Goal: Task Accomplishment & Management: Manage account settings

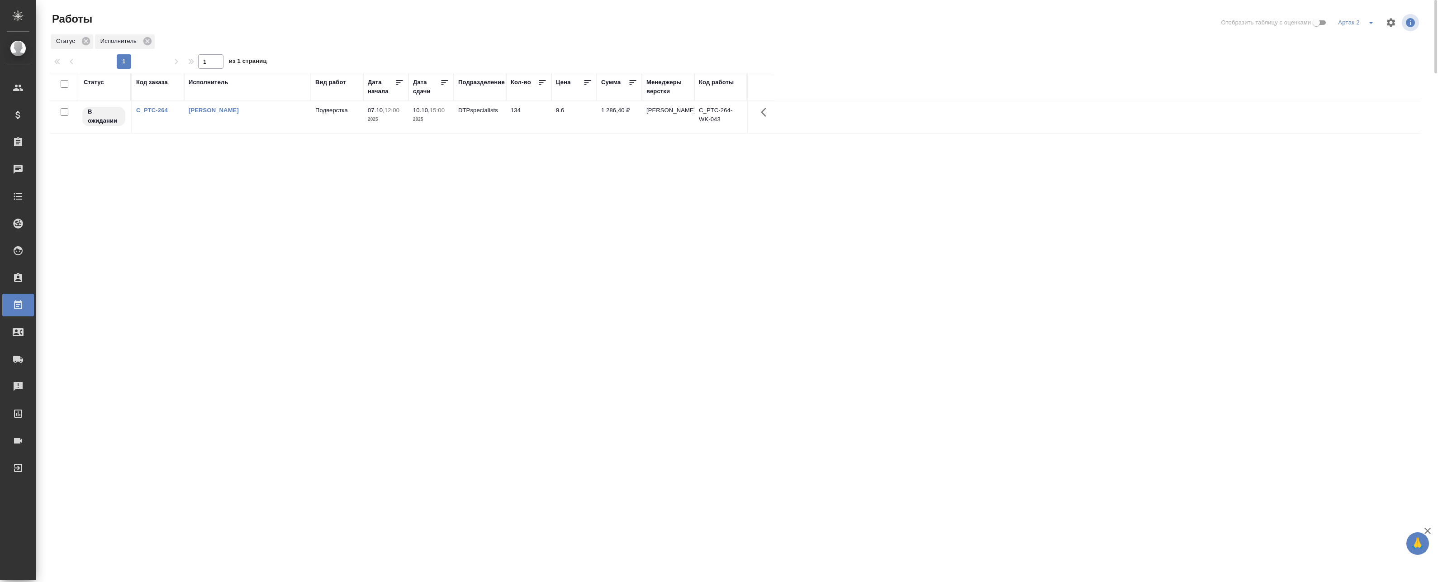
click at [1356, 20] on div "Артак 2" at bounding box center [1358, 22] width 44 height 14
click at [1367, 24] on icon "split button" at bounding box center [1371, 22] width 11 height 11
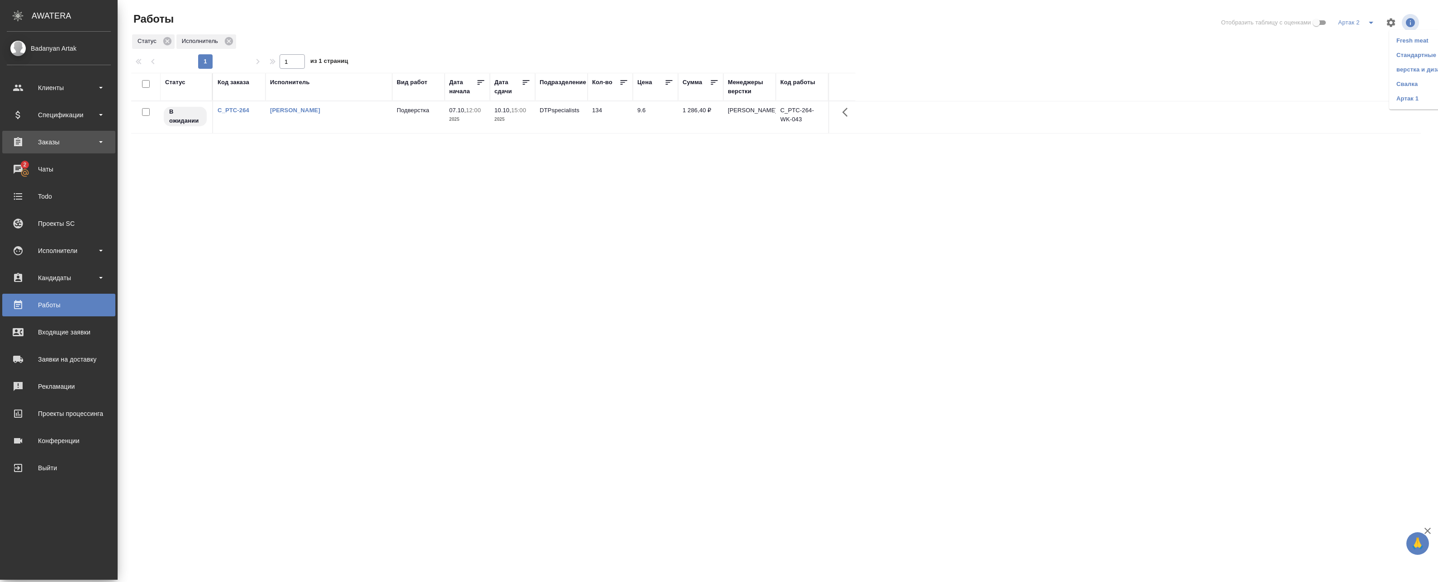
click at [29, 141] on div "Заказы" at bounding box center [59, 142] width 104 height 14
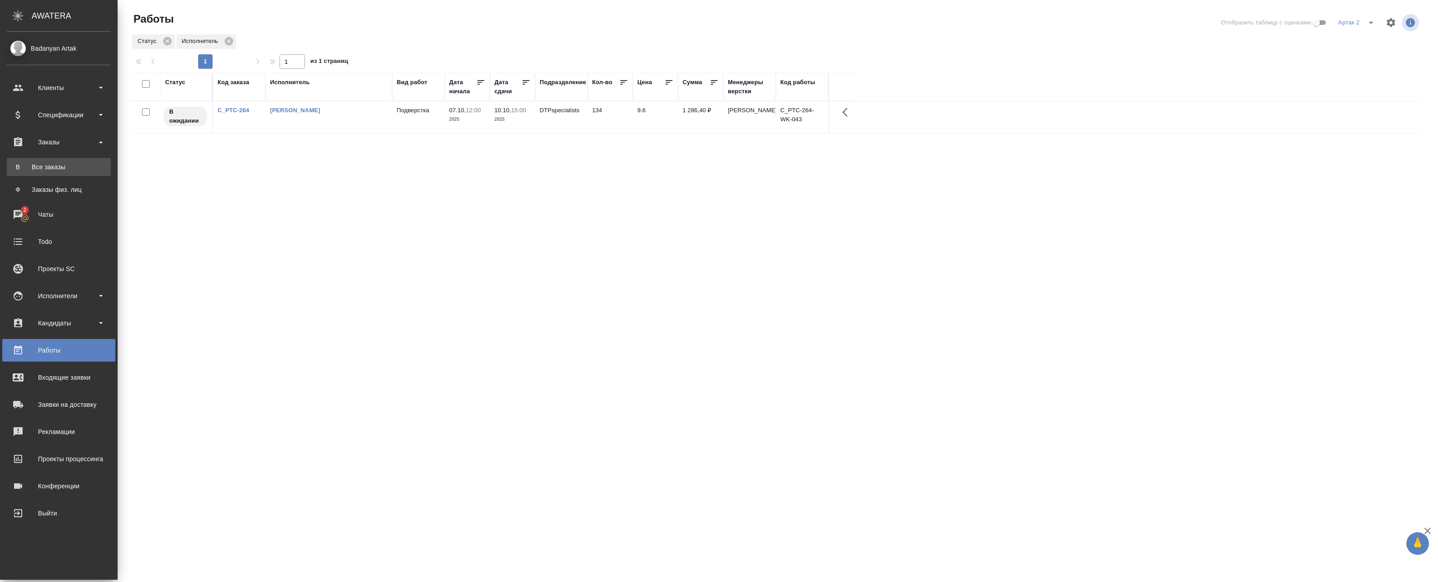
click at [49, 172] on link "В Все заказы" at bounding box center [59, 167] width 104 height 18
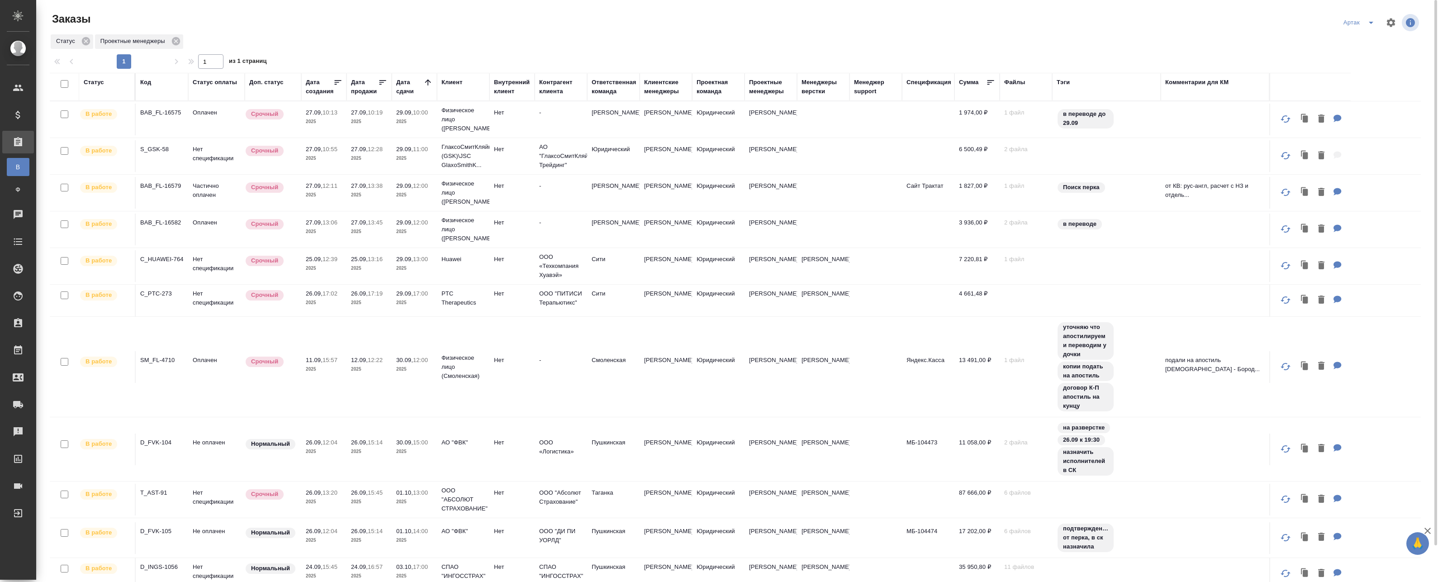
click at [429, 82] on icon at bounding box center [427, 82] width 9 height 9
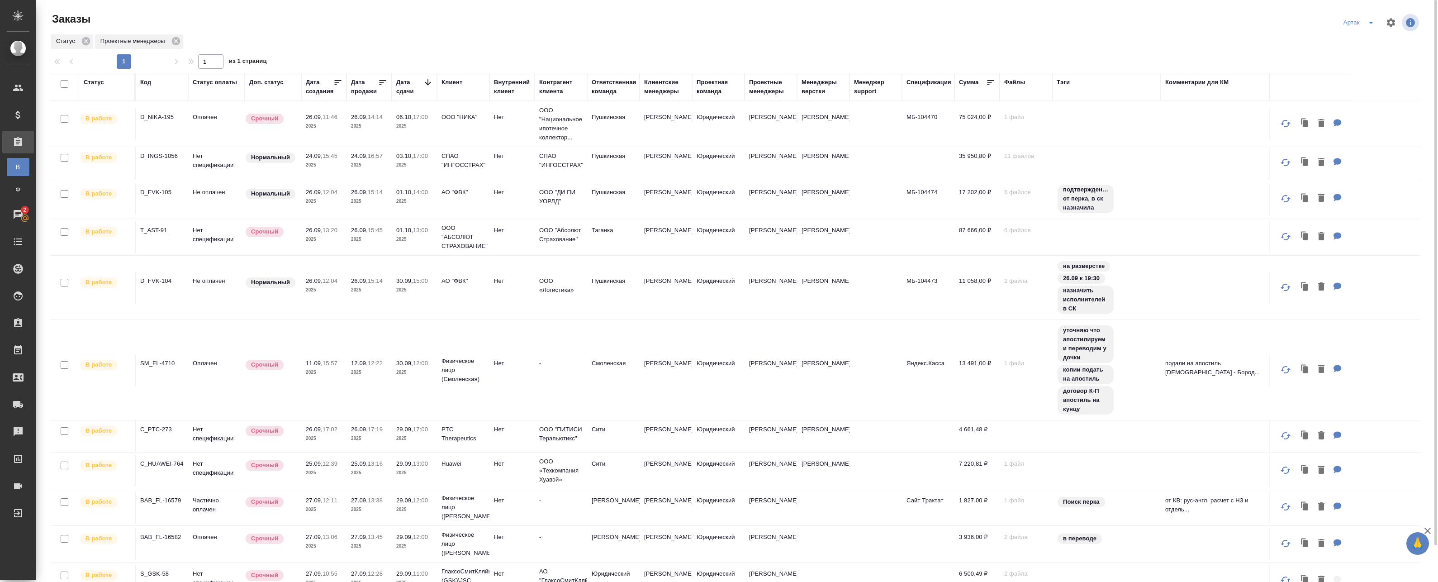
click at [429, 82] on icon at bounding box center [427, 82] width 9 height 9
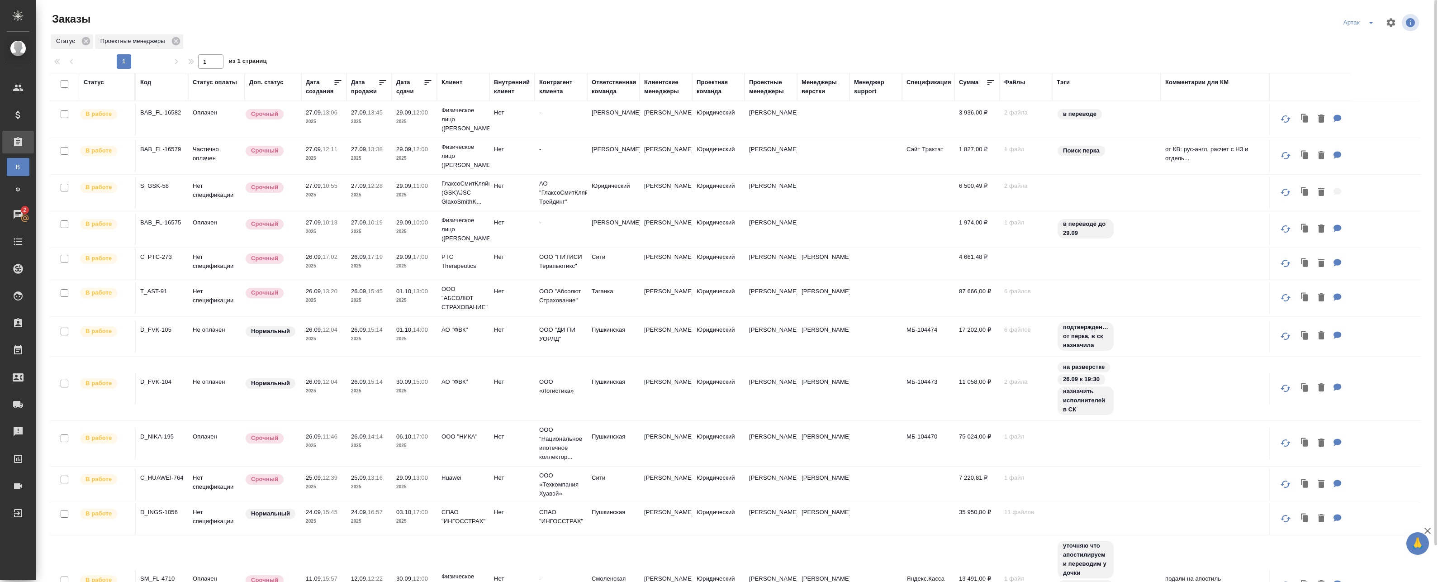
click at [407, 162] on p "2025" at bounding box center [414, 158] width 36 height 9
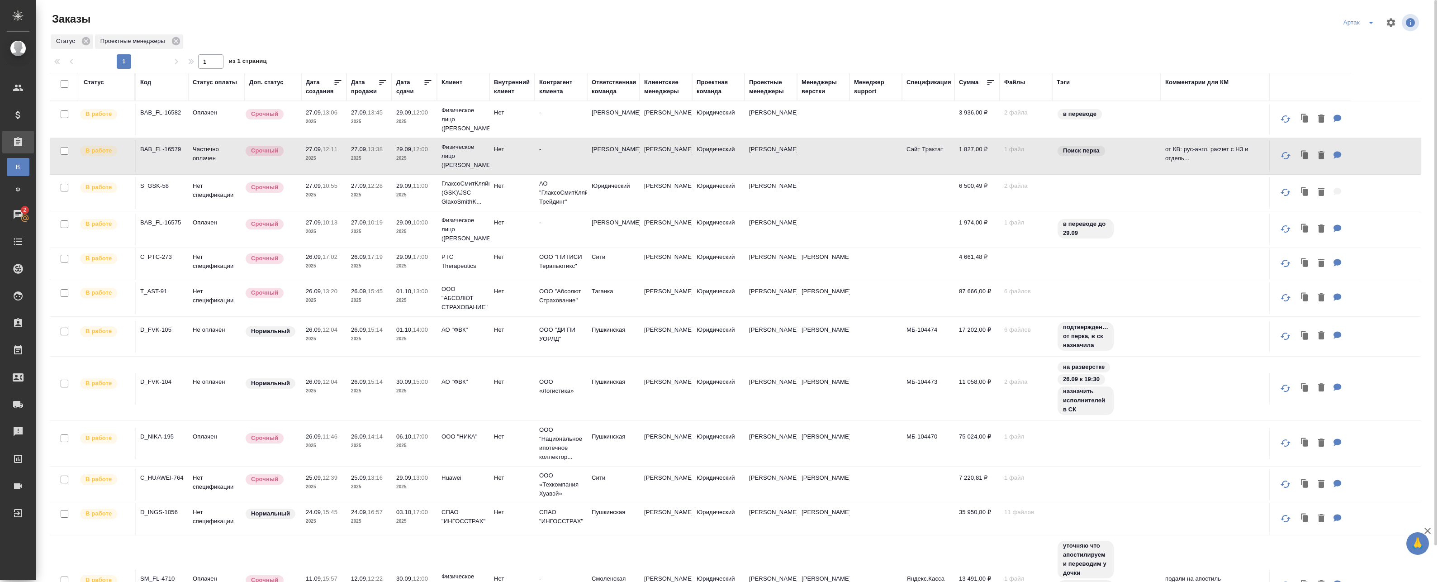
click at [407, 162] on p "2025" at bounding box center [414, 158] width 36 height 9
click at [314, 194] on p "2025" at bounding box center [324, 194] width 36 height 9
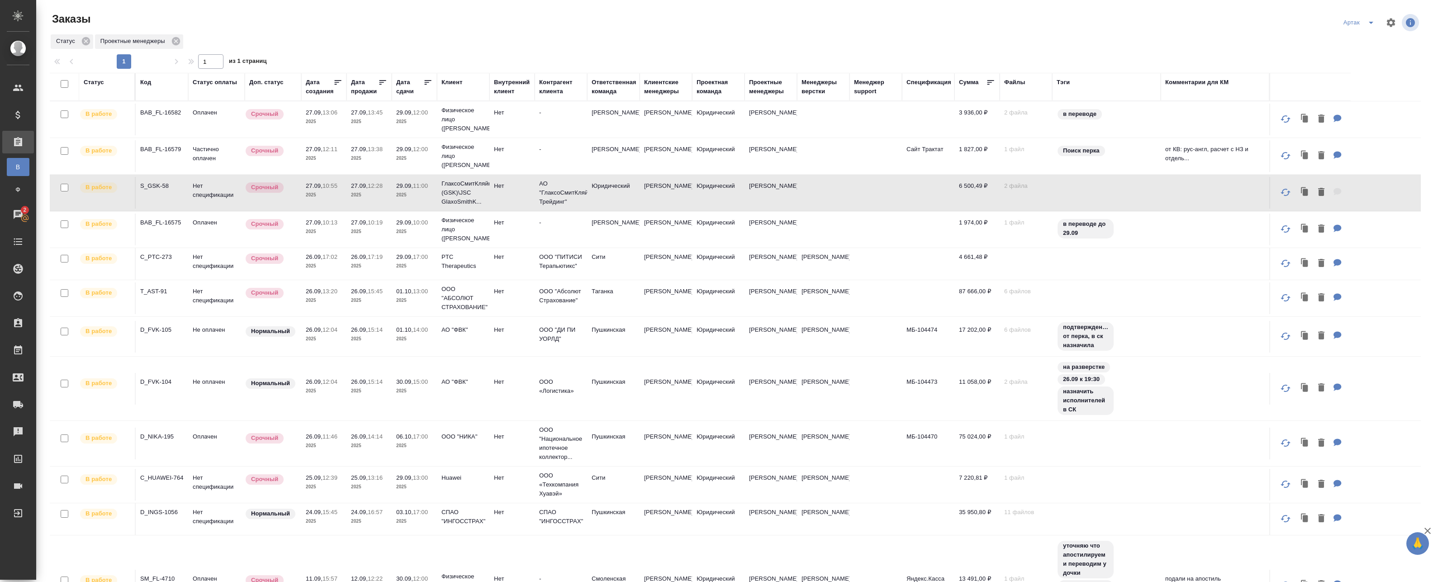
click at [347, 129] on td "27.09, 13:45 2025" at bounding box center [369, 120] width 45 height 32
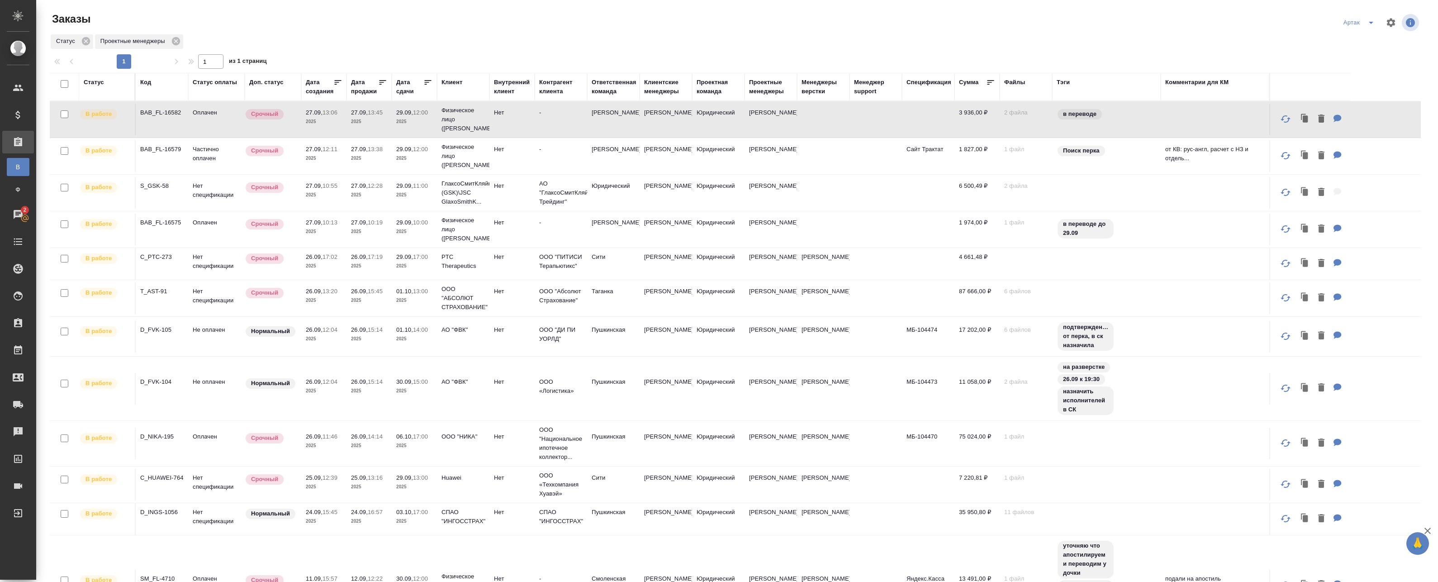
click at [347, 129] on td "27.09, 13:45 2025" at bounding box center [369, 120] width 45 height 32
click at [427, 81] on icon at bounding box center [427, 82] width 9 height 9
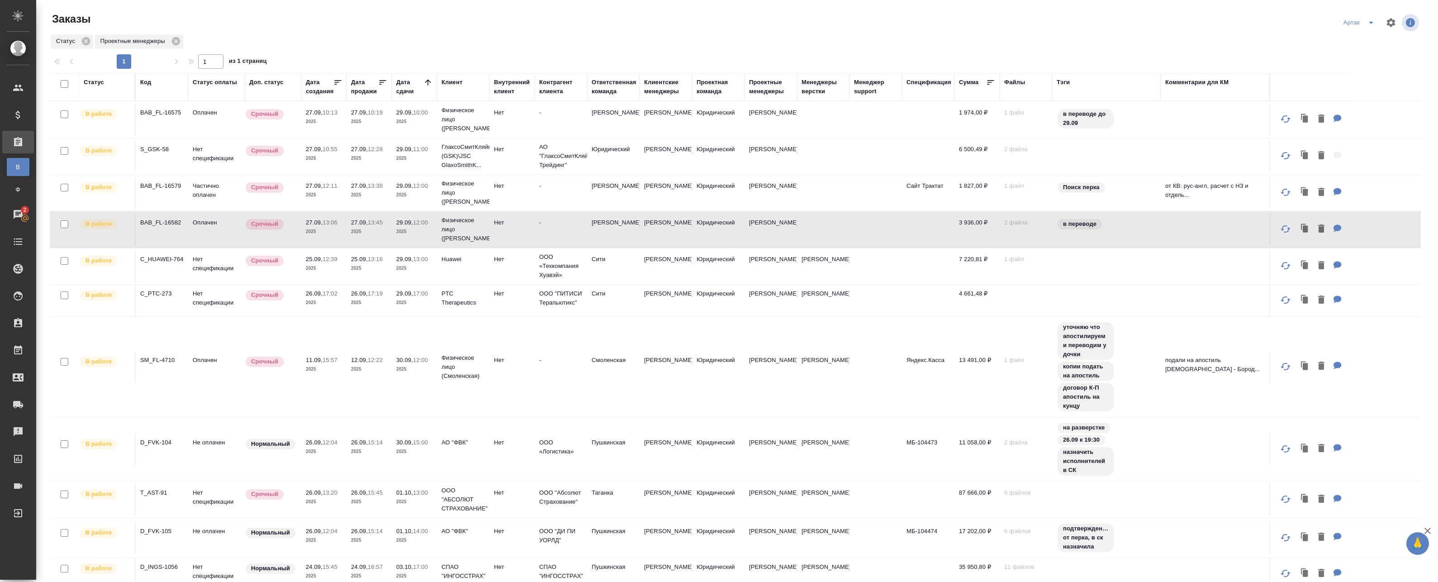
click at [348, 234] on td "27.09, 13:45 2025" at bounding box center [369, 230] width 45 height 32
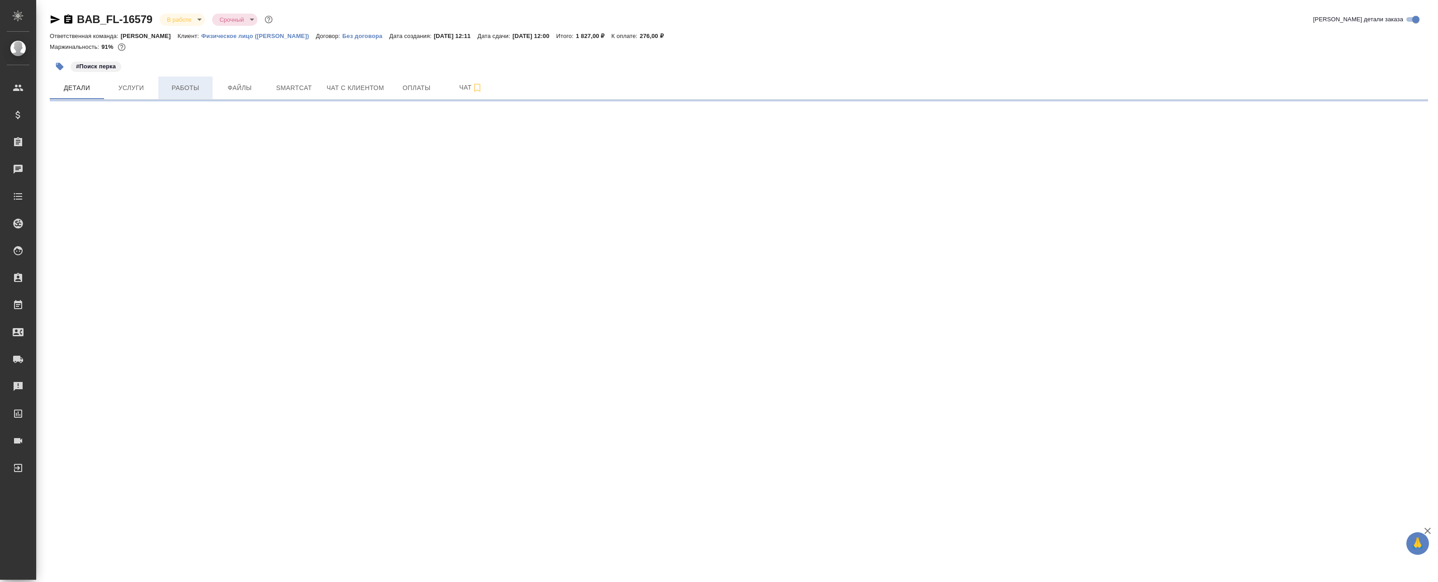
click at [198, 91] on span "Работы" at bounding box center [185, 87] width 43 height 11
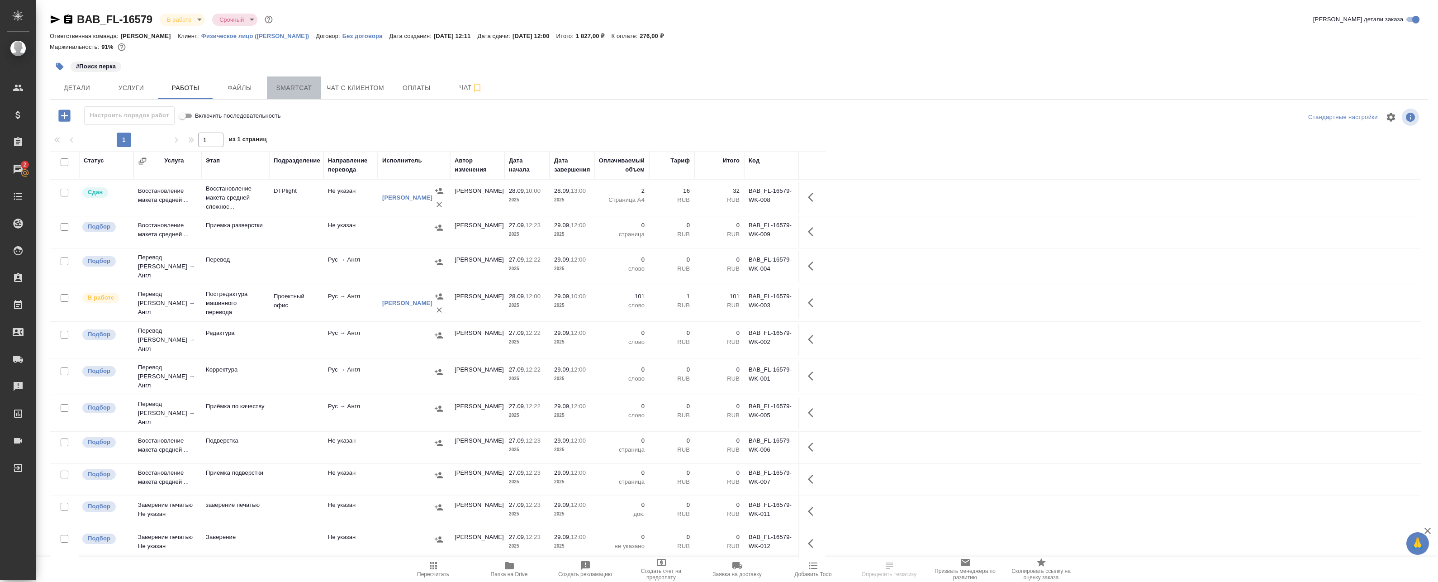
click at [300, 89] on span "Smartcat" at bounding box center [293, 87] width 43 height 11
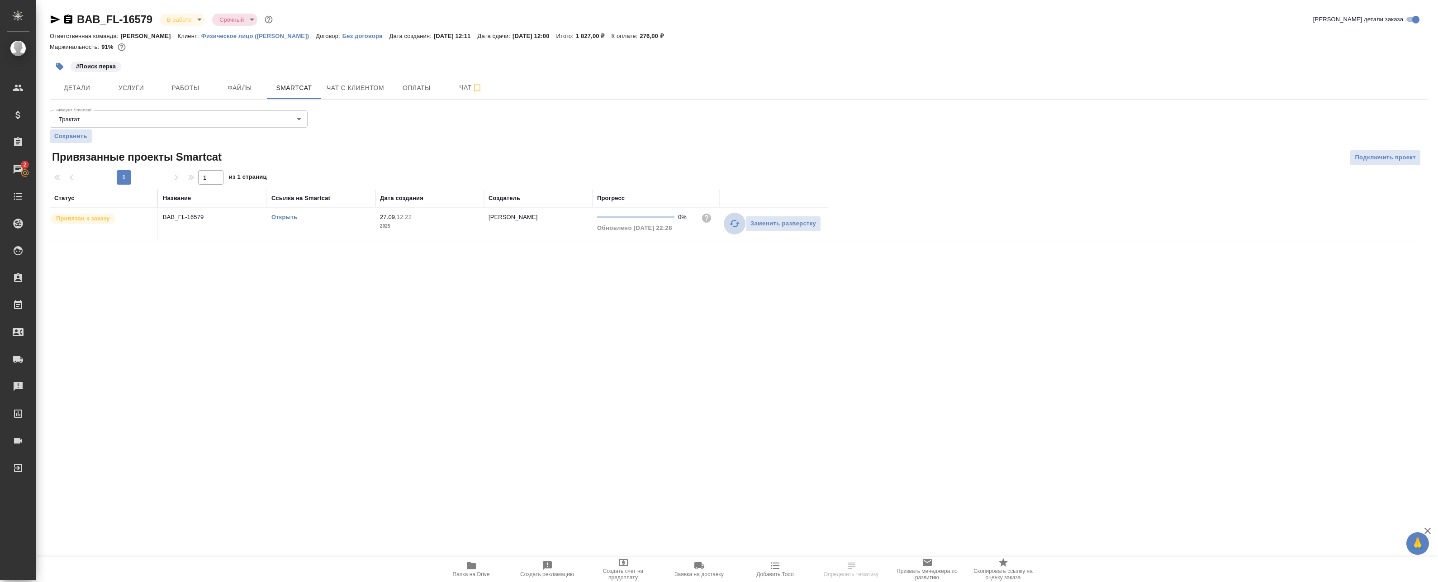
click at [732, 225] on icon "button" at bounding box center [735, 223] width 10 height 7
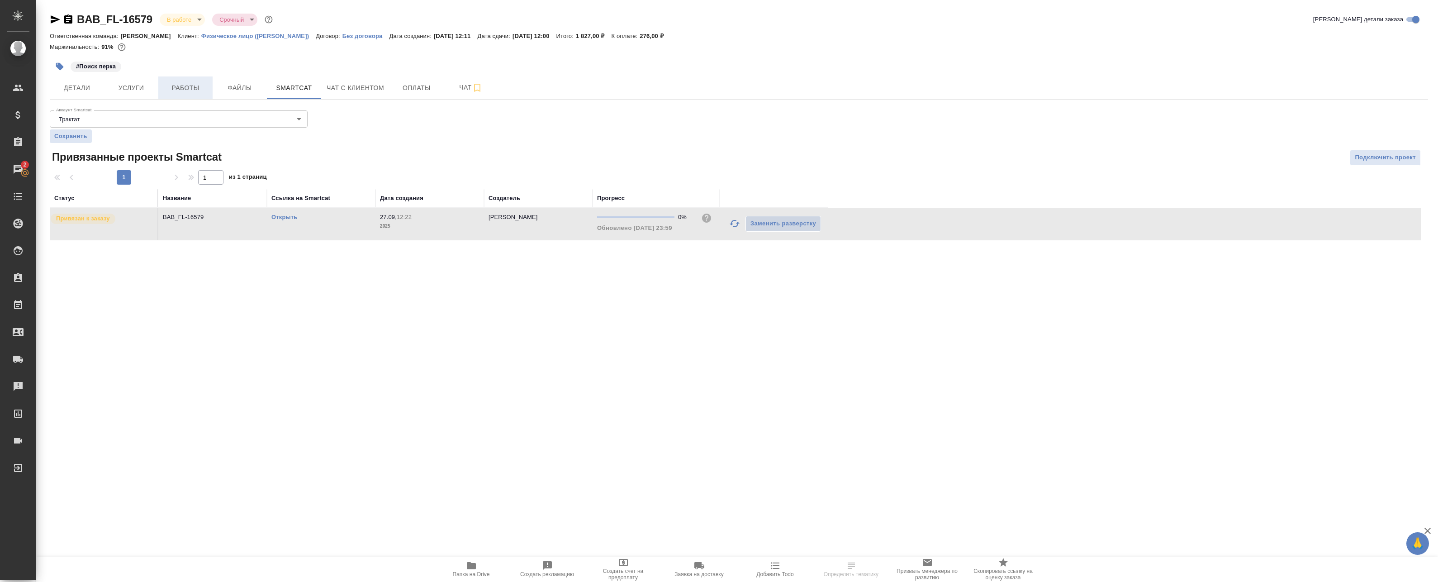
click at [188, 90] on span "Работы" at bounding box center [185, 87] width 43 height 11
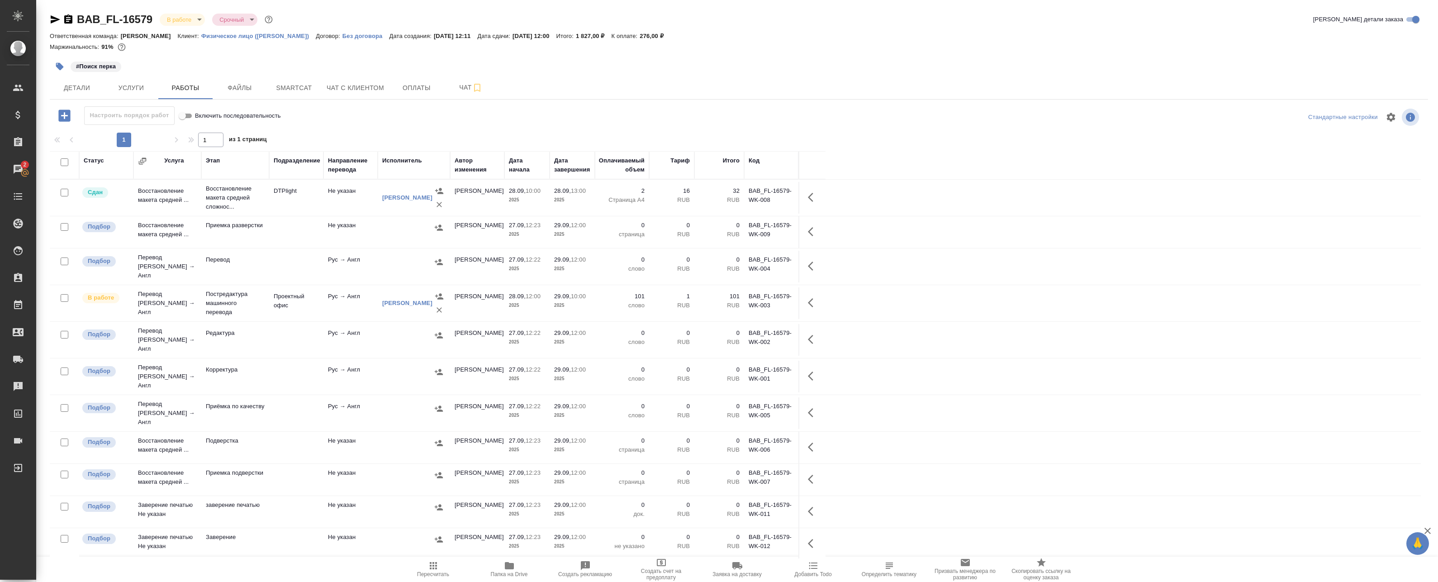
click at [296, 299] on td "Проектный офис" at bounding box center [296, 303] width 54 height 32
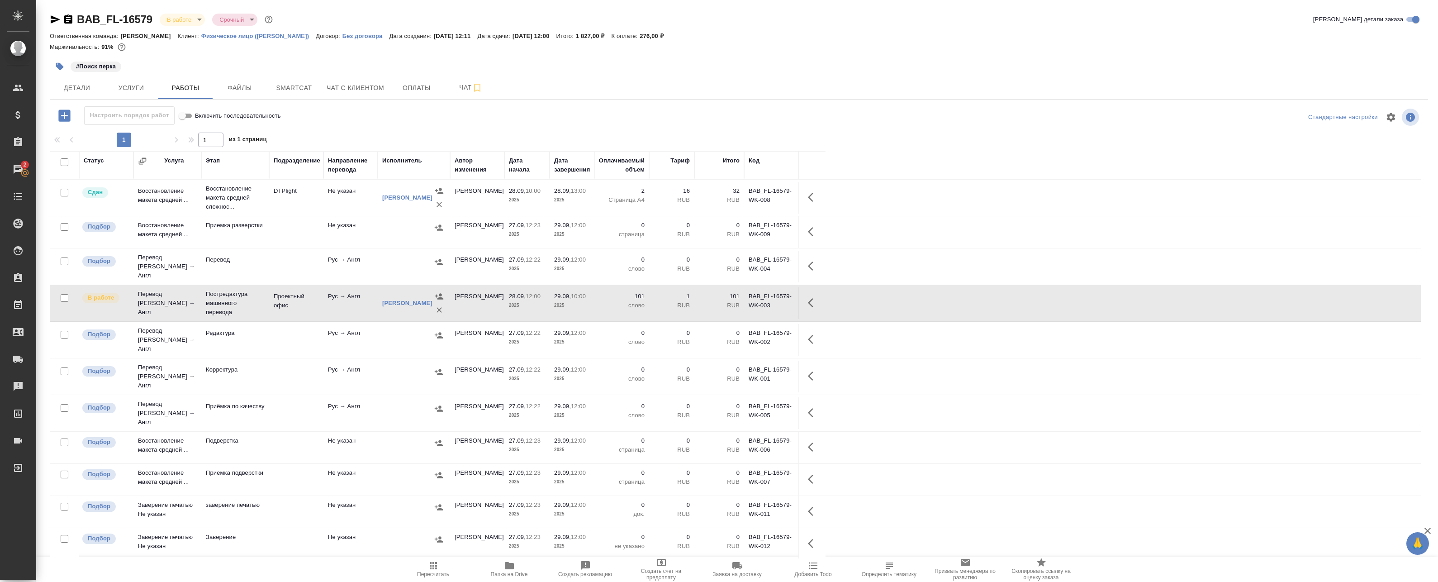
click at [318, 303] on td "Проектный офис" at bounding box center [296, 303] width 54 height 32
click at [306, 90] on span "Smartcat" at bounding box center [293, 87] width 43 height 11
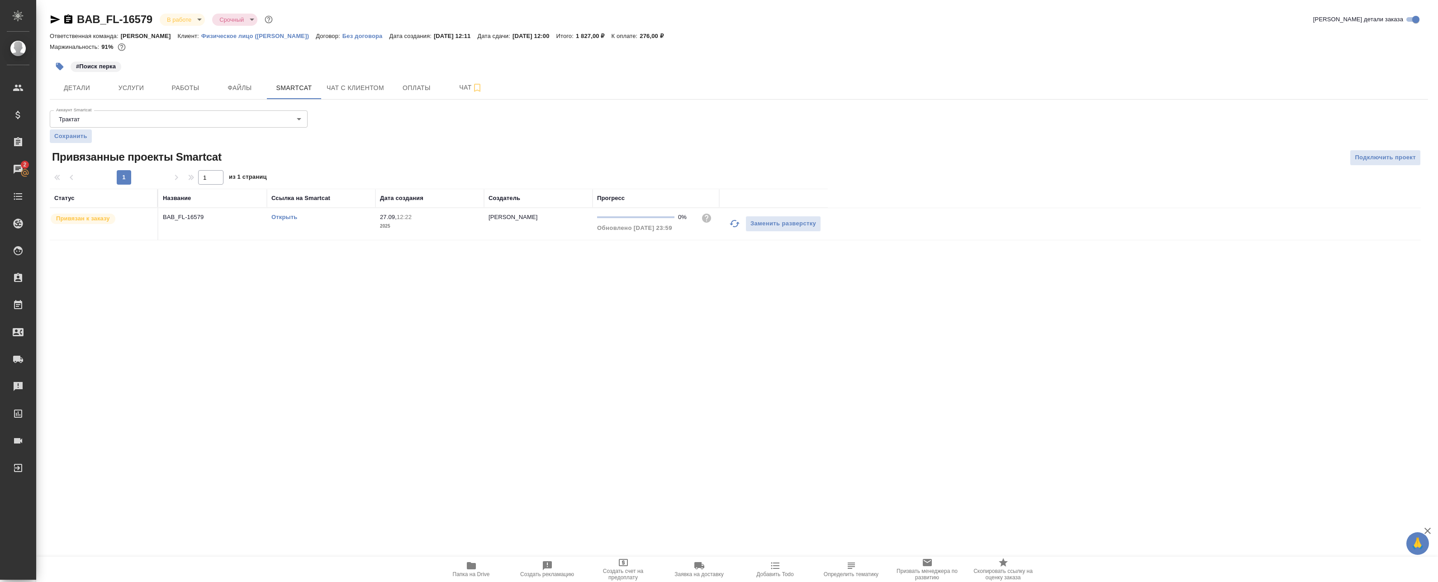
click at [287, 217] on link "Открыть" at bounding box center [284, 217] width 26 height 7
click at [189, 87] on span "Работы" at bounding box center [185, 87] width 43 height 11
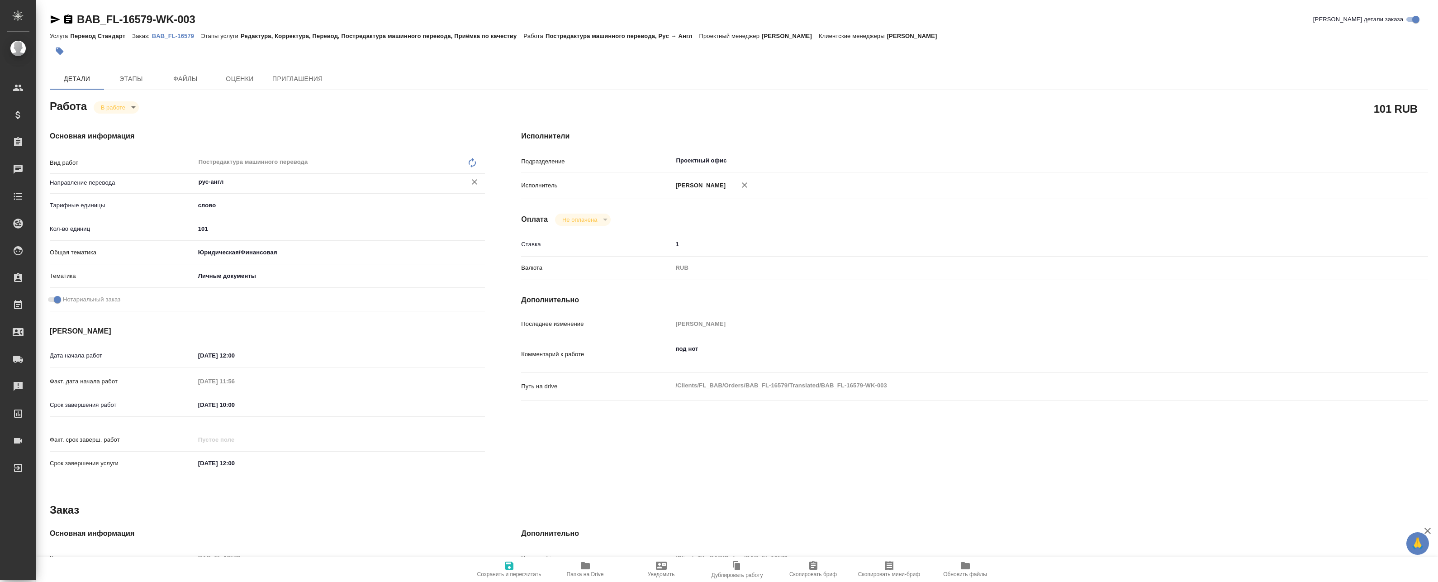
type textarea "x"
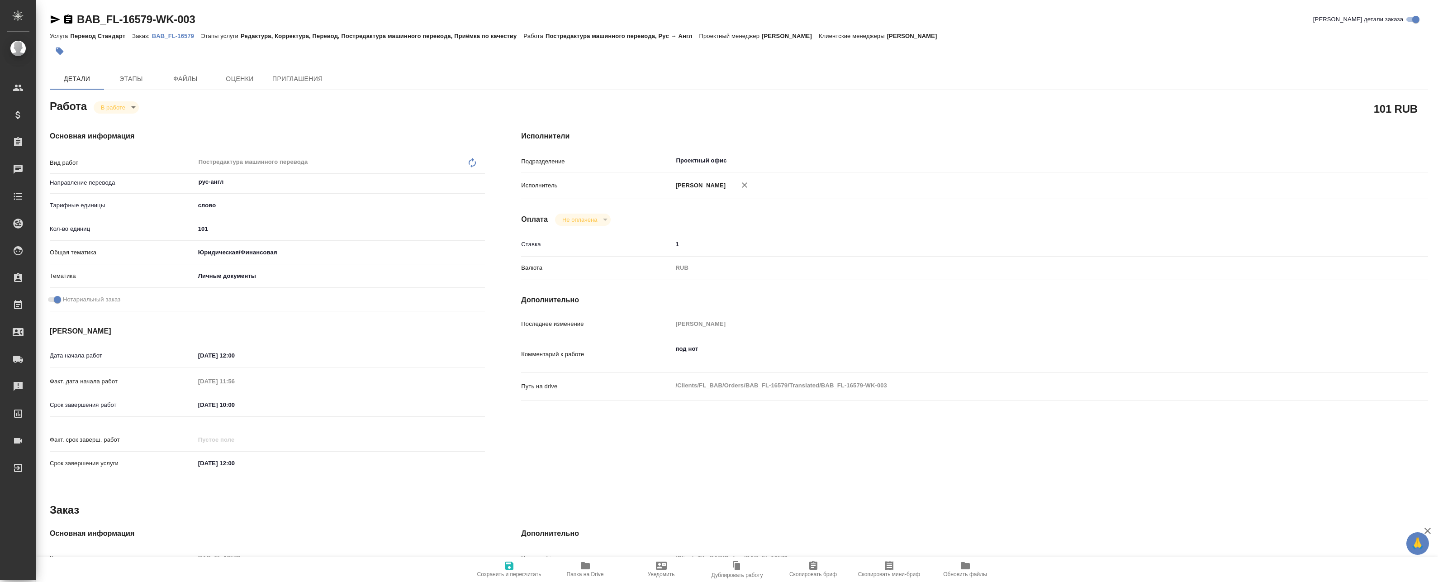
type textarea "x"
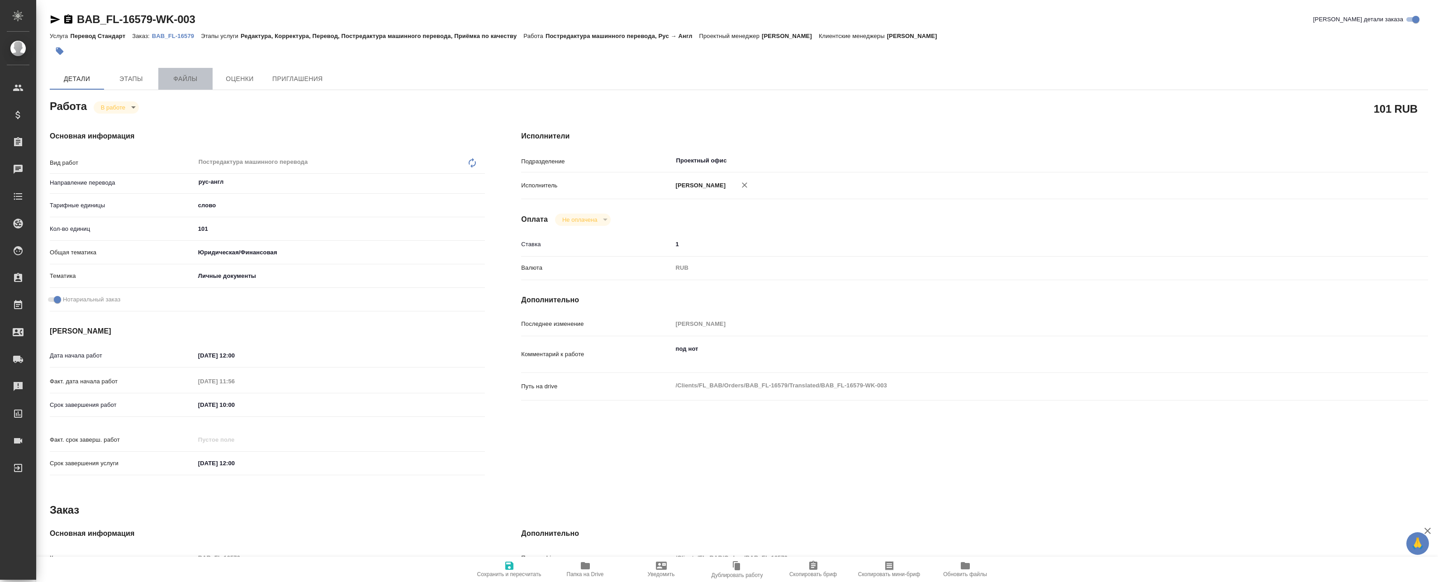
click at [182, 85] on button "Файлы" at bounding box center [185, 79] width 54 height 22
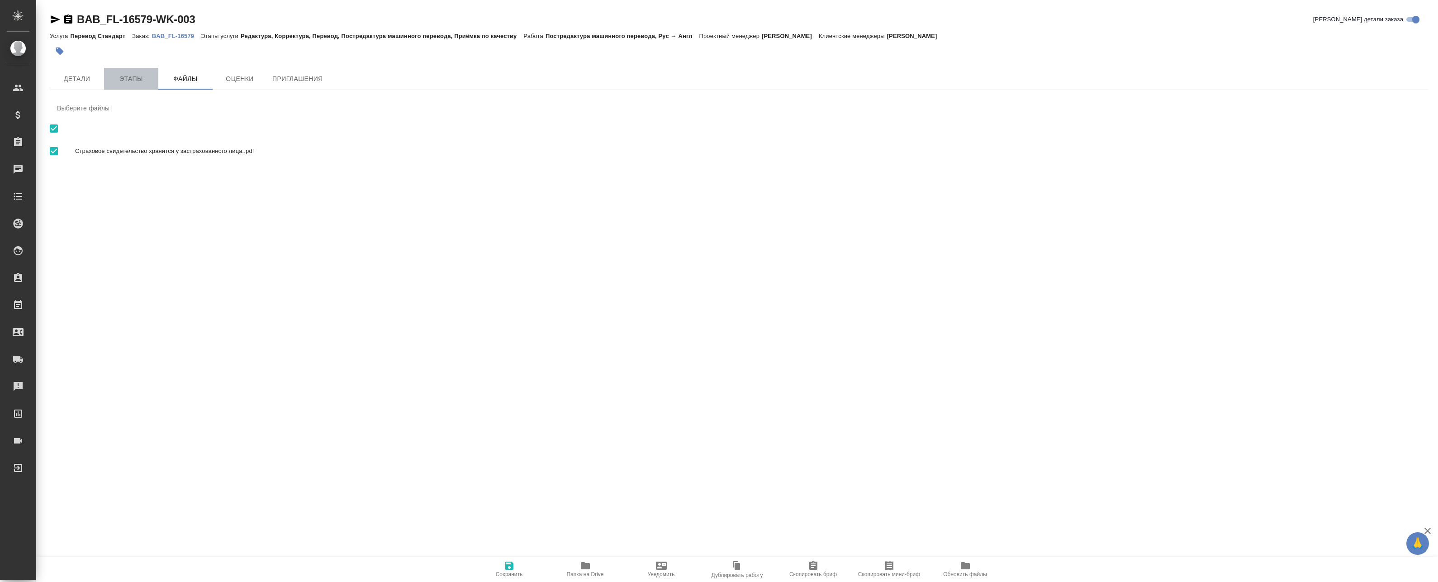
click at [132, 81] on span "Этапы" at bounding box center [130, 78] width 43 height 11
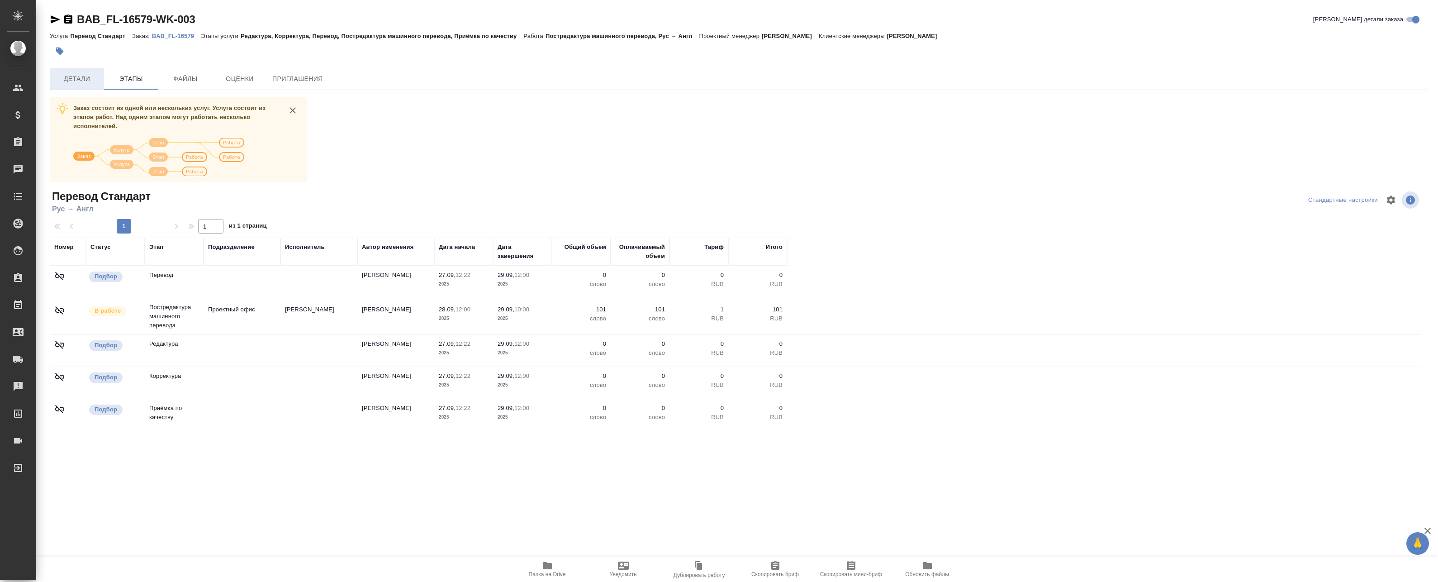
click at [94, 79] on span "Детали" at bounding box center [76, 78] width 43 height 11
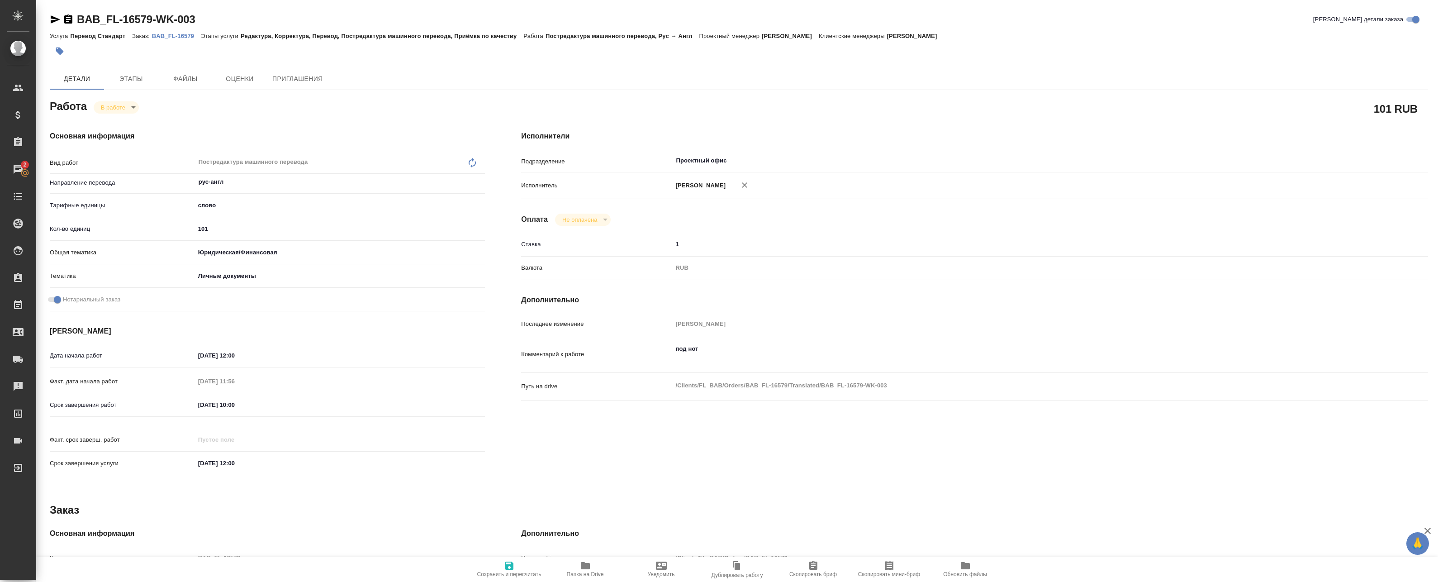
type textarea "x"
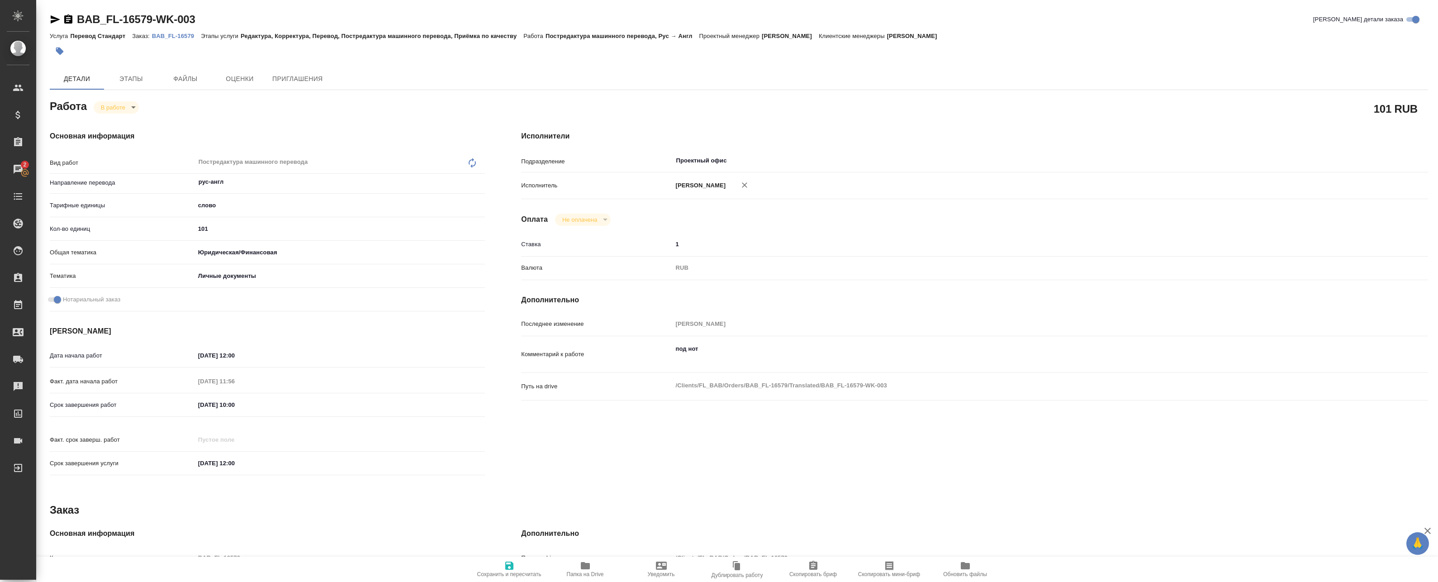
type textarea "x"
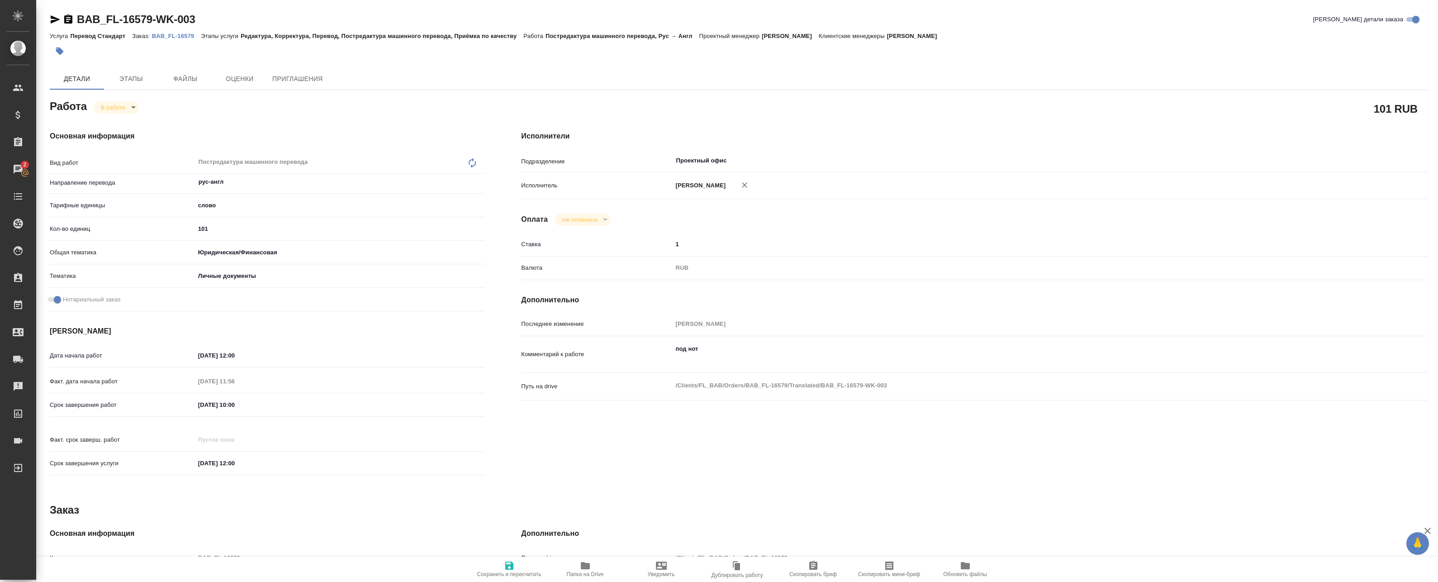
type textarea "x"
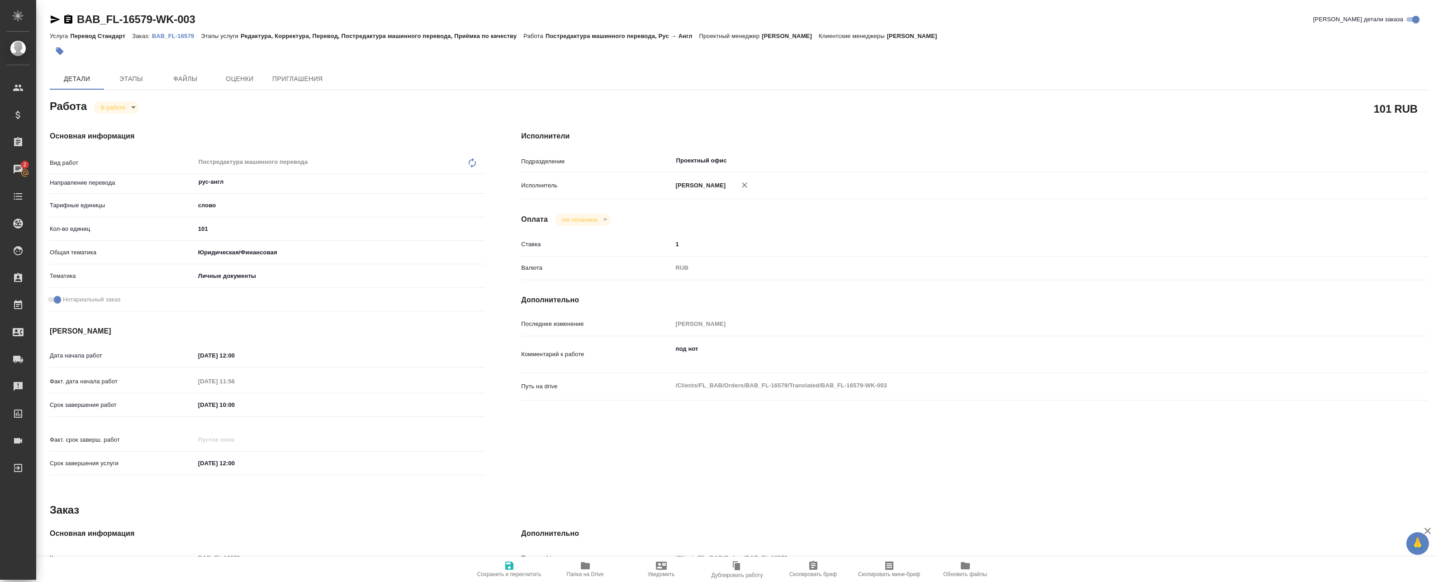
type textarea "x"
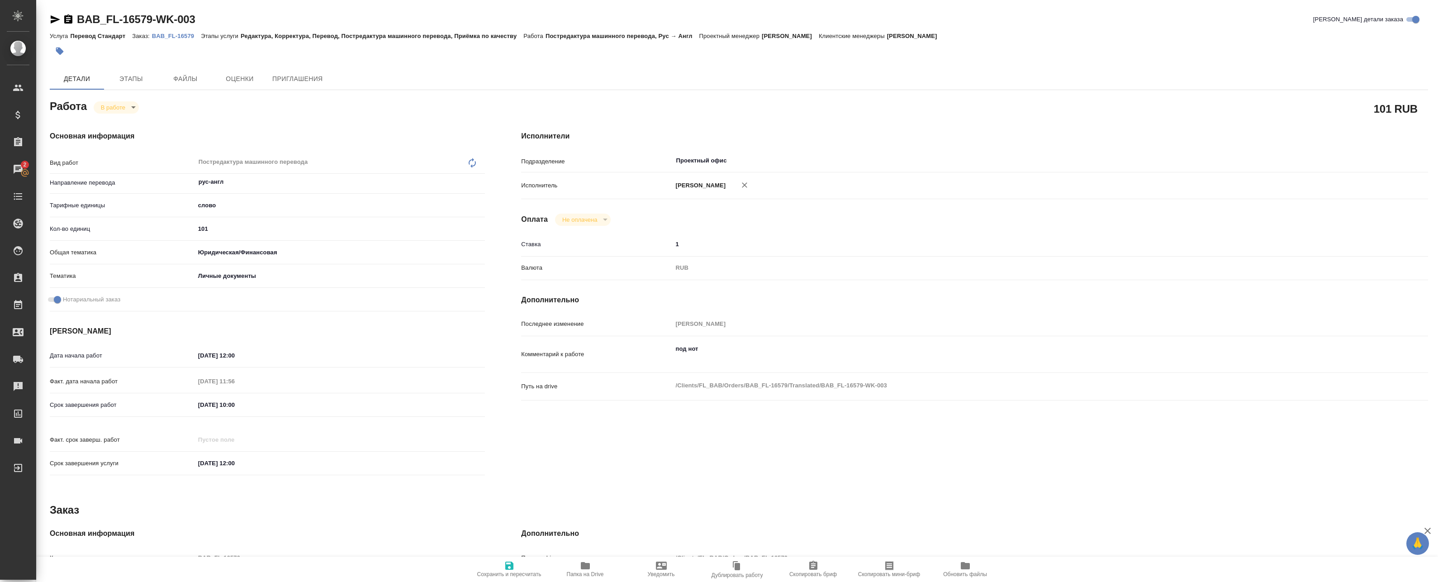
type textarea "x"
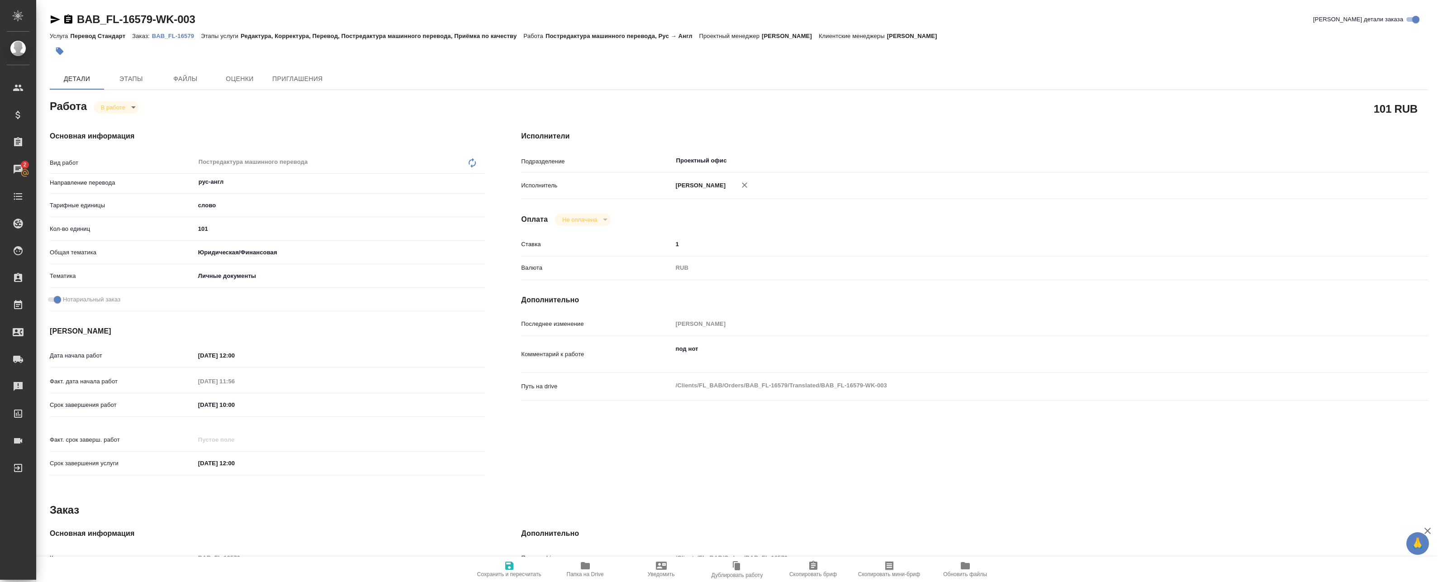
type textarea "x"
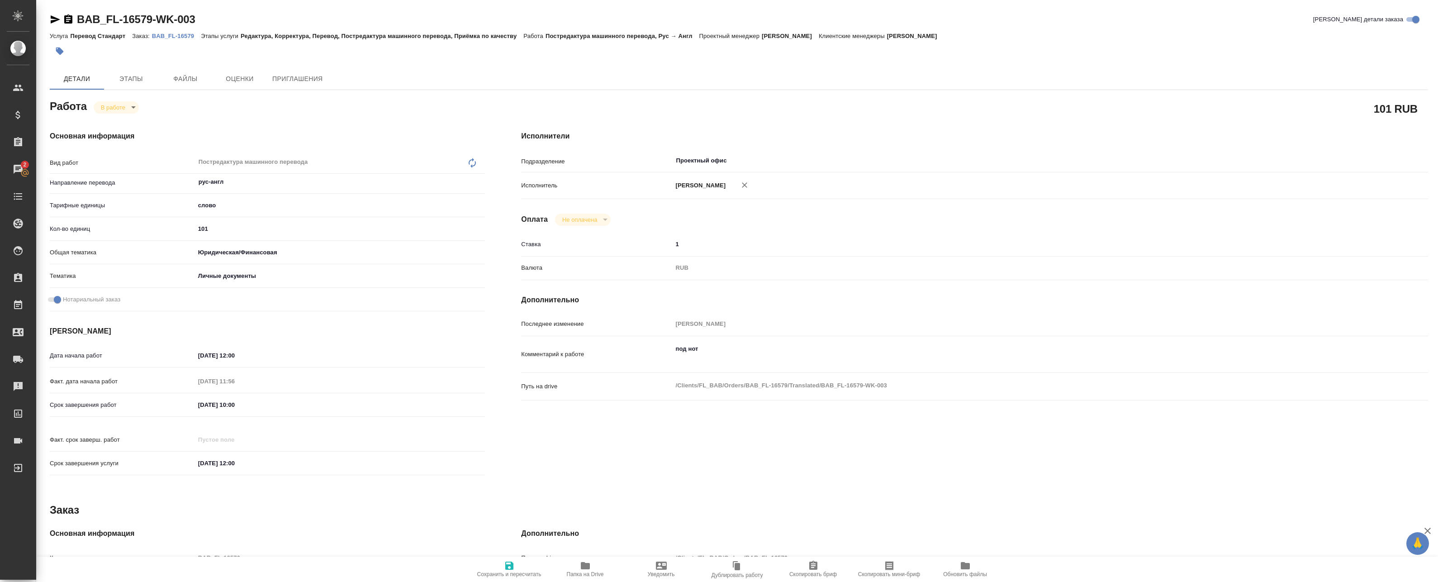
type textarea "x"
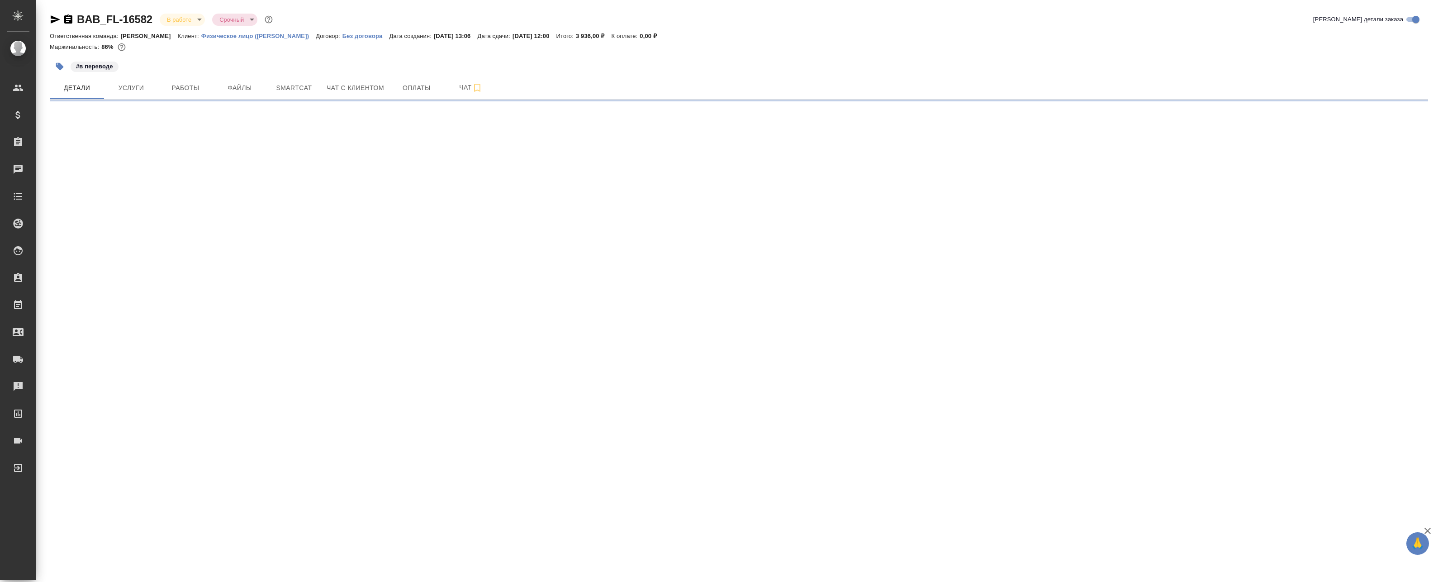
select select "RU"
click at [238, 91] on span "Файлы" at bounding box center [239, 87] width 43 height 11
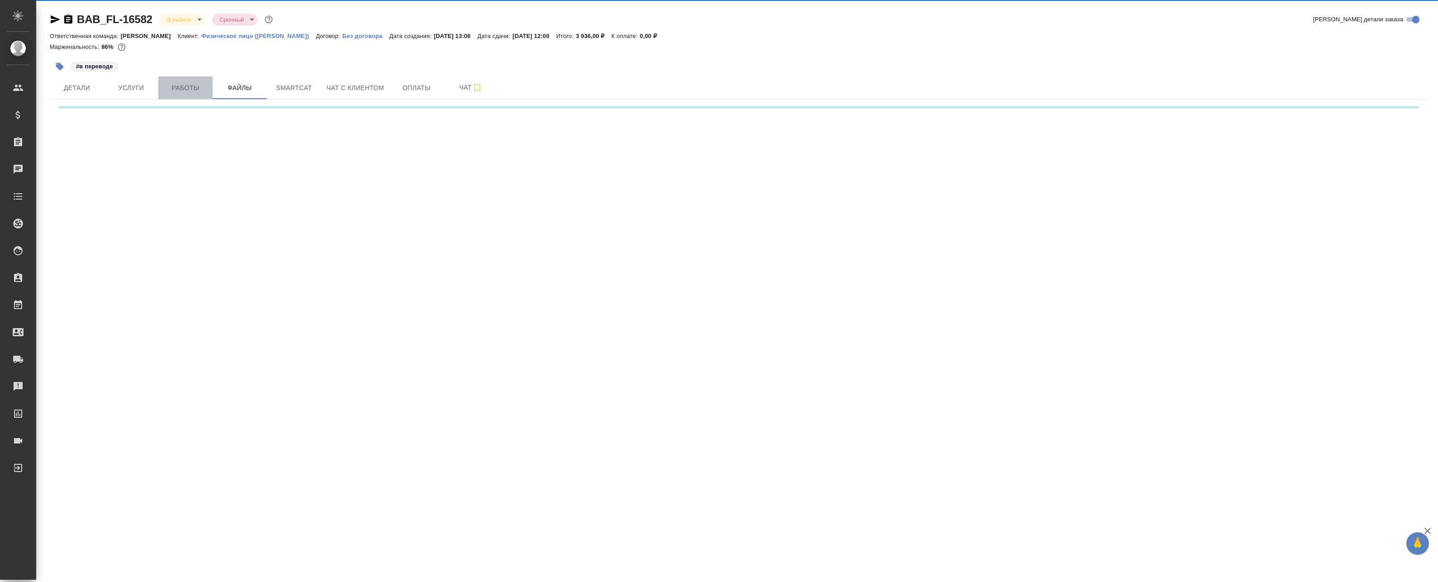
click at [192, 91] on span "Работы" at bounding box center [185, 87] width 43 height 11
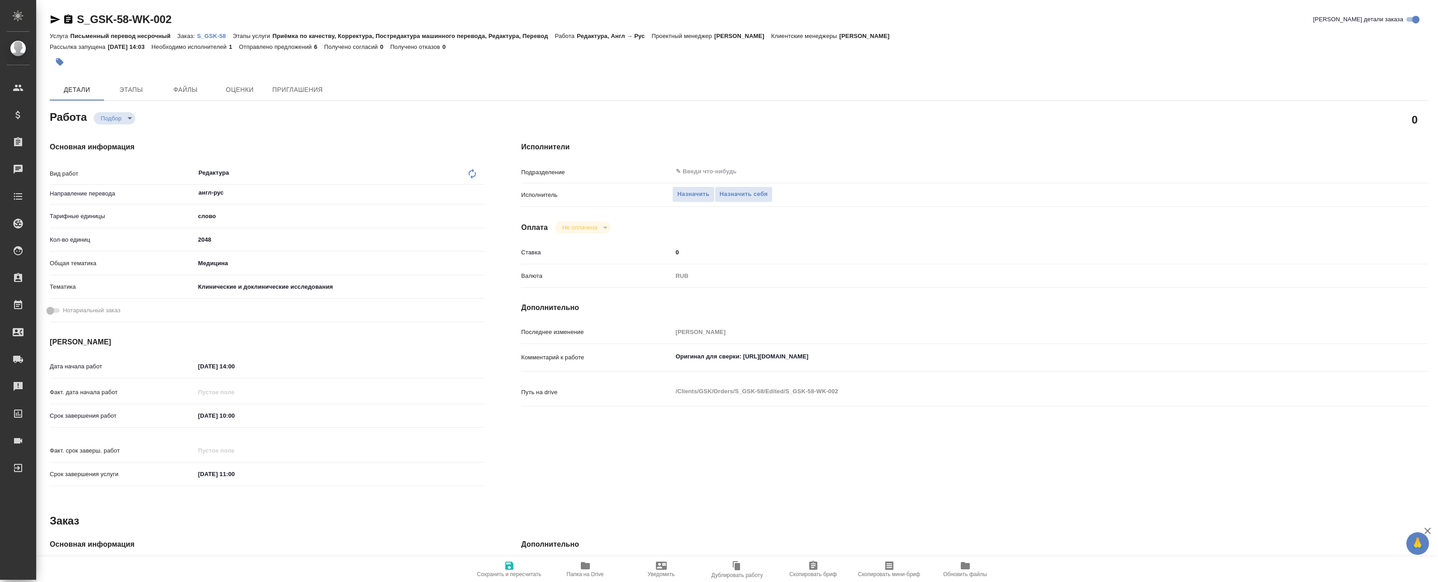
type textarea "x"
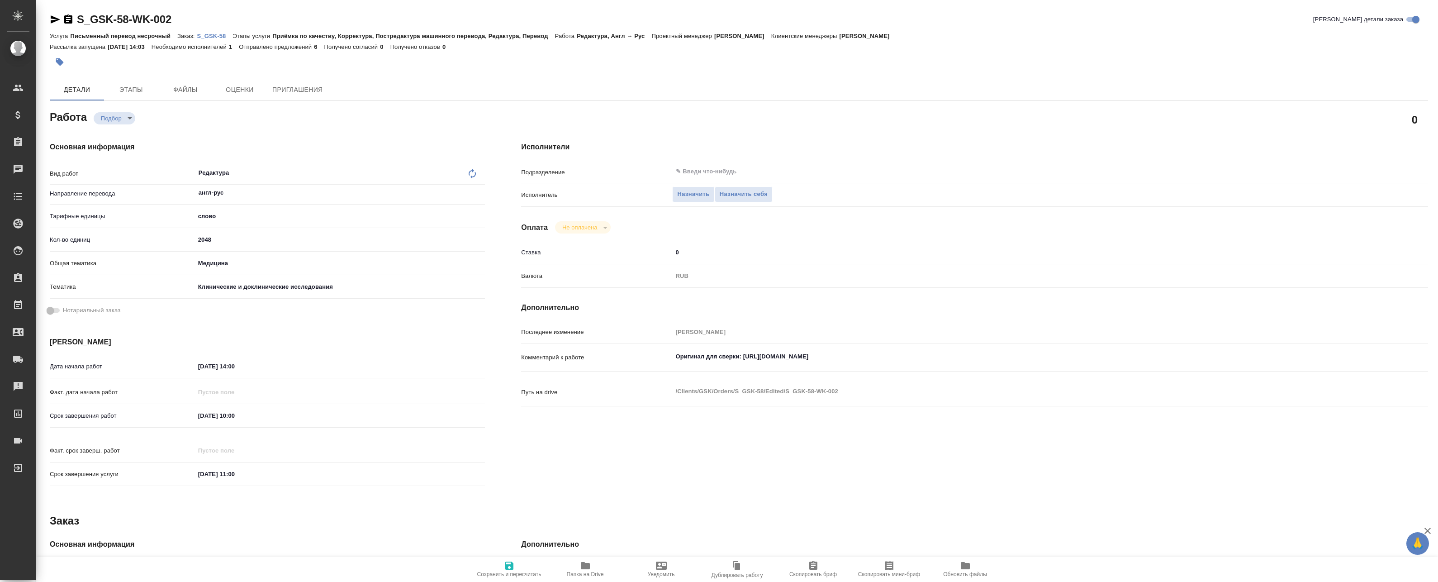
type textarea "x"
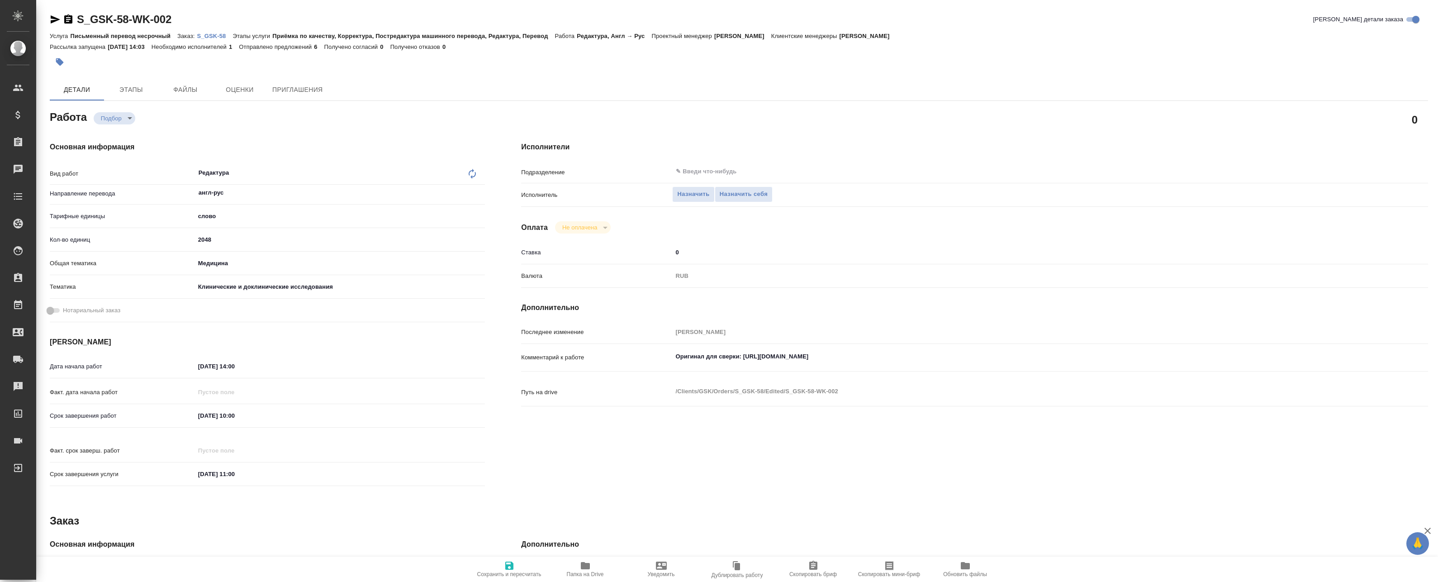
type textarea "x"
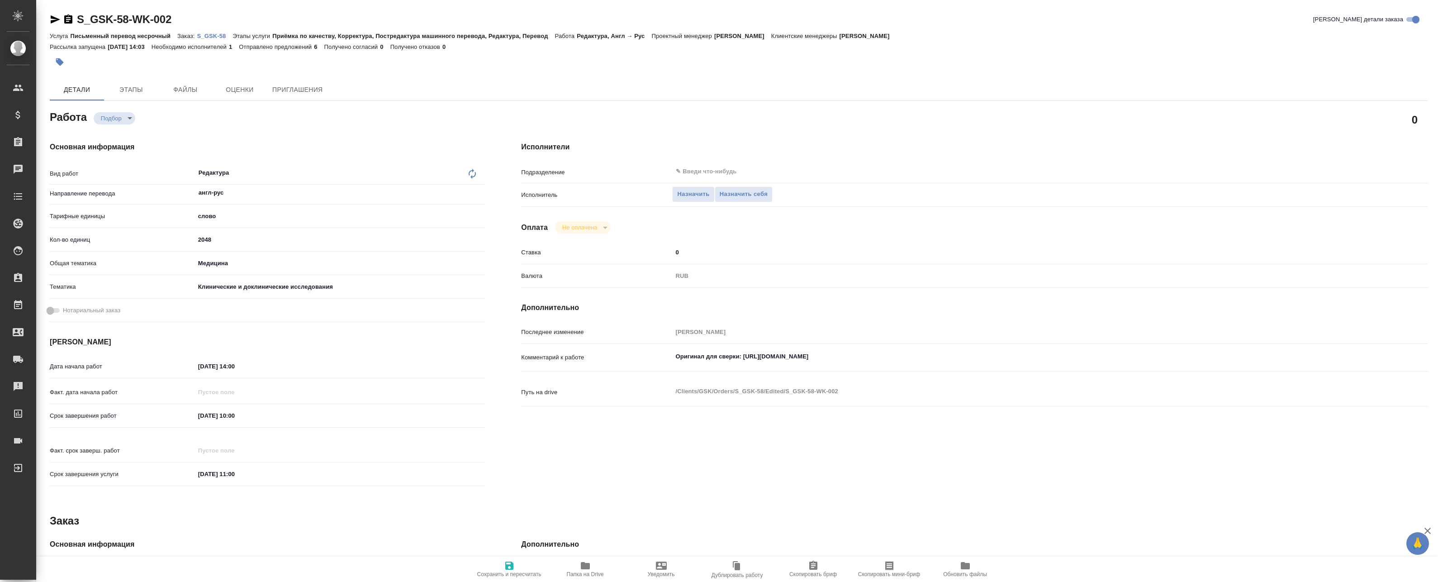
type textarea "x"
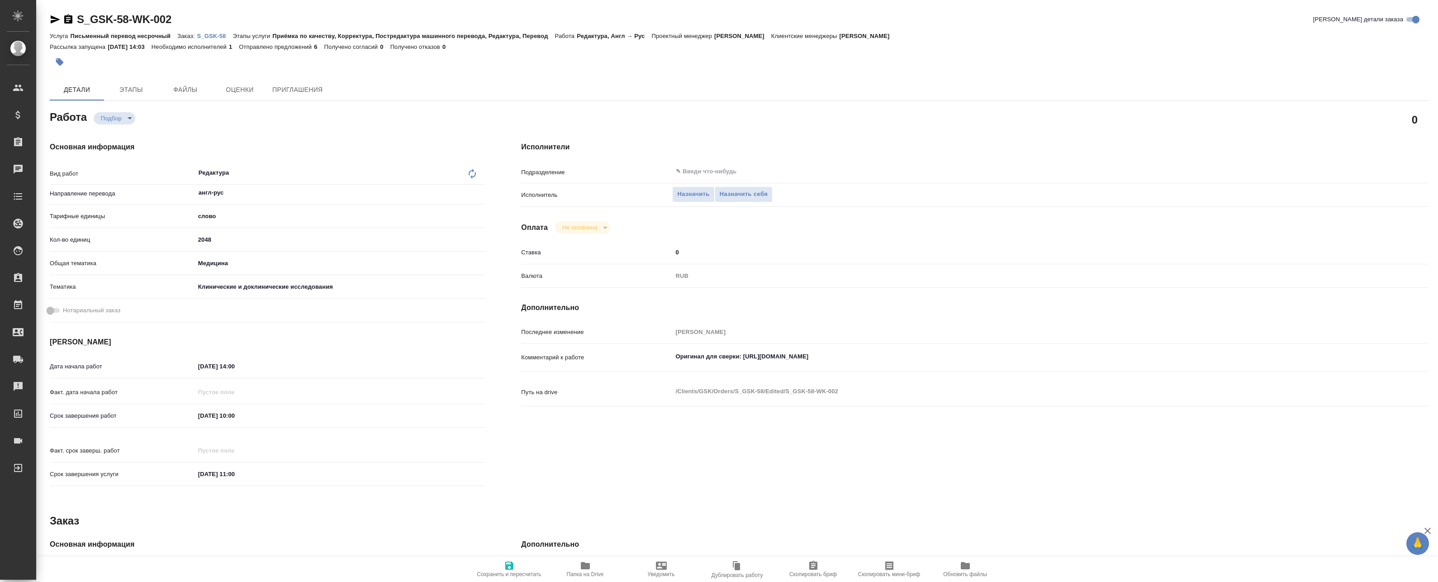
type textarea "x"
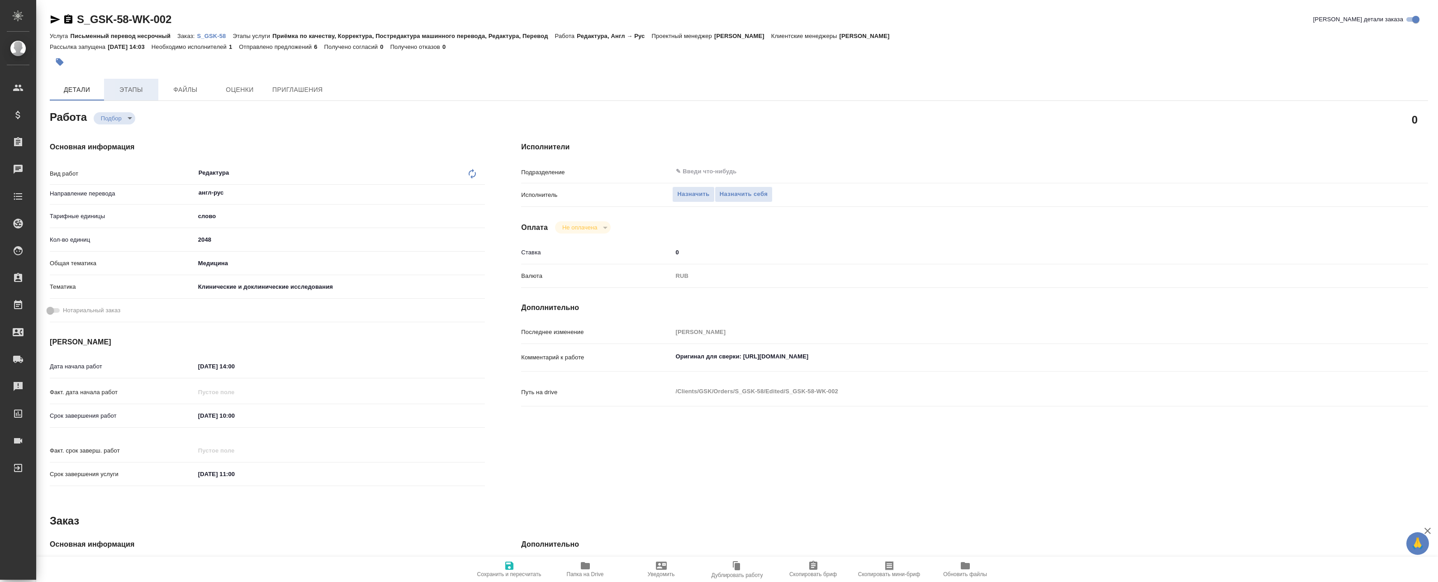
type textarea "x"
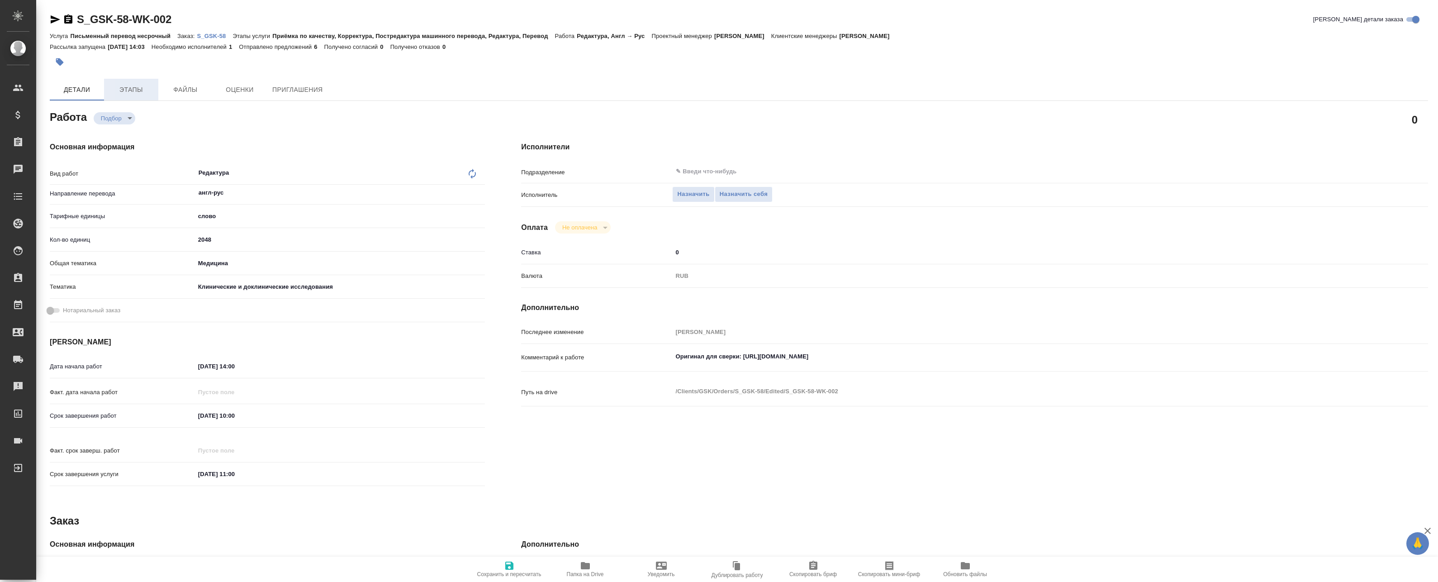
click at [130, 90] on span "Этапы" at bounding box center [130, 89] width 43 height 11
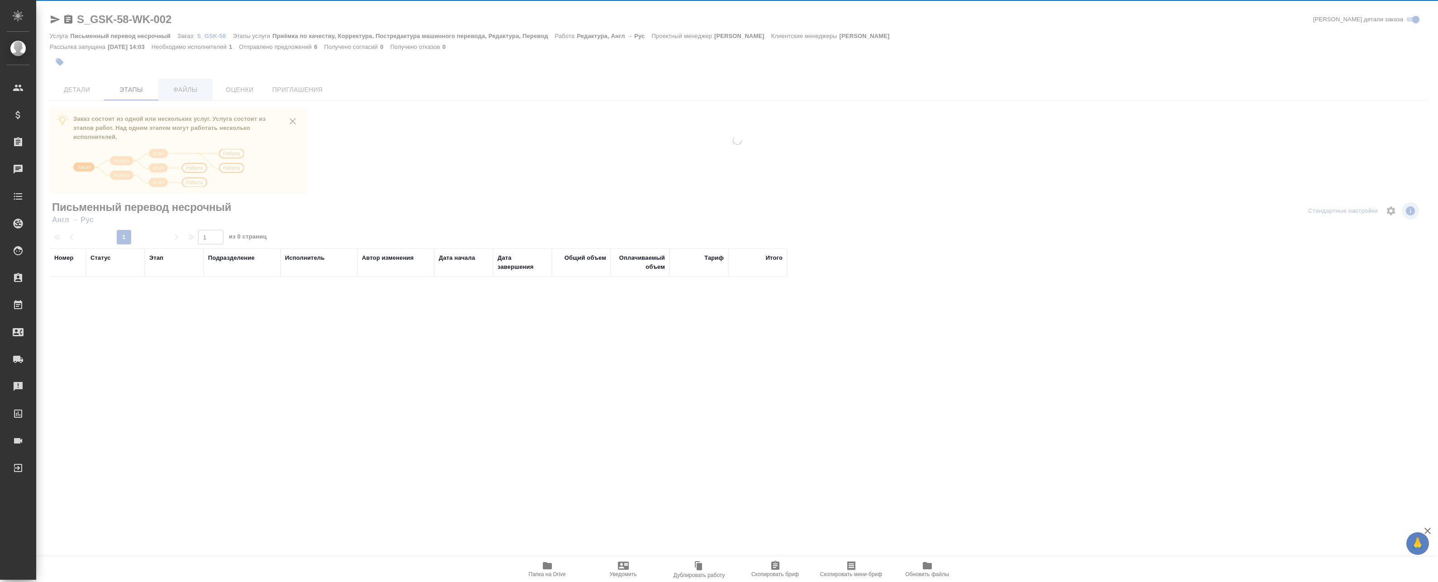
click at [176, 91] on div at bounding box center [737, 237] width 1402 height 475
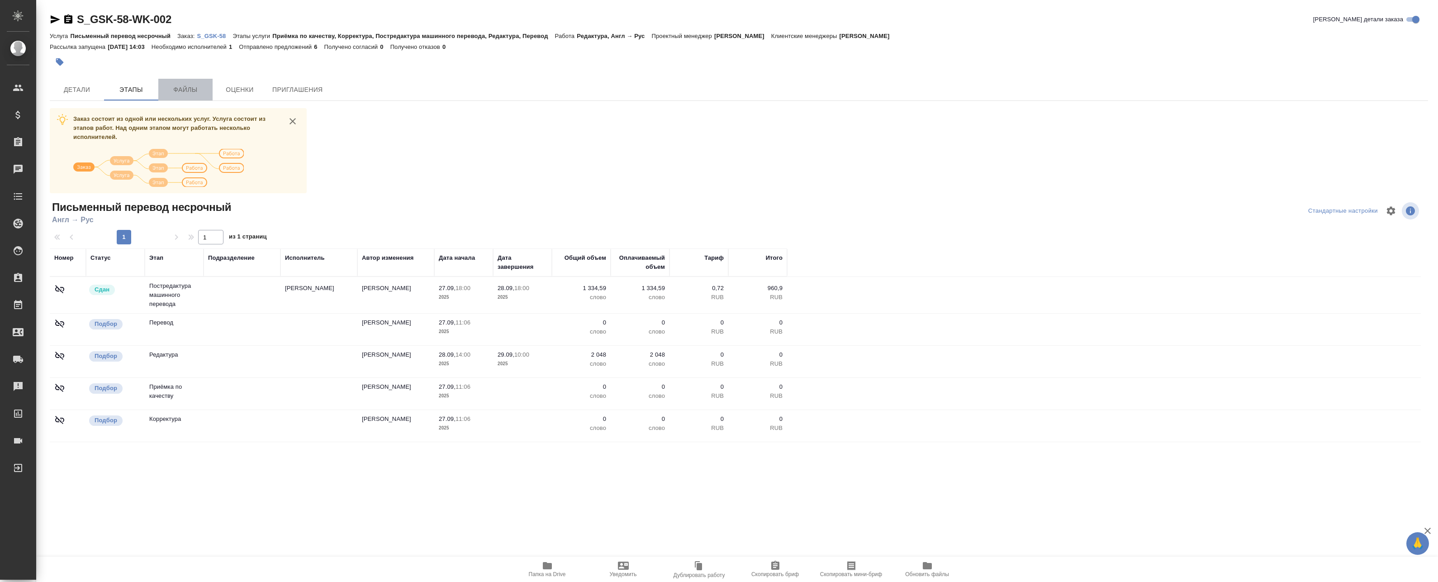
click at [179, 91] on span "Файлы" at bounding box center [185, 89] width 43 height 11
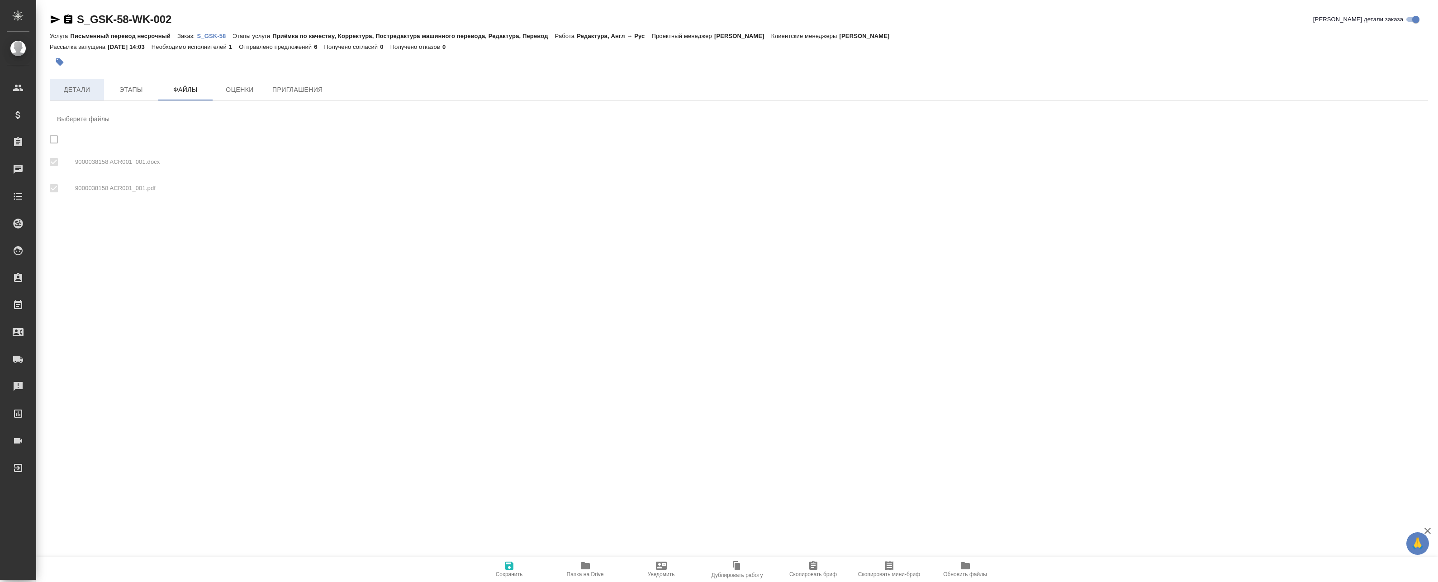
checkbox input "true"
click at [78, 92] on span "Детали" at bounding box center [76, 89] width 43 height 11
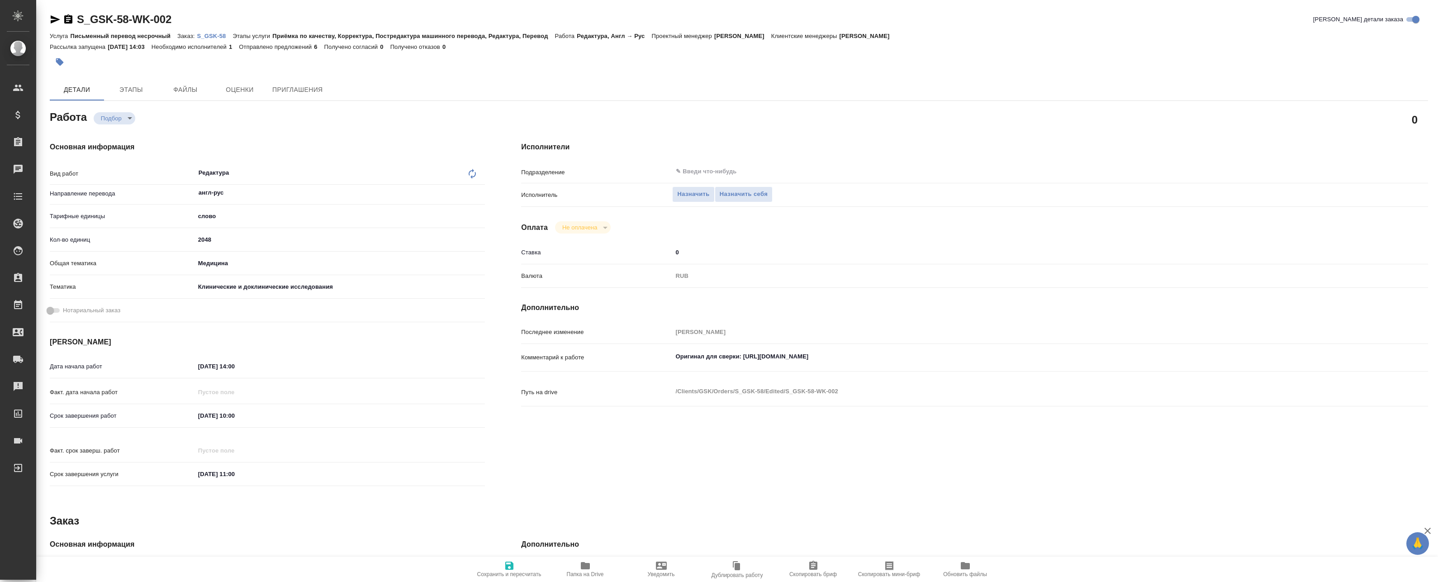
type textarea "x"
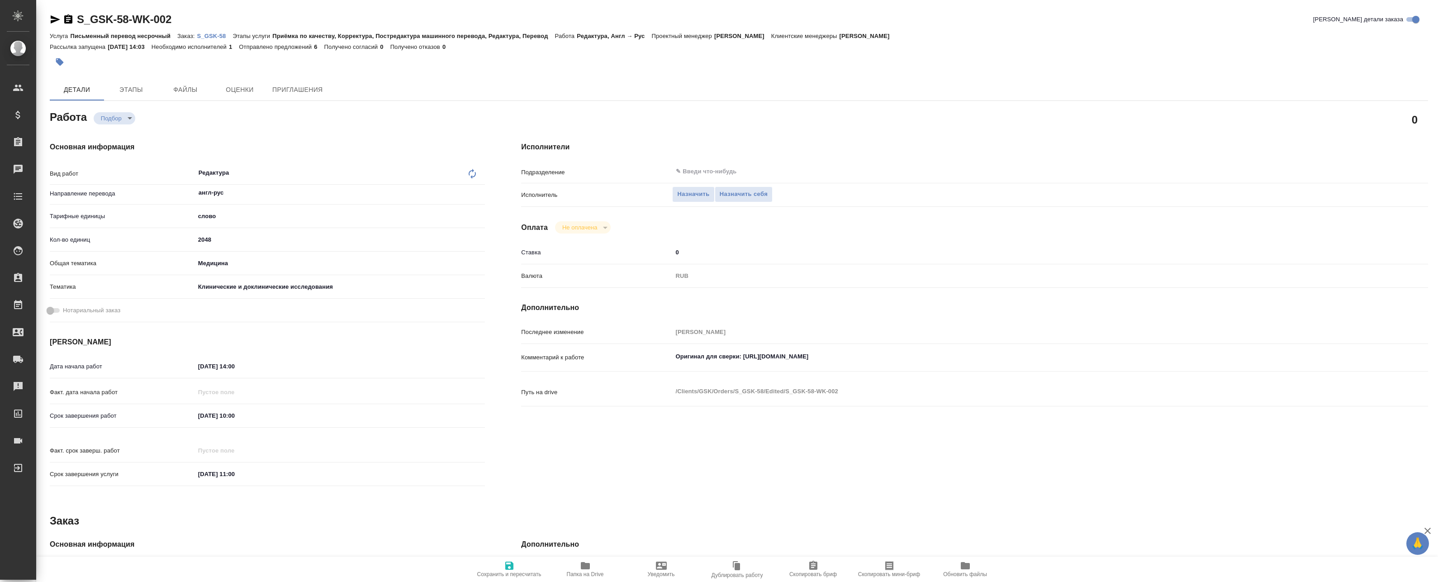
type textarea "x"
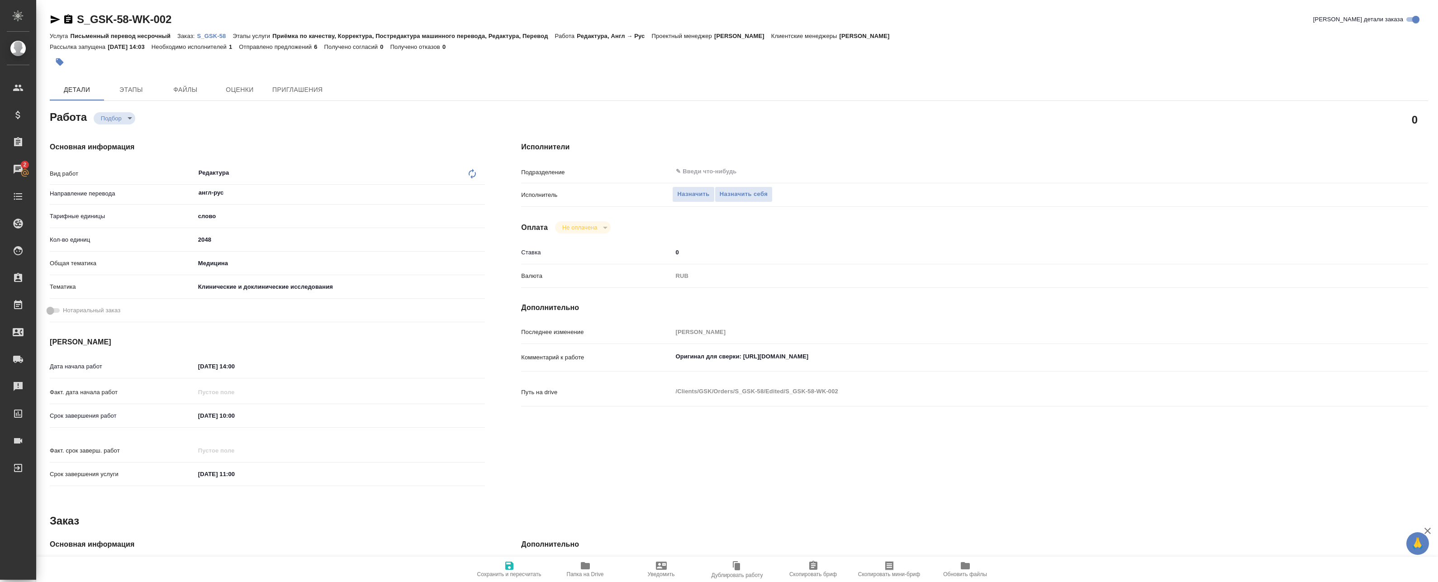
type textarea "x"
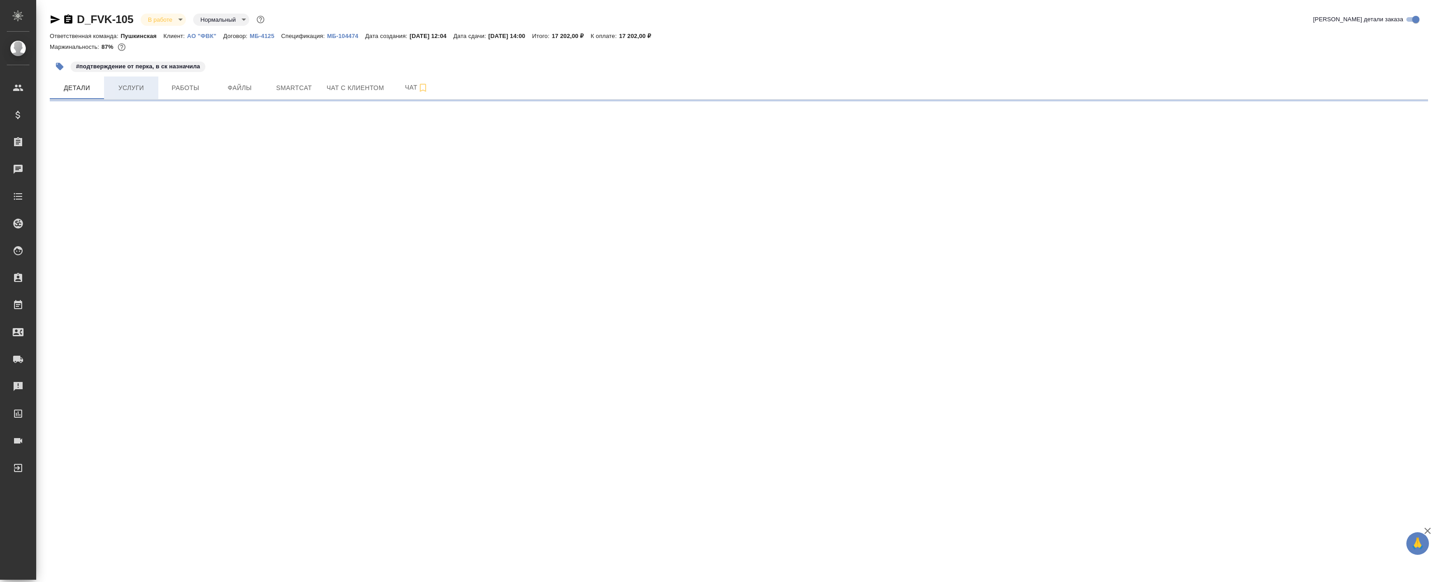
select select "RU"
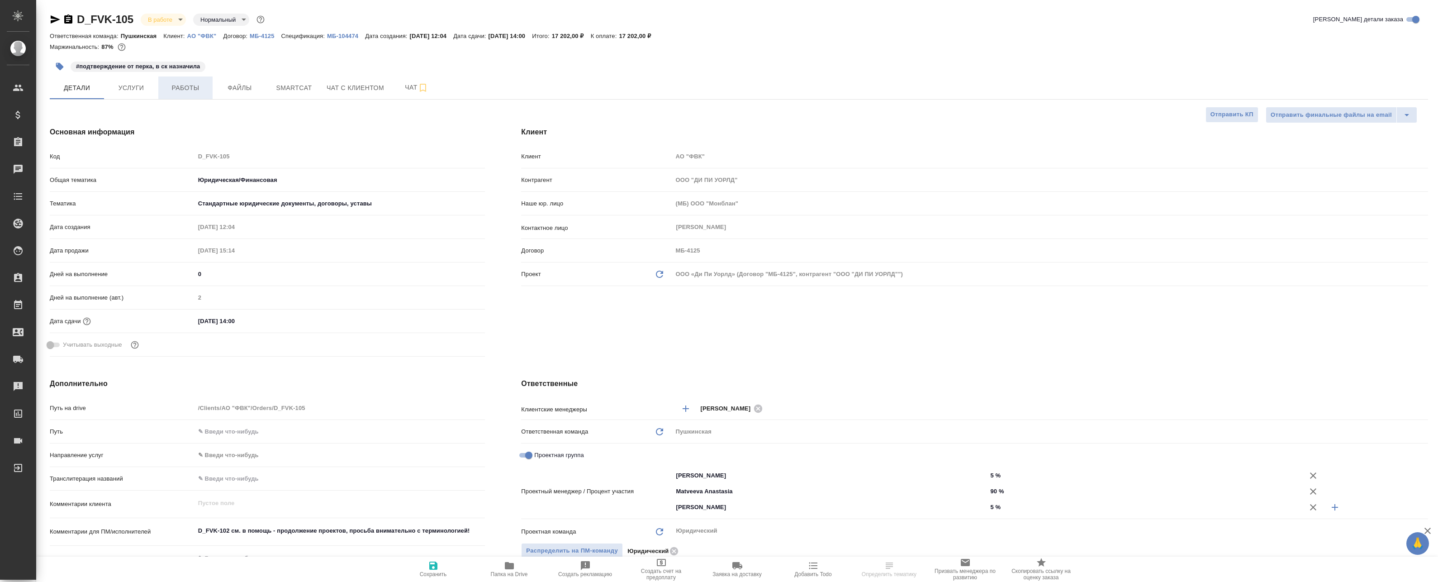
type textarea "x"
click at [211, 90] on button "Работы" at bounding box center [185, 87] width 54 height 23
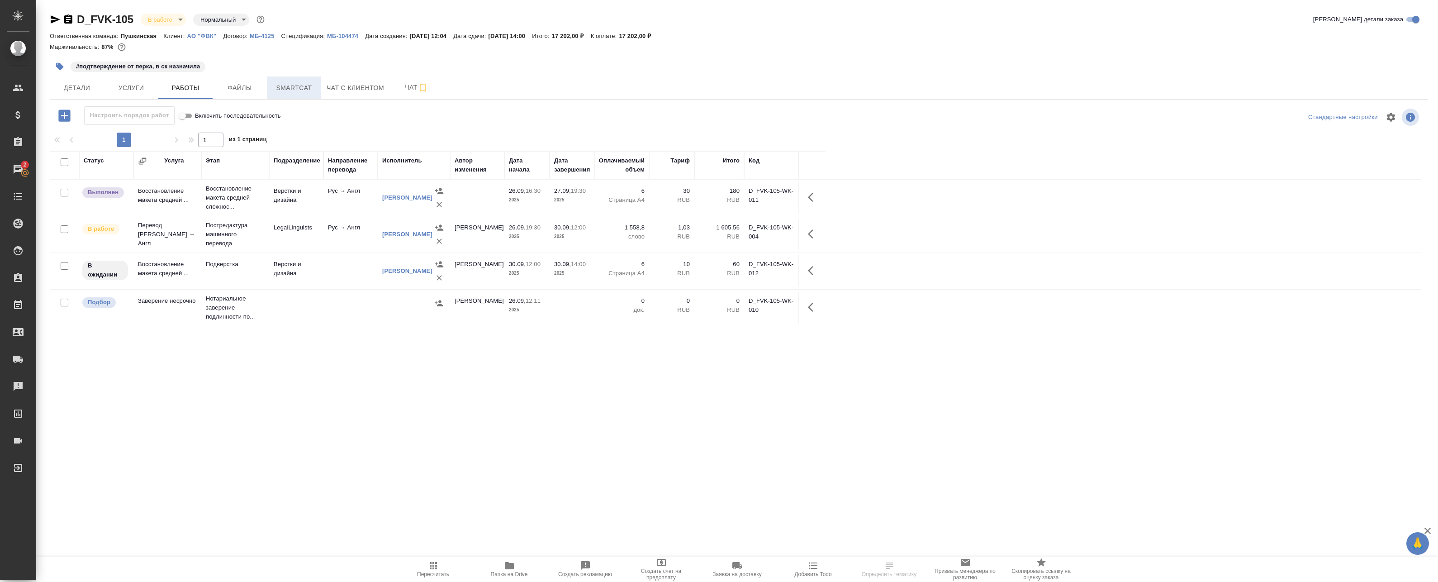
click at [296, 84] on span "Smartcat" at bounding box center [293, 87] width 43 height 11
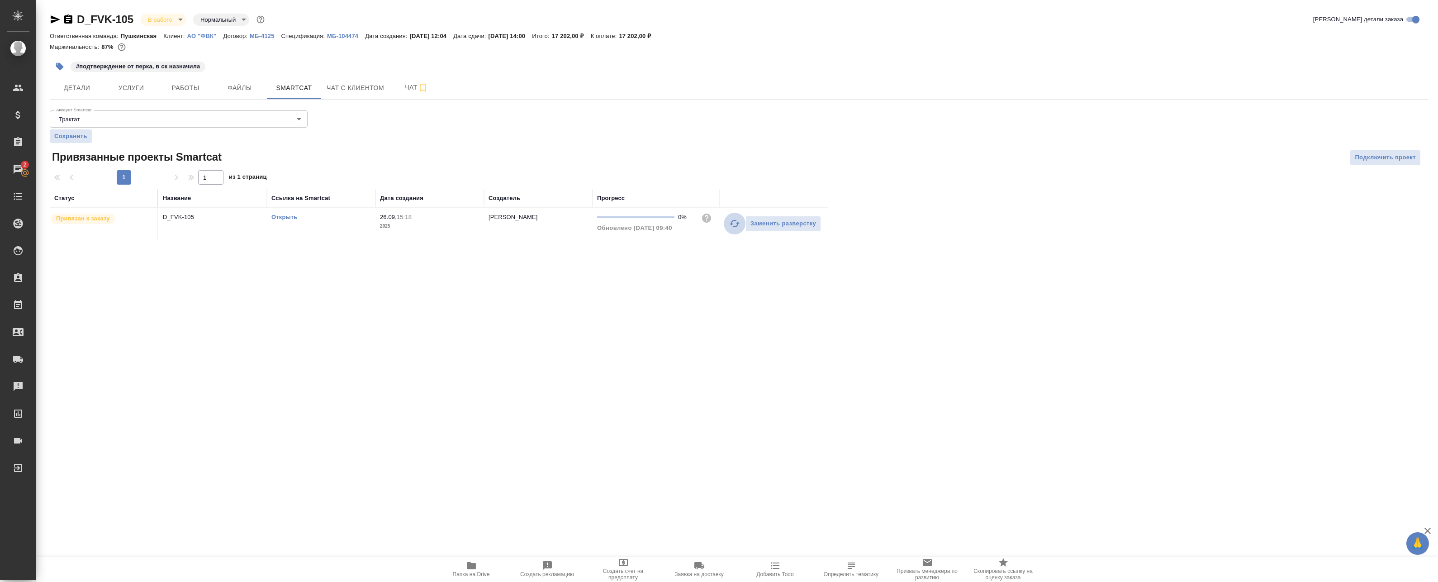
click at [734, 225] on icon "button" at bounding box center [734, 223] width 11 height 11
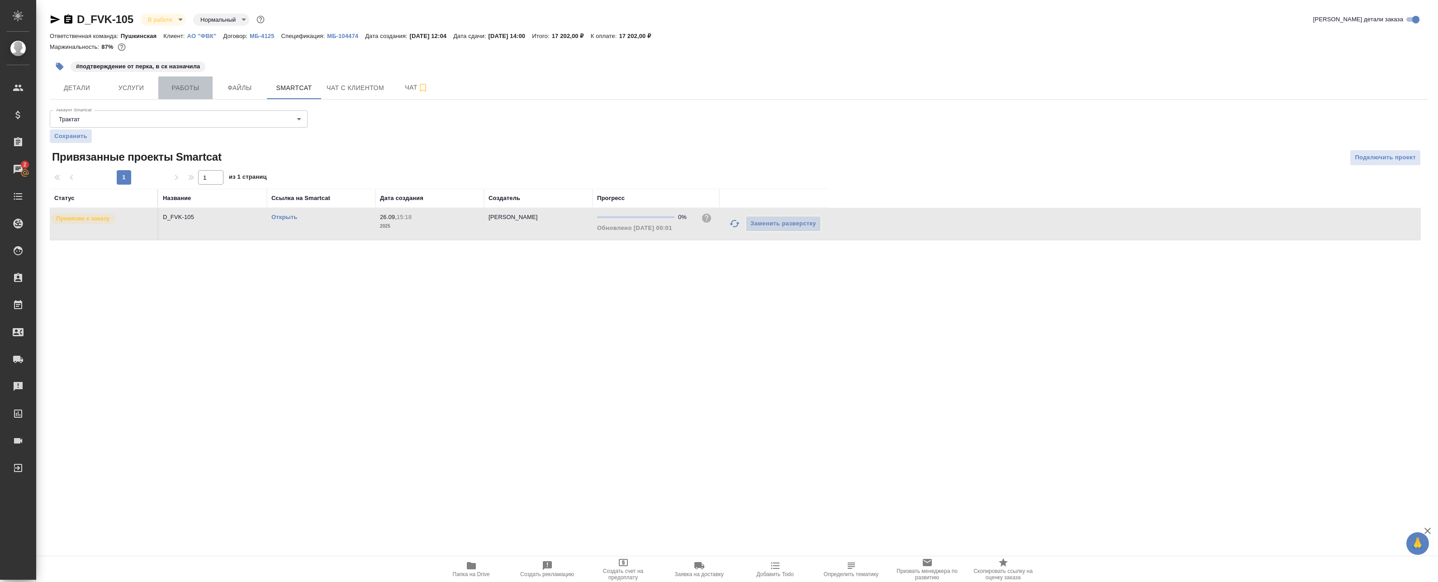
click at [188, 88] on span "Работы" at bounding box center [185, 87] width 43 height 11
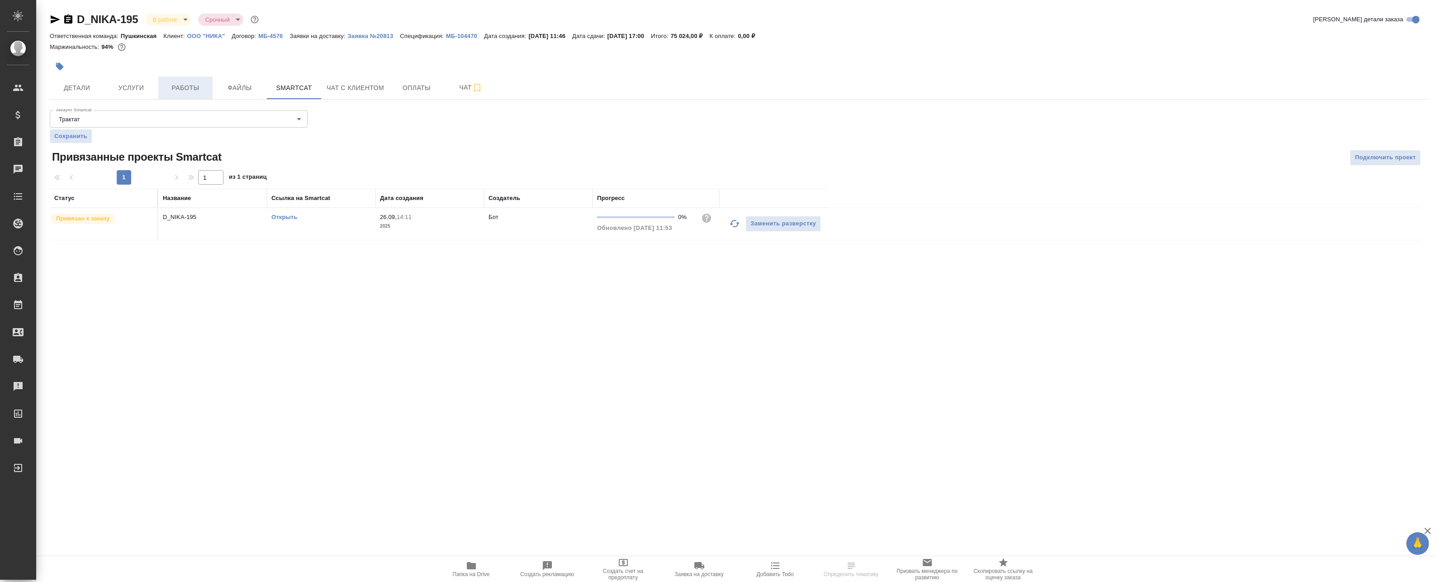
click at [209, 87] on button "Работы" at bounding box center [185, 87] width 54 height 23
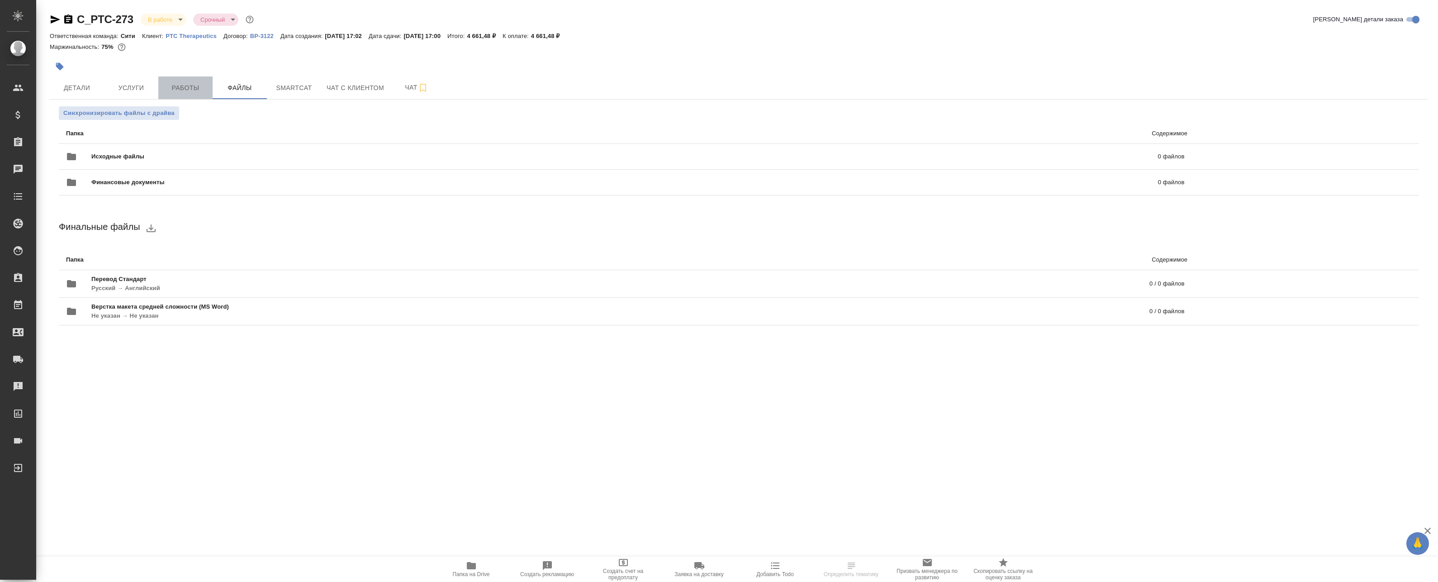
click at [182, 87] on span "Работы" at bounding box center [185, 87] width 43 height 11
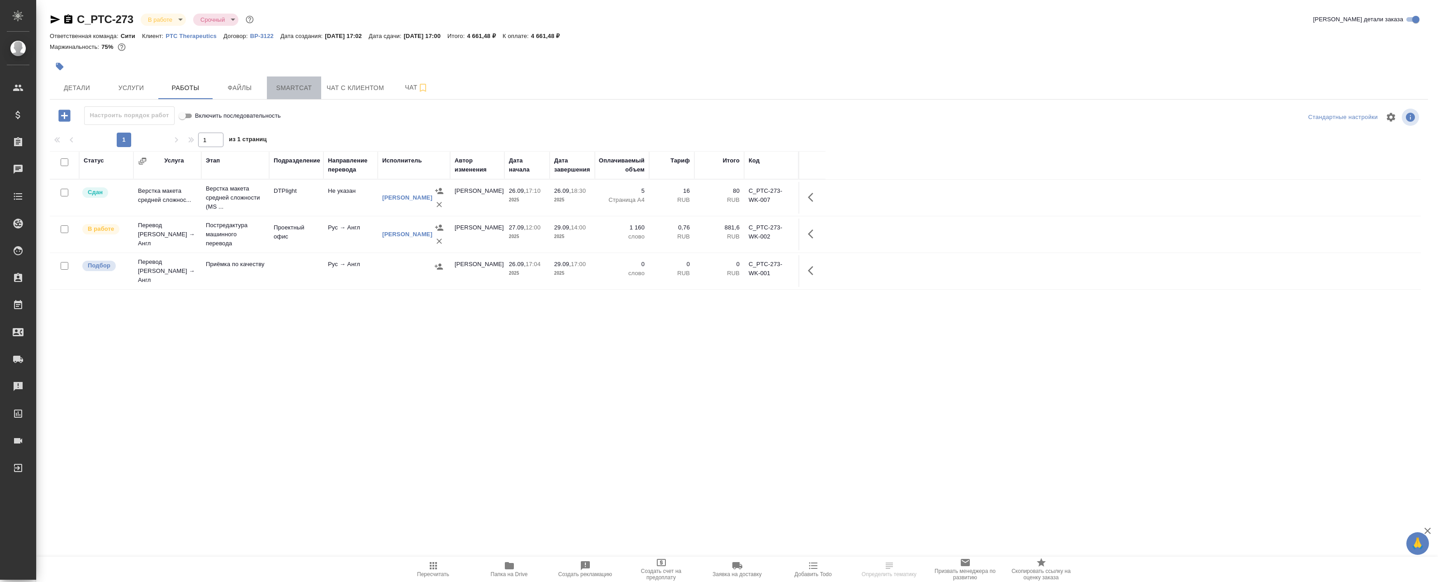
click at [311, 80] on button "Smartcat" at bounding box center [294, 87] width 54 height 23
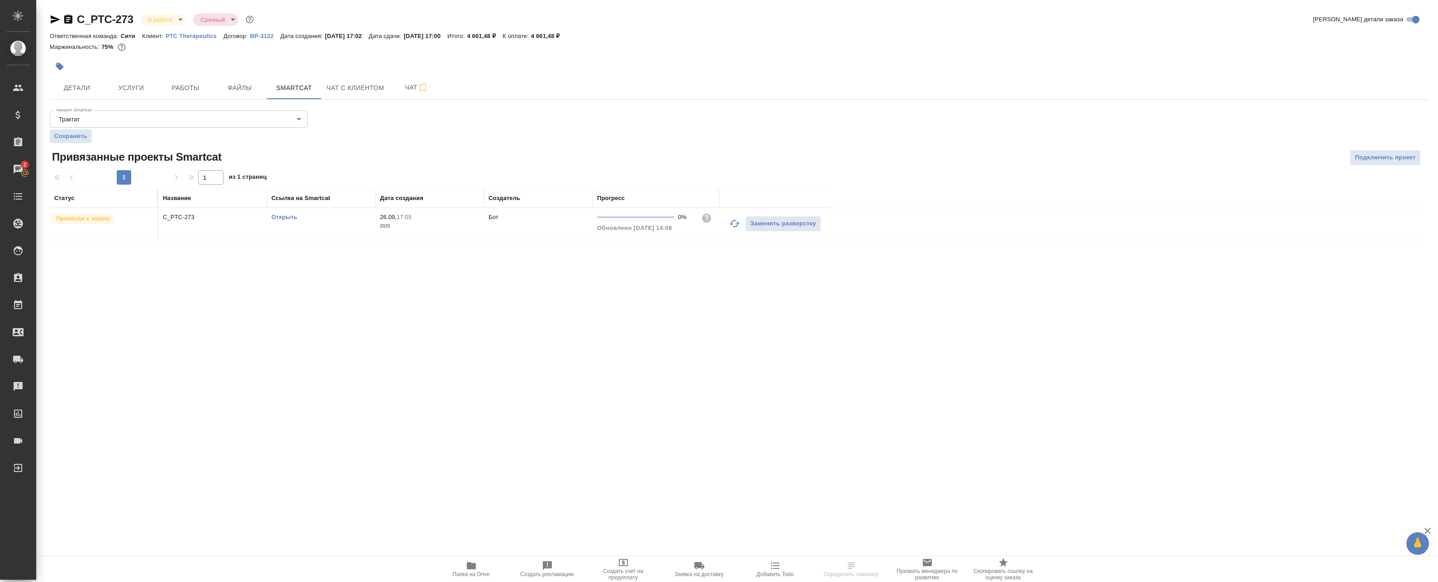
click at [733, 223] on icon "button" at bounding box center [734, 223] width 11 height 11
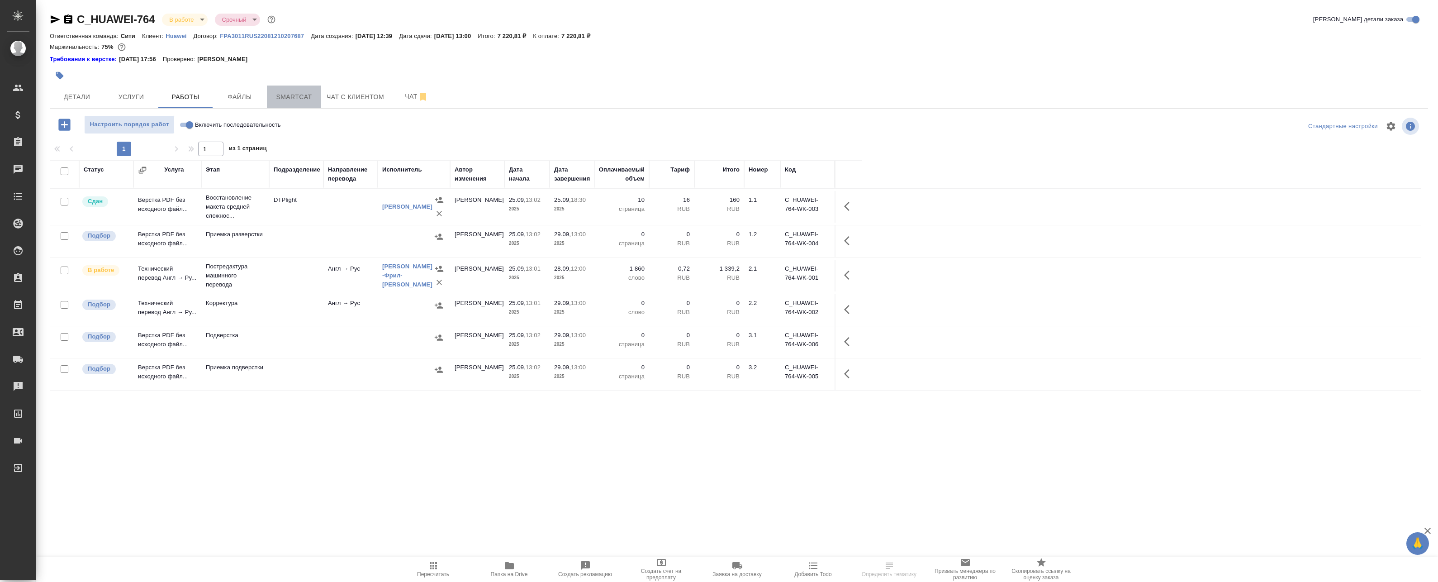
click at [286, 104] on button "Smartcat" at bounding box center [294, 97] width 54 height 23
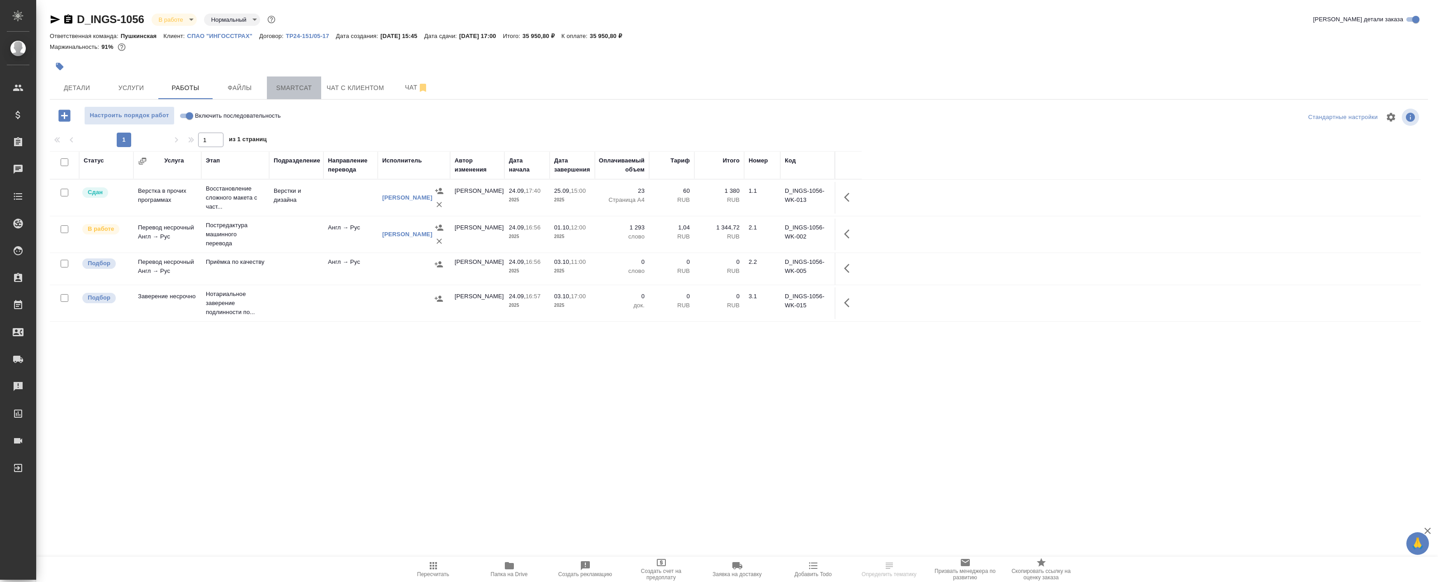
click at [296, 89] on span "Smartcat" at bounding box center [293, 87] width 43 height 11
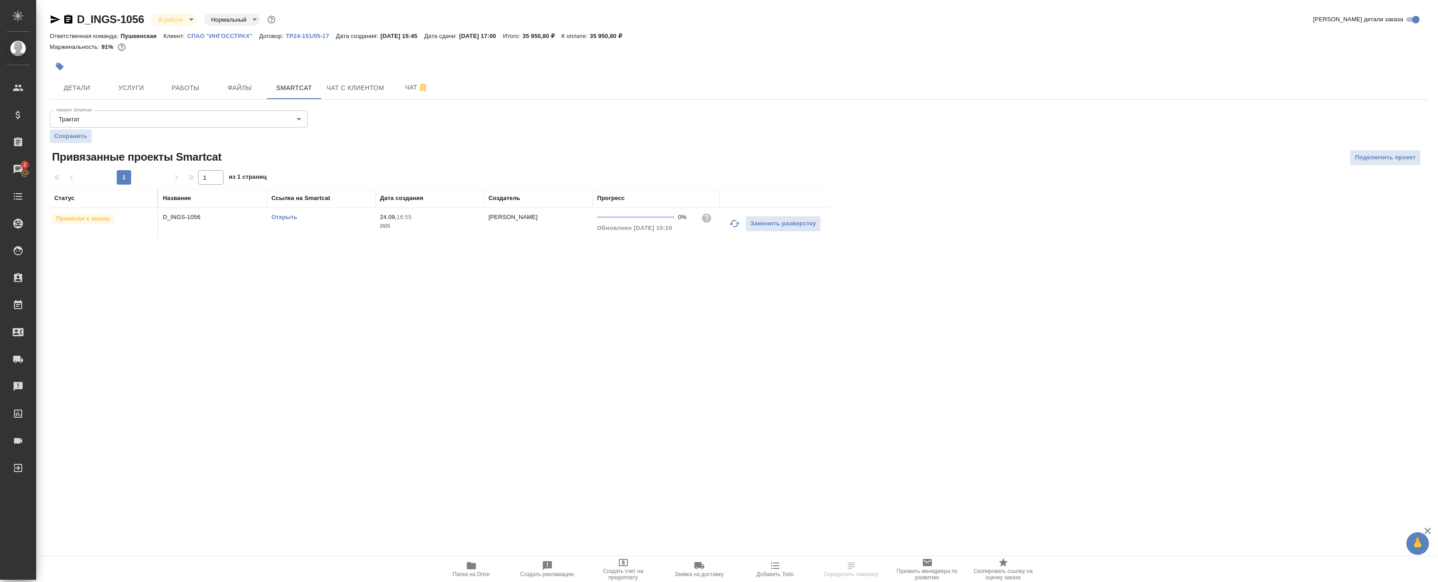
click at [732, 225] on icon "button" at bounding box center [734, 223] width 11 height 11
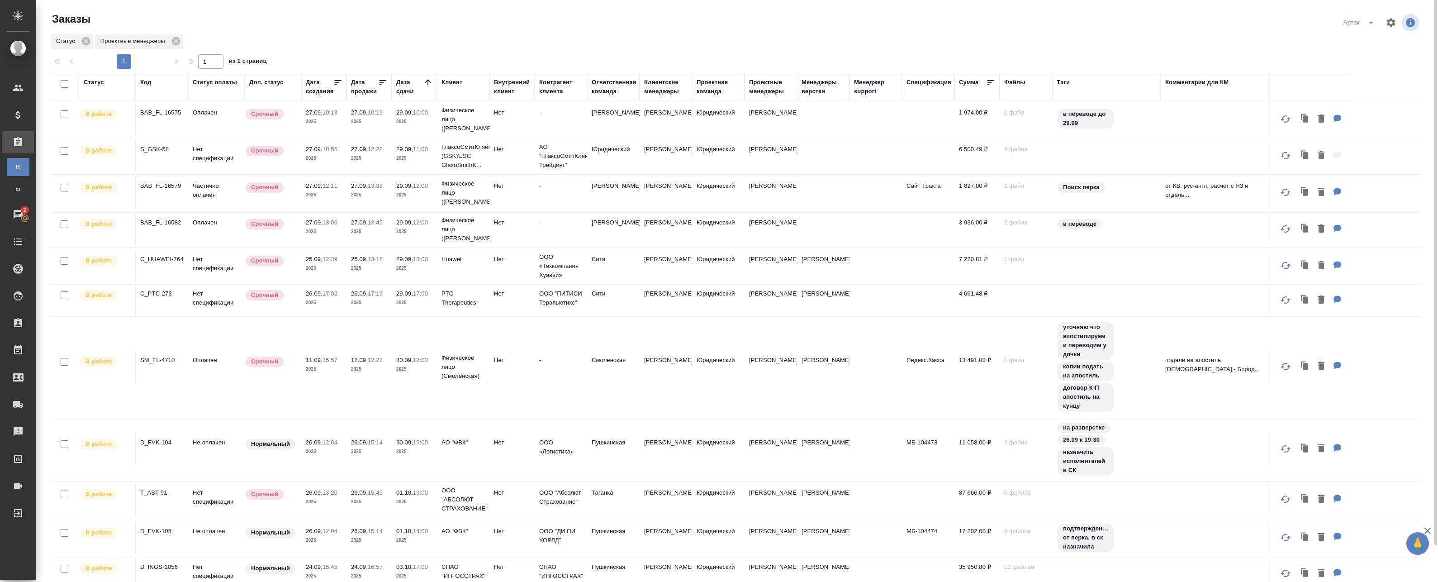
click at [360, 126] on td "27.09, 10:19 2025" at bounding box center [369, 120] width 45 height 32
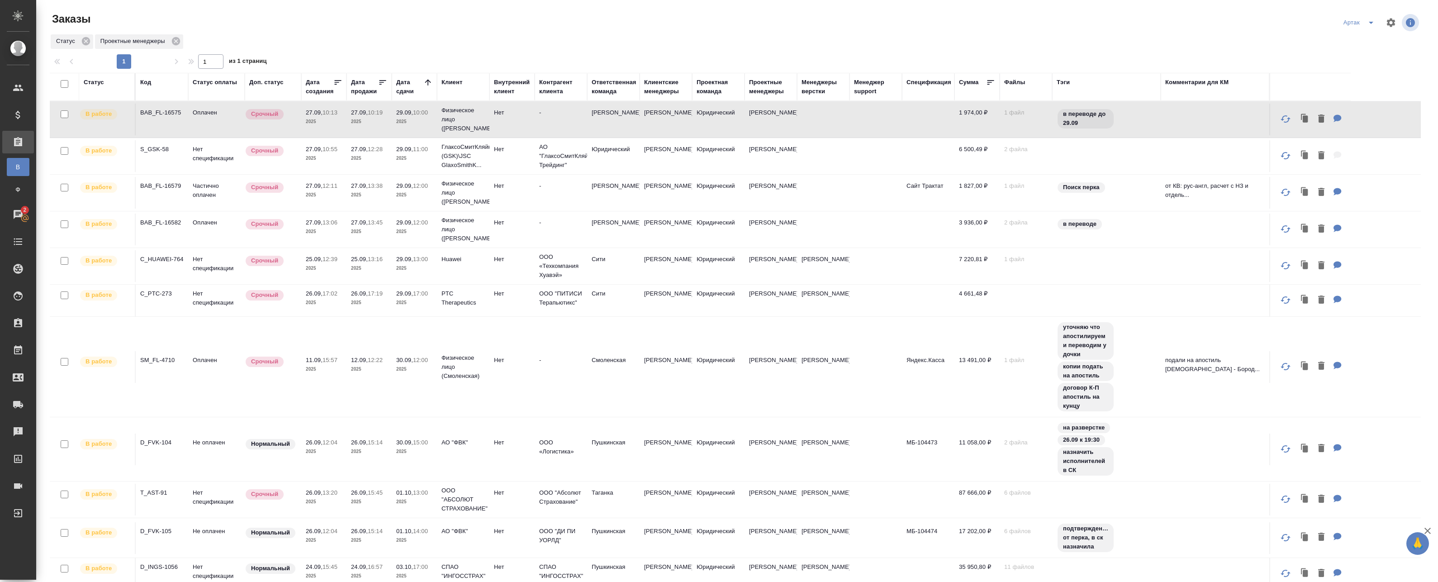
click at [360, 126] on td "27.09, 10:19 2025" at bounding box center [369, 120] width 45 height 32
click at [310, 153] on span "27.09, 10:55" at bounding box center [324, 149] width 36 height 9
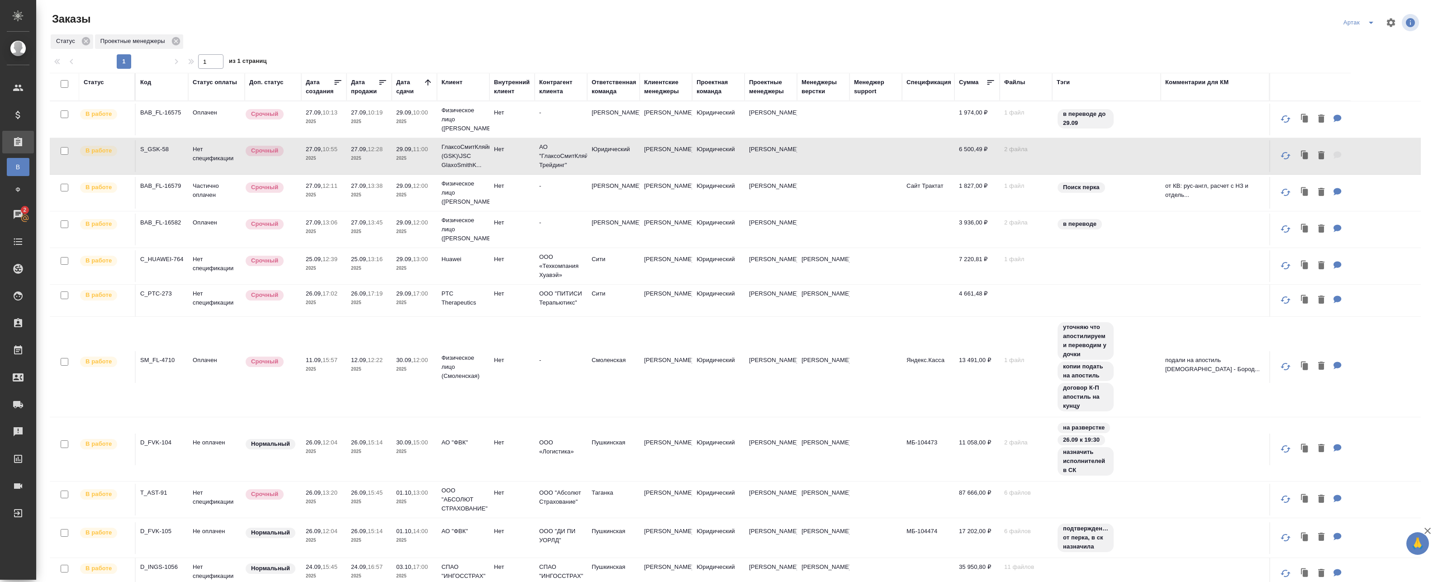
click at [310, 153] on span "27.09, 10:55" at bounding box center [324, 149] width 36 height 9
click at [337, 187] on p "12:11" at bounding box center [330, 185] width 15 height 7
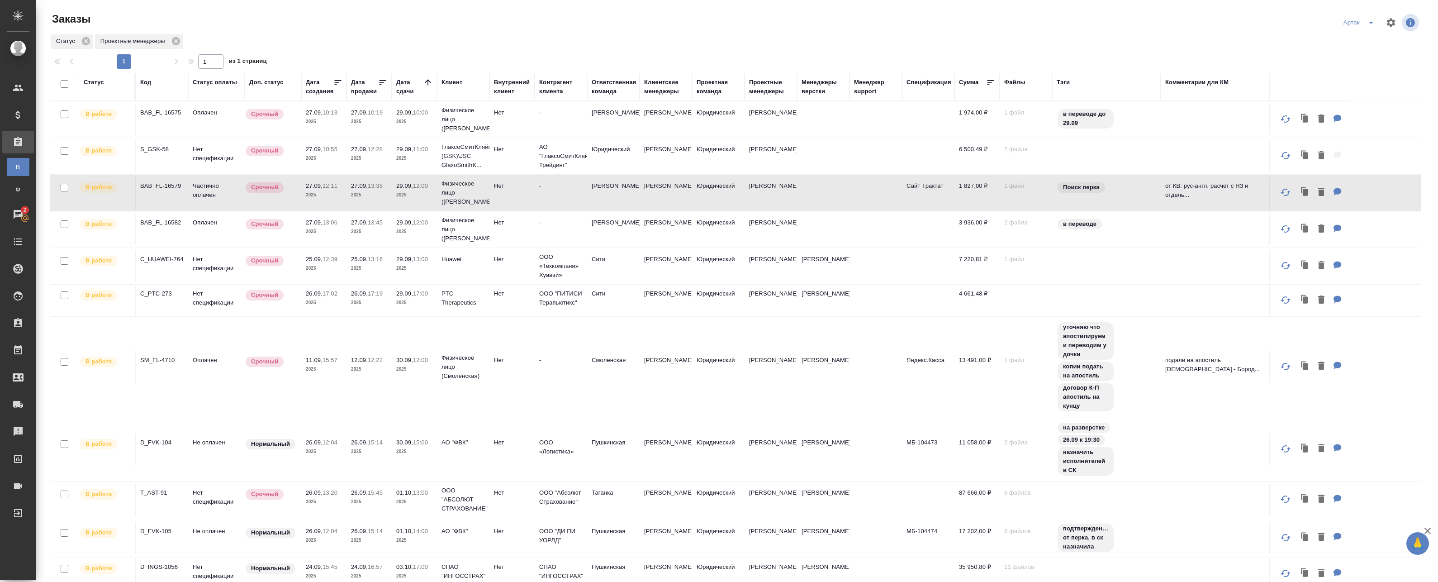
click at [337, 187] on p "12:11" at bounding box center [330, 185] width 15 height 7
click at [324, 228] on p "2025" at bounding box center [324, 231] width 36 height 9
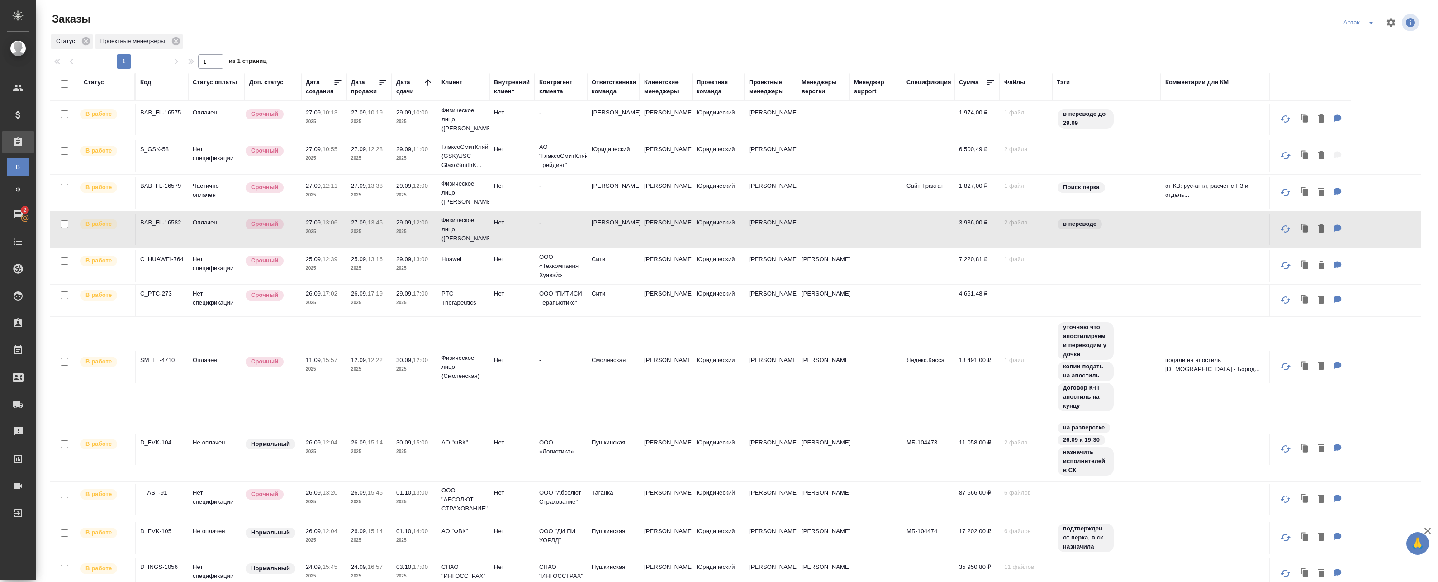
click at [375, 271] on p "2025" at bounding box center [369, 268] width 36 height 9
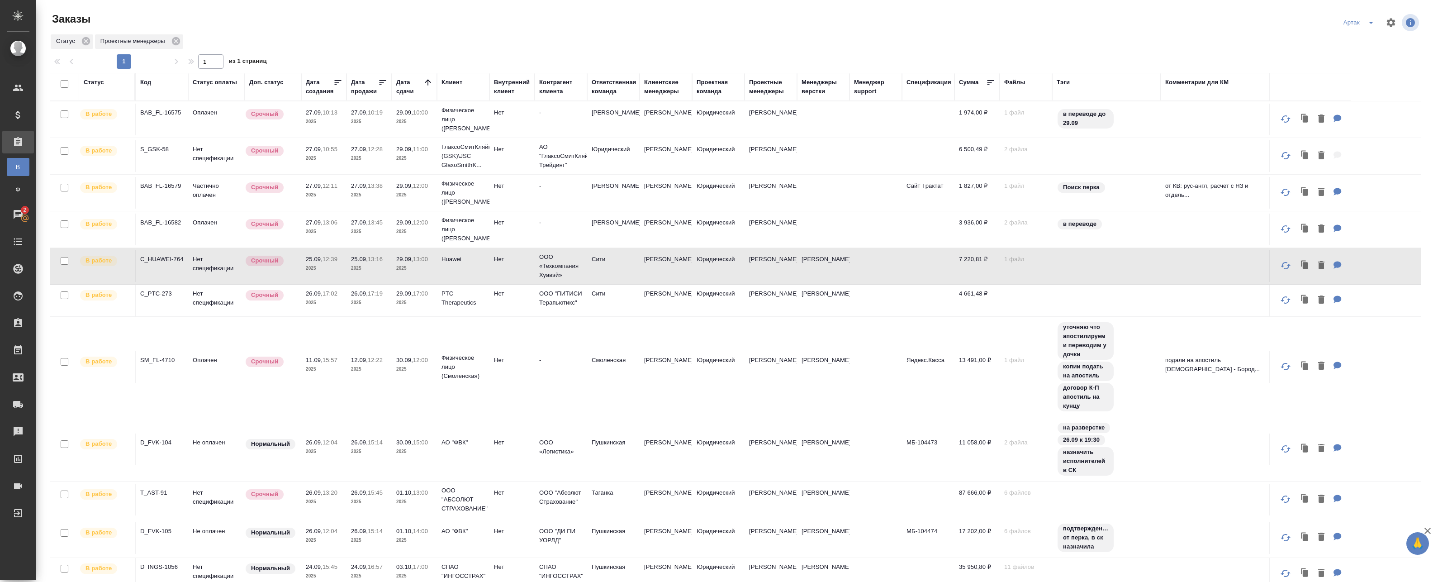
click at [387, 266] on p "2025" at bounding box center [369, 268] width 36 height 9
click at [355, 305] on p "2025" at bounding box center [369, 302] width 36 height 9
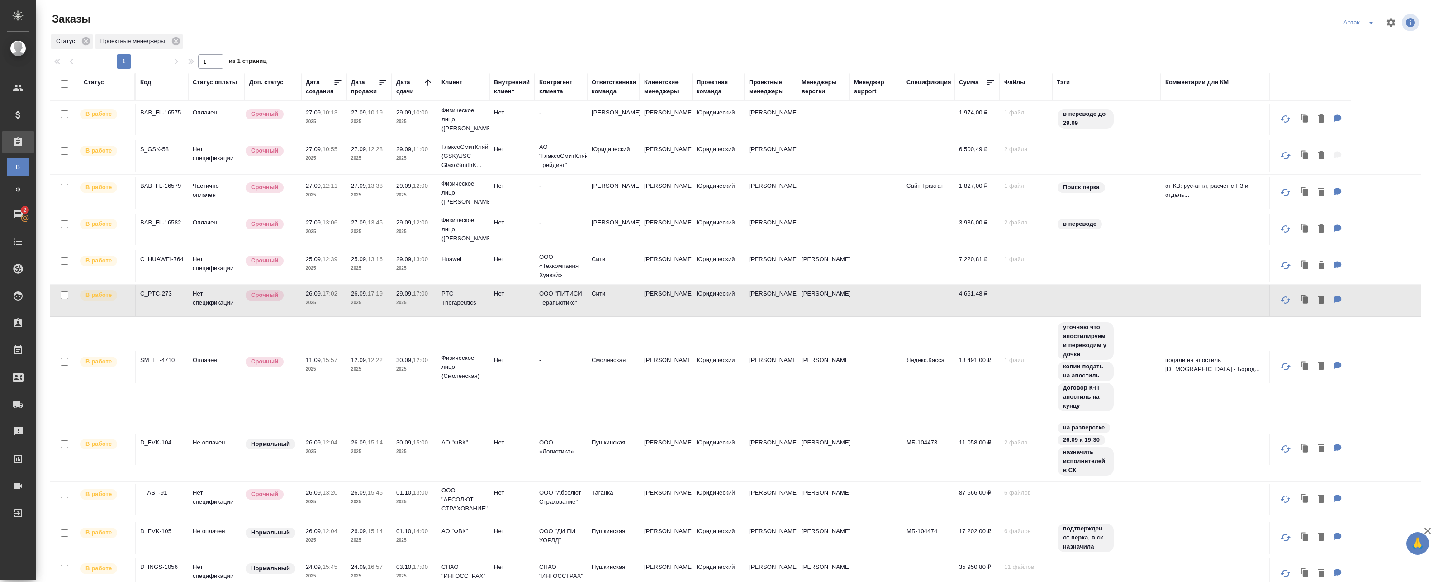
click at [397, 299] on p "2025" at bounding box center [414, 302] width 36 height 9
click at [400, 354] on td "30.09, 12:00 2025" at bounding box center [414, 367] width 45 height 32
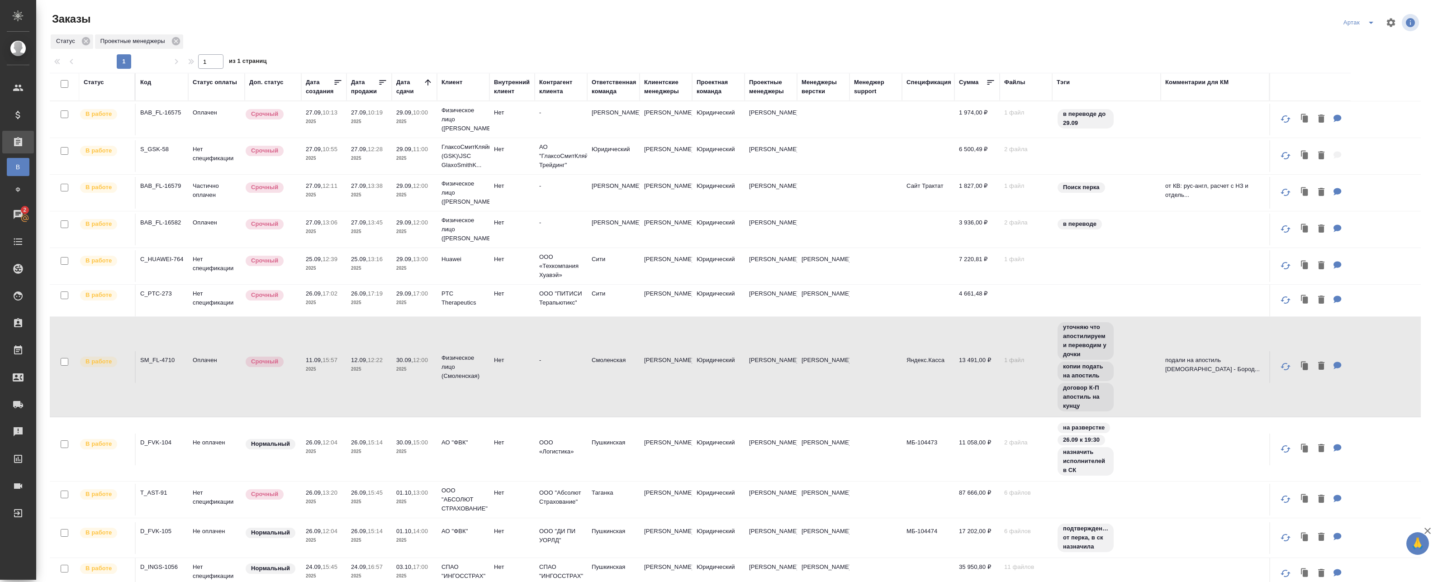
click at [424, 366] on p "2025" at bounding box center [414, 369] width 36 height 9
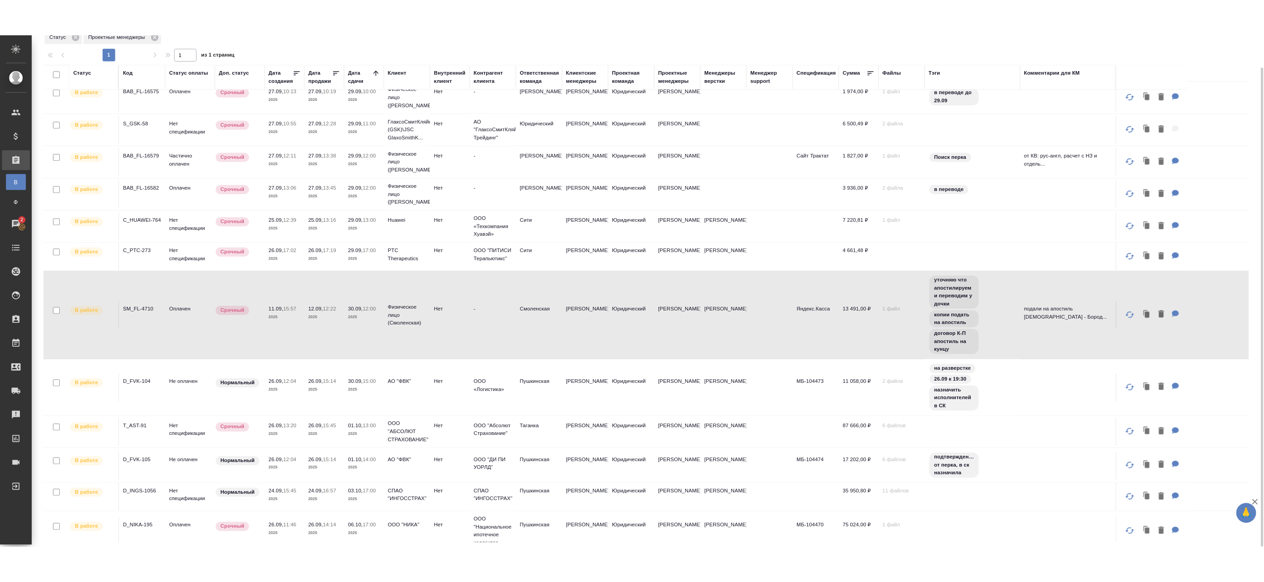
scroll to position [20, 0]
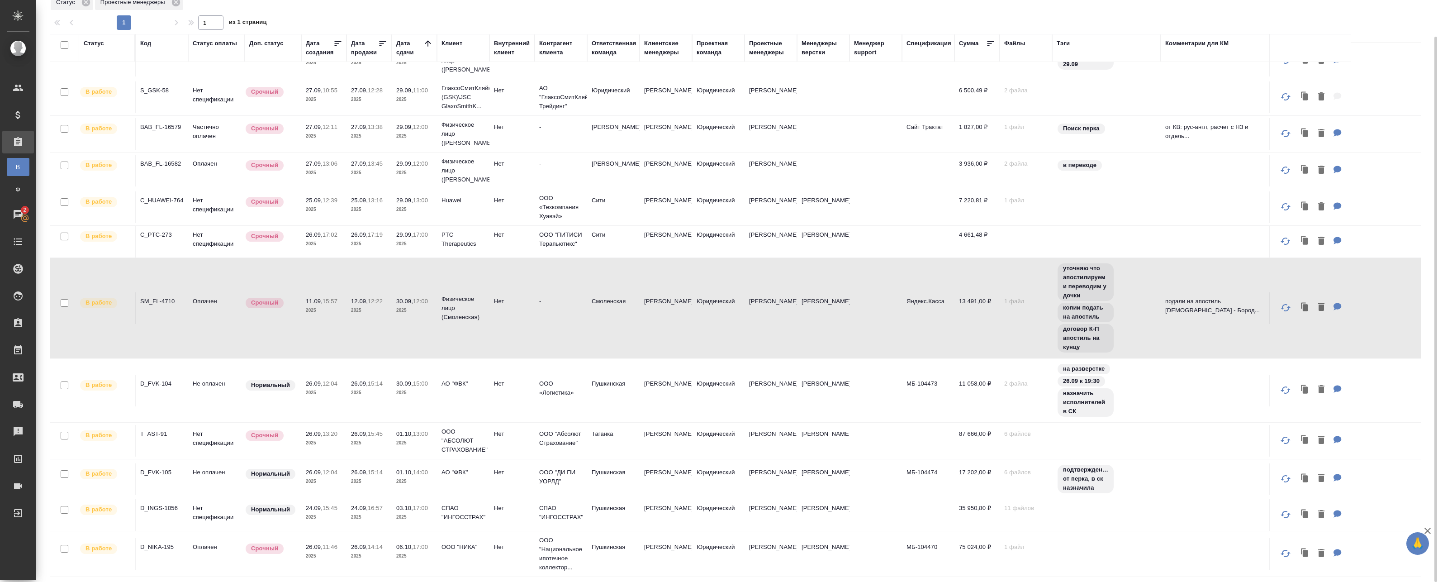
click at [406, 402] on td "30.09, 15:00 2025" at bounding box center [414, 391] width 45 height 32
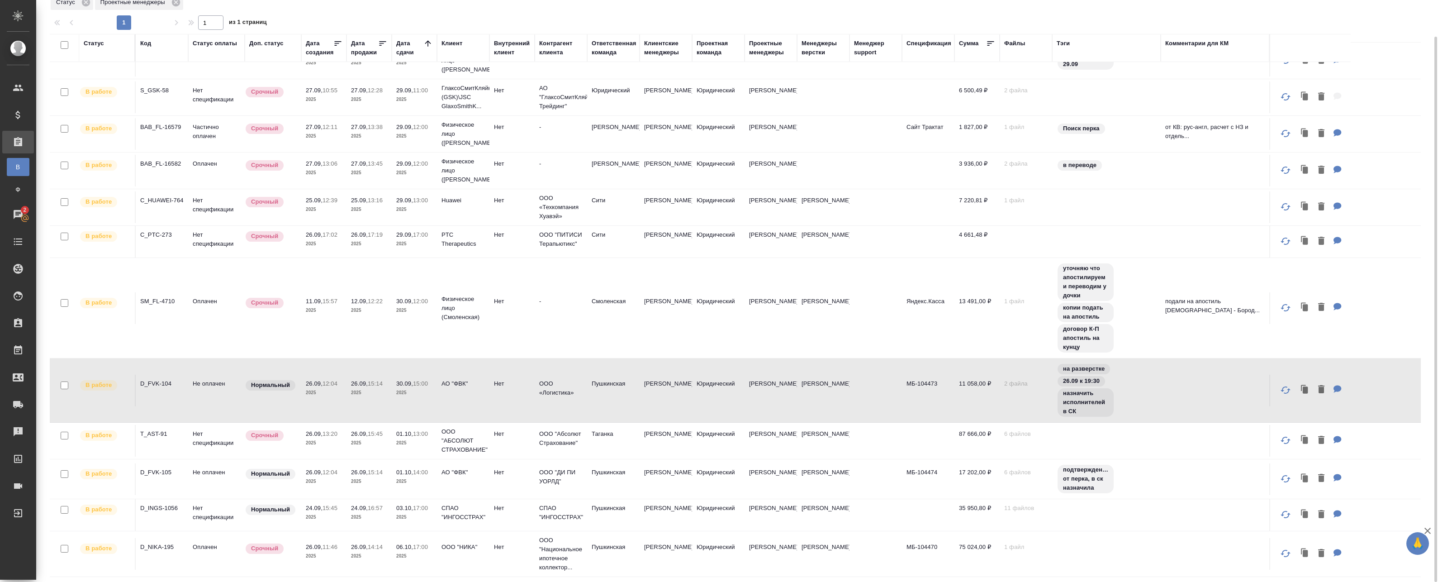
click at [406, 402] on td "30.09, 15:00 2025" at bounding box center [414, 391] width 45 height 32
click at [371, 445] on p "2025" at bounding box center [369, 442] width 36 height 9
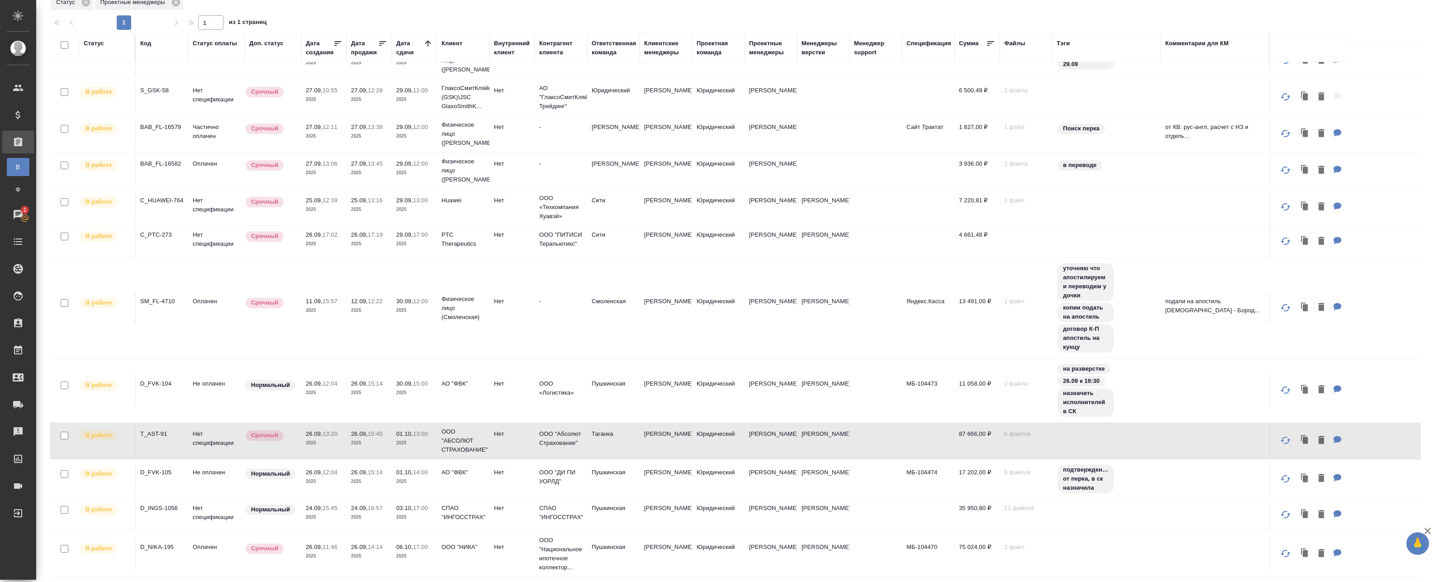
click at [371, 445] on p "2025" at bounding box center [369, 442] width 36 height 9
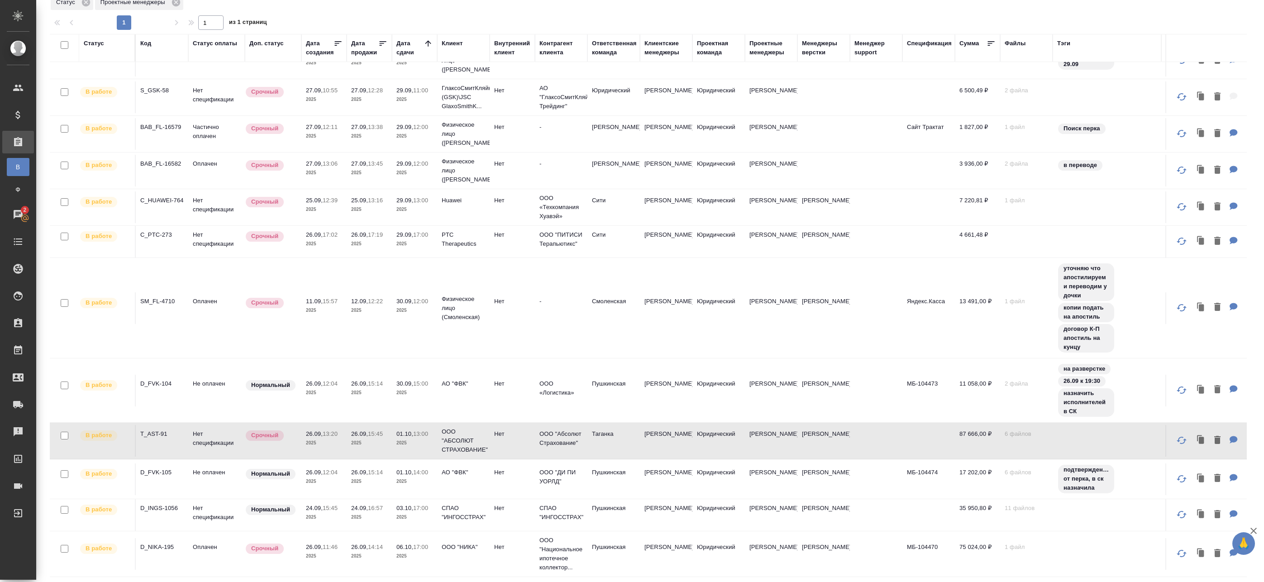
scroll to position [27, 0]
click at [334, 477] on p "2025" at bounding box center [324, 481] width 36 height 9
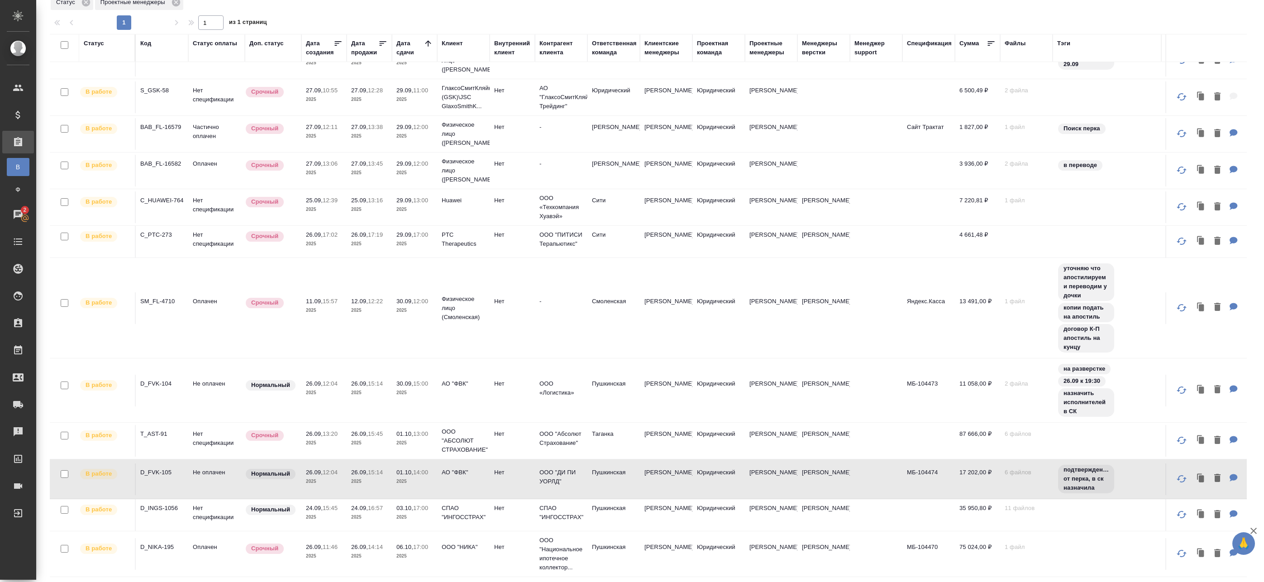
click at [342, 470] on td "26.09, 12:04 2025" at bounding box center [323, 479] width 45 height 32
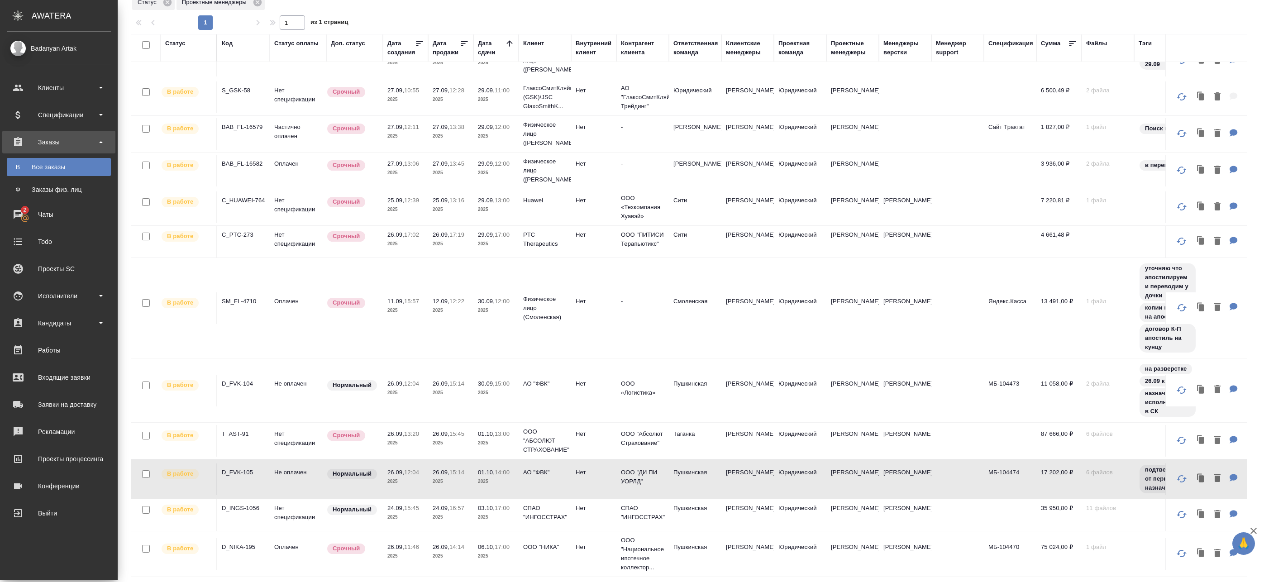
click at [447, 515] on td "24.09, 16:57 2025" at bounding box center [450, 515] width 45 height 32
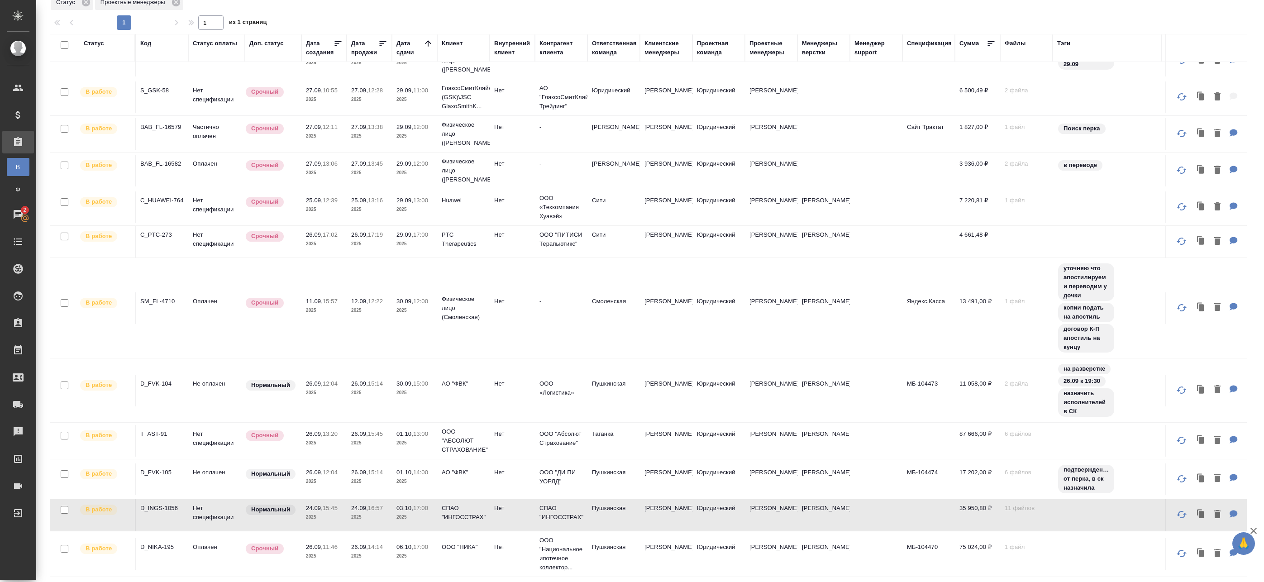
click at [353, 544] on span "26.09, 14:14" at bounding box center [369, 546] width 36 height 9
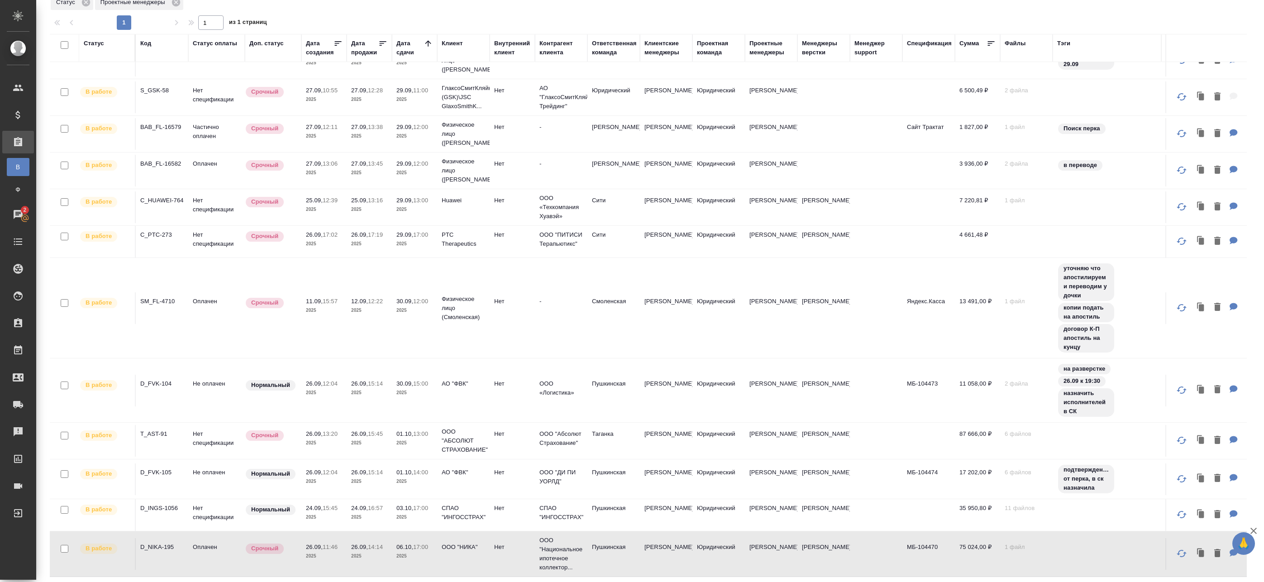
click at [353, 544] on span "26.09, 14:14" at bounding box center [369, 546] width 36 height 9
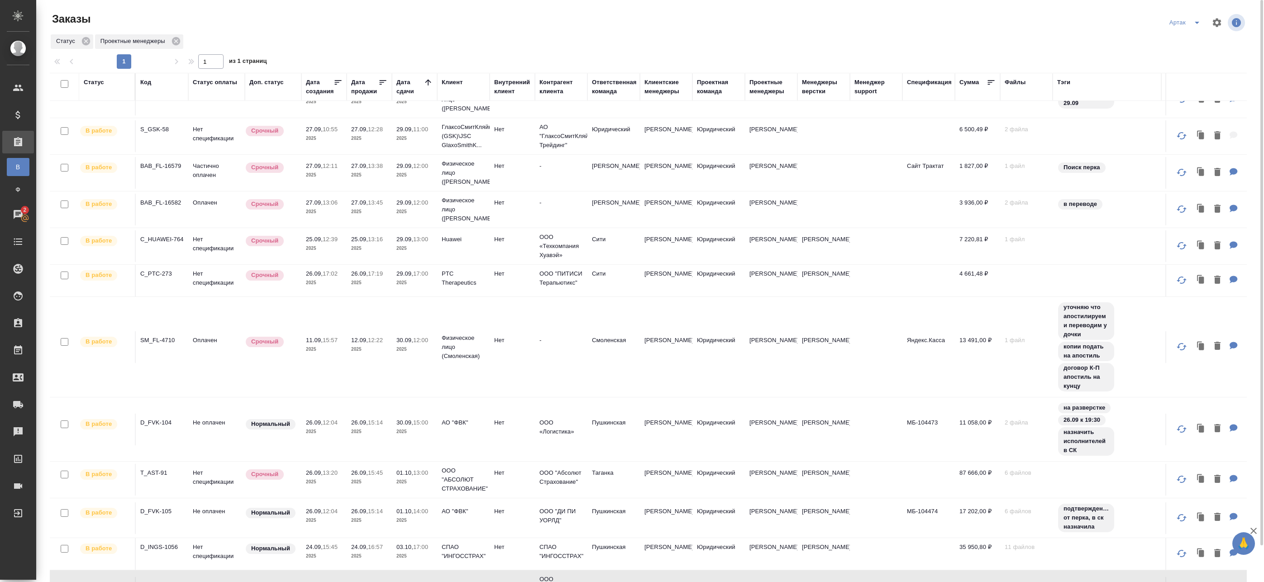
click at [66, 86] on input "checkbox" at bounding box center [65, 84] width 8 height 8
checkbox input "true"
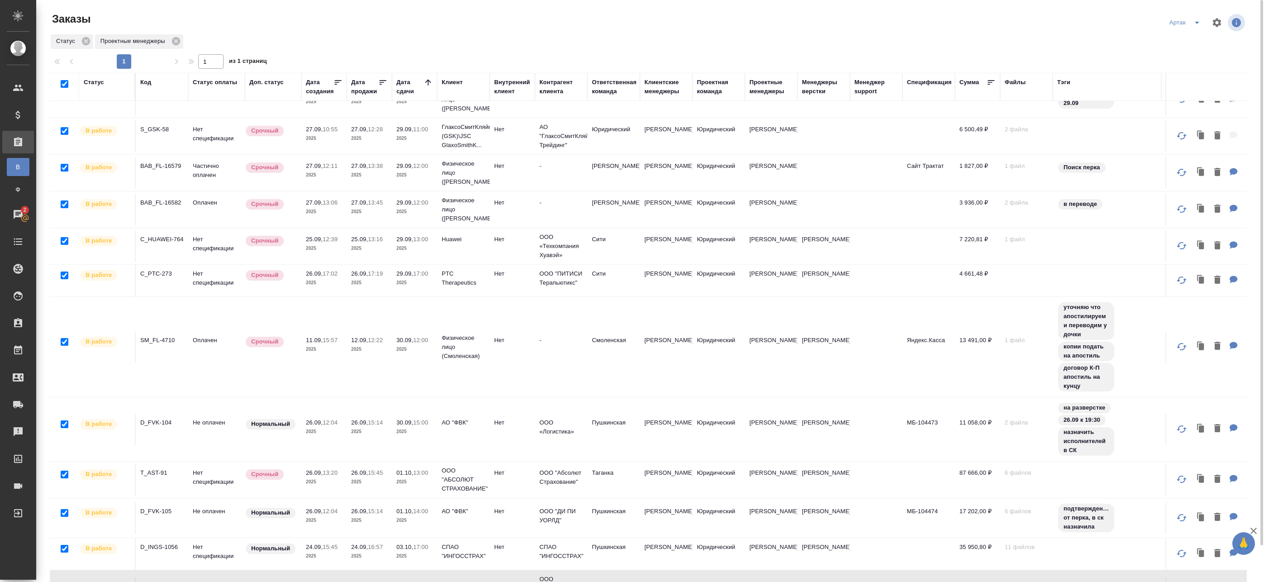
checkbox input "true"
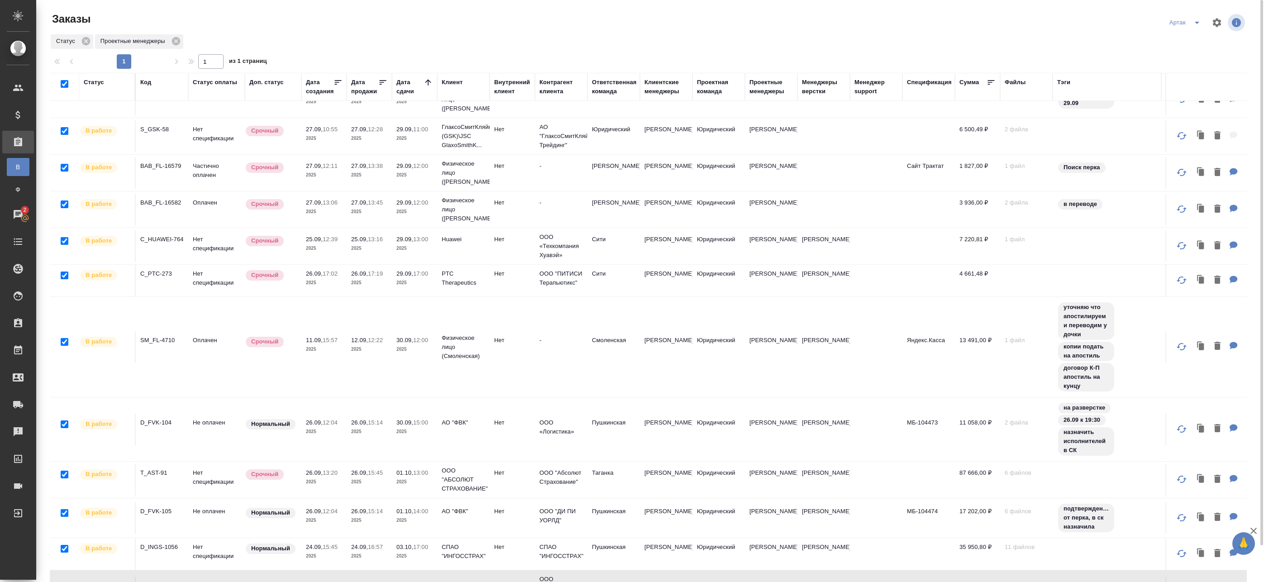
checkbox input "true"
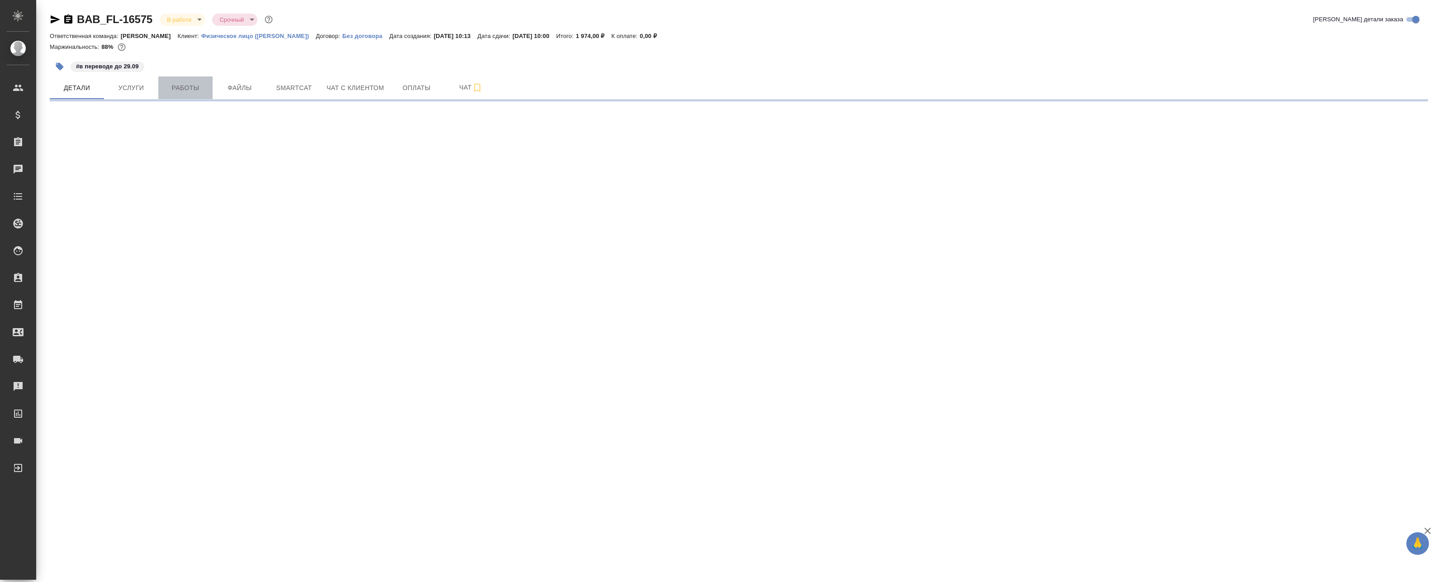
click at [195, 86] on span "Работы" at bounding box center [185, 87] width 43 height 11
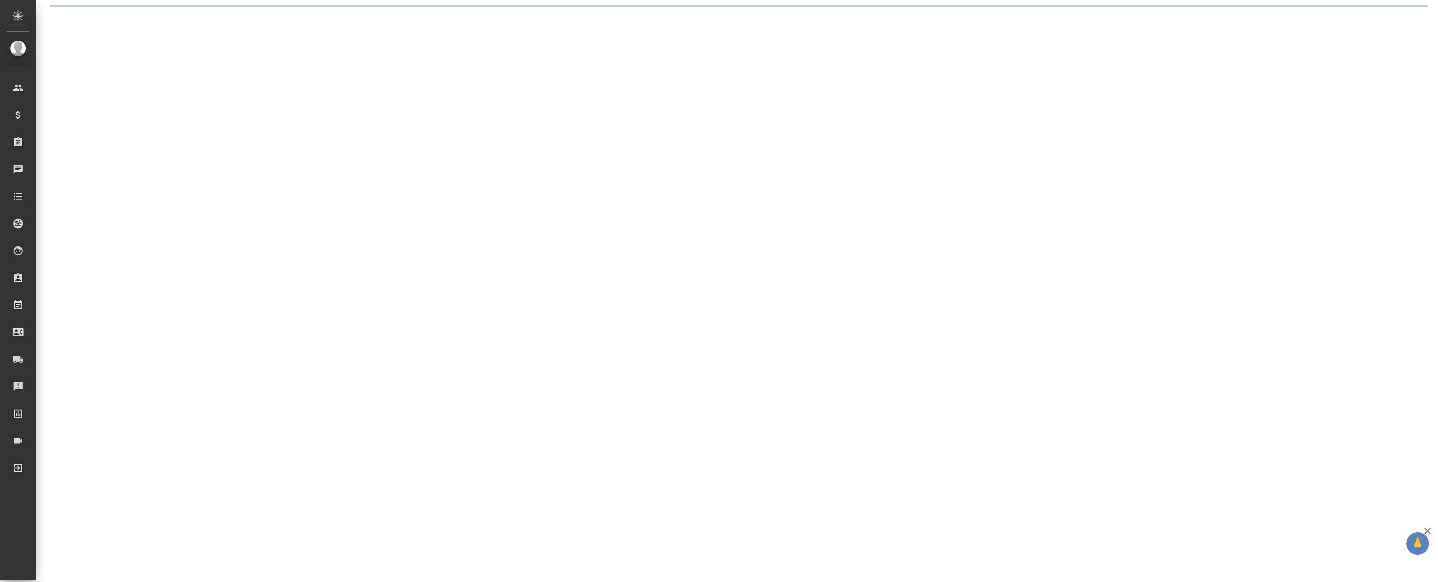
select select "RU"
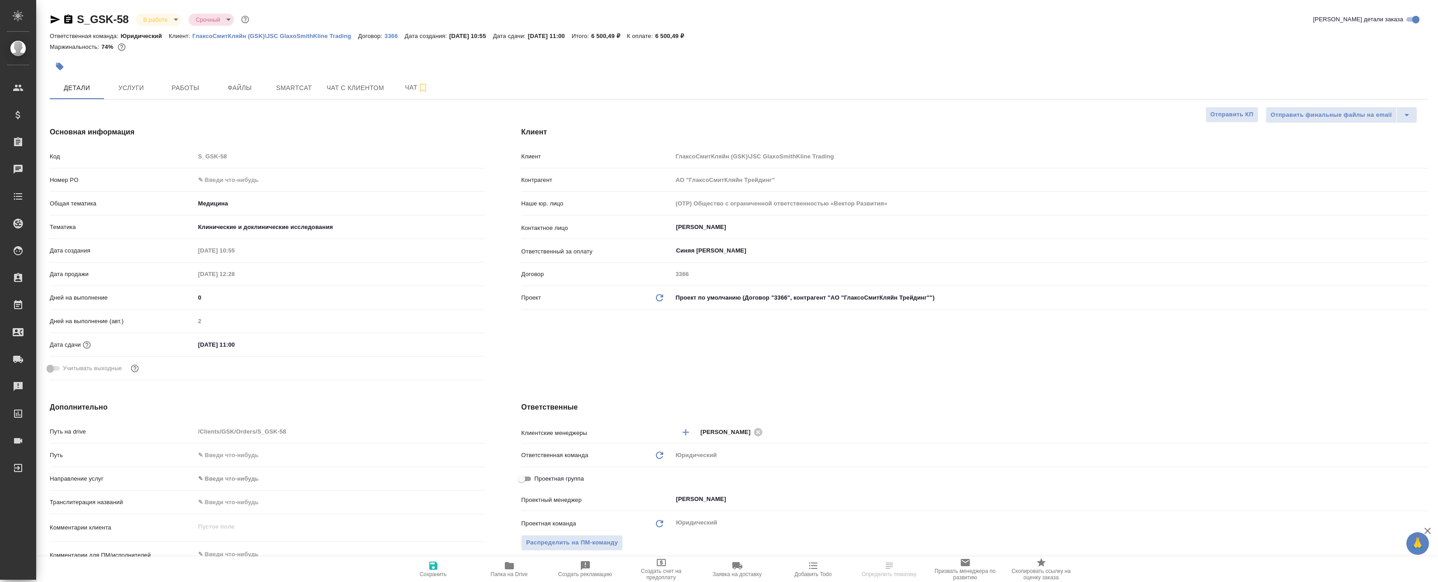
type textarea "x"
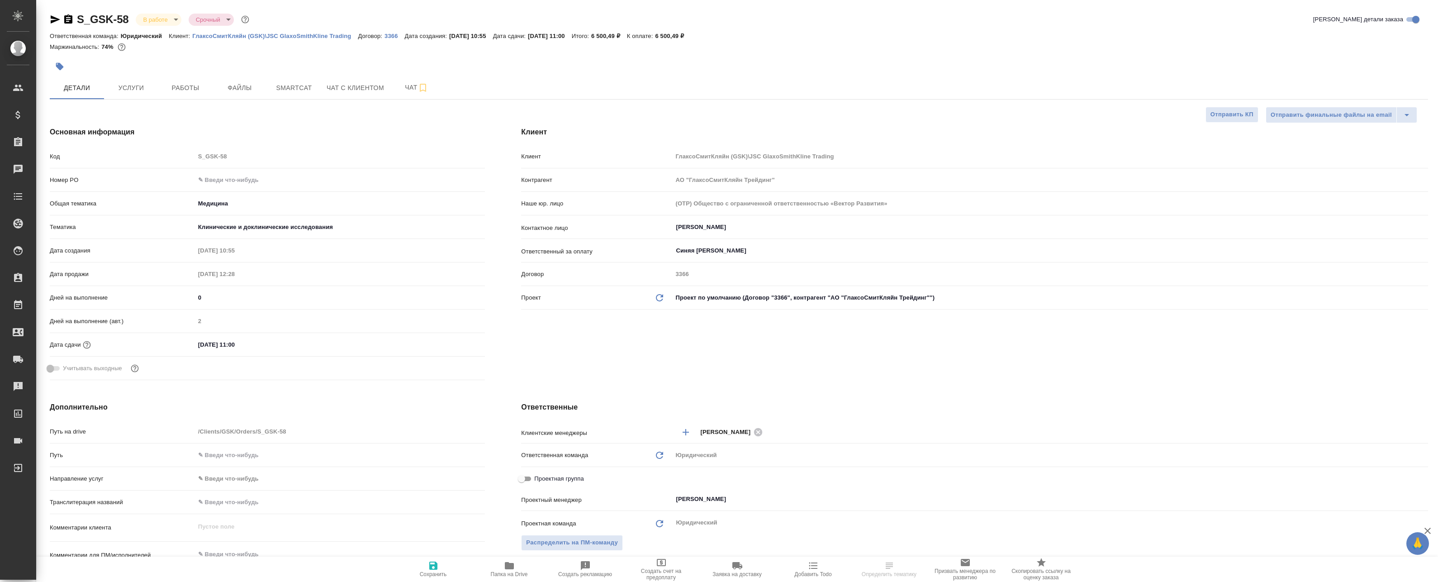
type textarea "x"
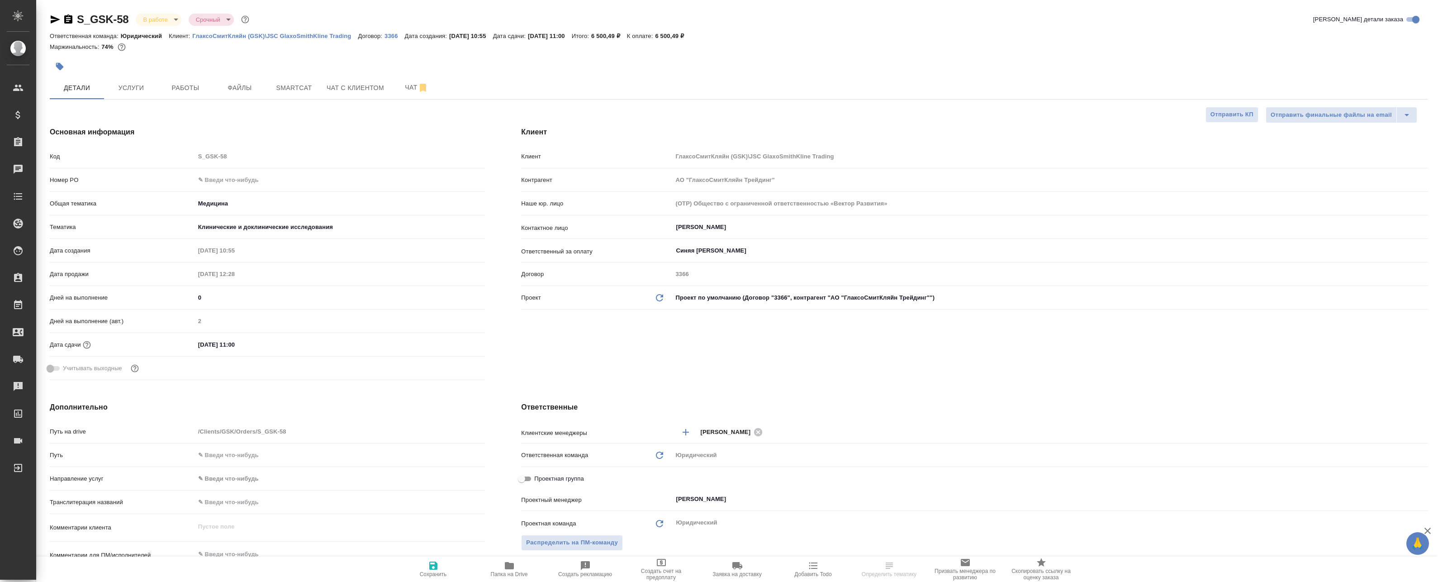
type textarea "x"
select select "RU"
type textarea "x"
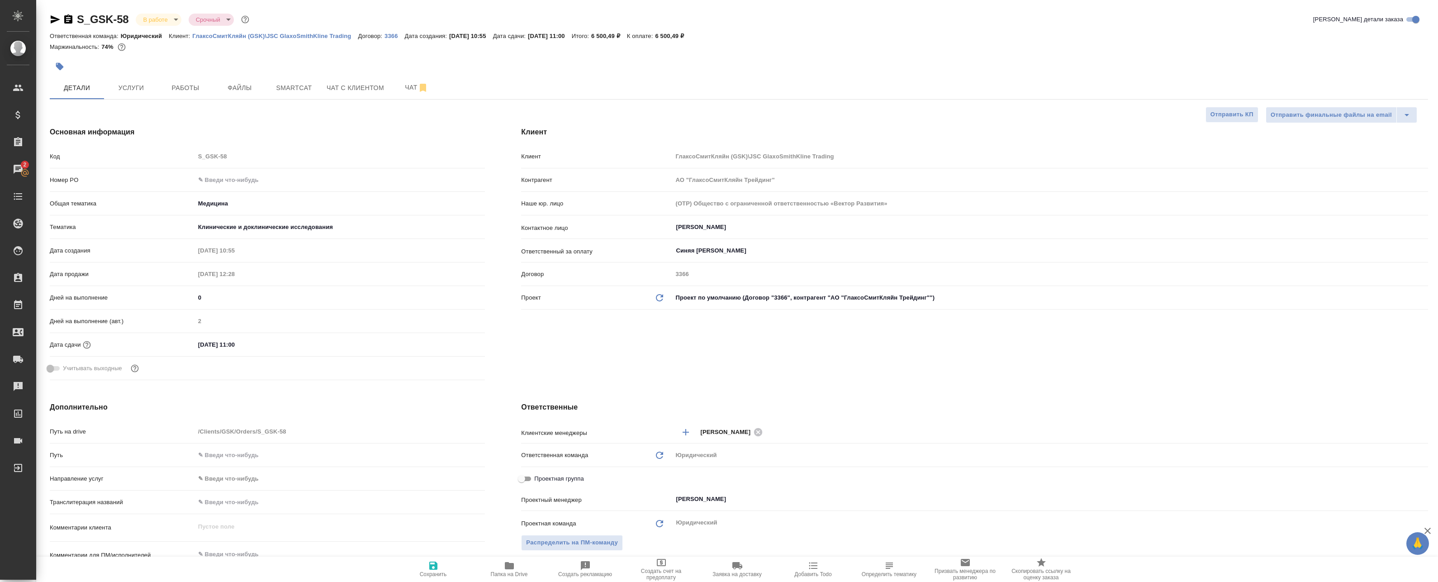
type textarea "x"
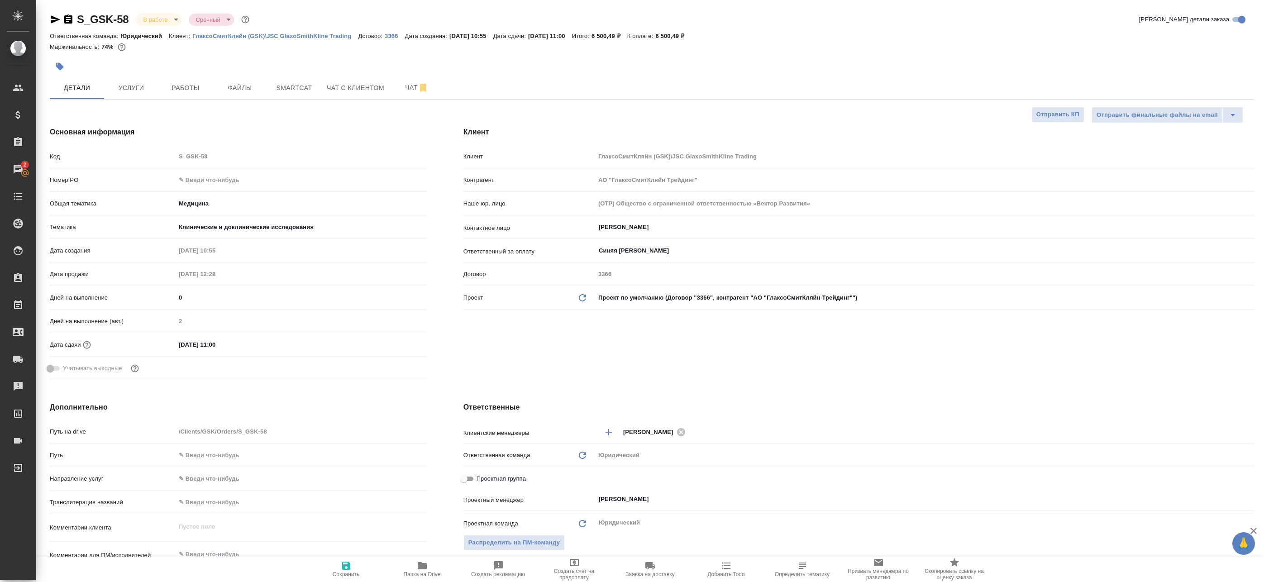
type textarea "x"
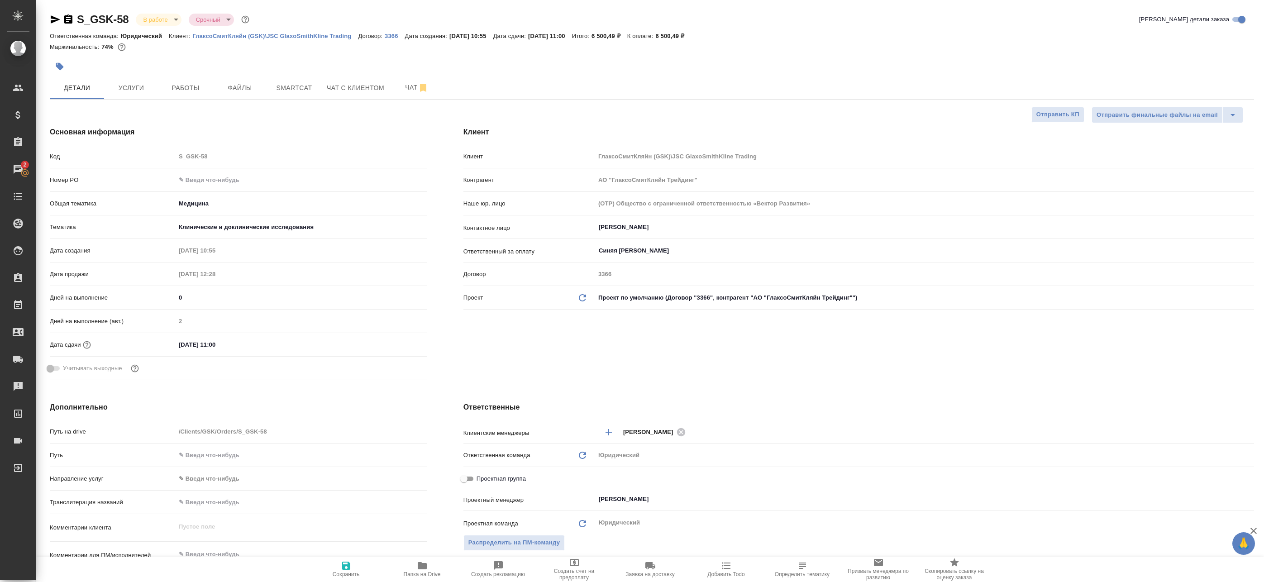
type textarea "x"
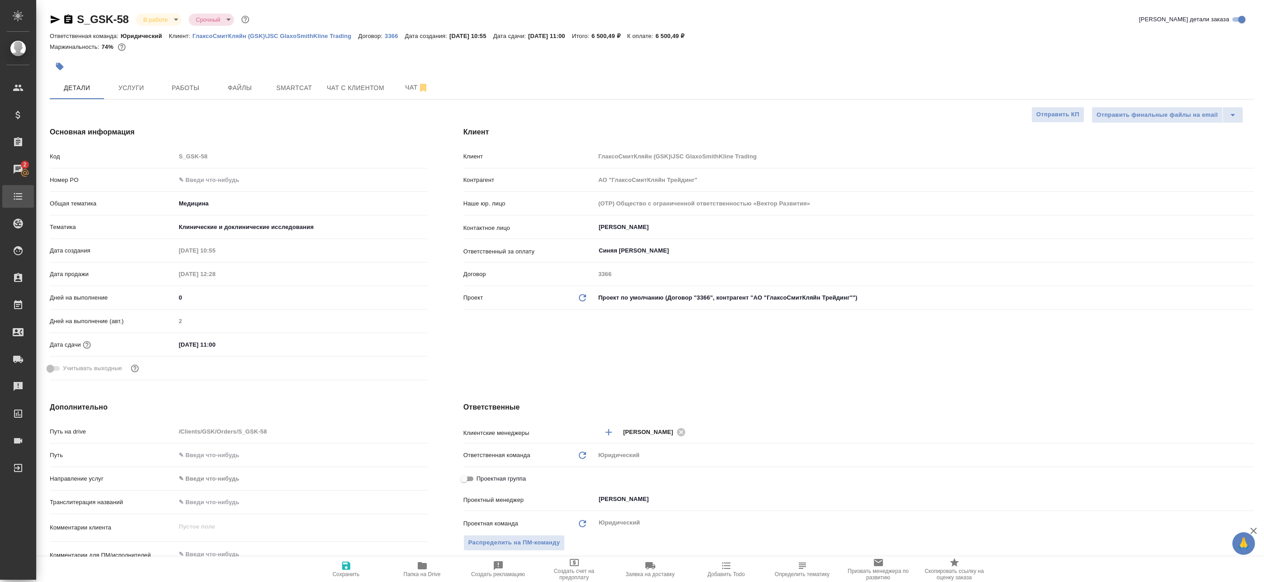
type textarea "x"
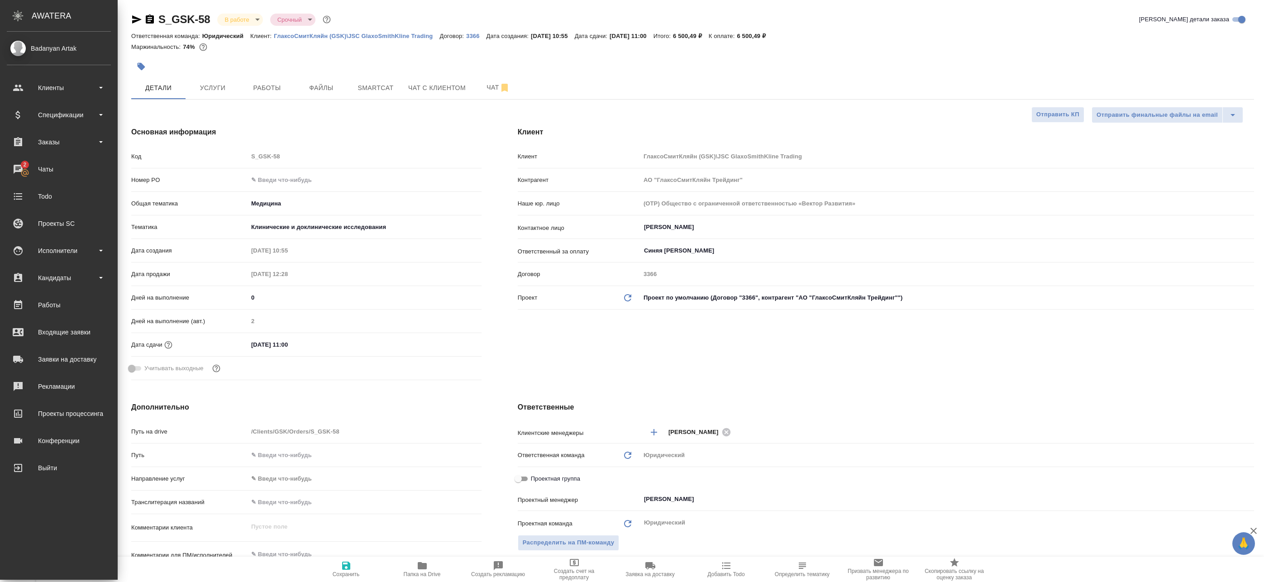
type textarea "x"
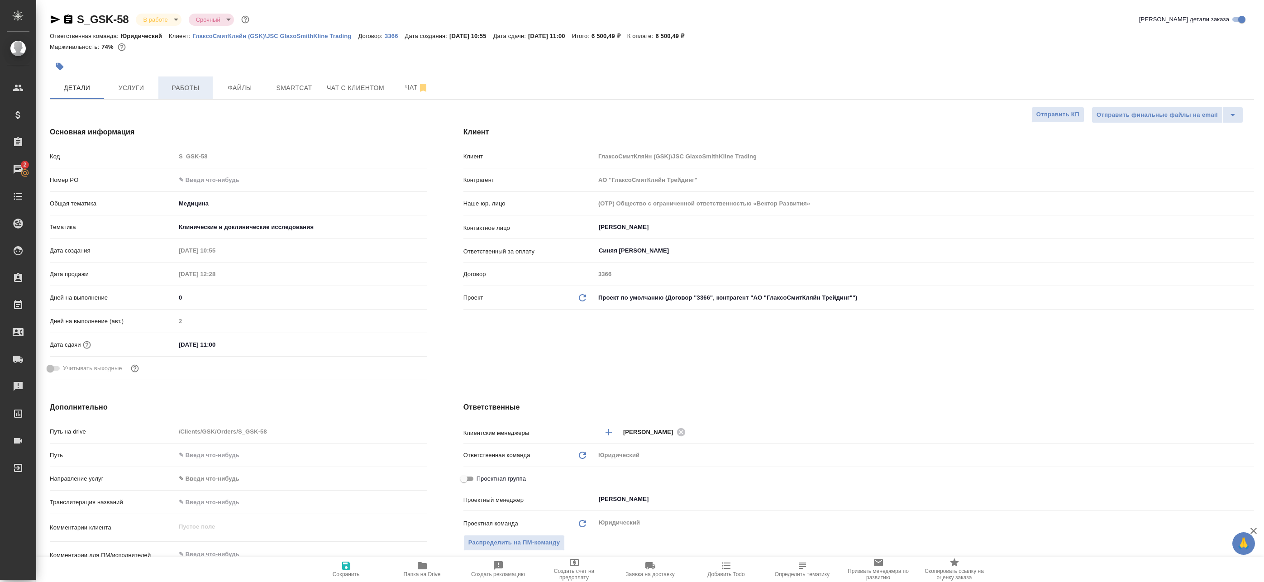
click at [184, 80] on button "Работы" at bounding box center [185, 87] width 54 height 23
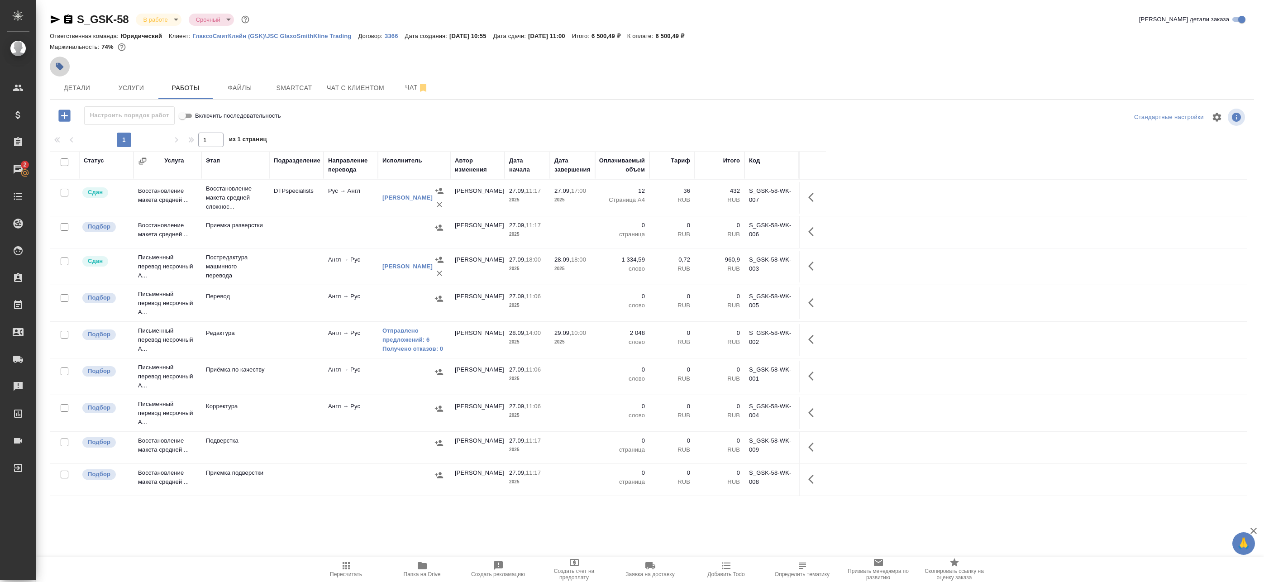
click at [62, 66] on icon "button" at bounding box center [60, 67] width 8 height 8
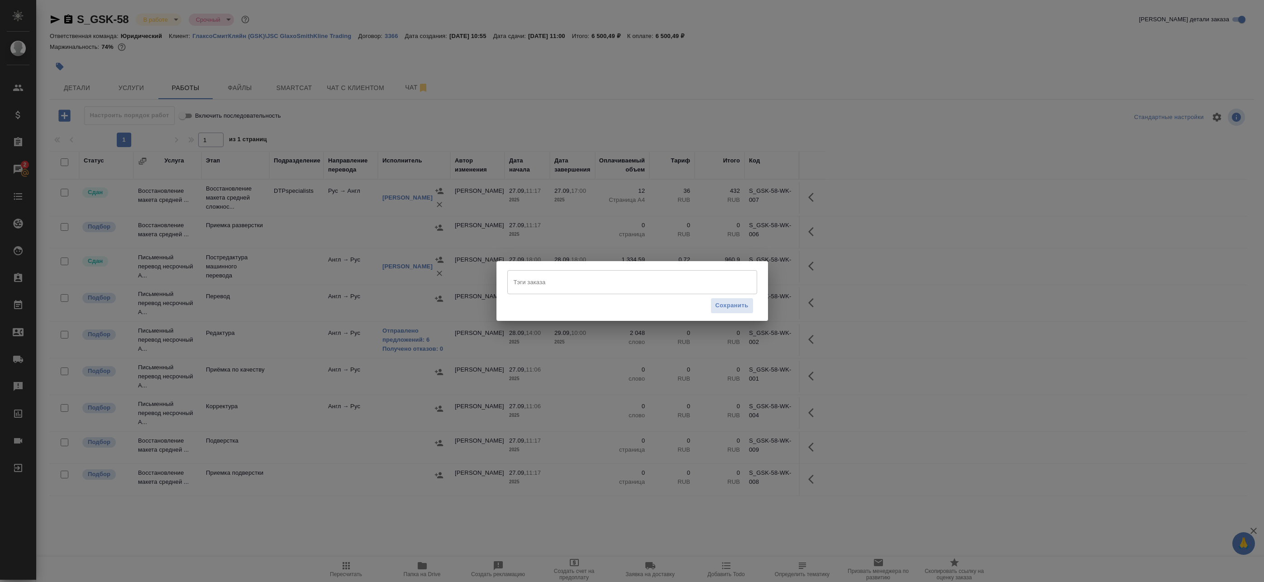
click at [544, 285] on input "Тэги заказа" at bounding box center [623, 281] width 224 height 15
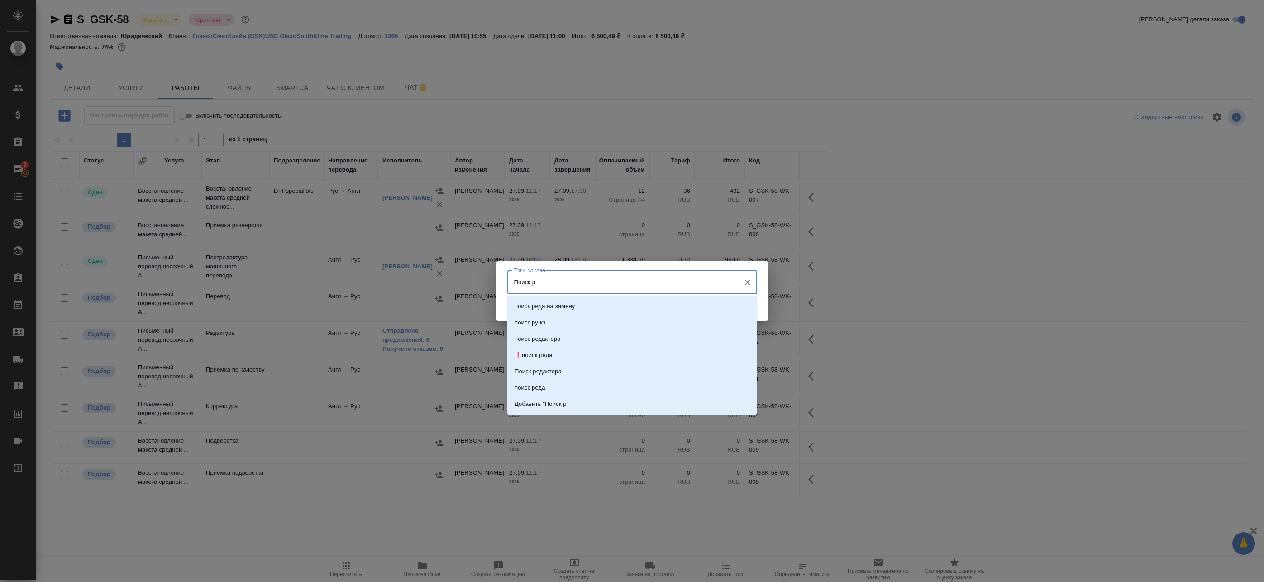
type input "Поиск ре"
click at [576, 319] on li "поиск редактора" at bounding box center [632, 322] width 250 height 16
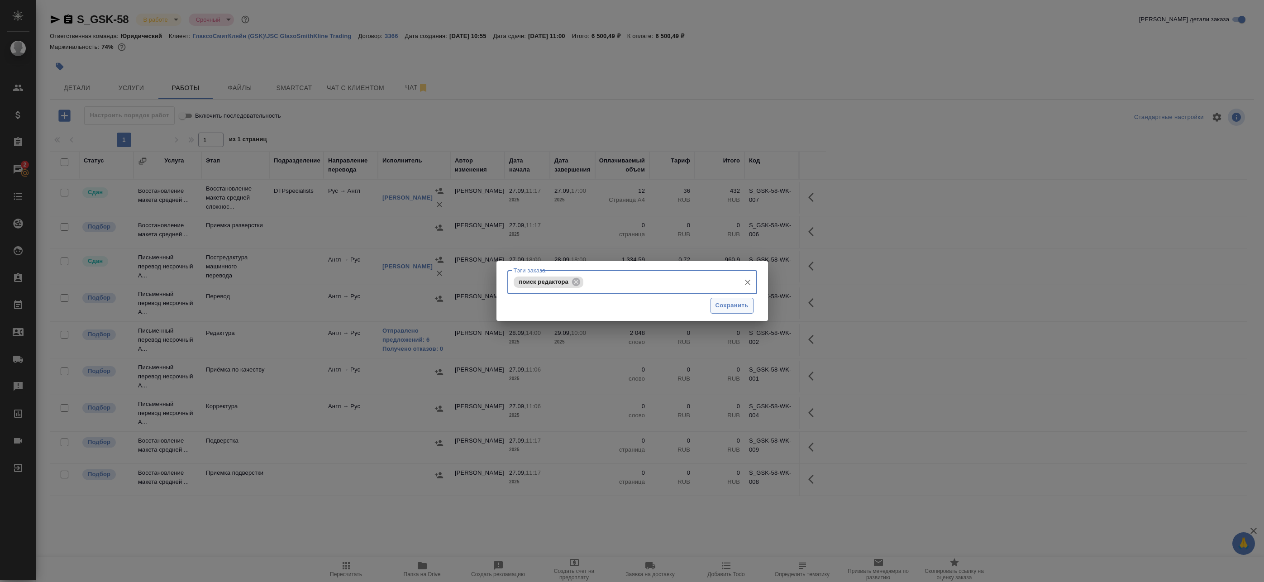
click at [731, 304] on span "Сохранить" at bounding box center [731, 305] width 33 height 10
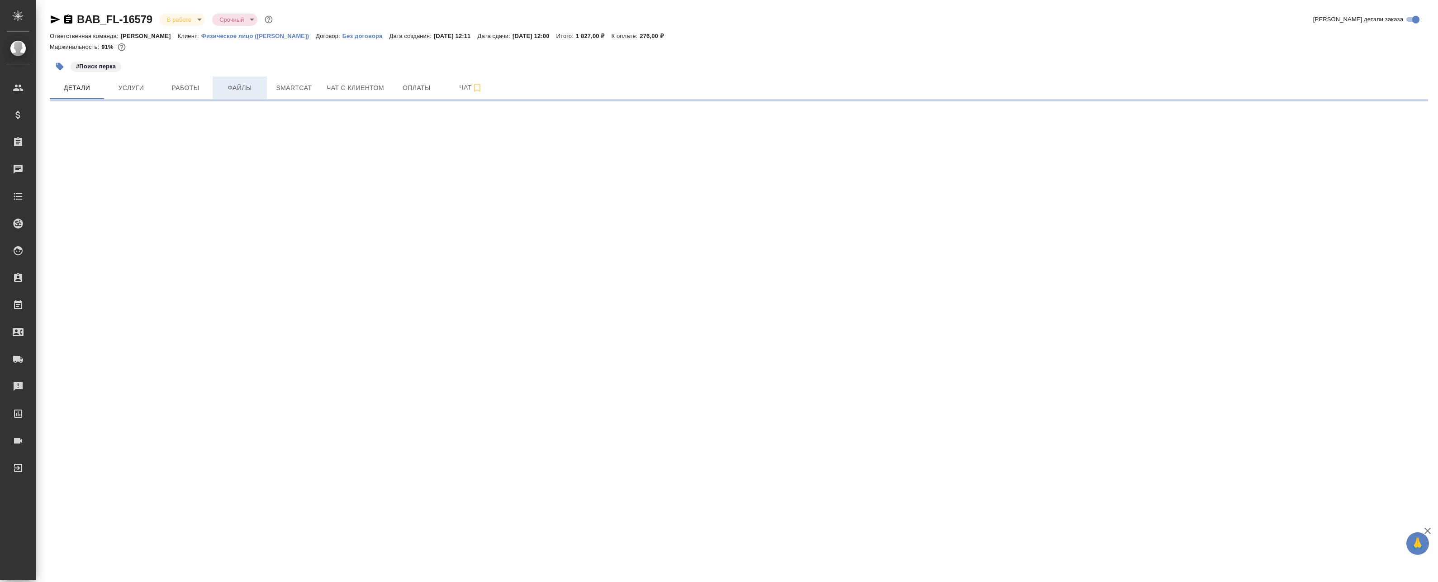
click at [214, 91] on button "Файлы" at bounding box center [240, 87] width 54 height 23
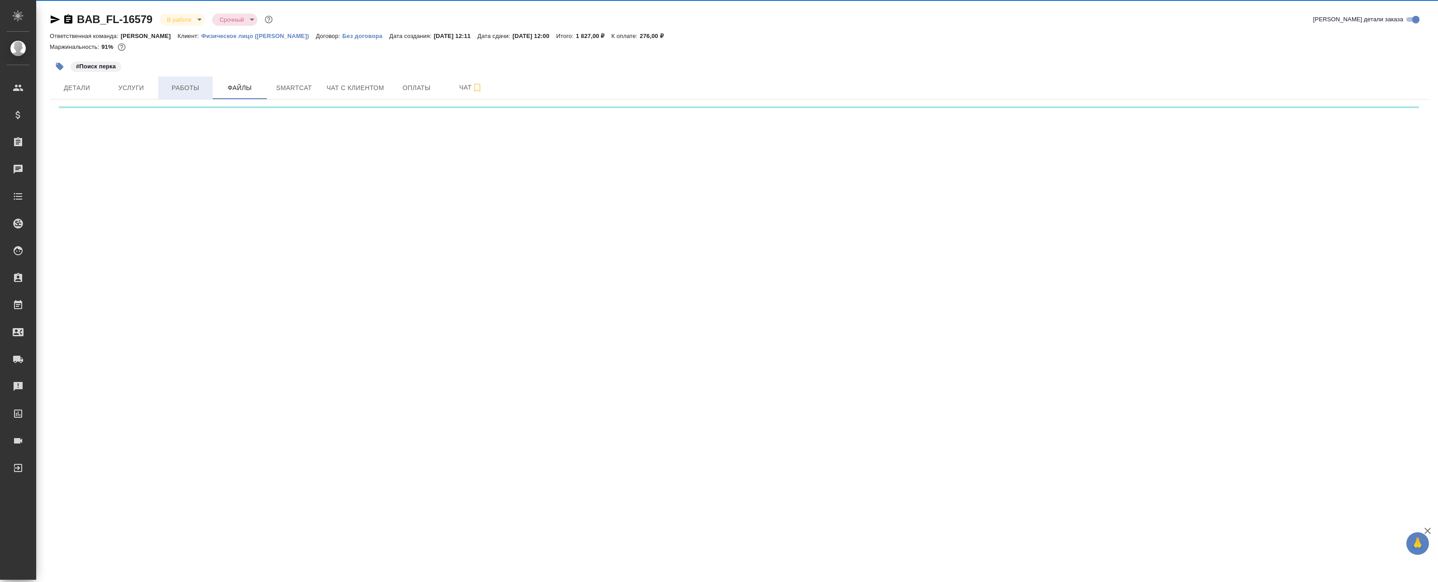
click at [192, 89] on span "Работы" at bounding box center [185, 87] width 43 height 11
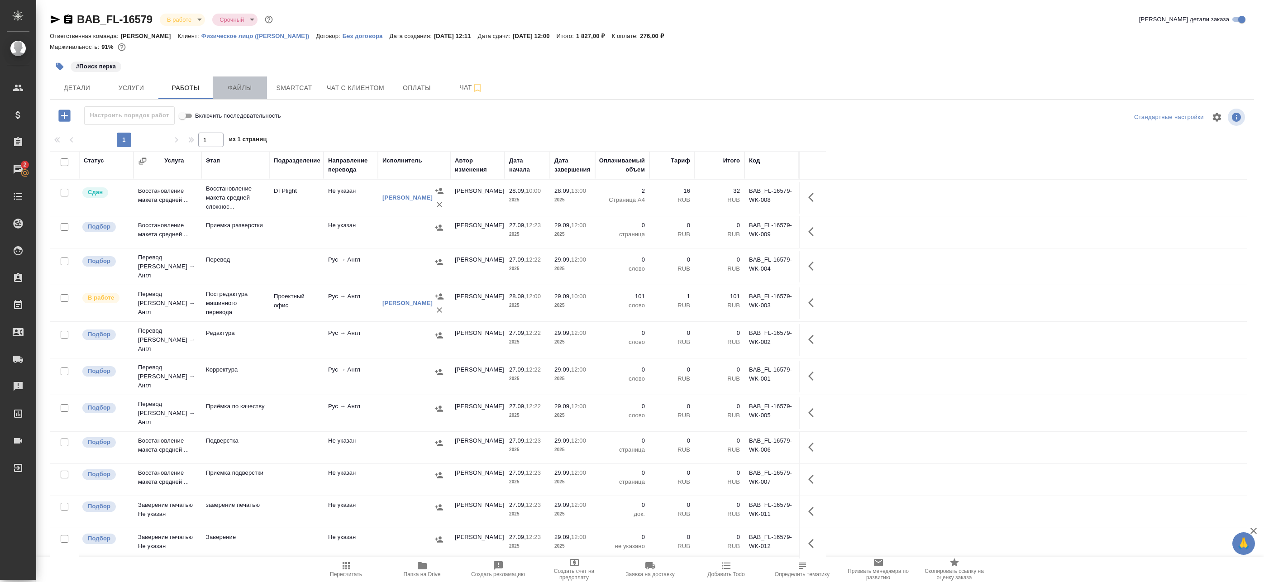
click at [244, 87] on span "Файлы" at bounding box center [239, 87] width 43 height 11
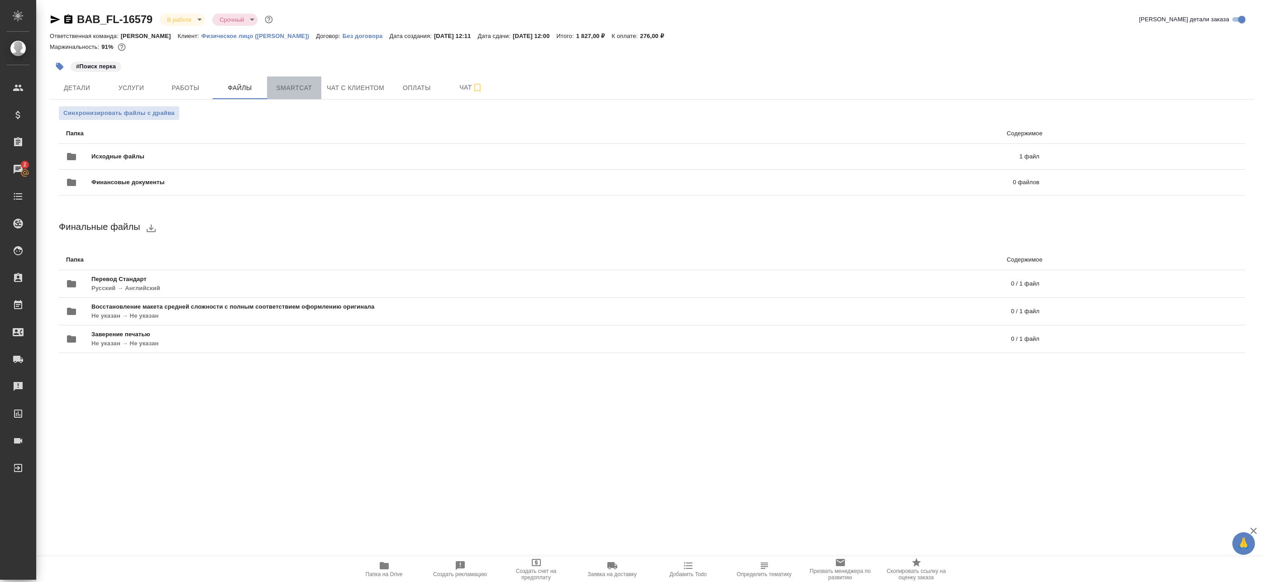
click at [310, 86] on span "Smartcat" at bounding box center [293, 87] width 43 height 11
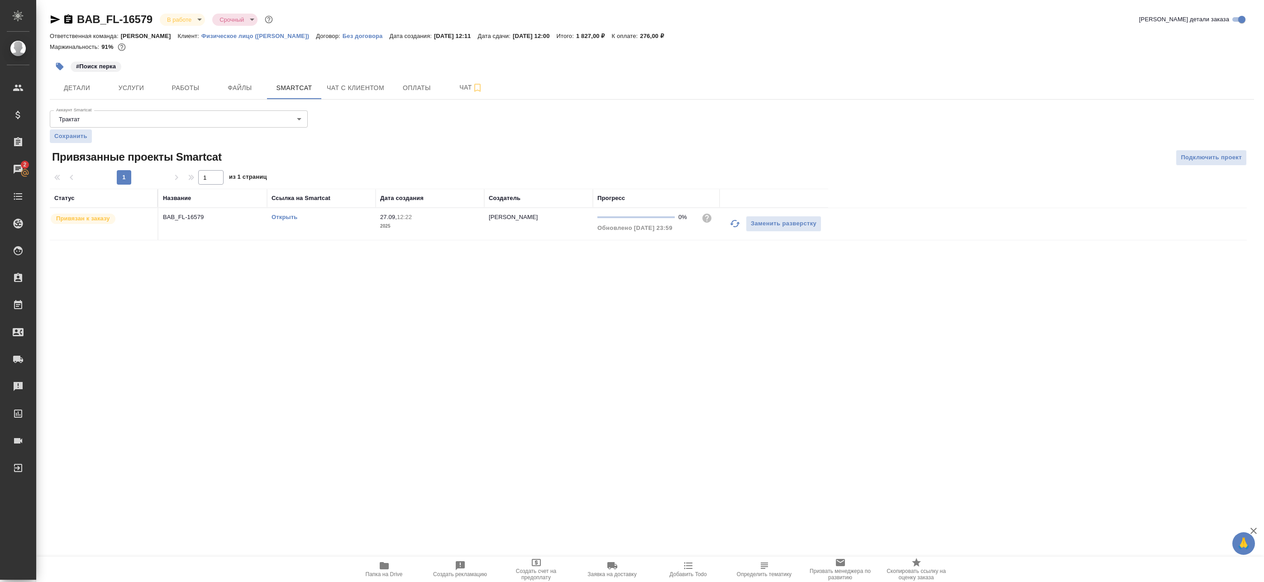
click at [727, 223] on button "button" at bounding box center [735, 224] width 22 height 22
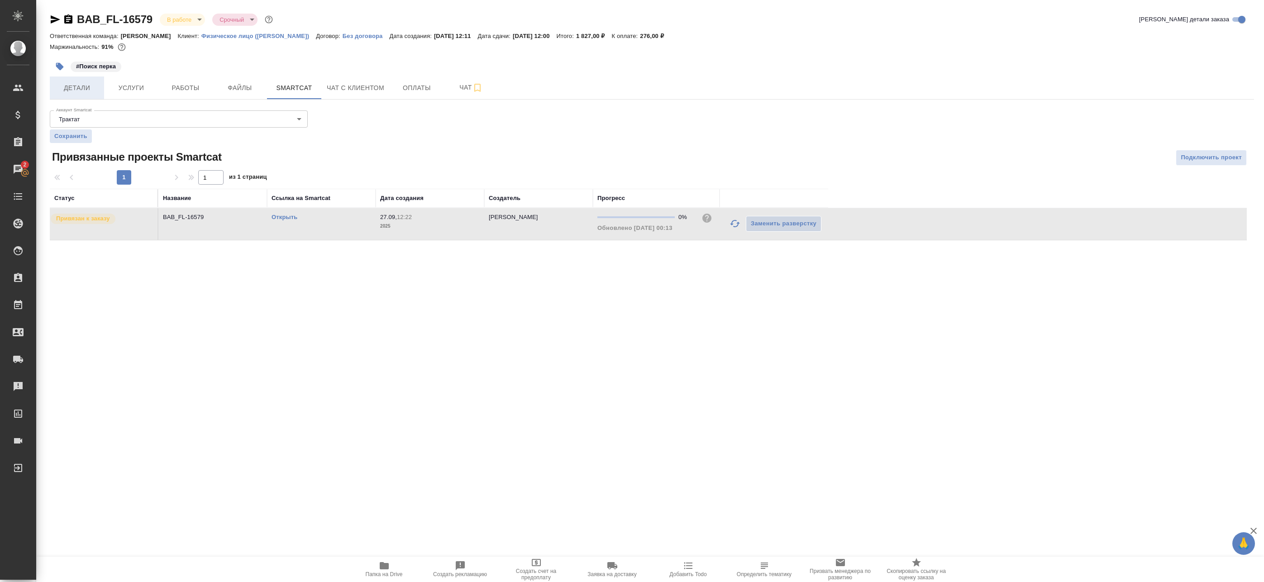
click at [70, 89] on span "Детали" at bounding box center [76, 87] width 43 height 11
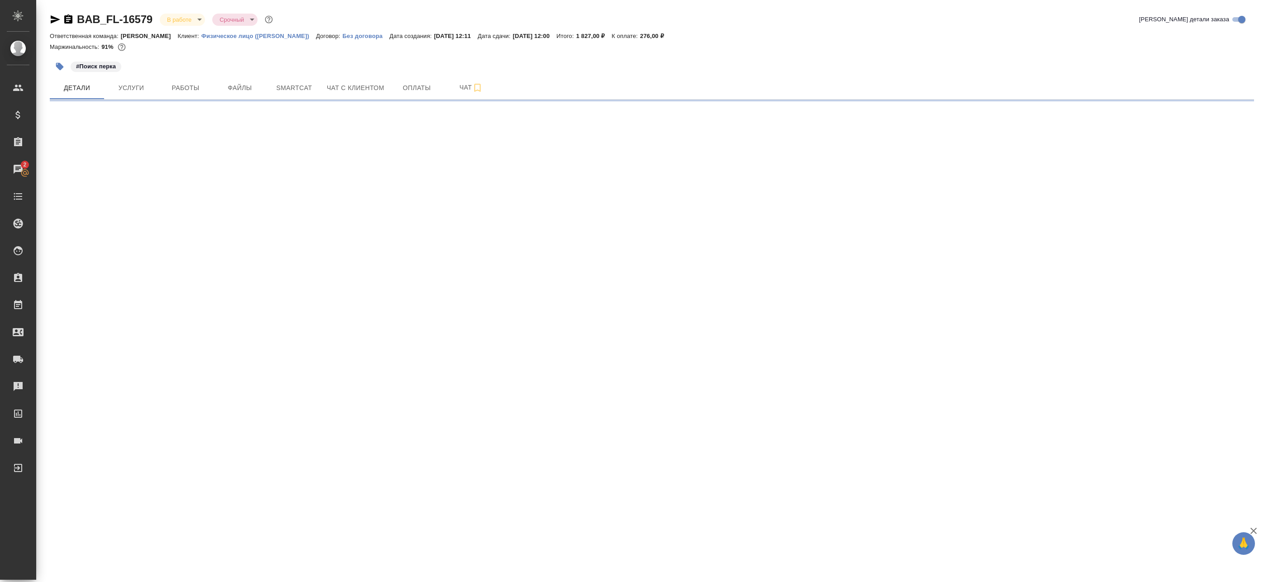
click at [99, 70] on p "#Поиск перка" at bounding box center [96, 66] width 40 height 9
click at [61, 71] on button "button" at bounding box center [60, 67] width 20 height 20
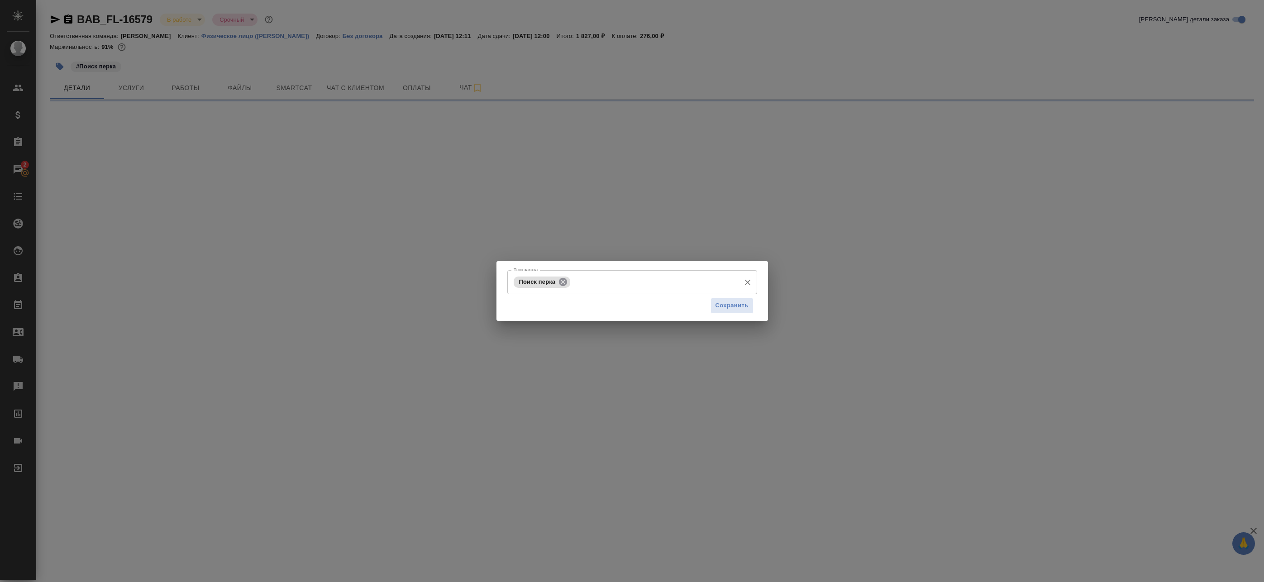
click at [562, 280] on icon at bounding box center [563, 281] width 8 height 8
click at [551, 285] on input "Тэги заказа" at bounding box center [623, 281] width 224 height 15
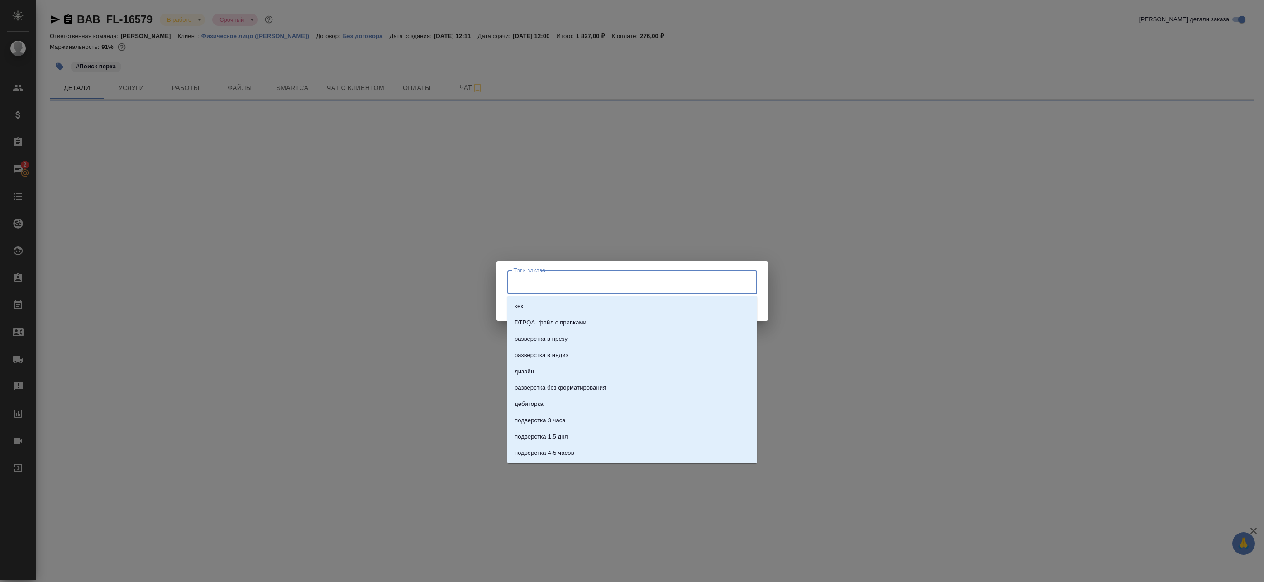
select select "RU"
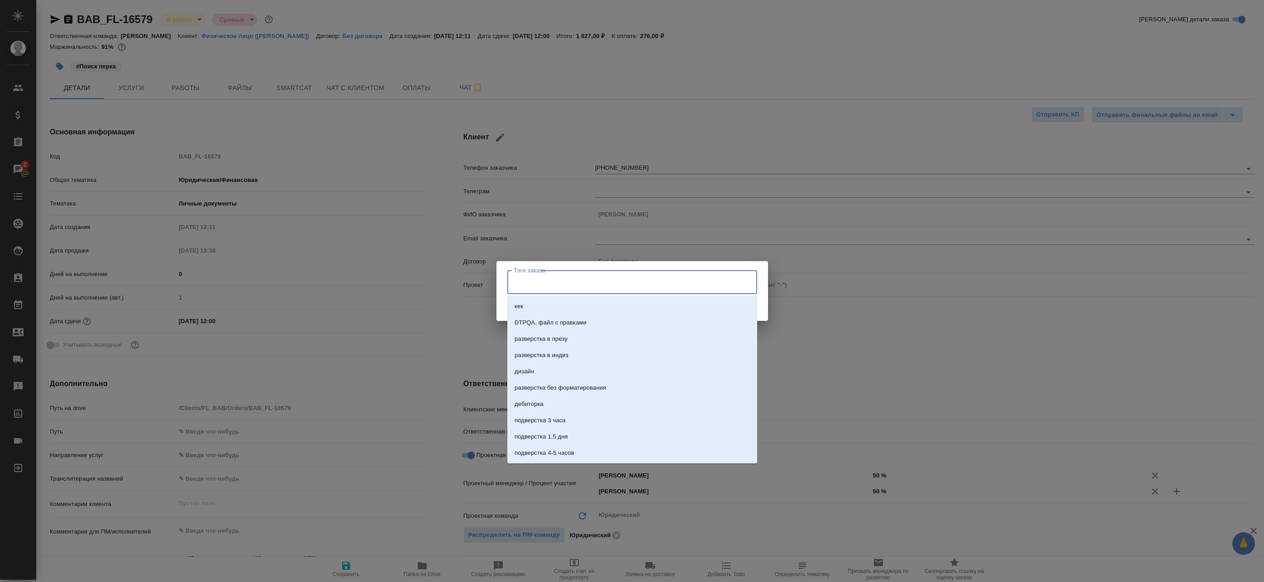
type input "н"
type textarea "x"
type input "на переводе"
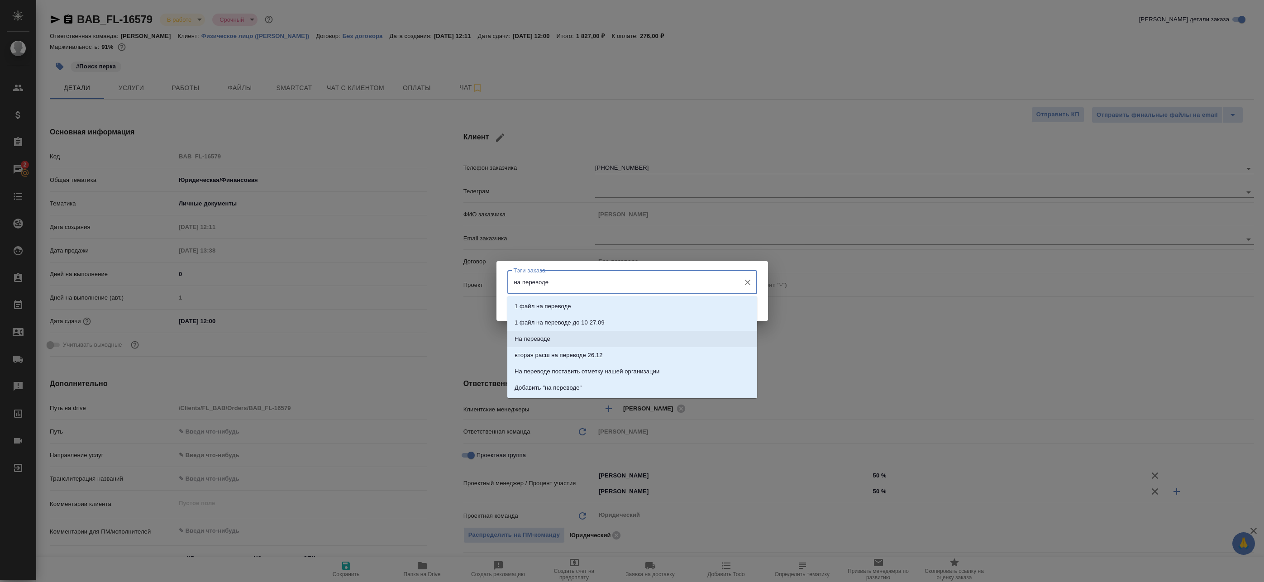
click at [567, 339] on li "На переводе" at bounding box center [632, 339] width 250 height 16
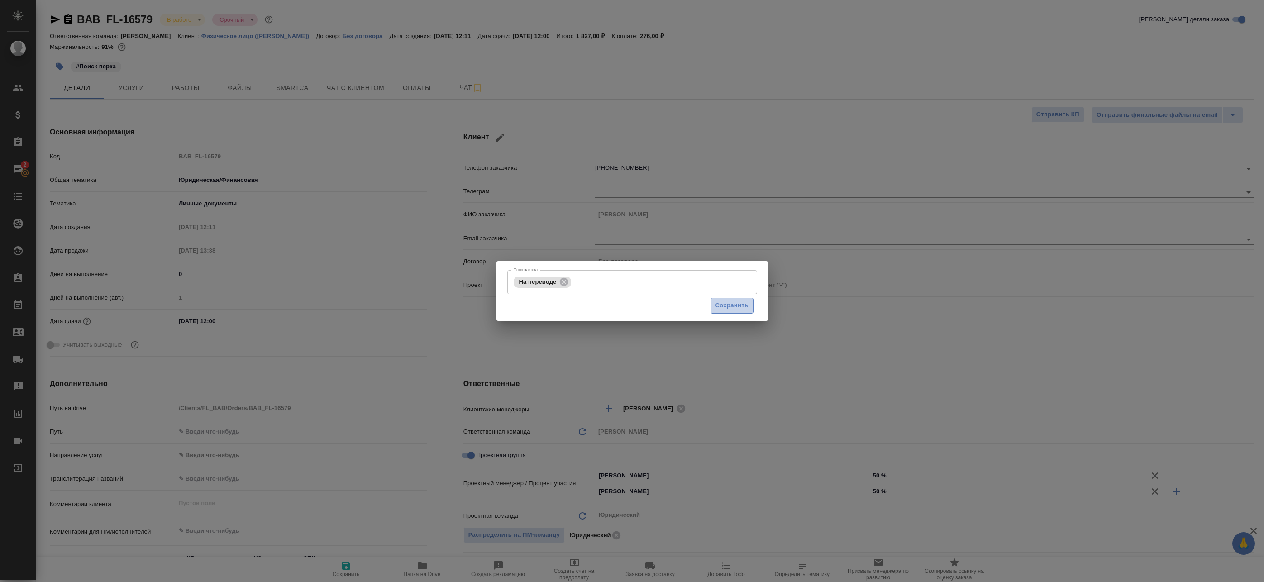
click at [744, 305] on span "Сохранить" at bounding box center [731, 305] width 33 height 10
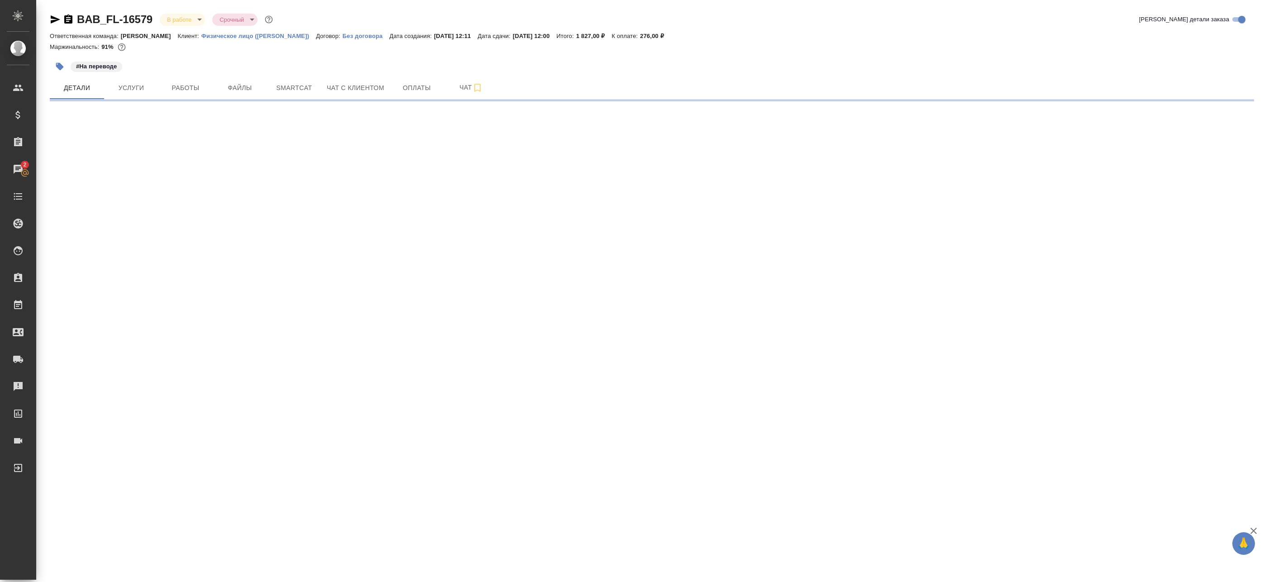
select select "RU"
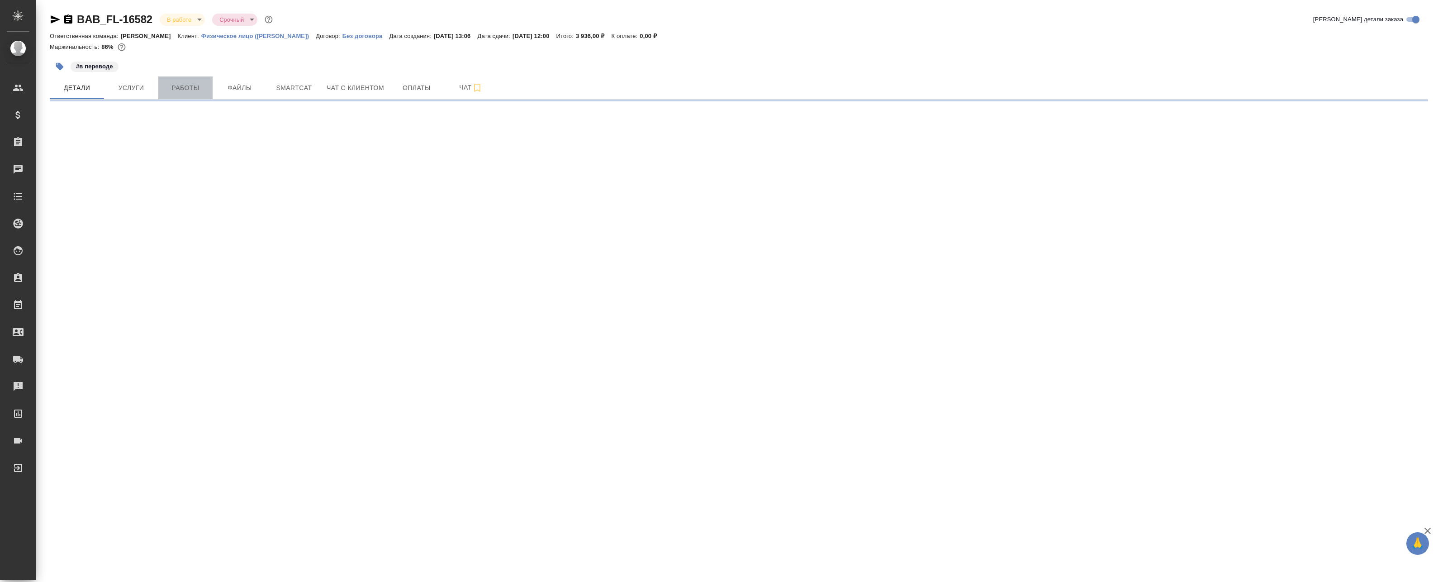
click at [192, 90] on span "Работы" at bounding box center [185, 87] width 43 height 11
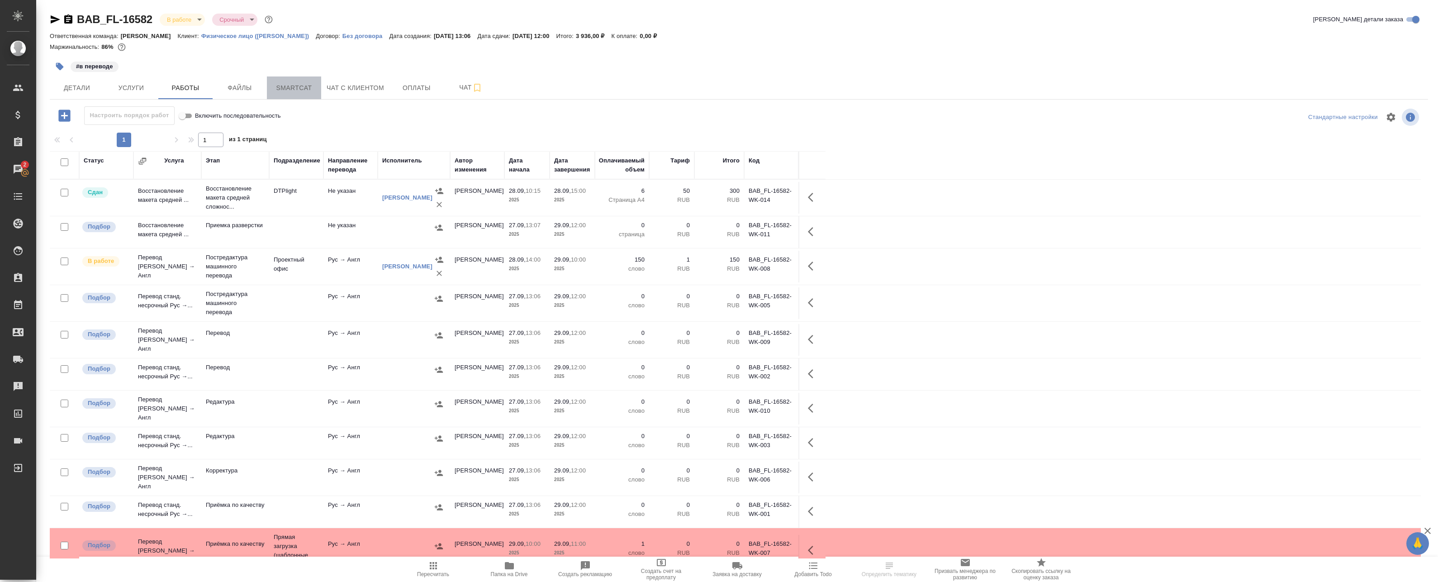
click at [286, 86] on span "Smartcat" at bounding box center [293, 87] width 43 height 11
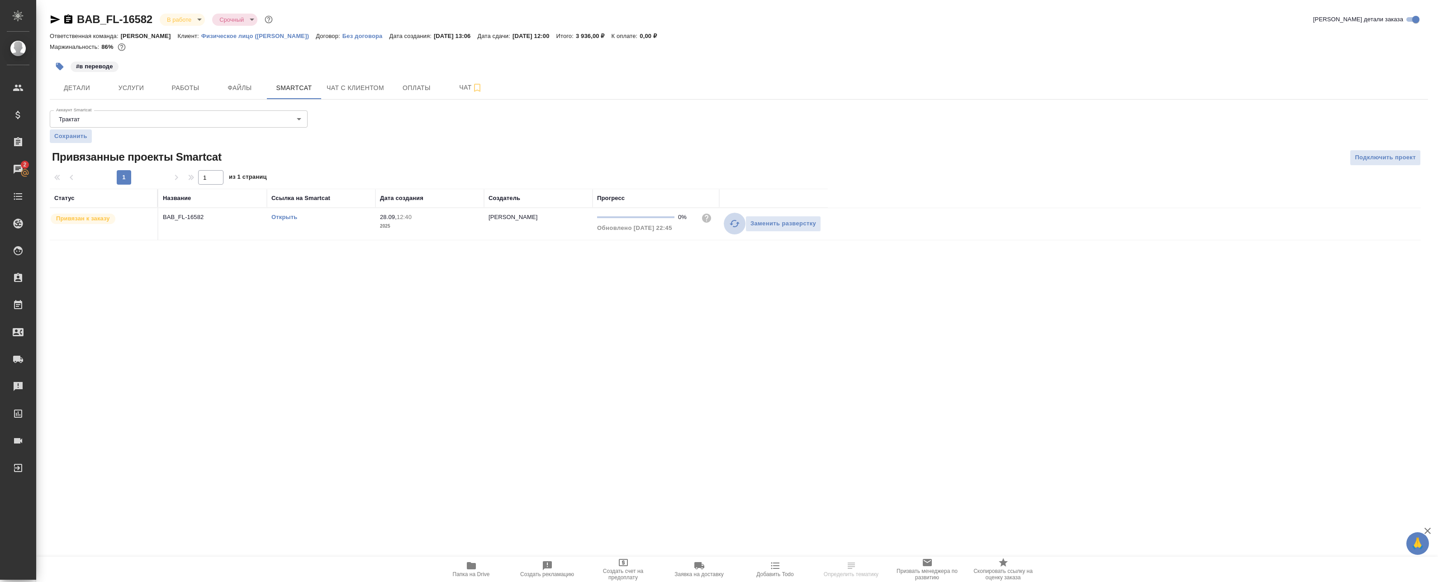
click at [733, 225] on icon "button" at bounding box center [734, 223] width 11 height 11
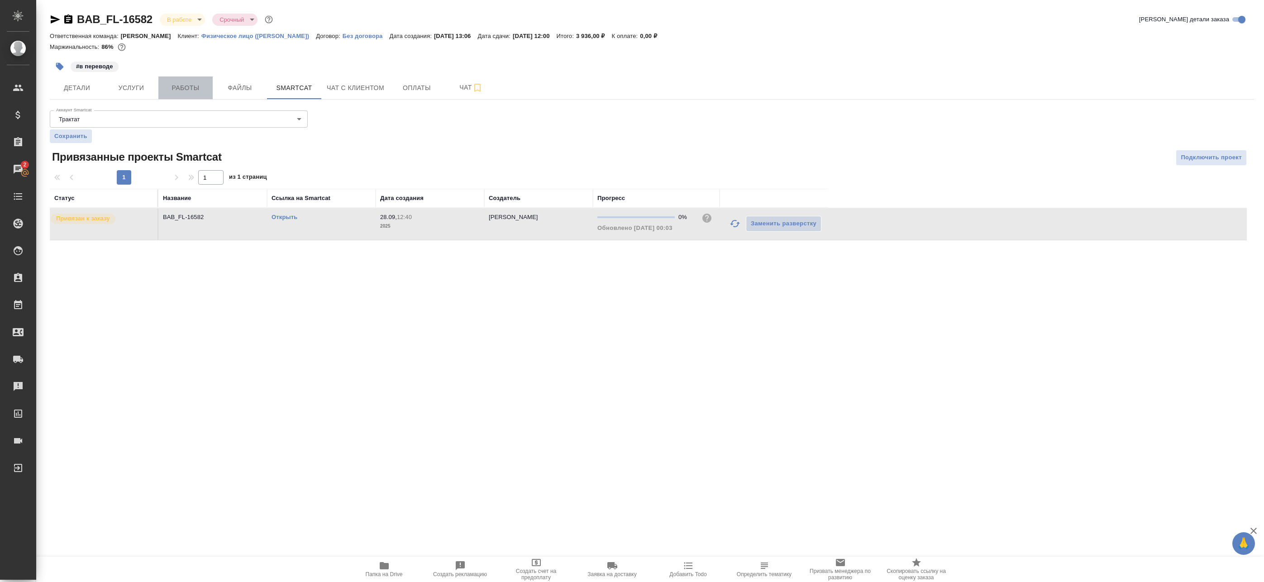
click at [180, 90] on span "Работы" at bounding box center [185, 87] width 43 height 11
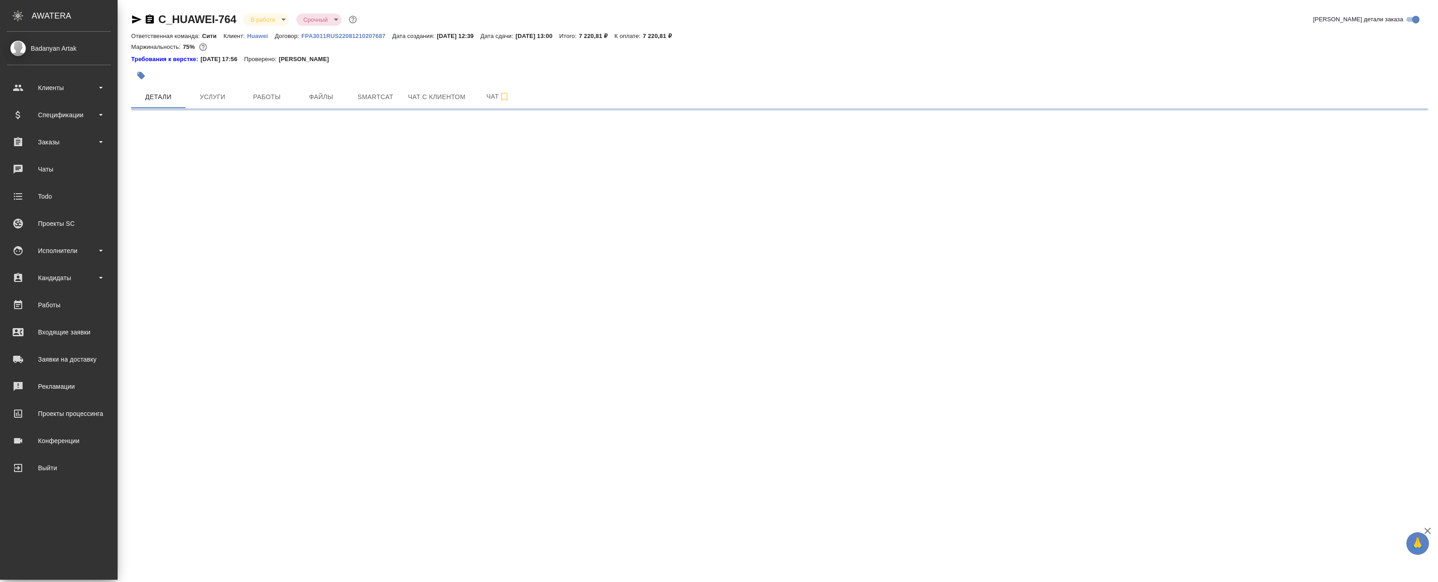
select select "RU"
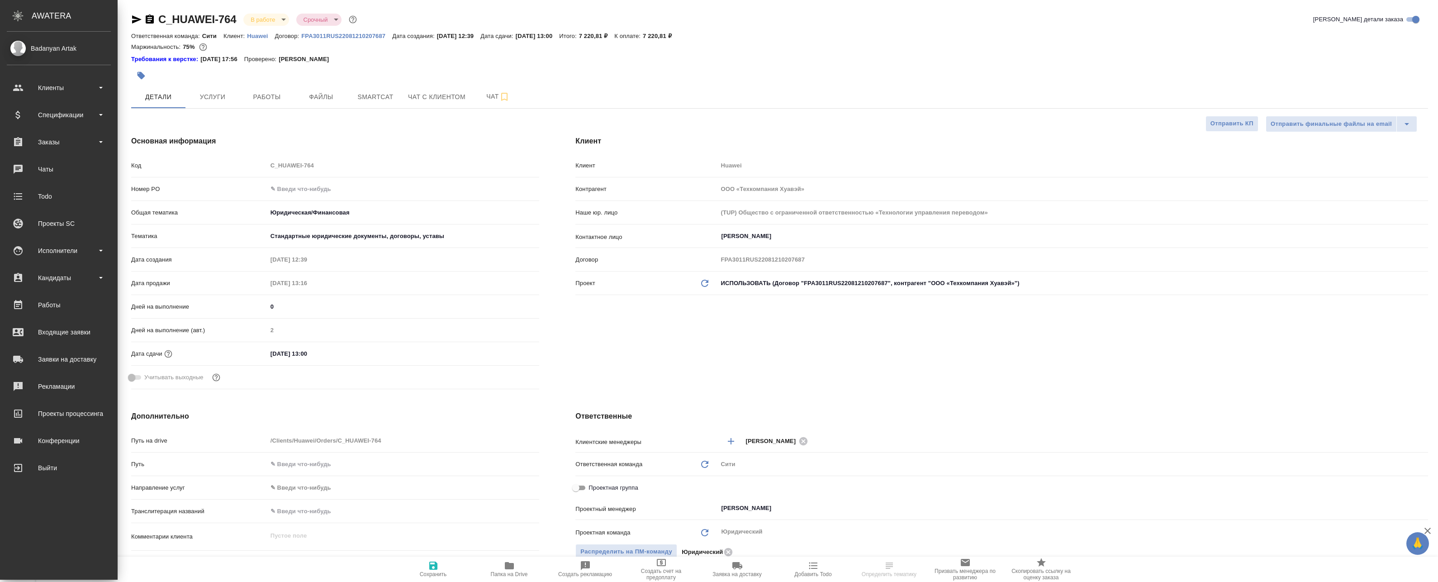
type textarea "x"
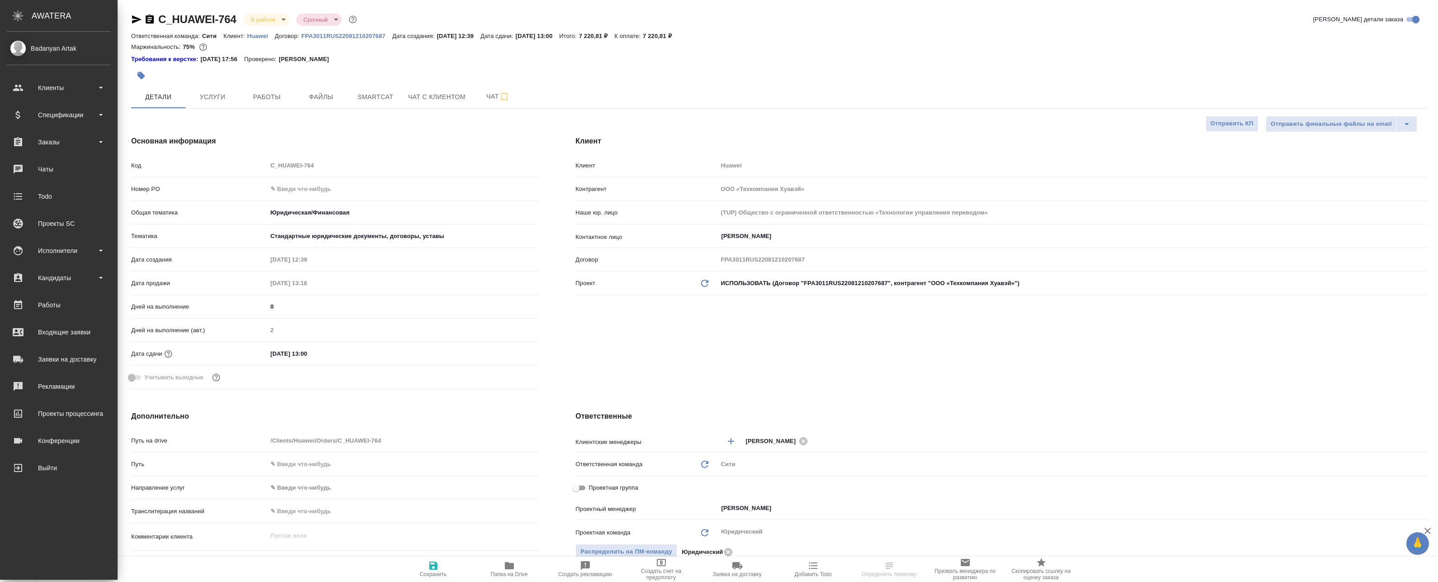
type textarea "x"
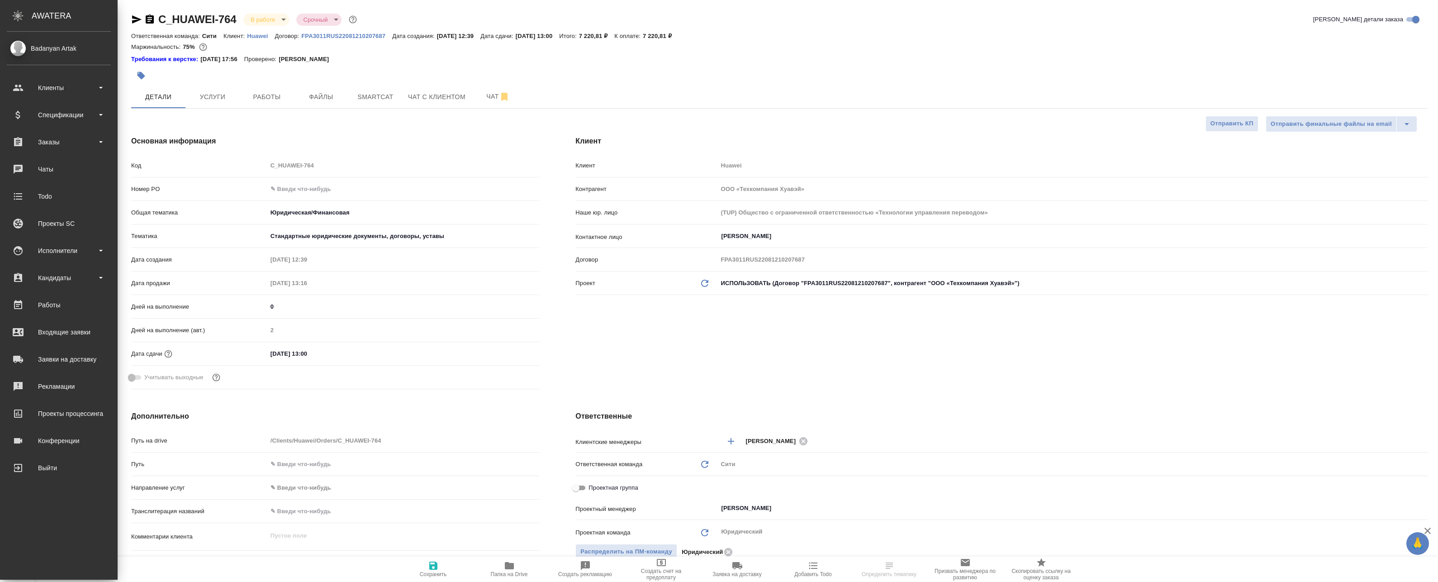
type textarea "x"
select select "RU"
type textarea "x"
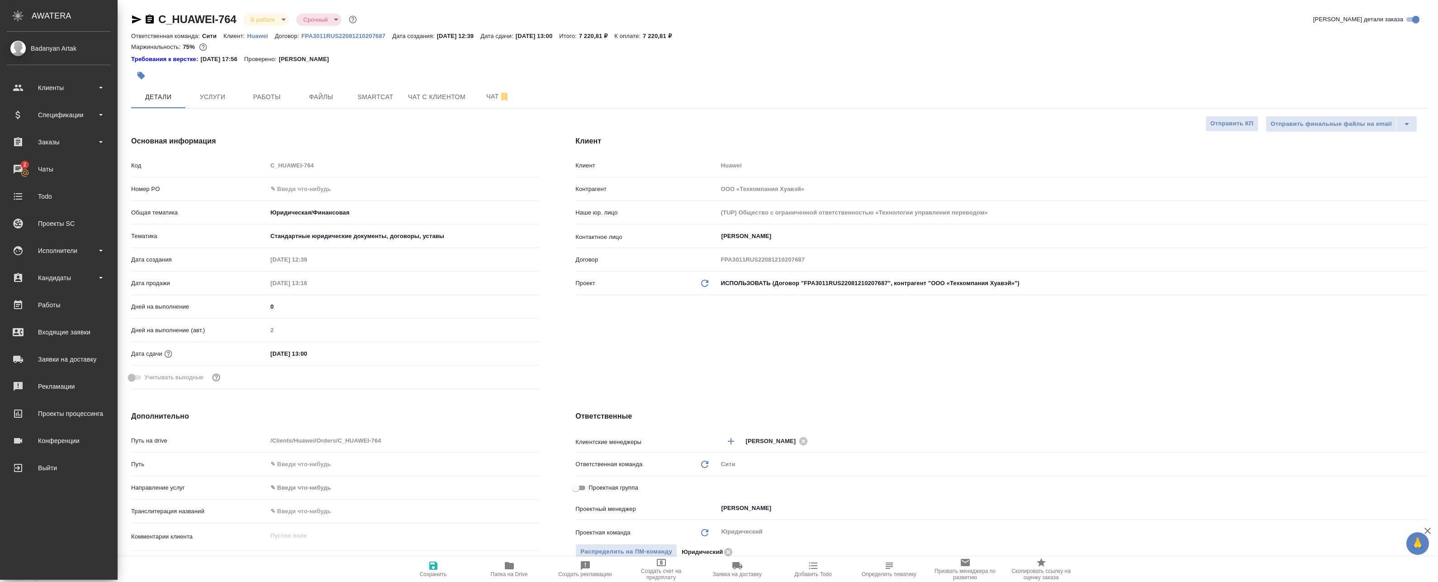
type textarea "x"
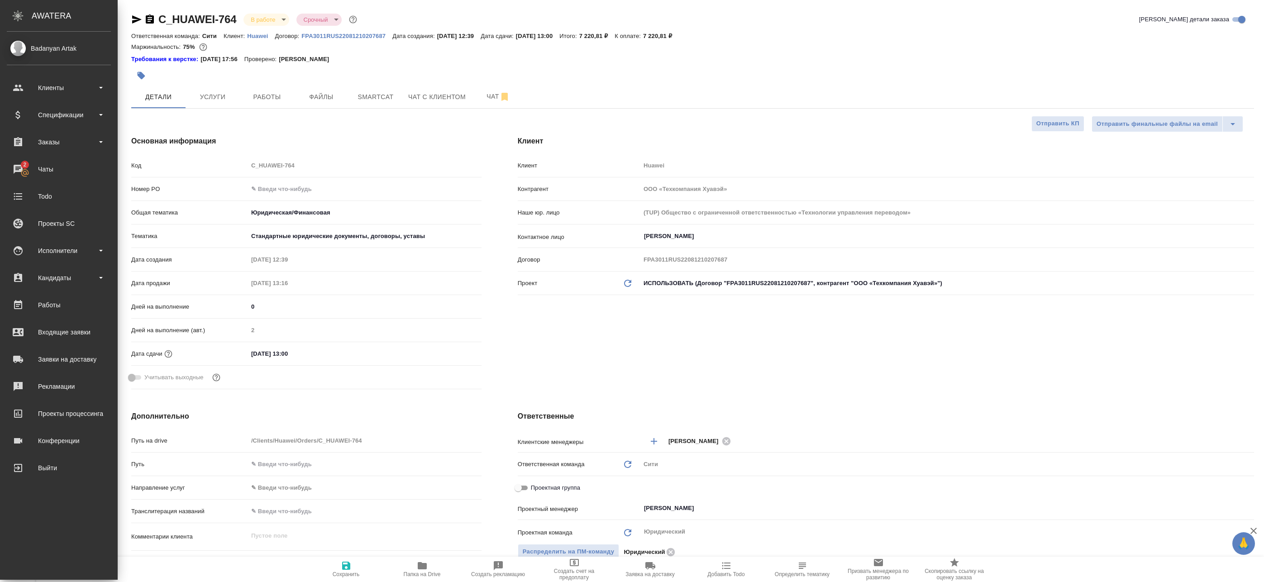
type textarea "x"
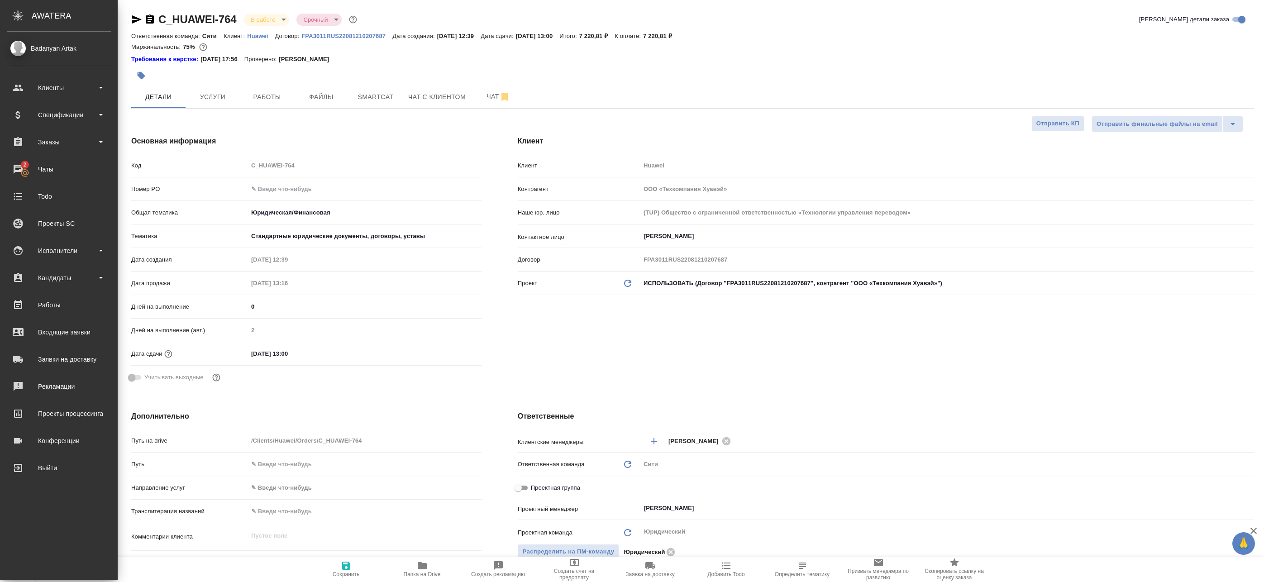
type textarea "x"
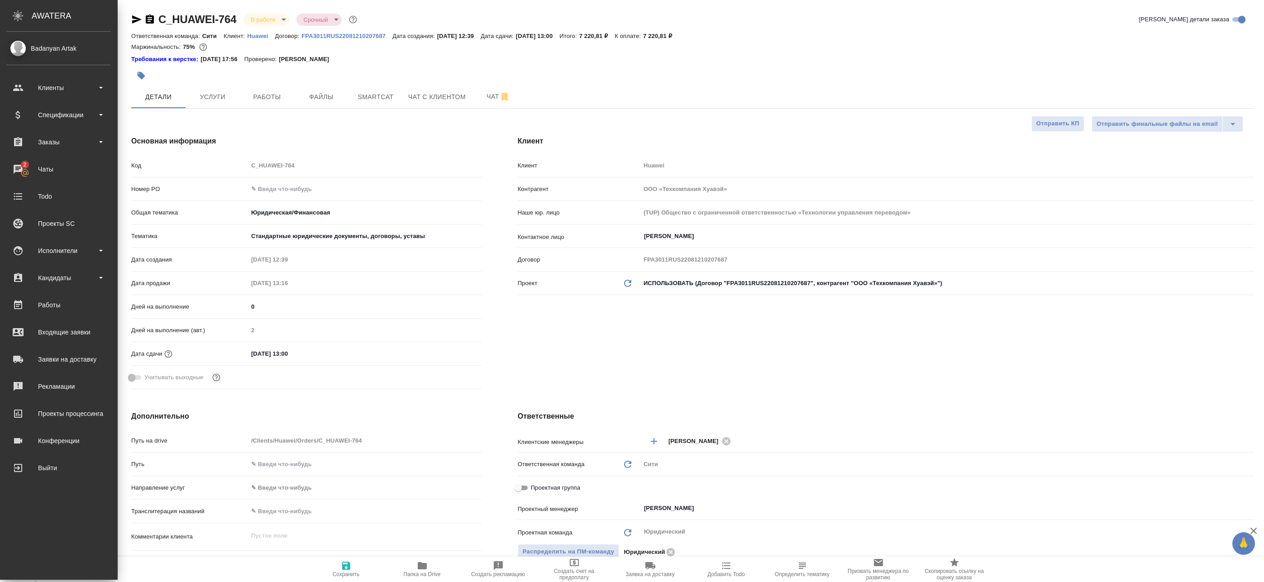
type textarea "x"
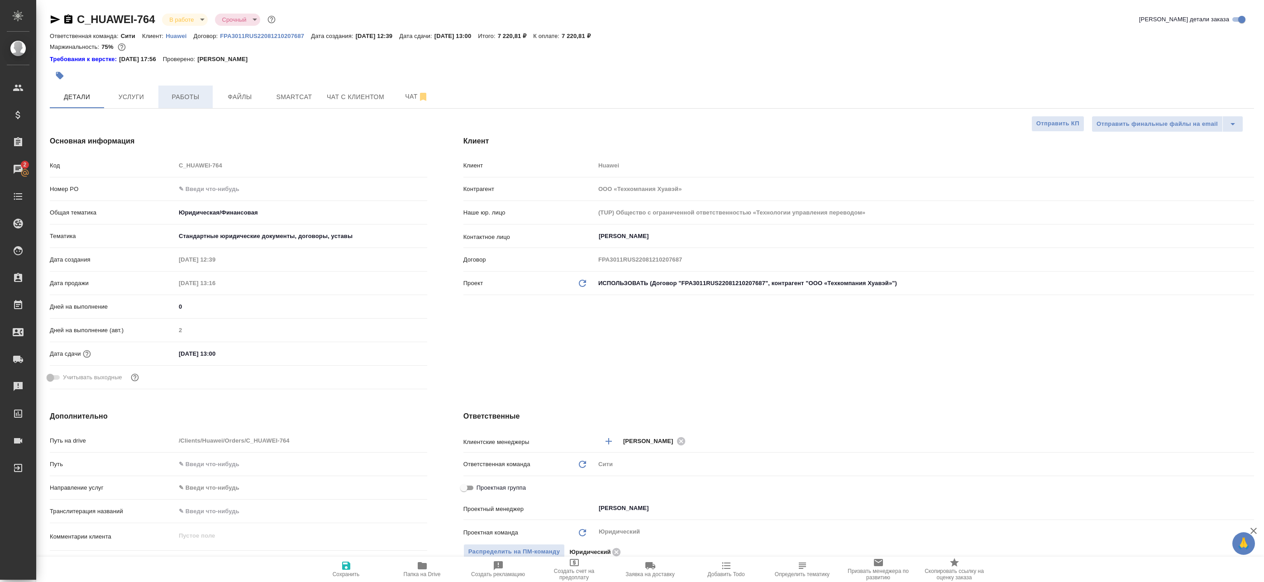
click at [200, 95] on span "Работы" at bounding box center [185, 96] width 43 height 11
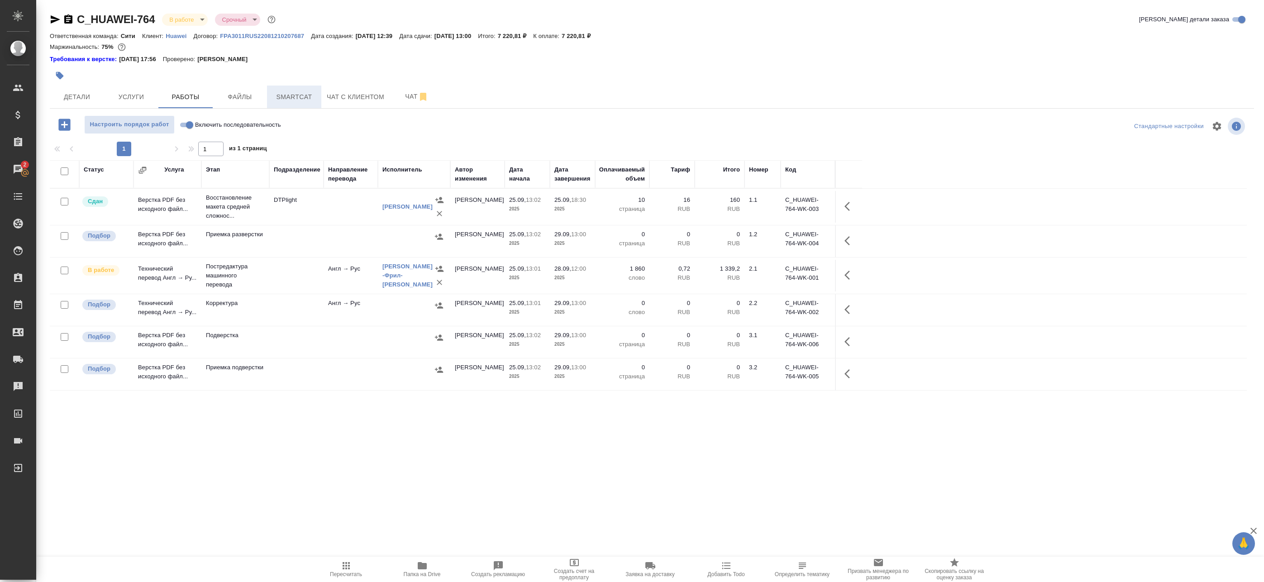
click at [294, 97] on span "Smartcat" at bounding box center [293, 96] width 43 height 11
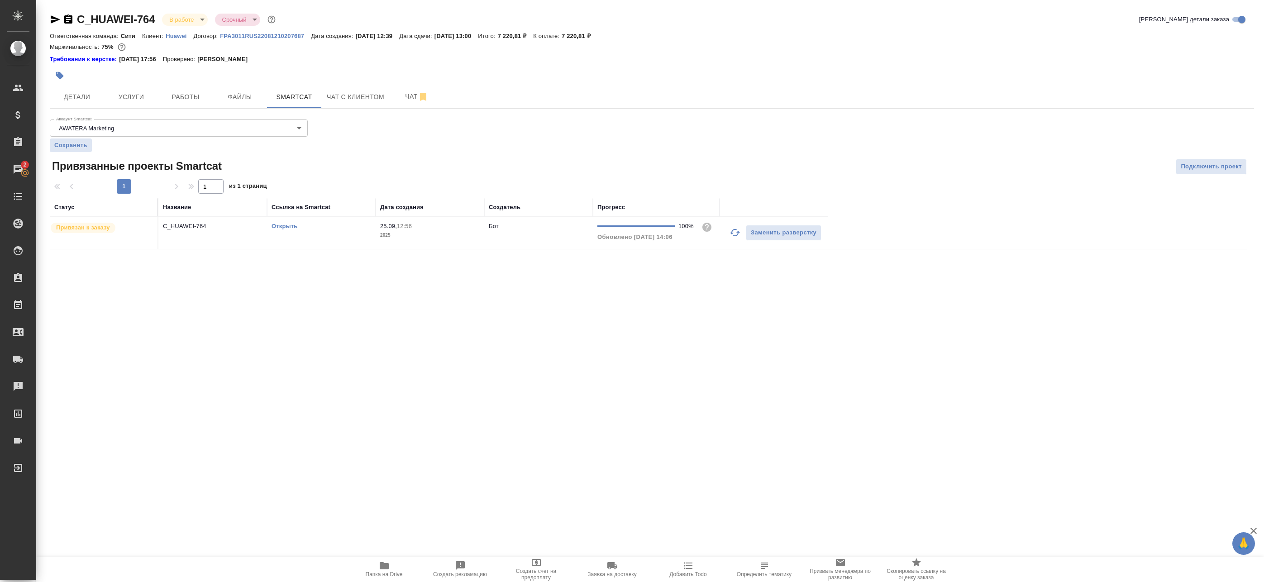
click at [251, 238] on td "C_HUAWEI-764" at bounding box center [212, 233] width 109 height 32
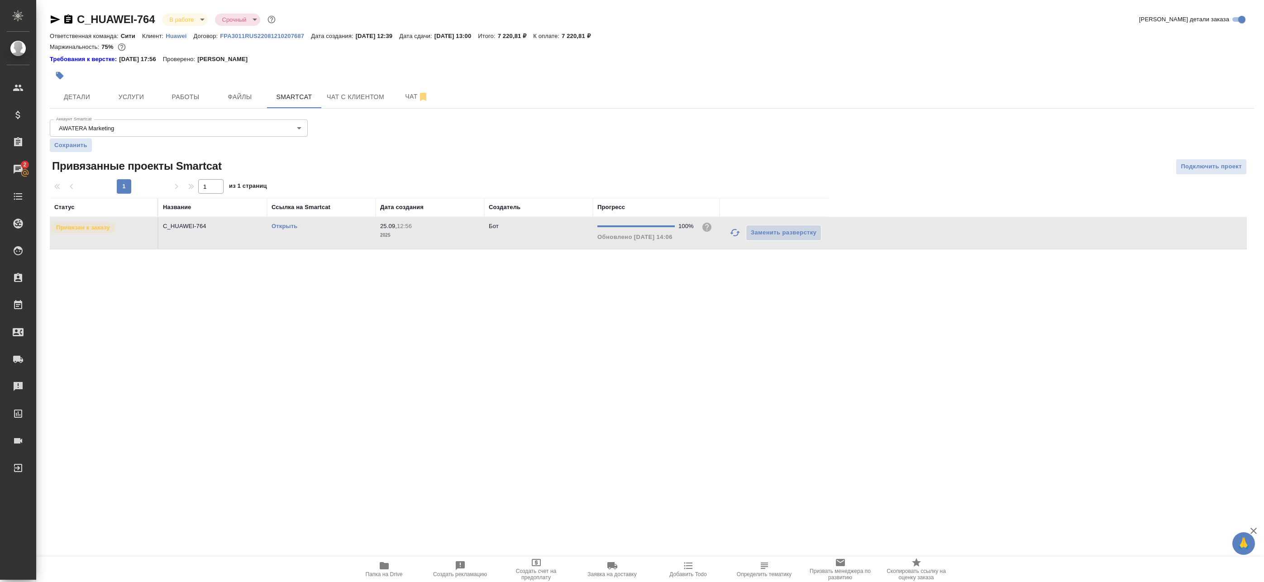
click at [239, 246] on td "C_HUAWEI-764" at bounding box center [212, 233] width 109 height 32
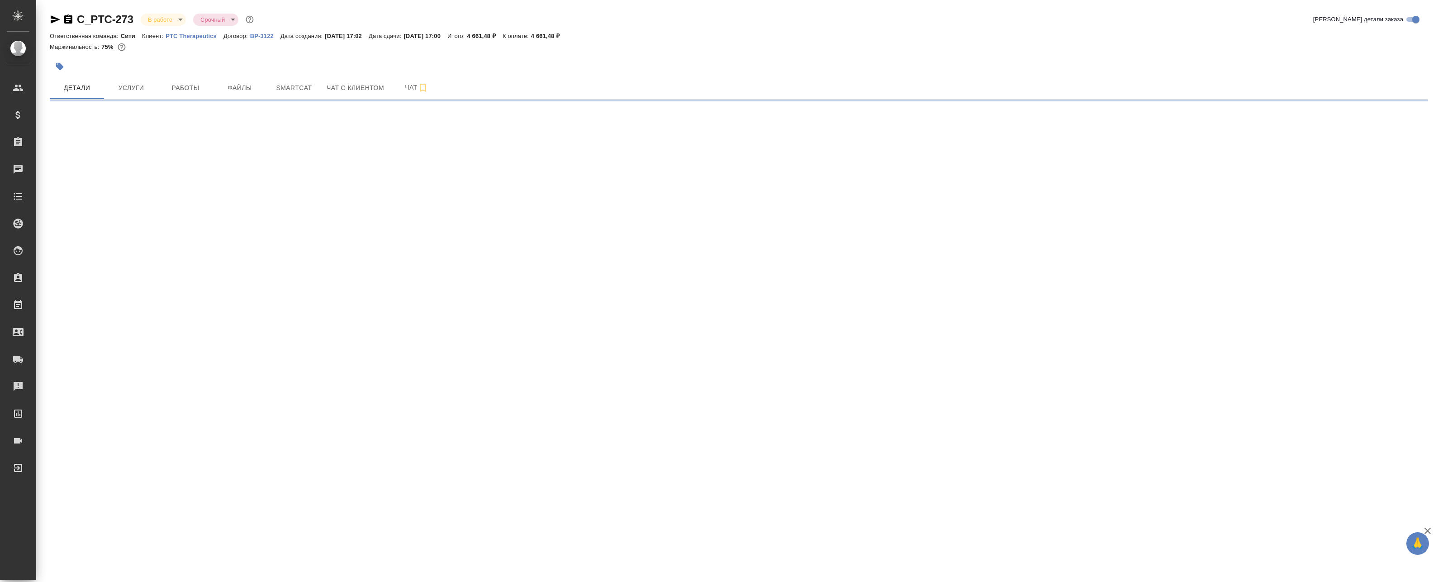
select select "RU"
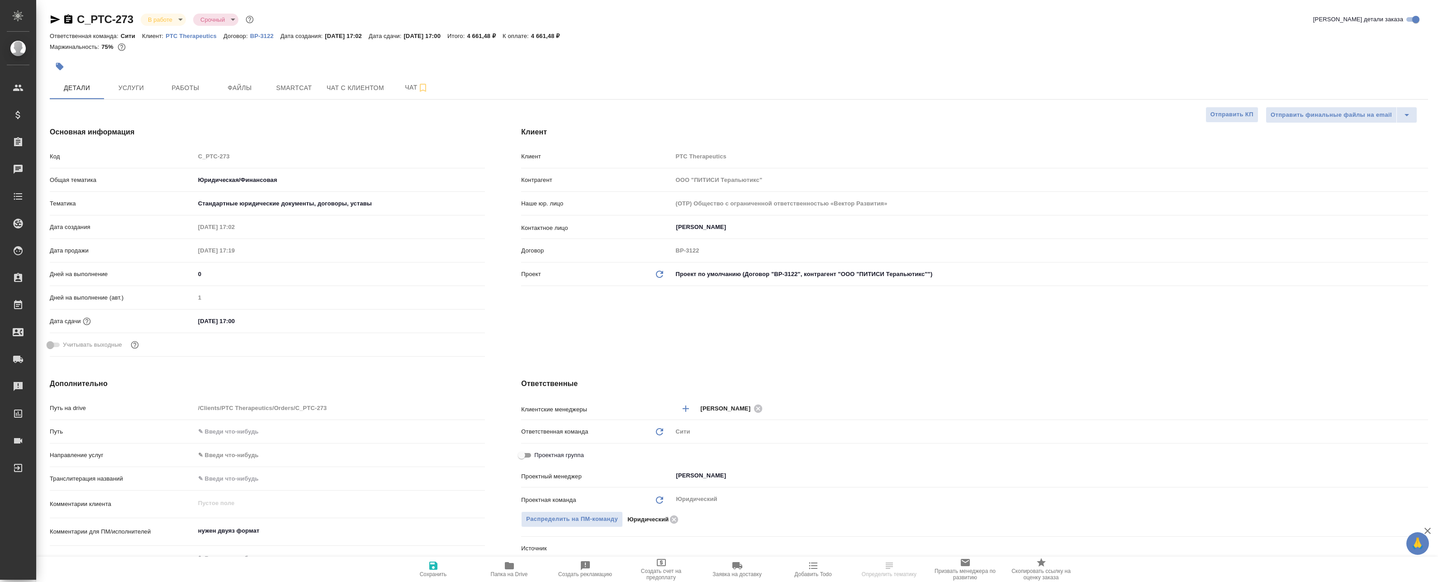
type textarea "x"
click at [187, 84] on span "Работы" at bounding box center [185, 87] width 43 height 11
type textarea "x"
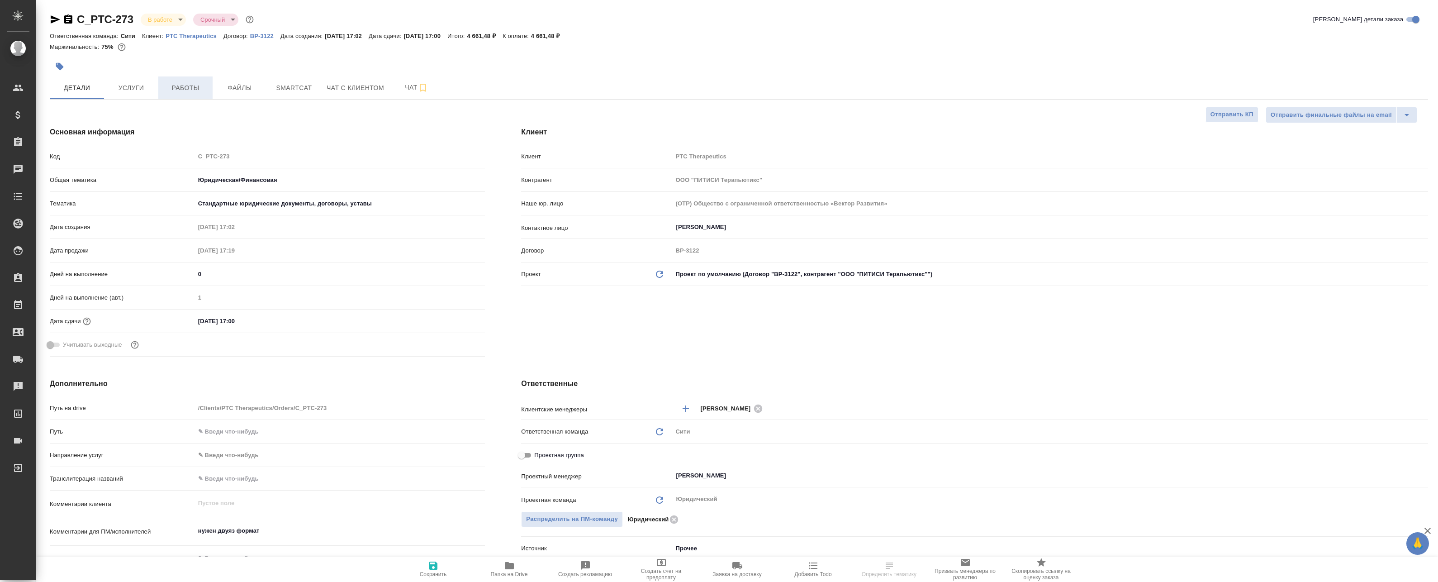
type textarea "x"
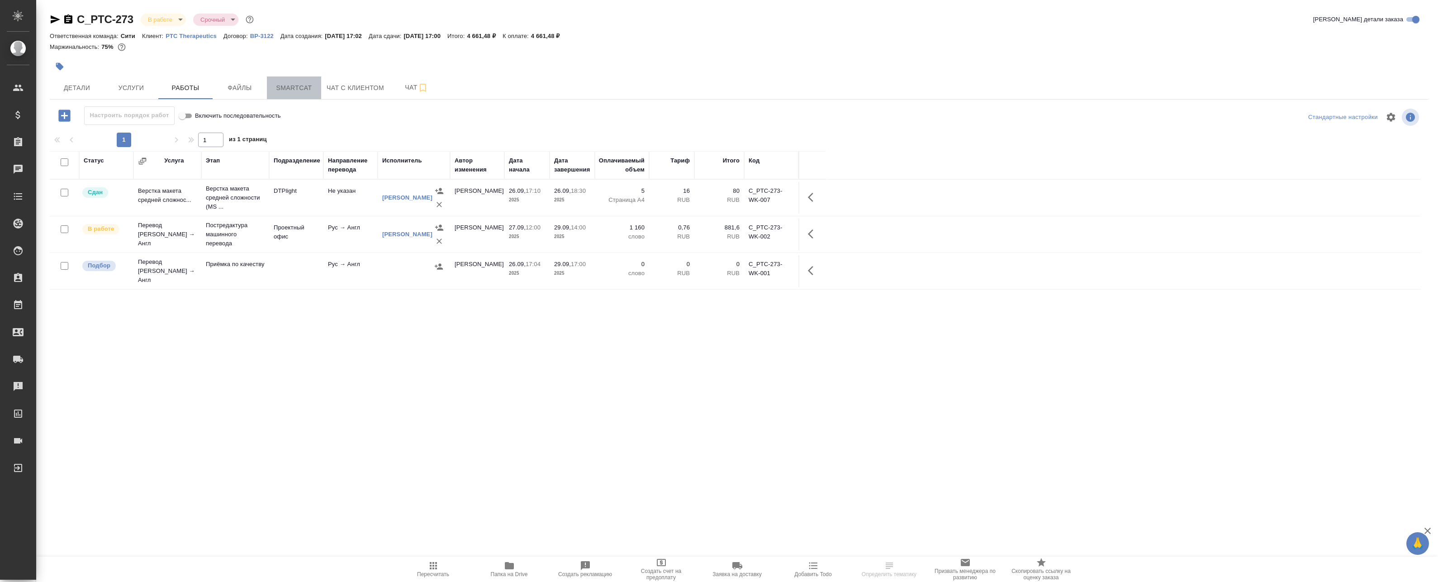
click at [291, 81] on button "Smartcat" at bounding box center [294, 87] width 54 height 23
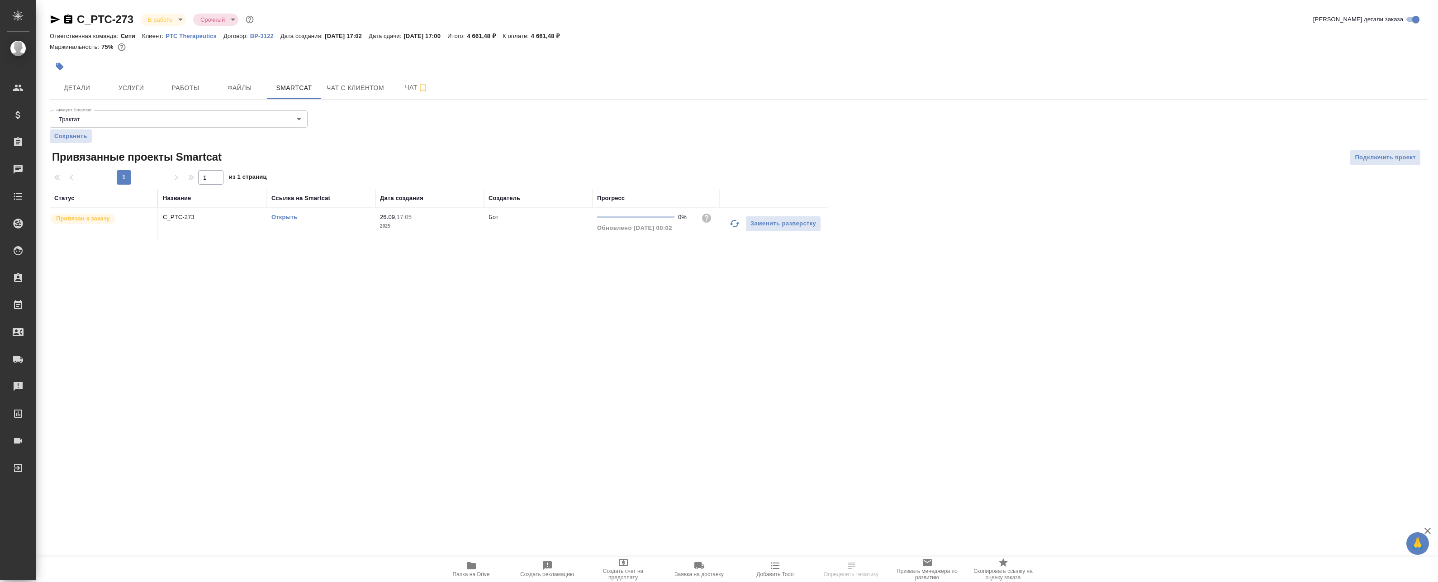
click at [732, 223] on icon "button" at bounding box center [735, 223] width 10 height 7
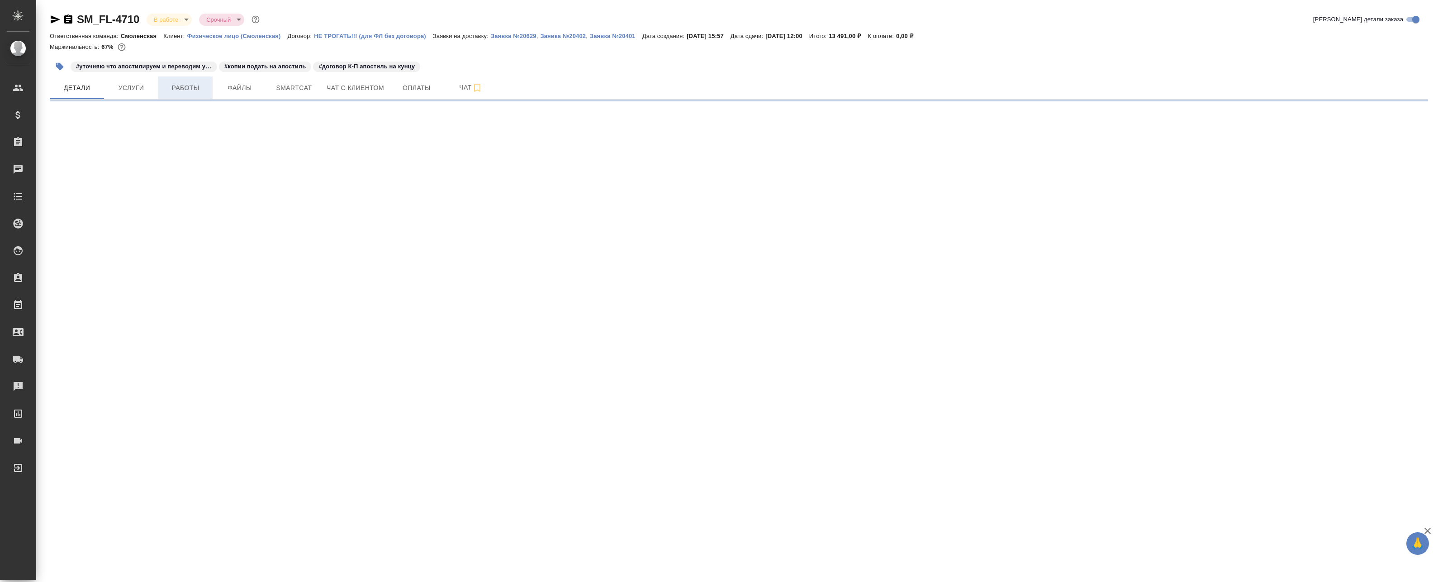
drag, startPoint x: 239, startPoint y: 94, endPoint x: 191, endPoint y: 93, distance: 47.5
click at [239, 94] on button "Файлы" at bounding box center [240, 87] width 54 height 23
click at [175, 91] on span "Работы" at bounding box center [185, 87] width 43 height 11
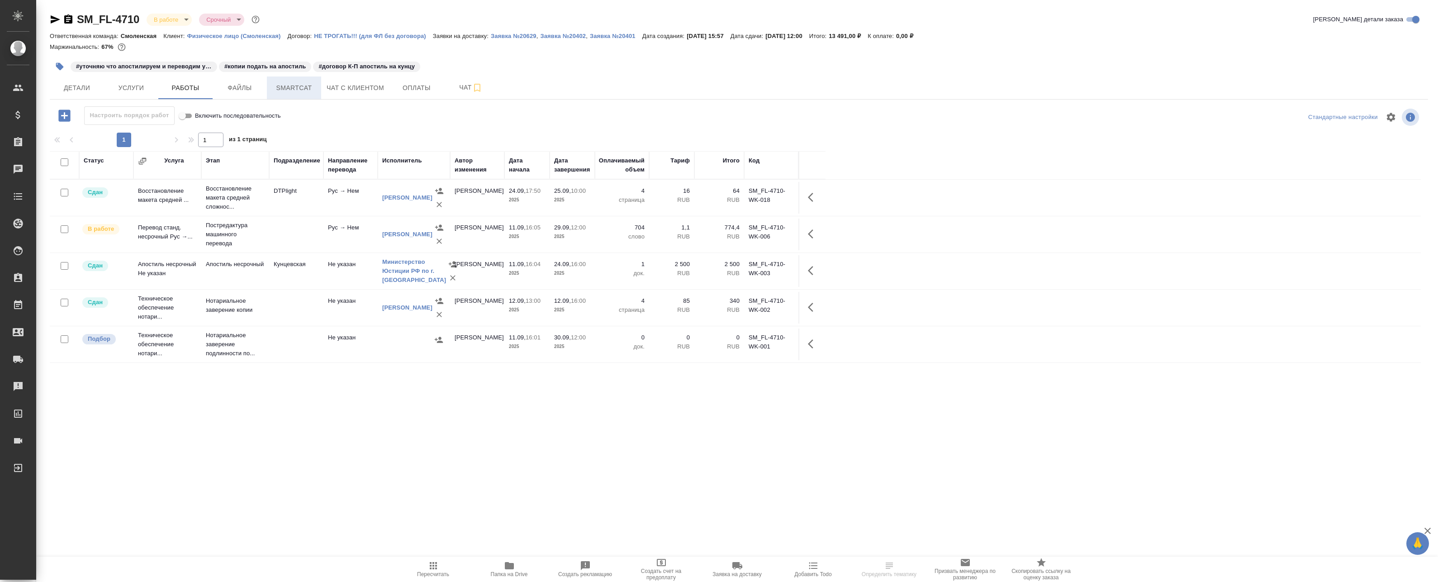
click at [303, 90] on span "Smartcat" at bounding box center [293, 87] width 43 height 11
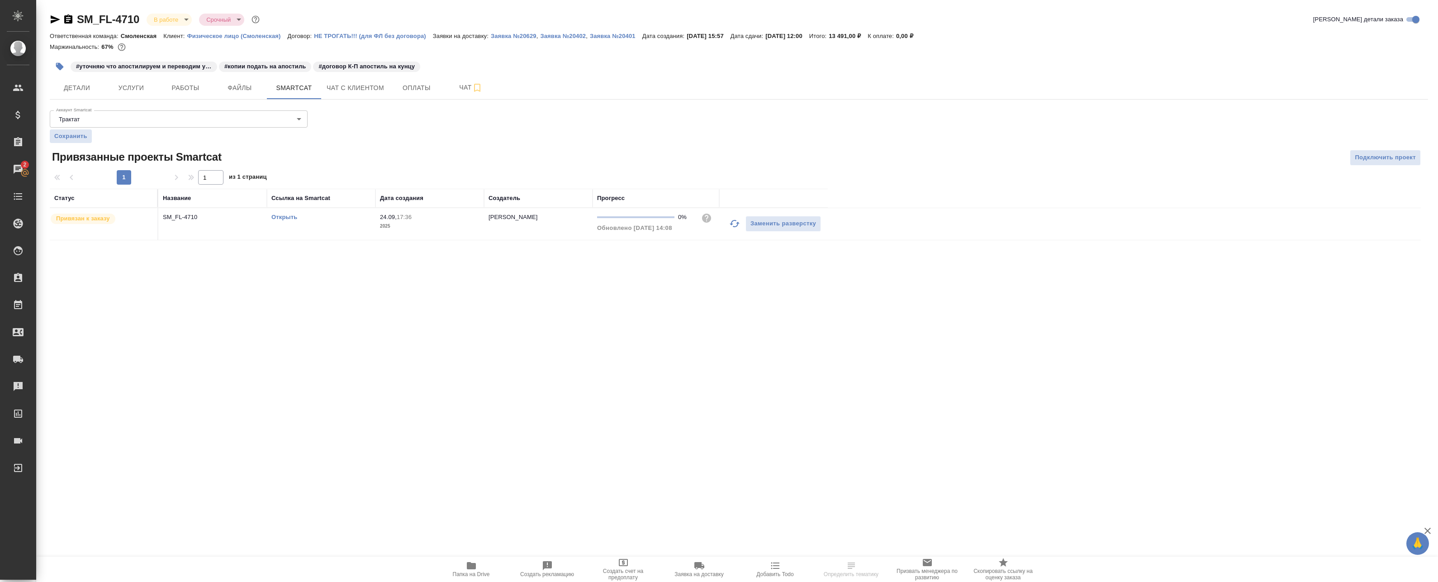
click at [732, 222] on icon "button" at bounding box center [735, 223] width 10 height 7
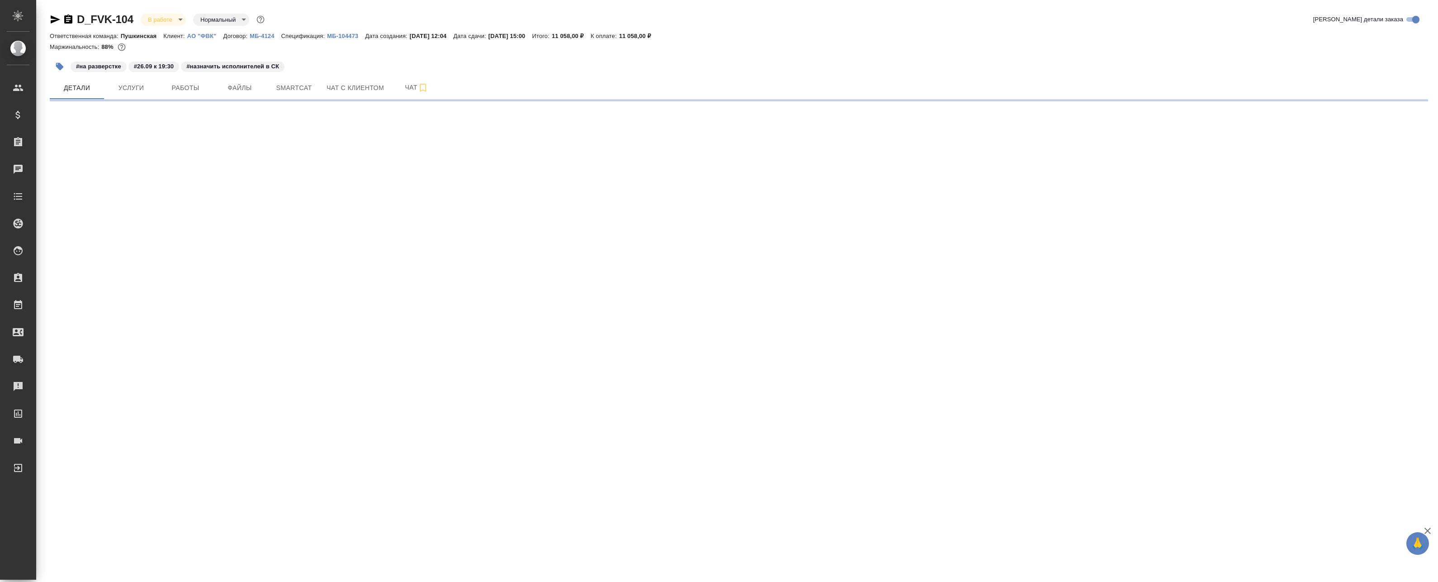
select select "RU"
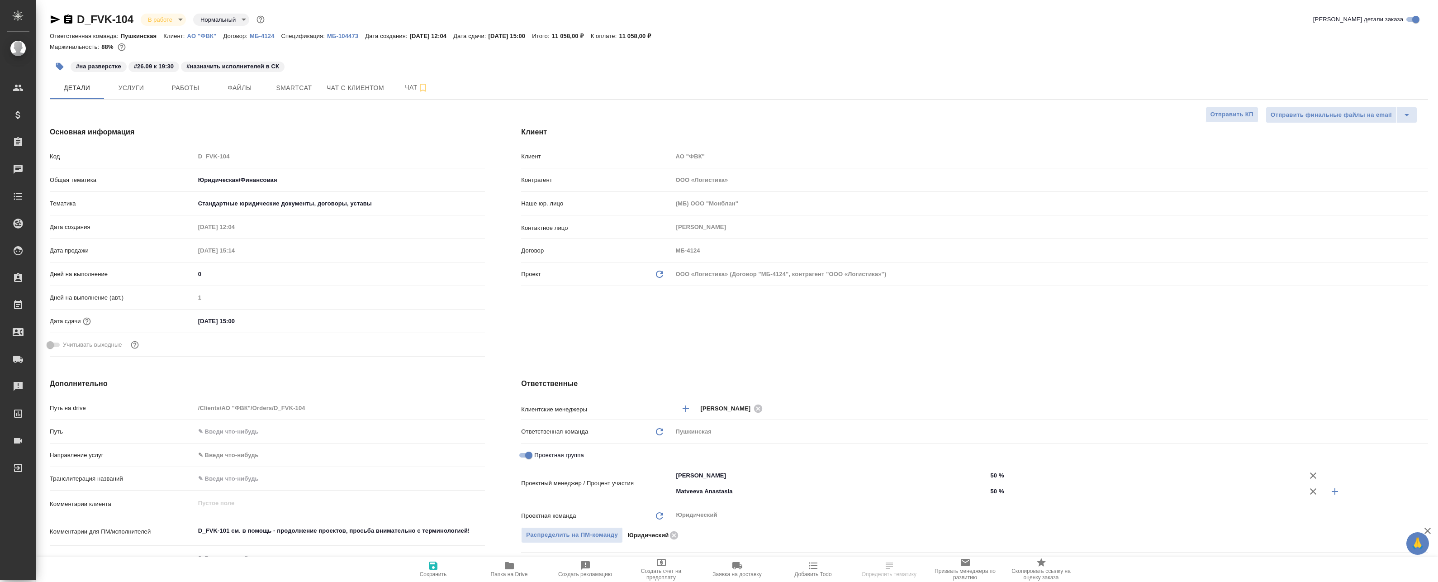
type textarea "x"
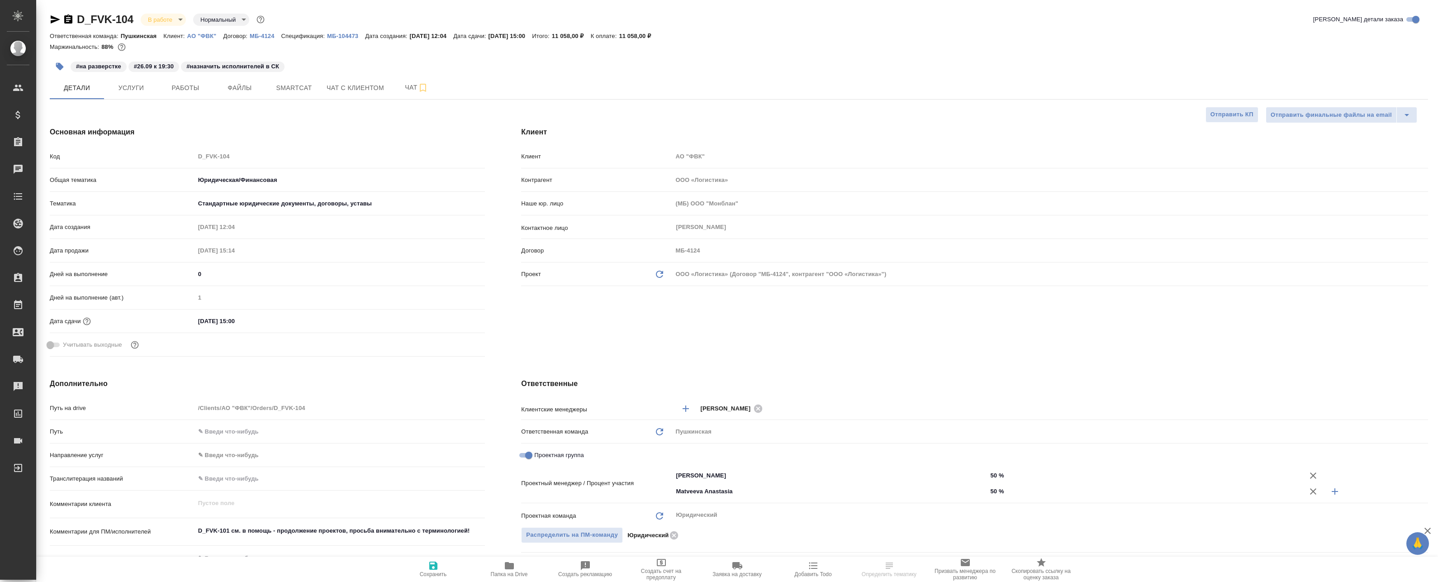
type textarea "x"
click at [200, 91] on span "Работы" at bounding box center [185, 87] width 43 height 11
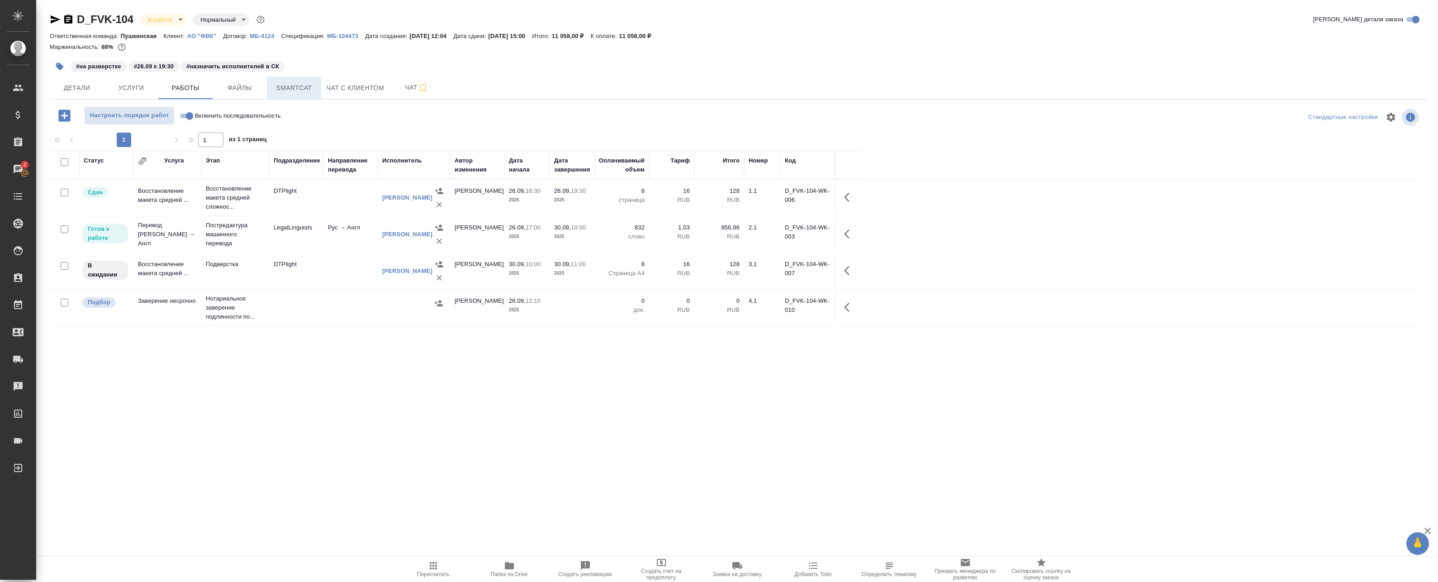
click at [280, 86] on span "Smartcat" at bounding box center [293, 87] width 43 height 11
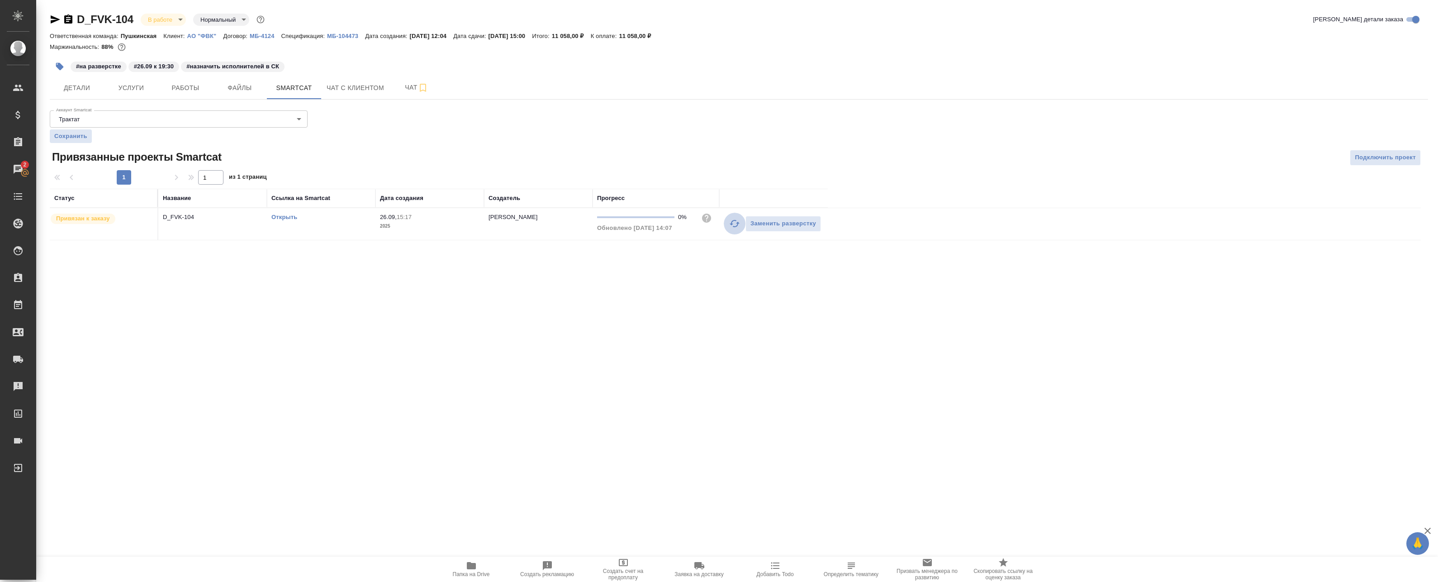
click at [735, 224] on icon "button" at bounding box center [734, 223] width 11 height 11
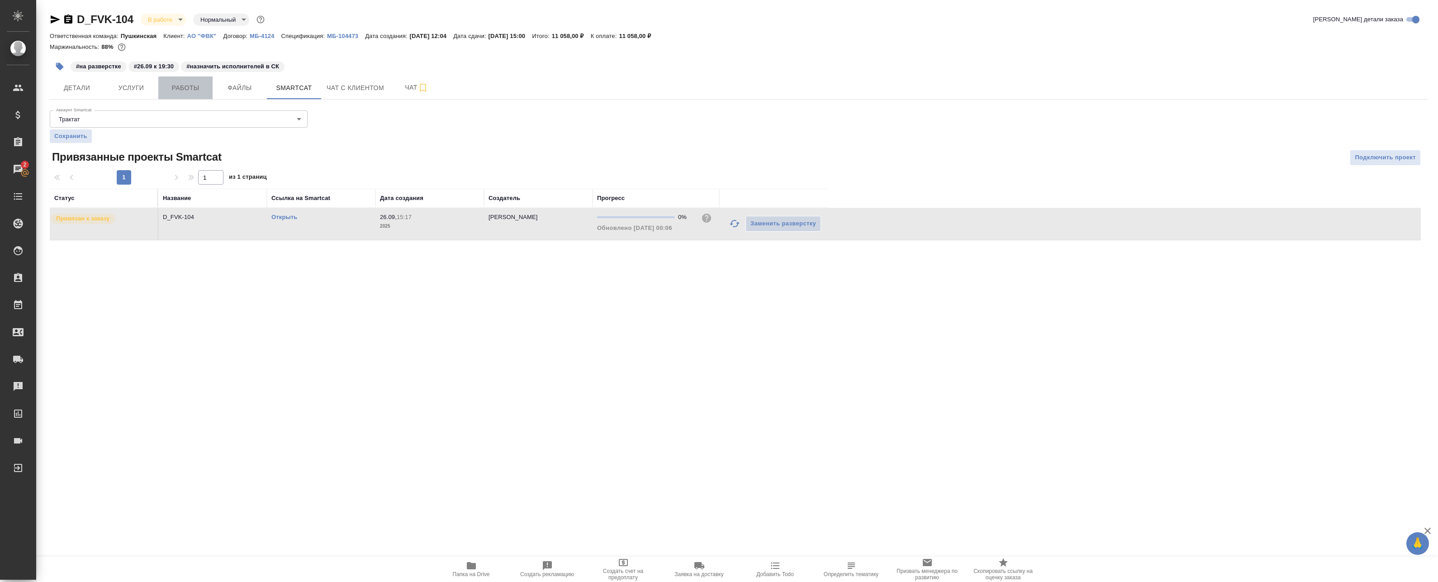
click at [171, 88] on span "Работы" at bounding box center [185, 87] width 43 height 11
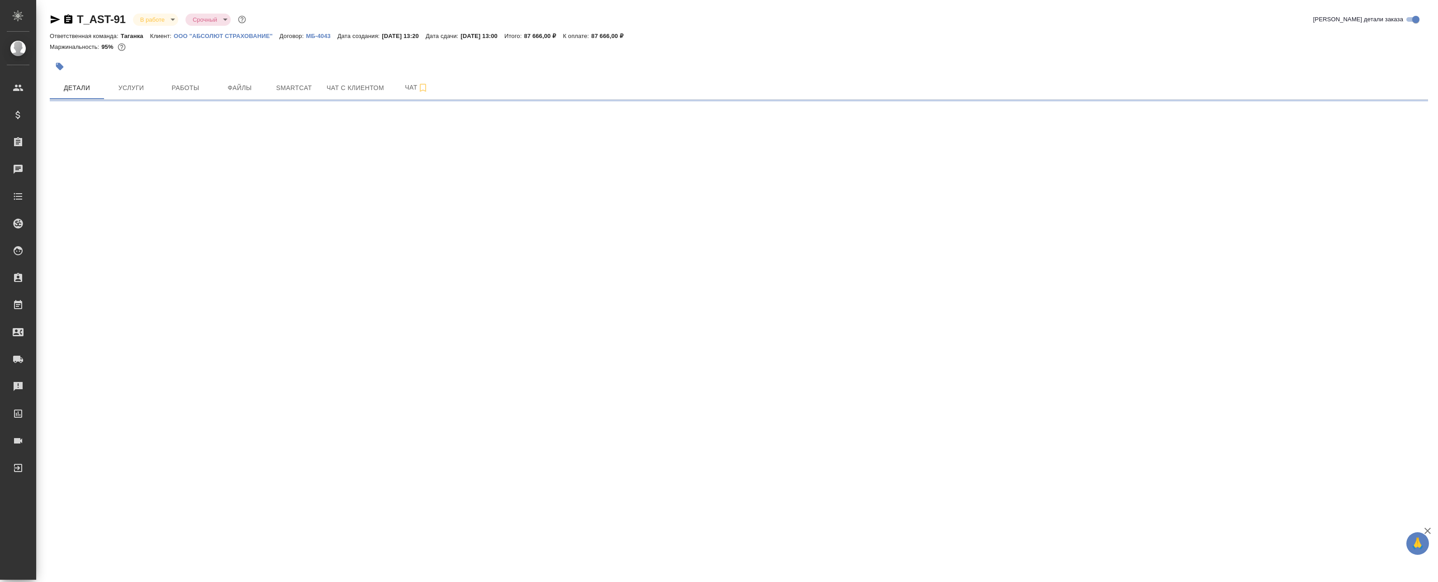
select select "RU"
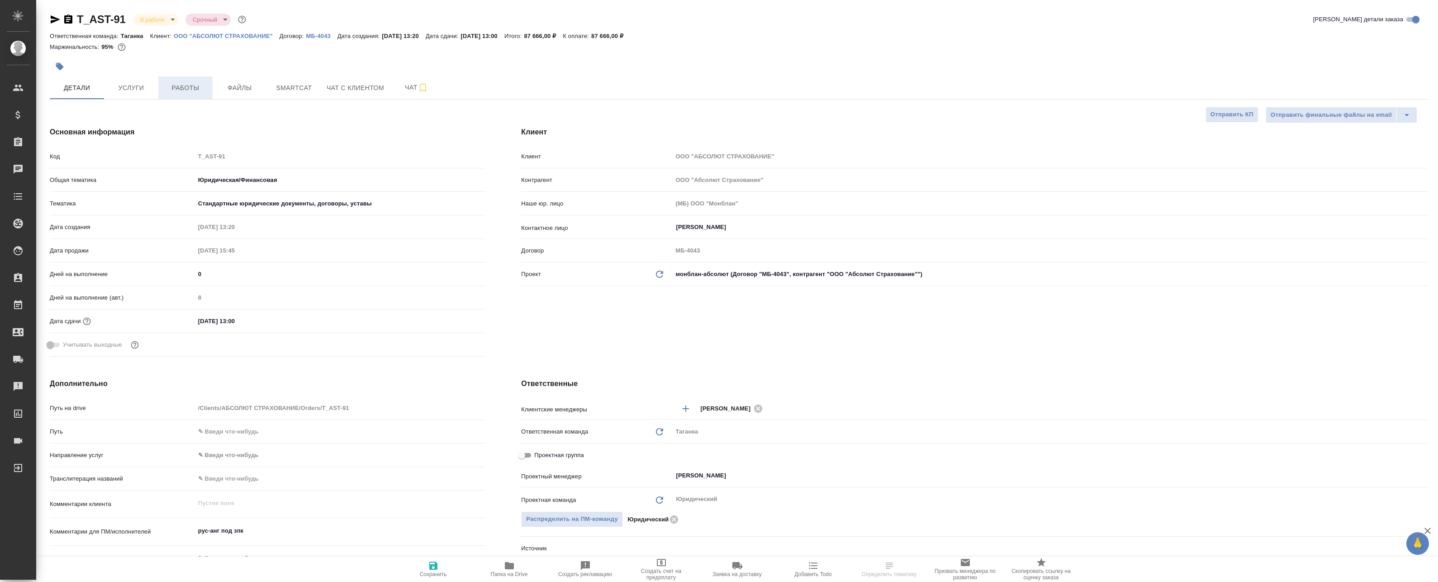
type textarea "x"
click at [192, 86] on span "Работы" at bounding box center [185, 87] width 43 height 11
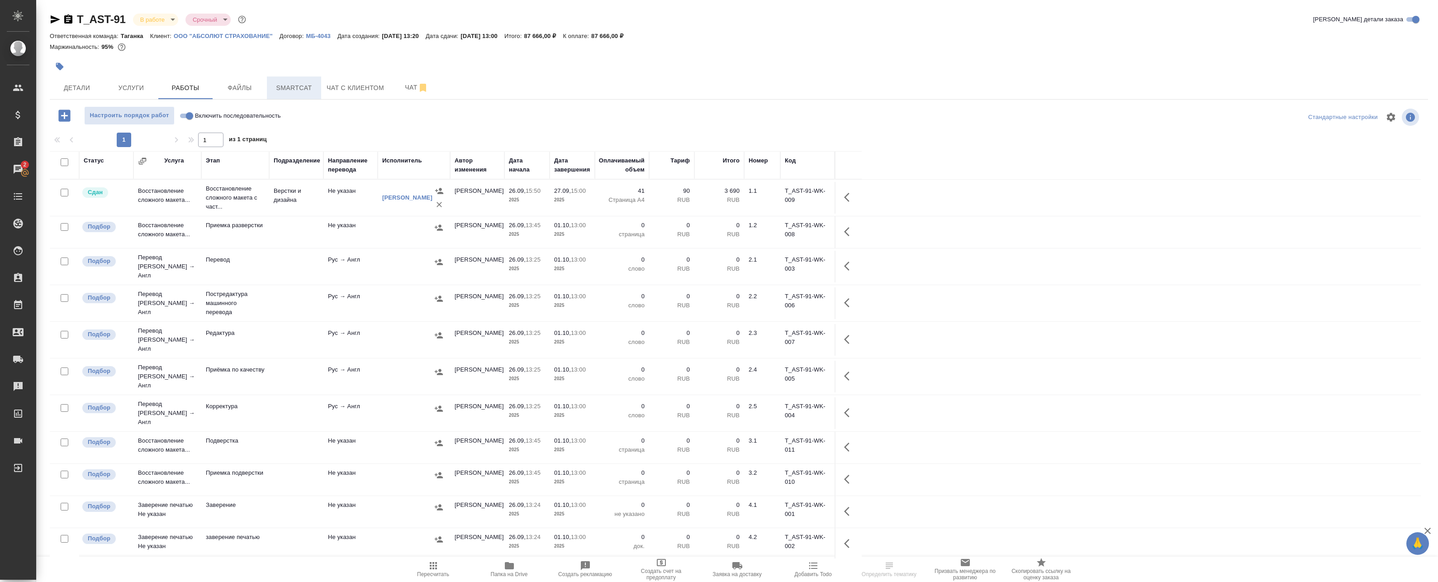
click at [295, 91] on span "Smartcat" at bounding box center [293, 87] width 43 height 11
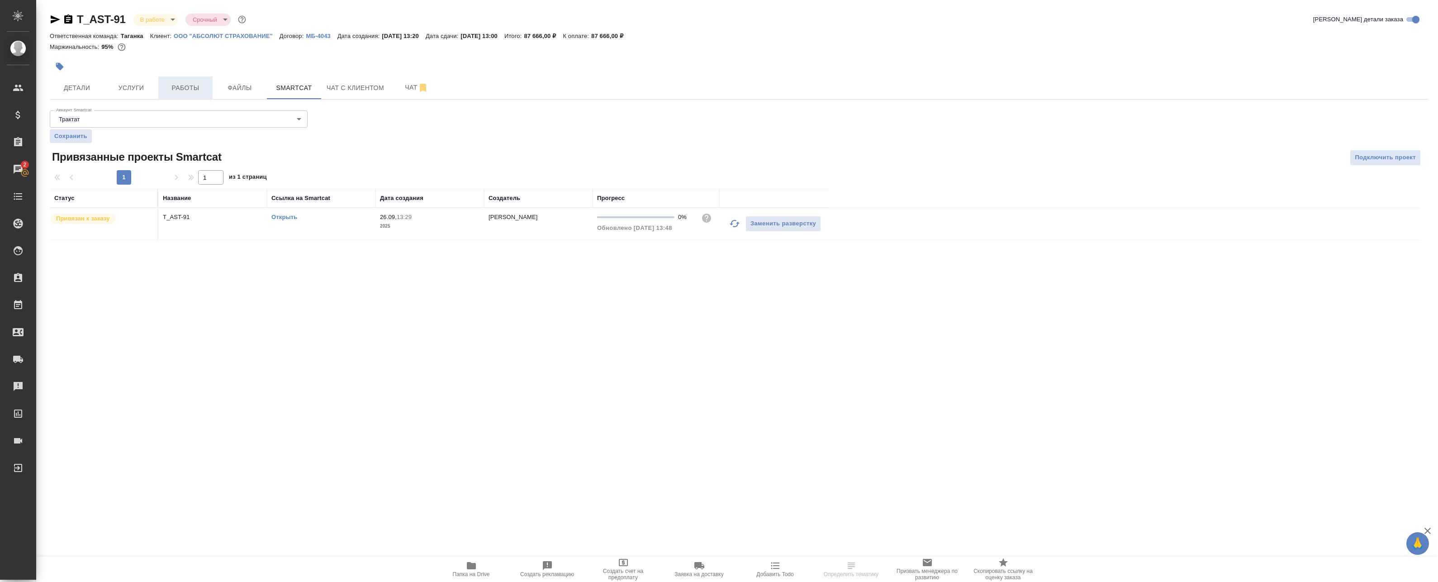
click at [176, 86] on span "Работы" at bounding box center [185, 87] width 43 height 11
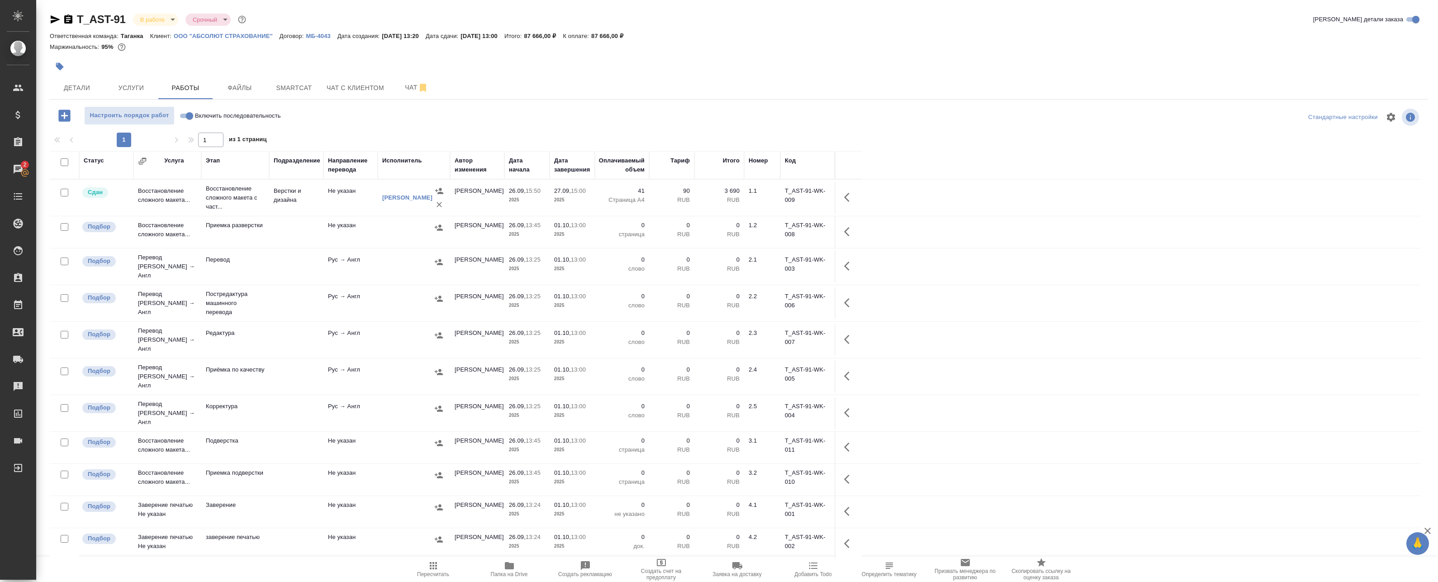
click at [1195, 380] on tr "Подбор Перевод Стандарт Рус → Англ Приёмка по качеству Рус → Англ Прохорова Ана…" at bounding box center [735, 376] width 1371 height 37
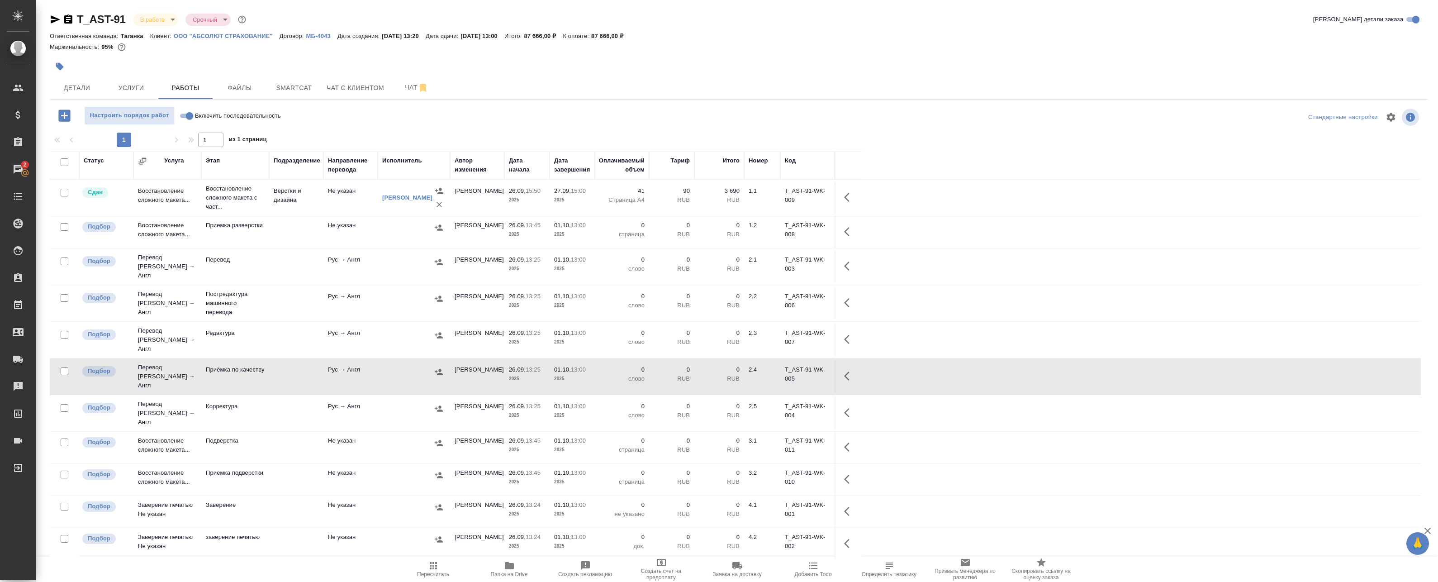
click at [336, 196] on td "Не указан" at bounding box center [350, 198] width 54 height 32
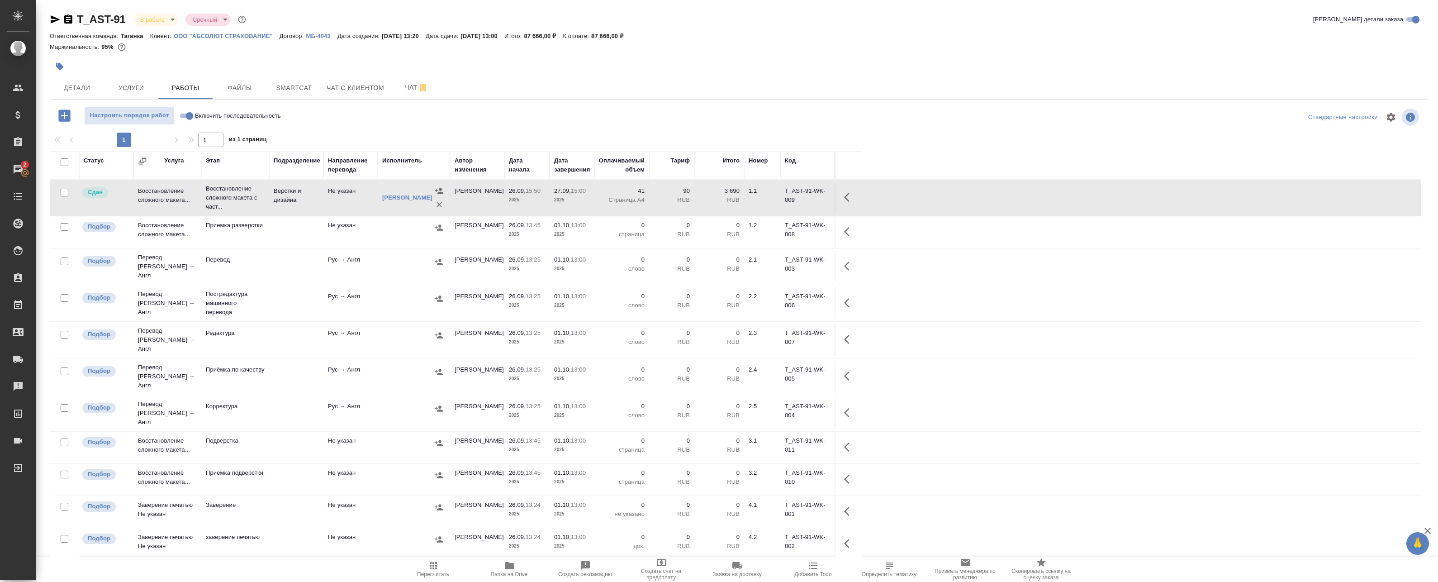
click at [336, 196] on td "Не указан" at bounding box center [350, 198] width 54 height 32
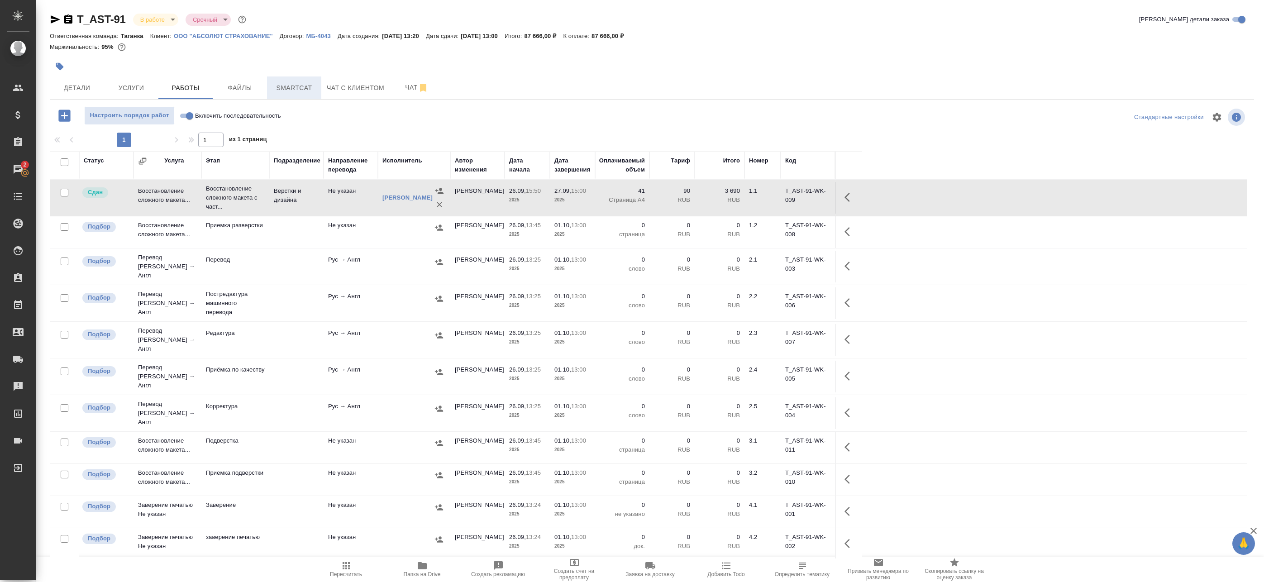
click at [295, 78] on button "Smartcat" at bounding box center [294, 87] width 54 height 23
click at [297, 88] on span "Smartcat" at bounding box center [293, 87] width 43 height 11
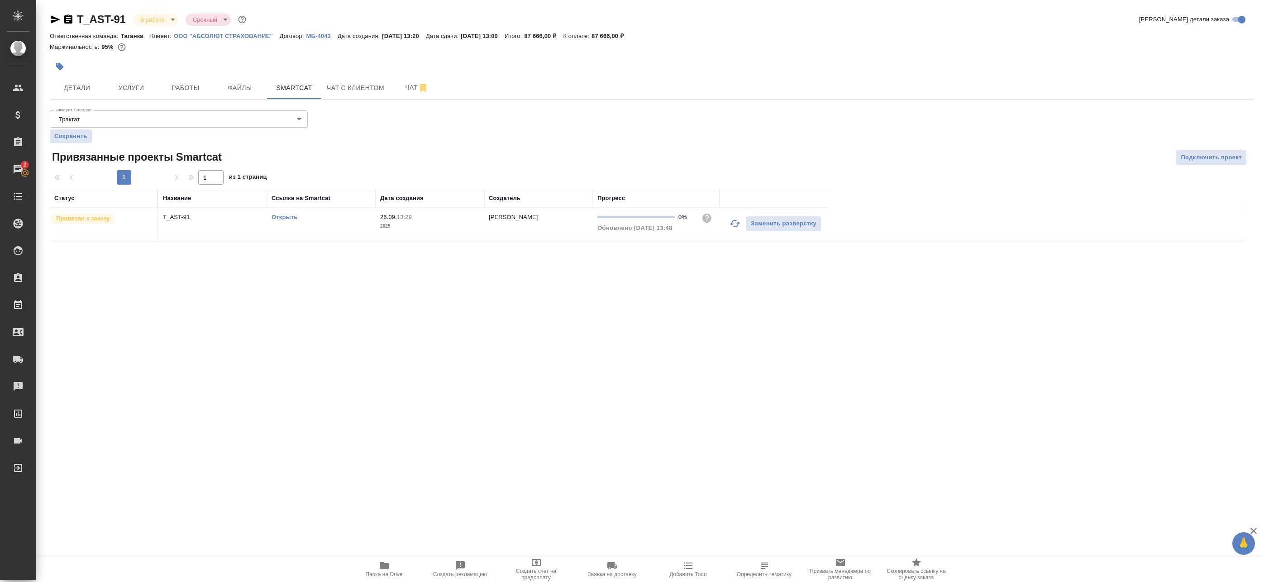
click at [282, 219] on link "Открыть" at bounding box center [284, 217] width 26 height 7
click at [410, 88] on span "Чат" at bounding box center [416, 87] width 43 height 11
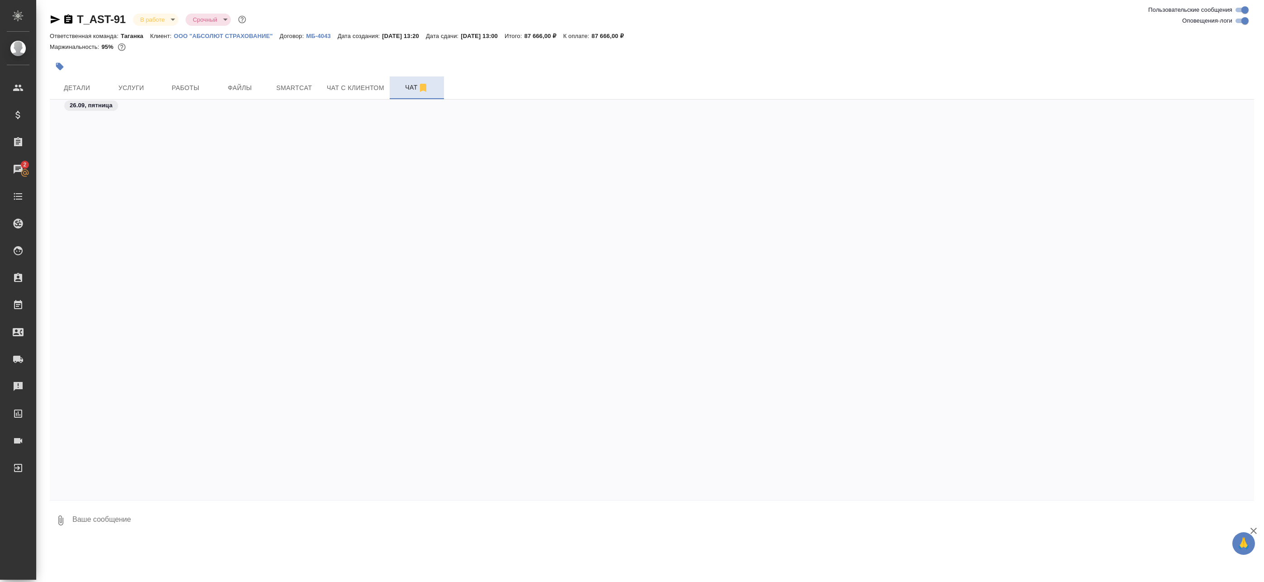
scroll to position [1168, 0]
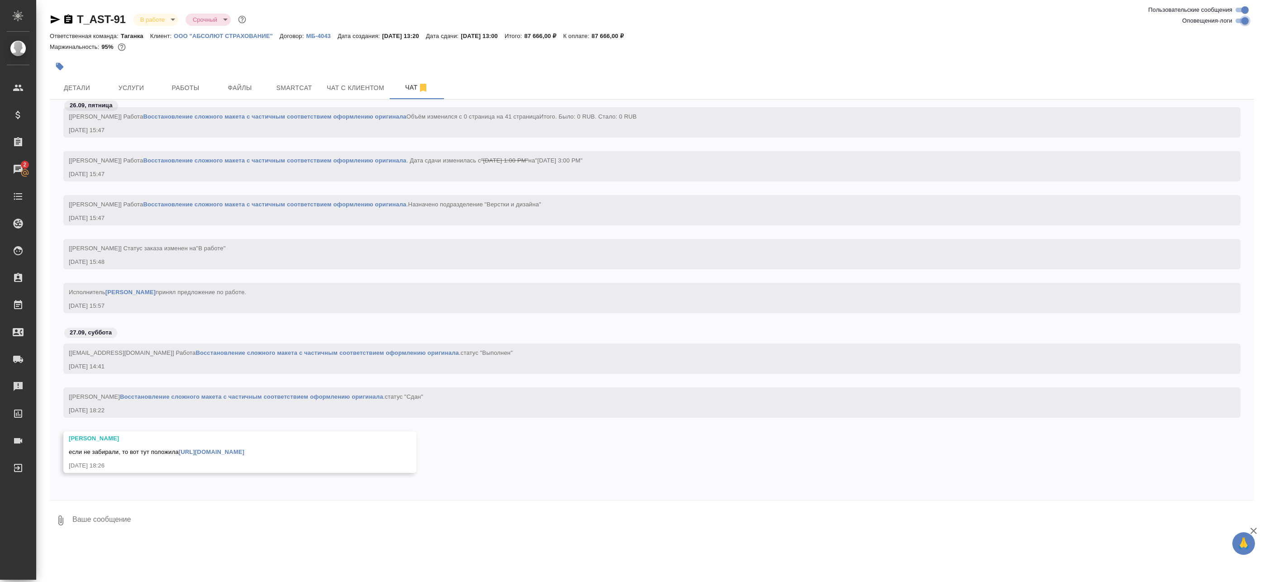
click at [1240, 20] on input "Оповещения-логи" at bounding box center [1244, 20] width 33 height 11
checkbox input "false"
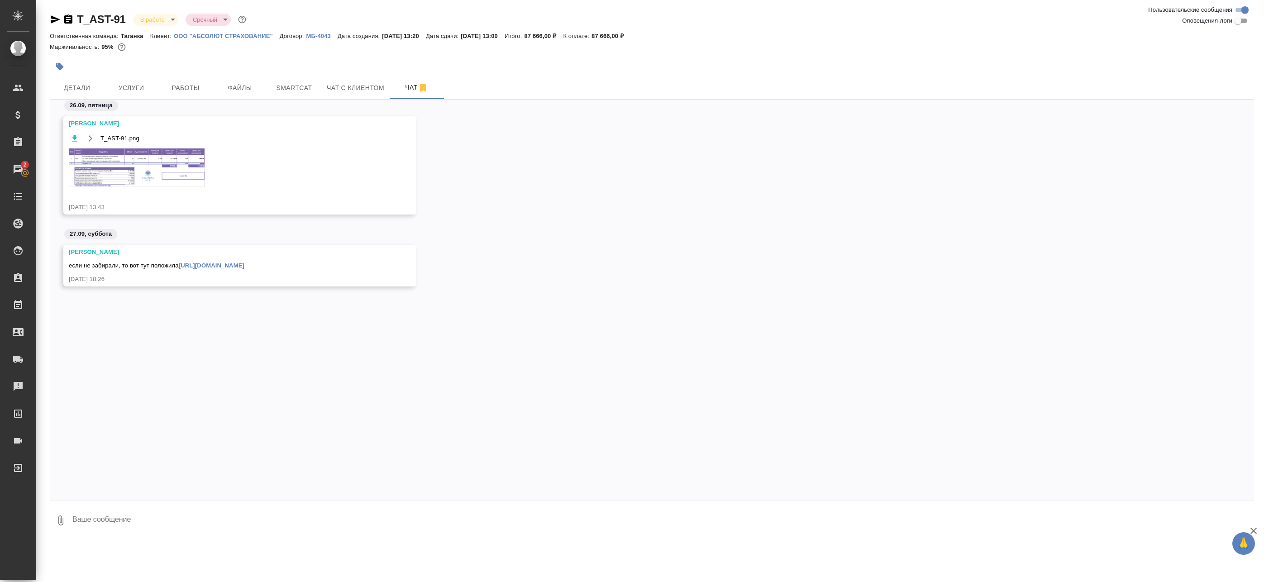
scroll to position [0, 0]
click at [83, 88] on span "Детали" at bounding box center [76, 87] width 43 height 11
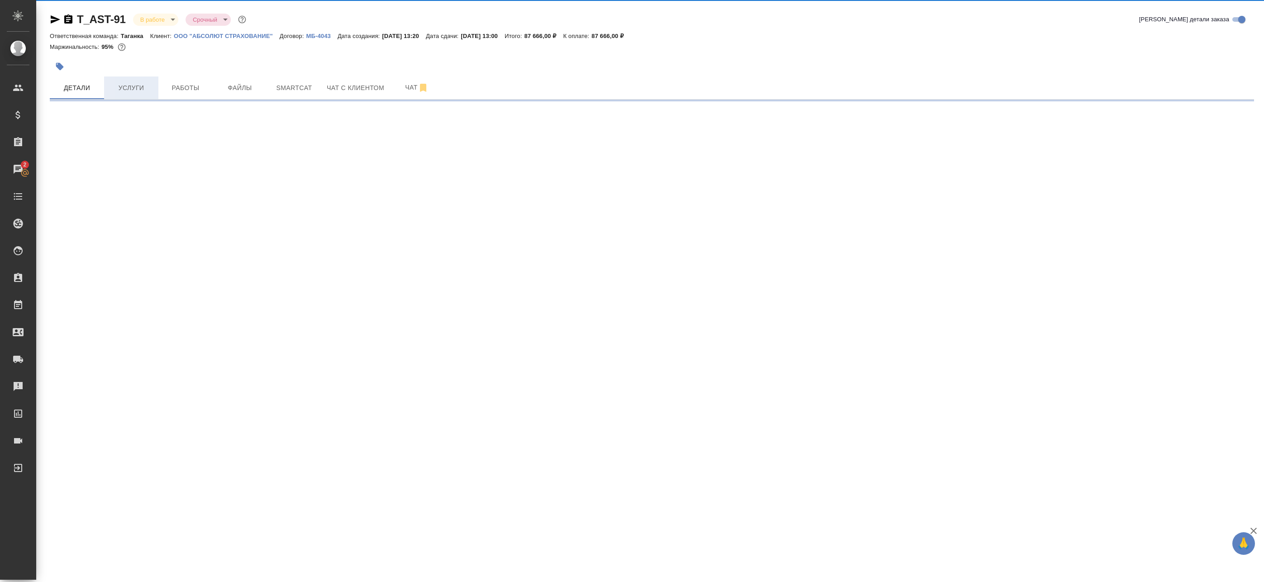
select select "RU"
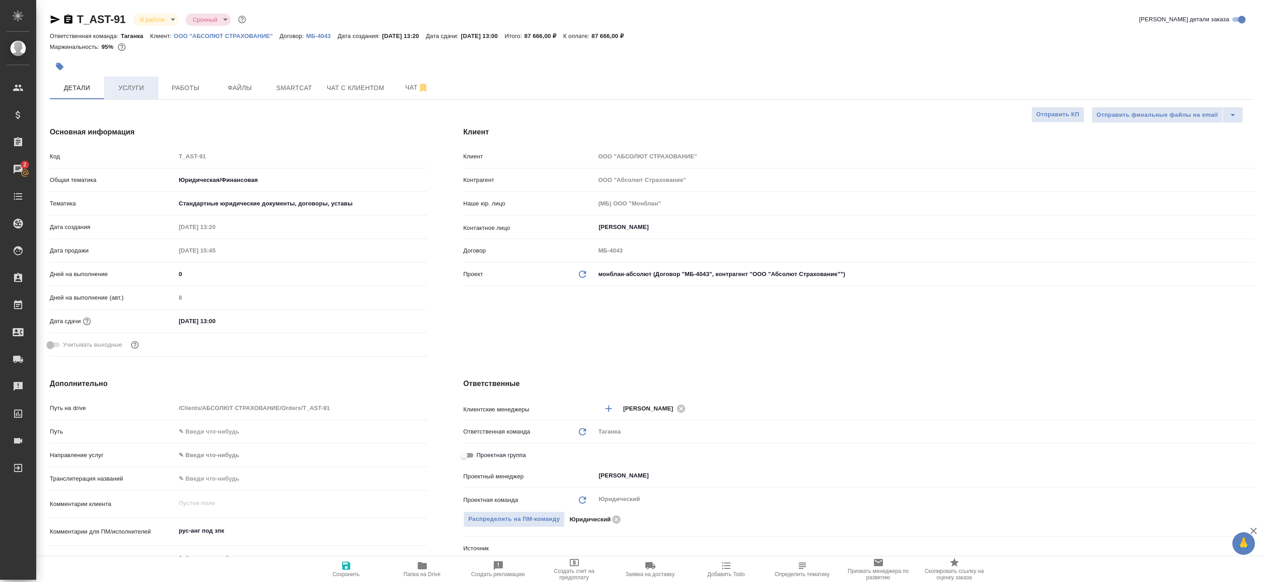
type textarea "x"
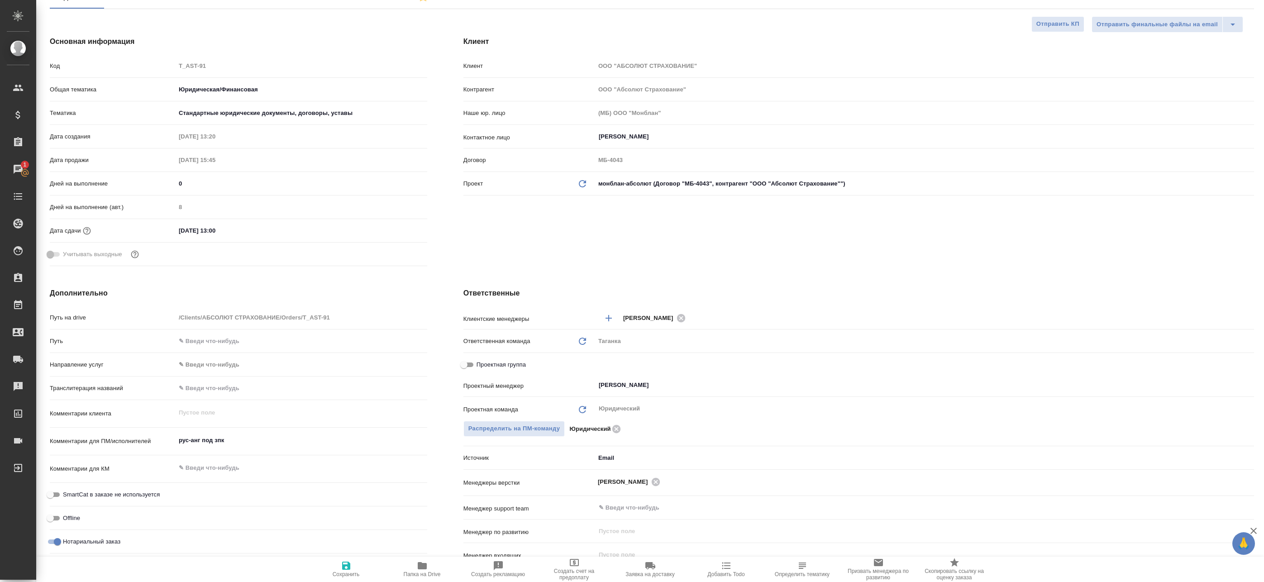
scroll to position [45, 0]
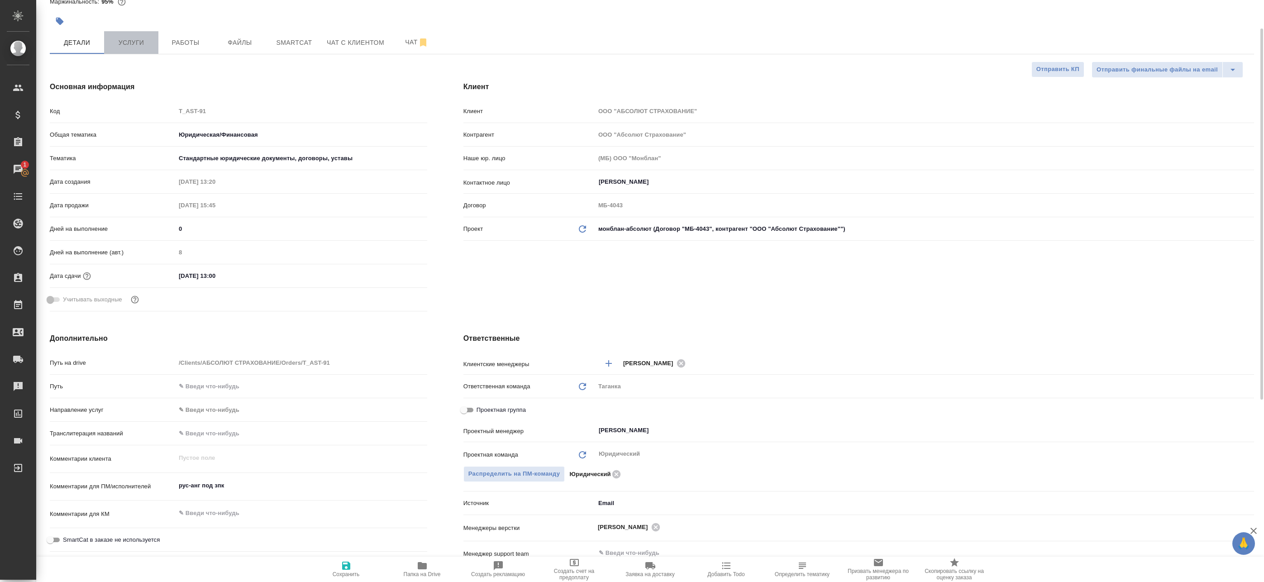
click at [138, 38] on span "Услуги" at bounding box center [130, 42] width 43 height 11
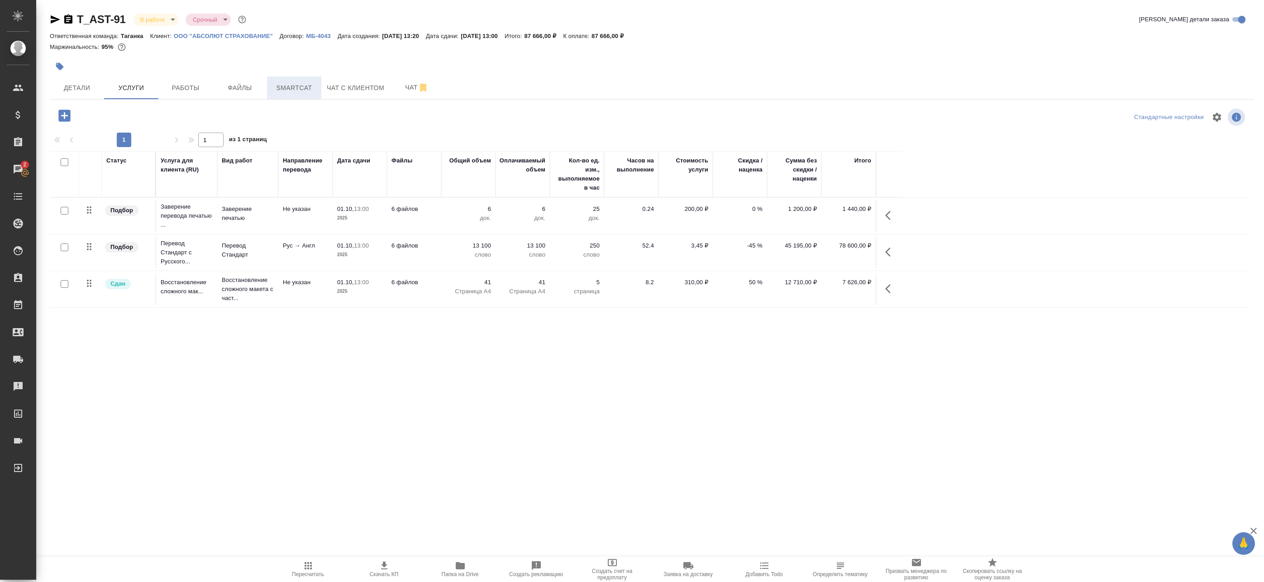
click at [294, 90] on span "Smartcat" at bounding box center [293, 87] width 43 height 11
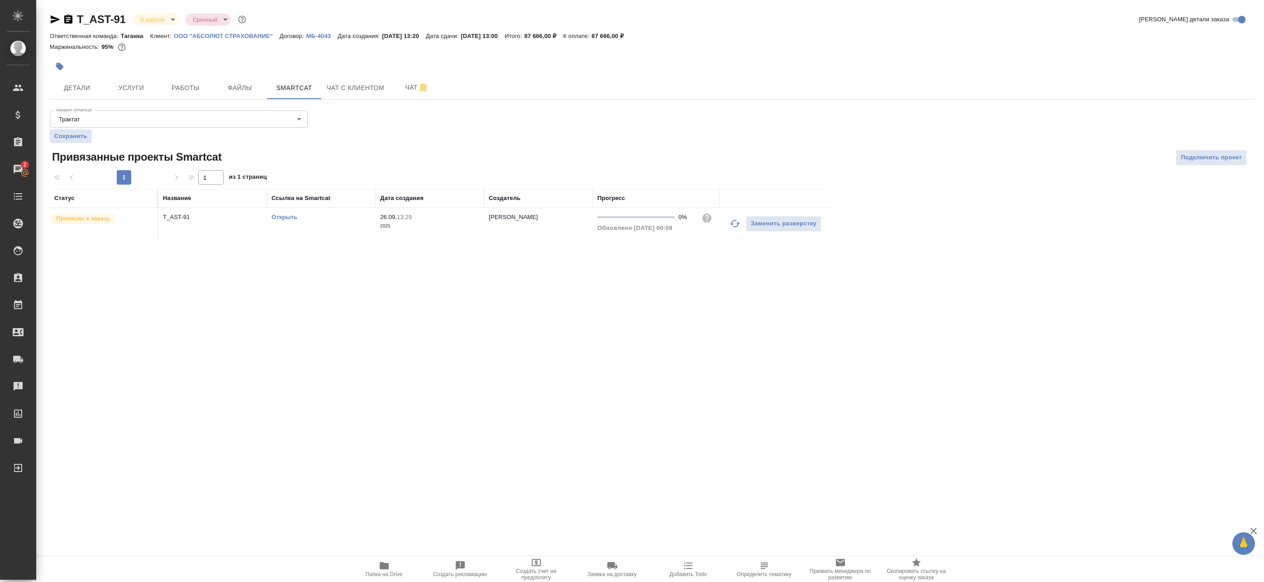
click at [228, 229] on td "T_AST-91" at bounding box center [212, 224] width 109 height 32
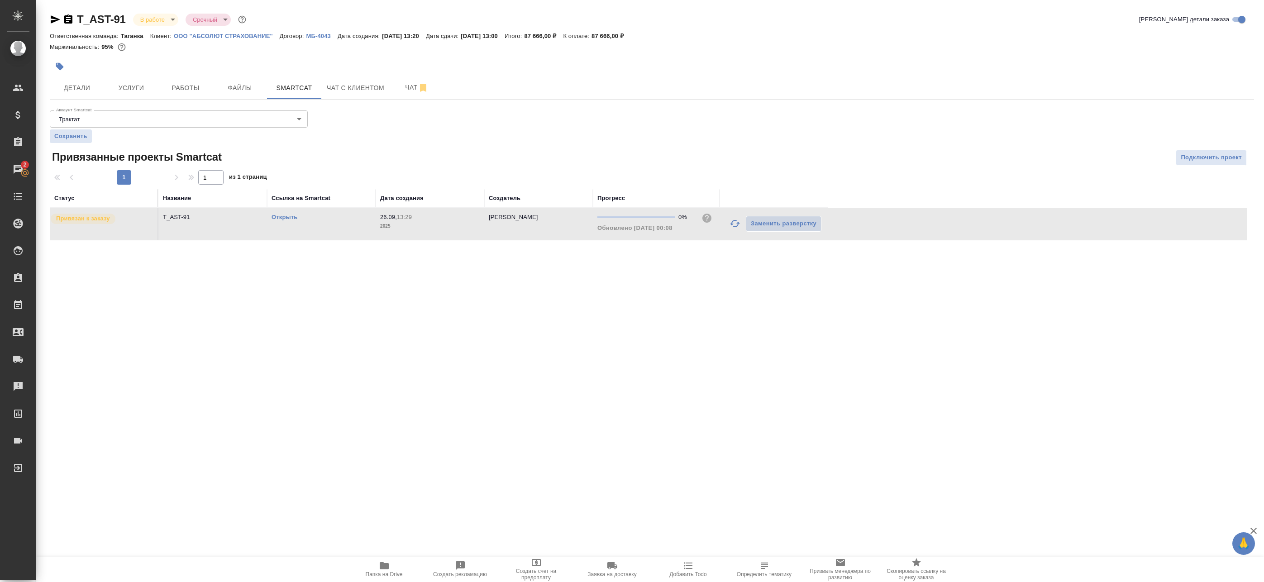
click at [228, 229] on td "T_AST-91" at bounding box center [212, 224] width 109 height 32
click at [187, 85] on span "Работы" at bounding box center [185, 87] width 43 height 11
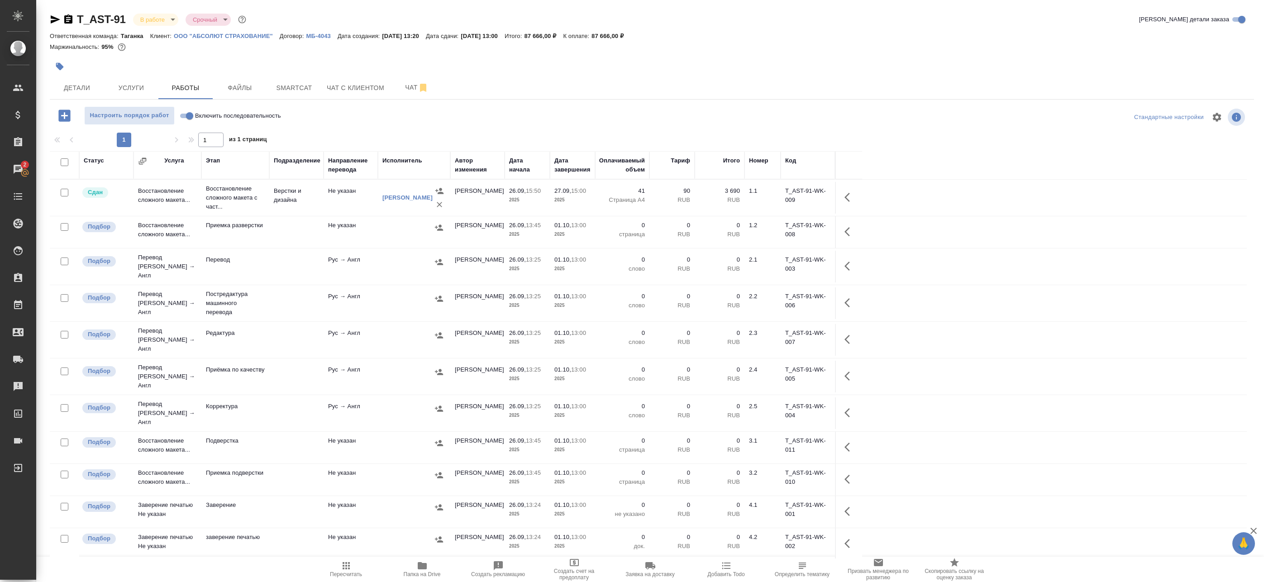
click at [333, 110] on div "Настроить порядок работ Включить последовательность" at bounding box center [250, 115] width 401 height 19
click at [441, 125] on div "Настроить порядок работ Включить последовательность" at bounding box center [250, 117] width 401 height 22
click at [294, 86] on span "Smartcat" at bounding box center [293, 87] width 43 height 11
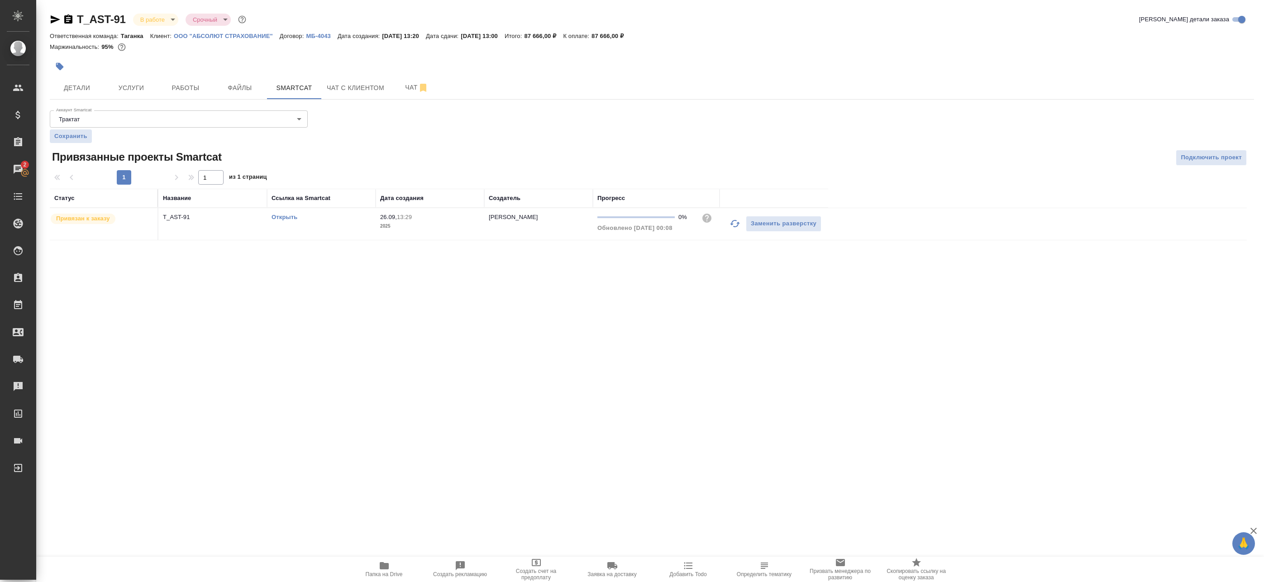
click at [357, 225] on td "Открыть" at bounding box center [321, 224] width 109 height 32
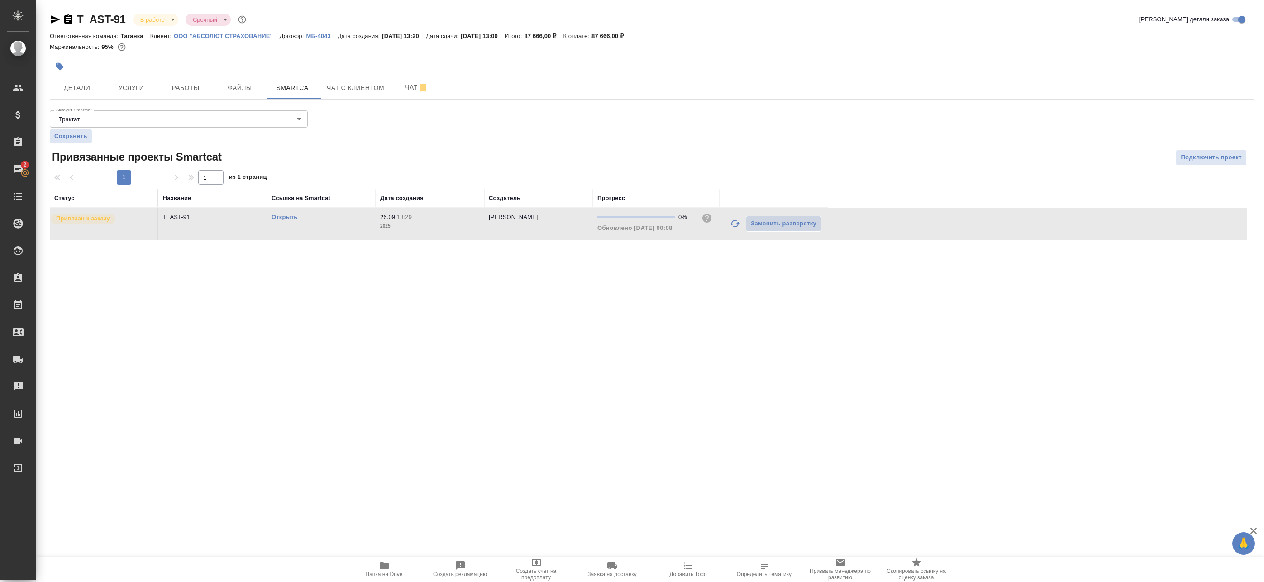
click at [357, 225] on td "Открыть" at bounding box center [321, 224] width 109 height 32
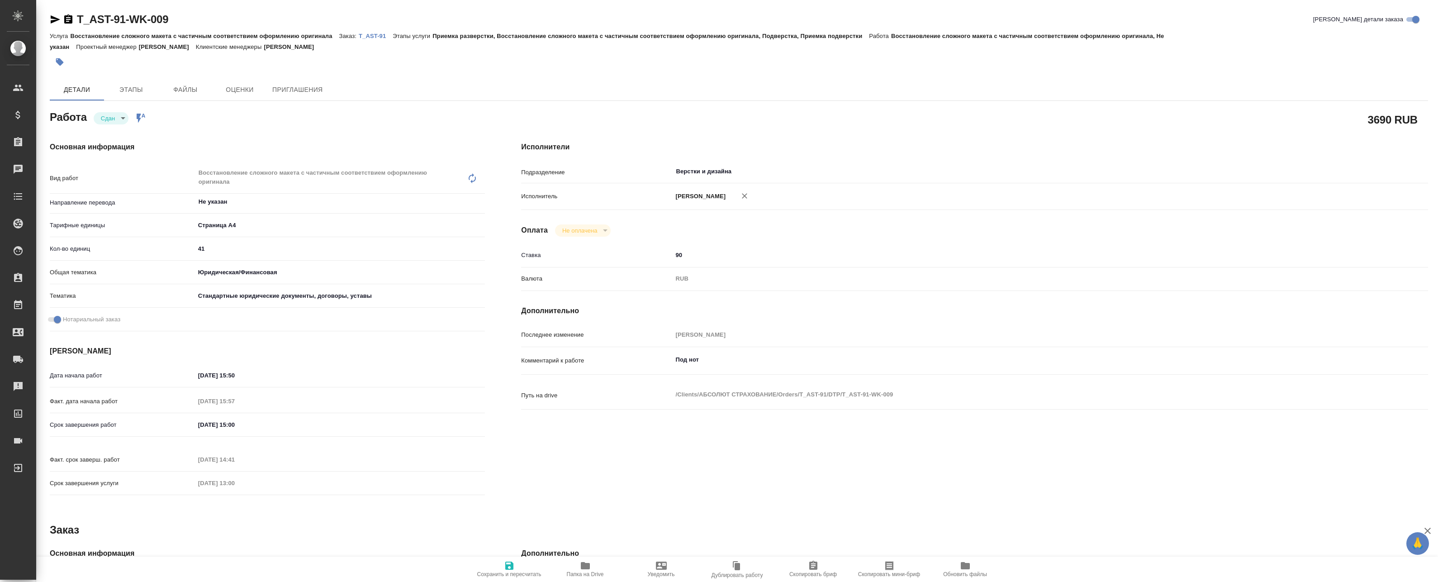
type textarea "x"
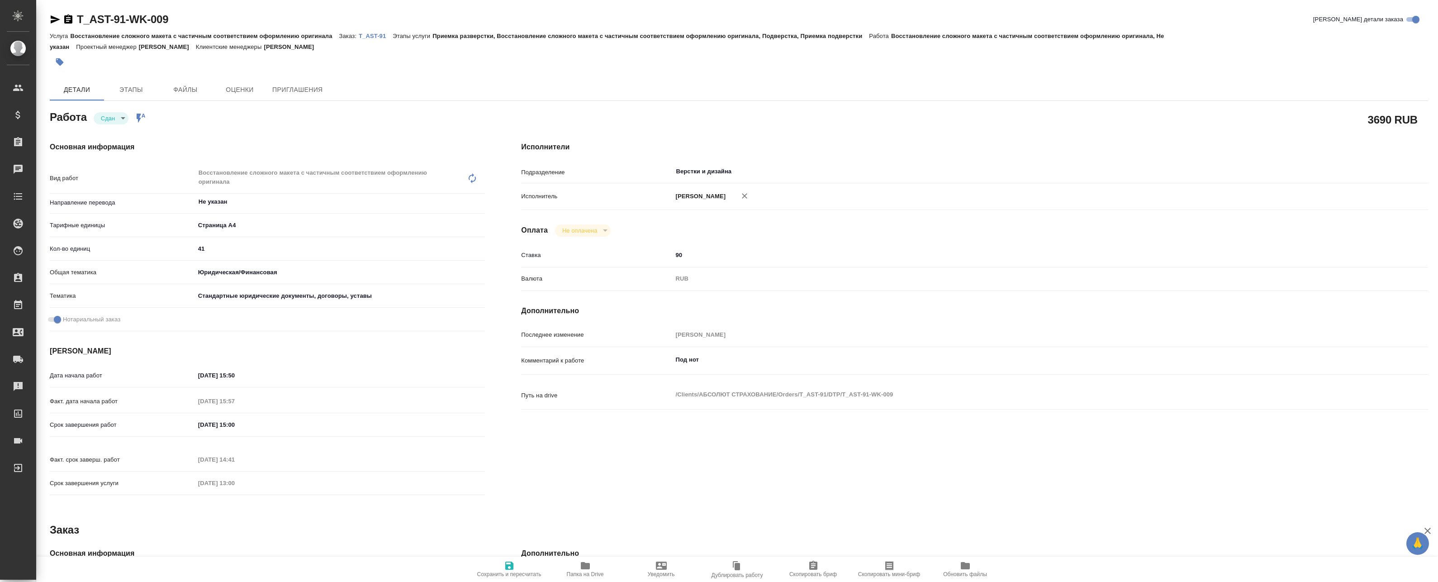
type textarea "x"
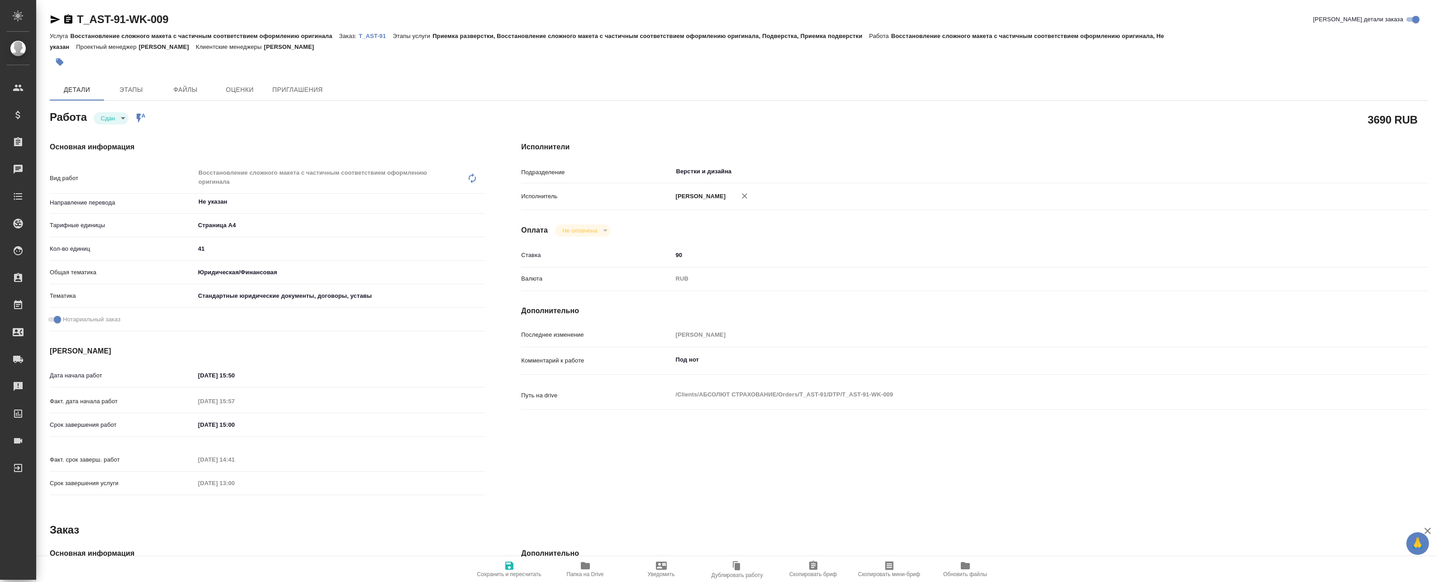
type textarea "x"
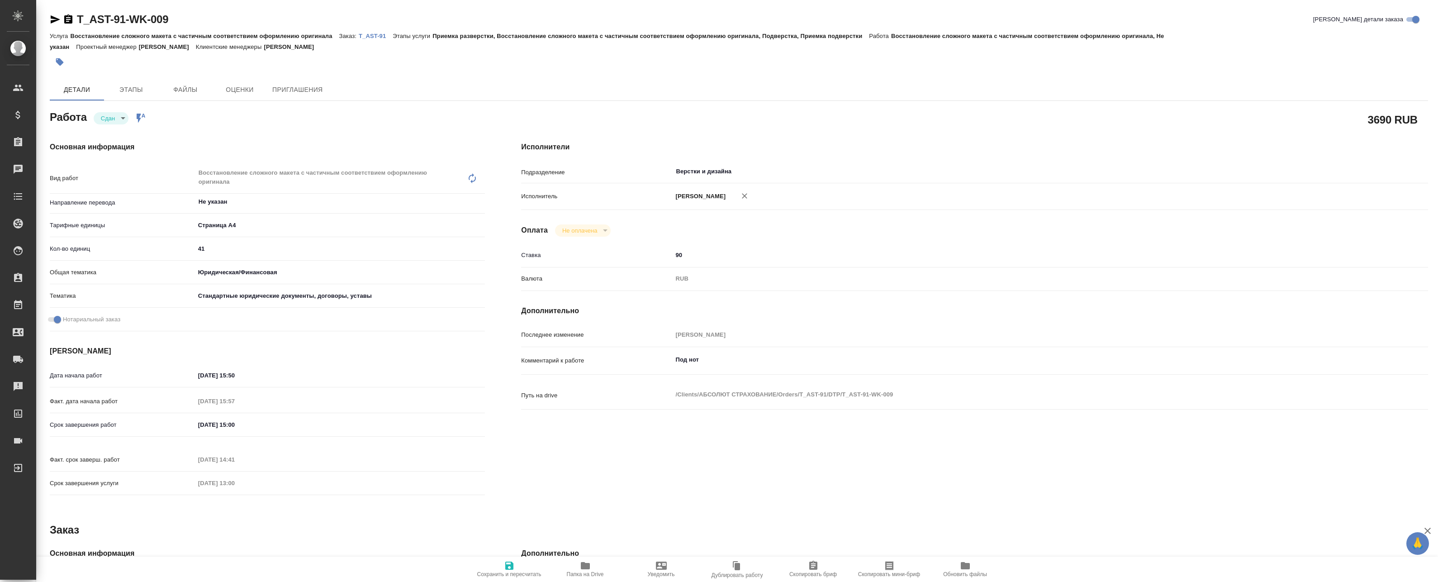
type textarea "x"
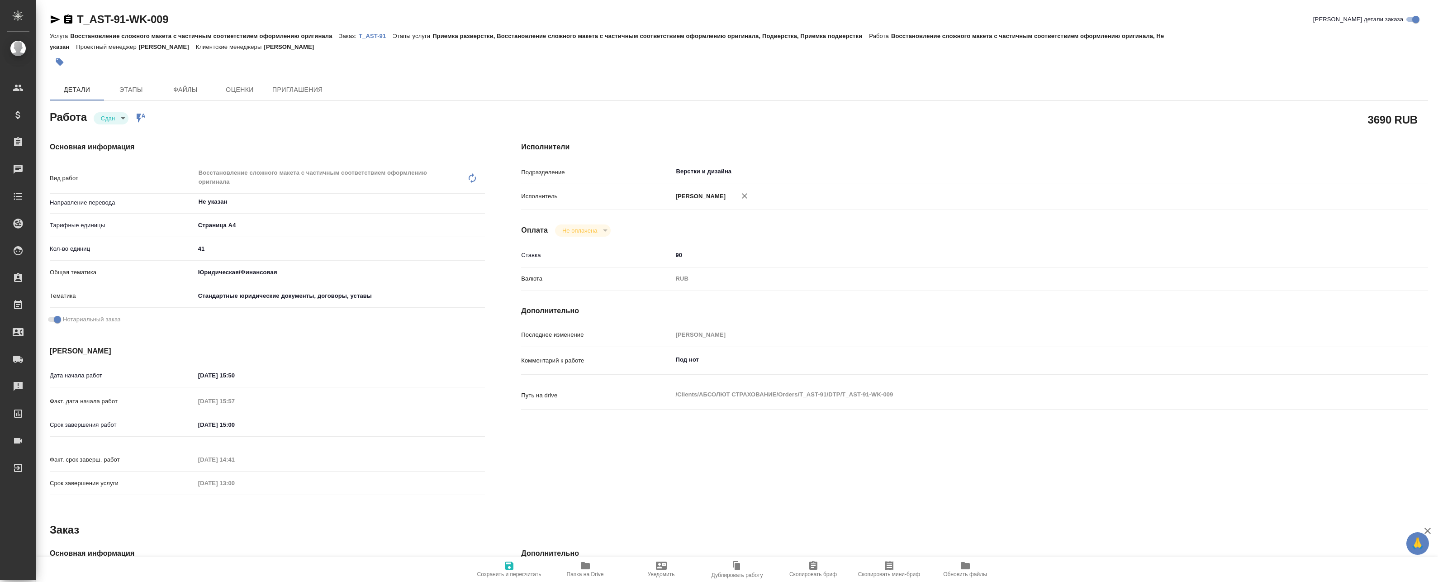
type textarea "x"
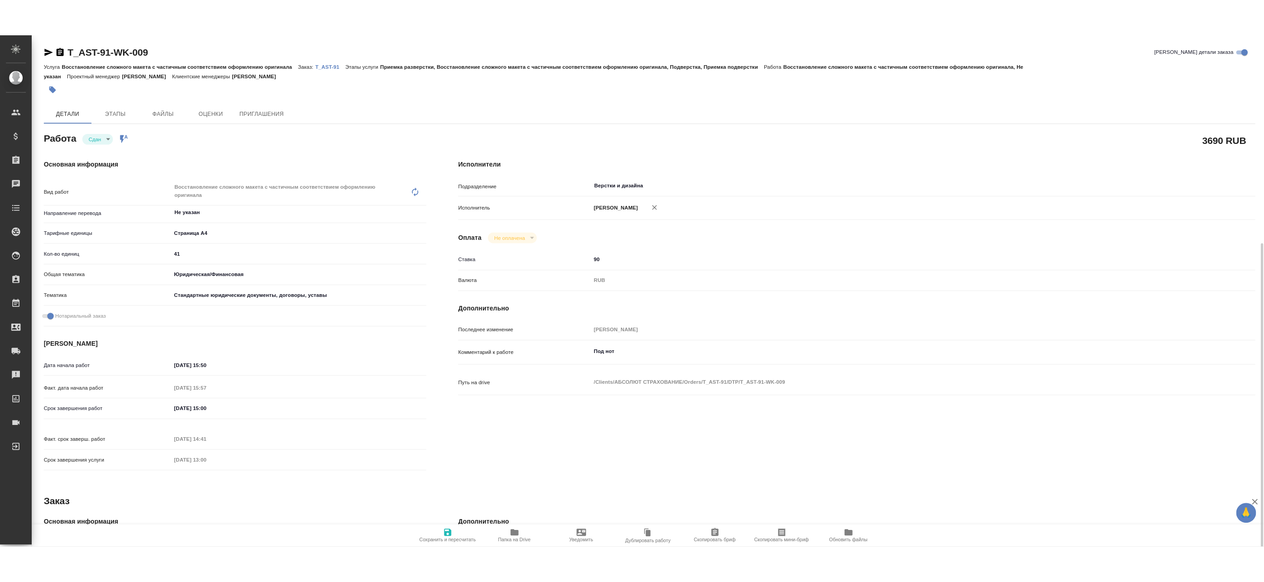
scroll to position [199, 0]
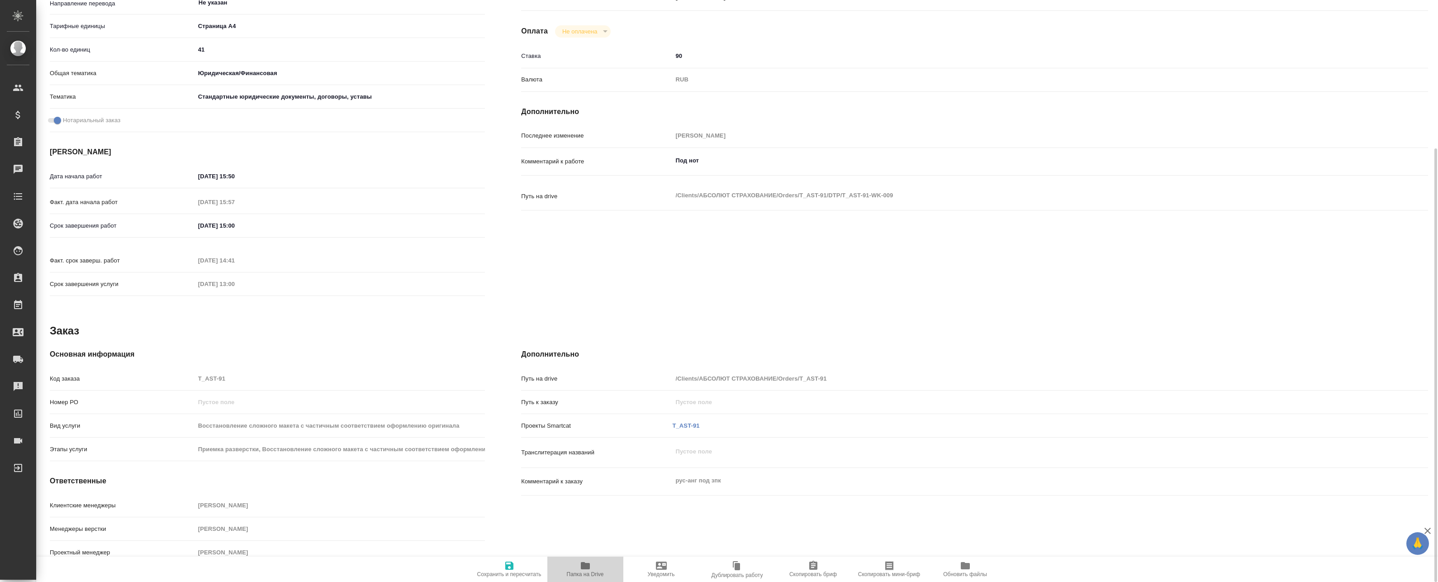
click at [594, 570] on span "Папка на Drive" at bounding box center [585, 568] width 65 height 17
type textarea "x"
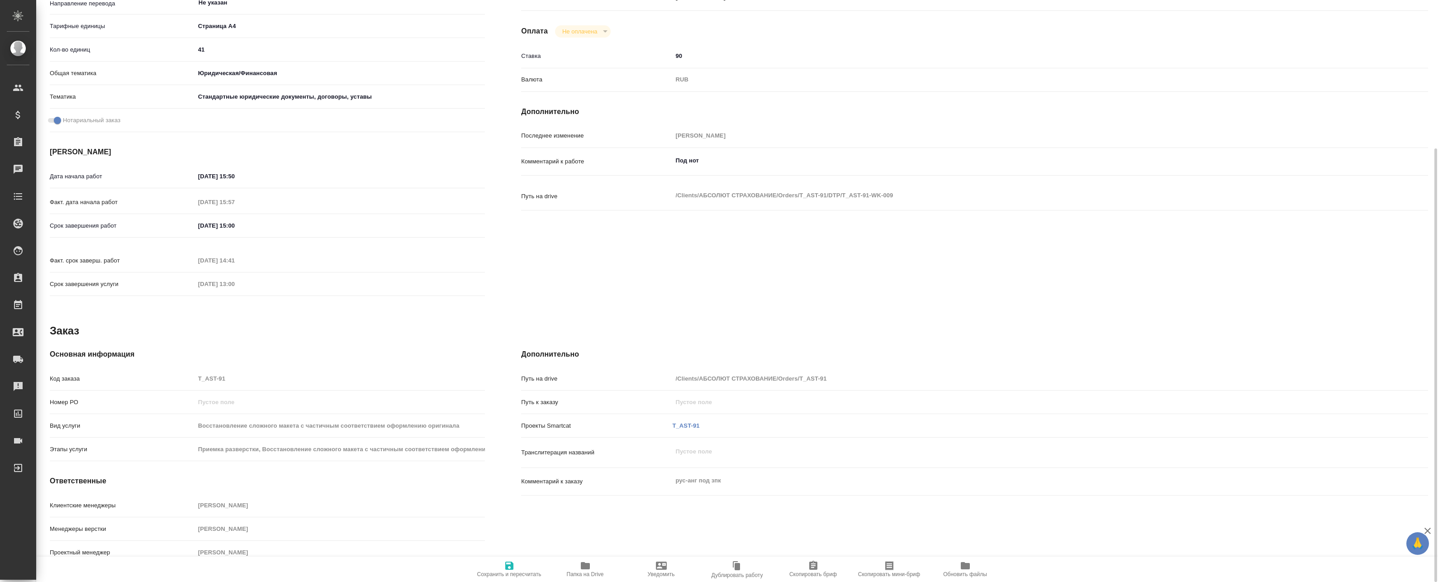
type textarea "x"
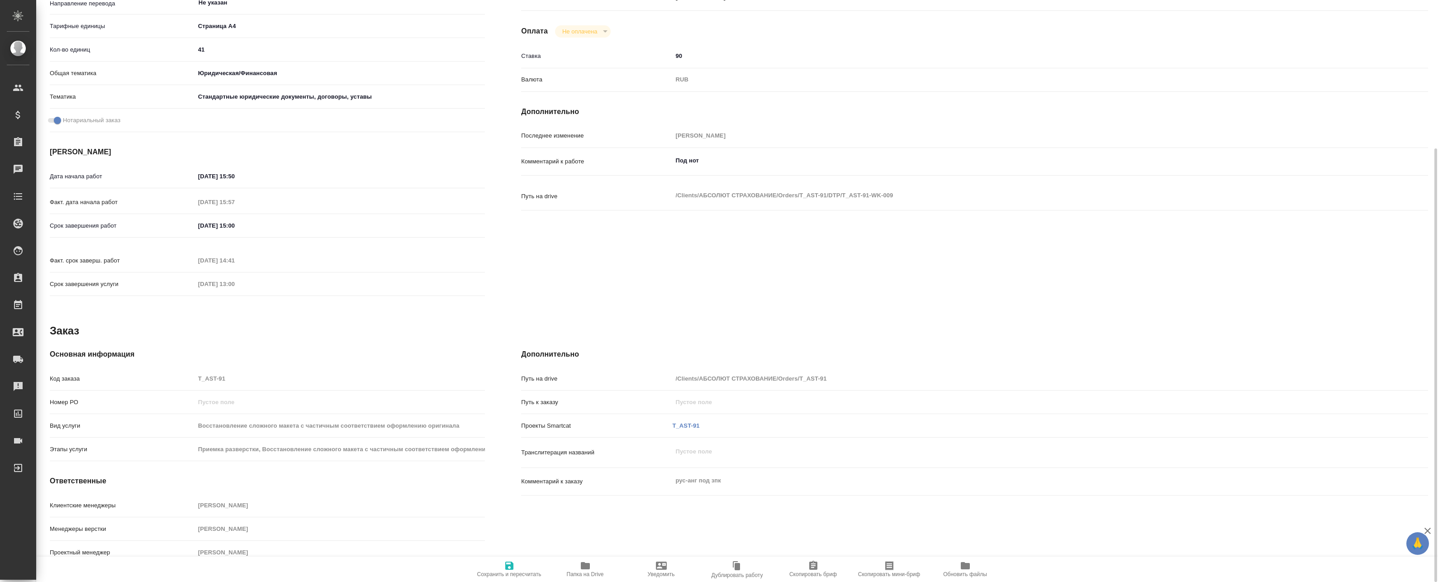
type textarea "x"
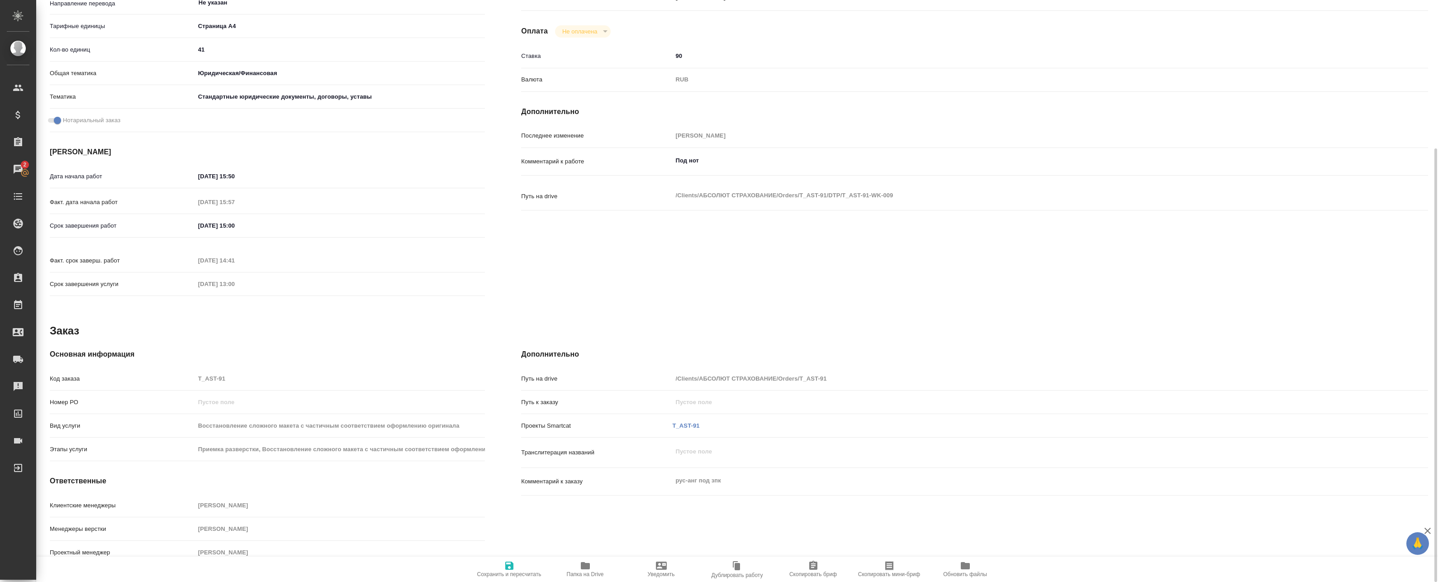
type textarea "x"
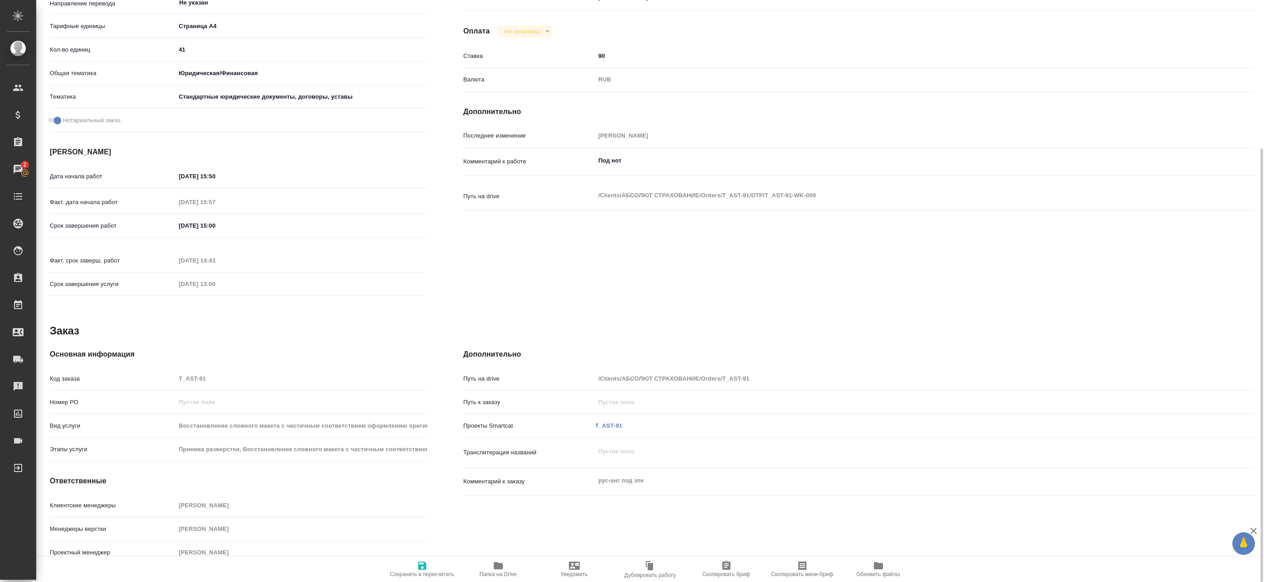
type textarea "x"
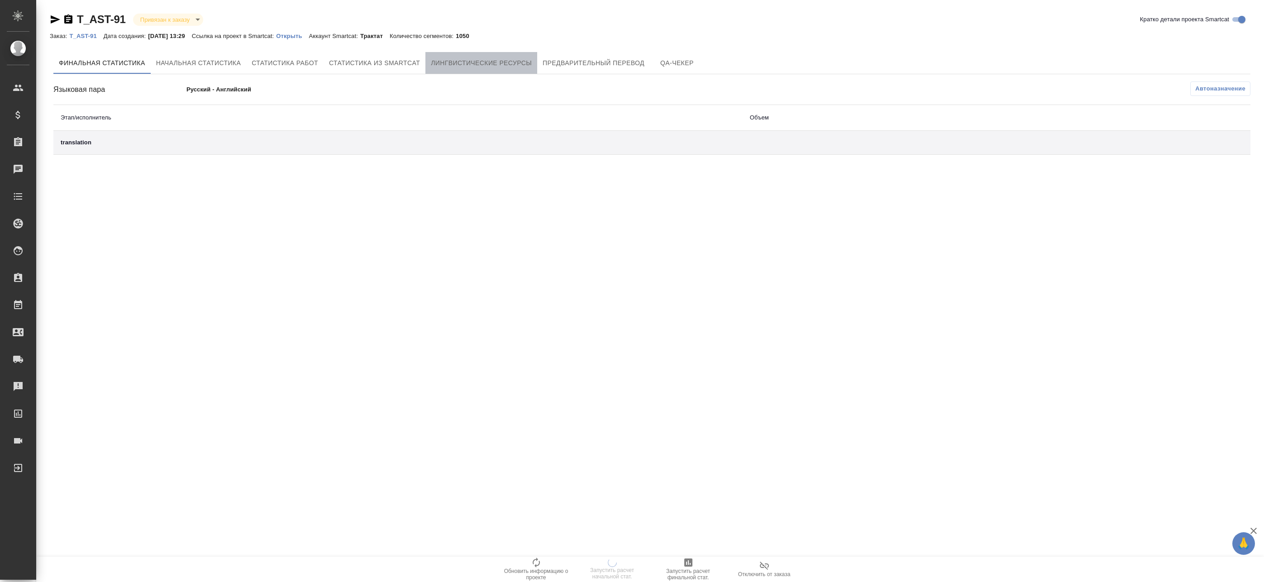
click at [449, 68] on button "Лингвистические ресурсы" at bounding box center [481, 63] width 112 height 22
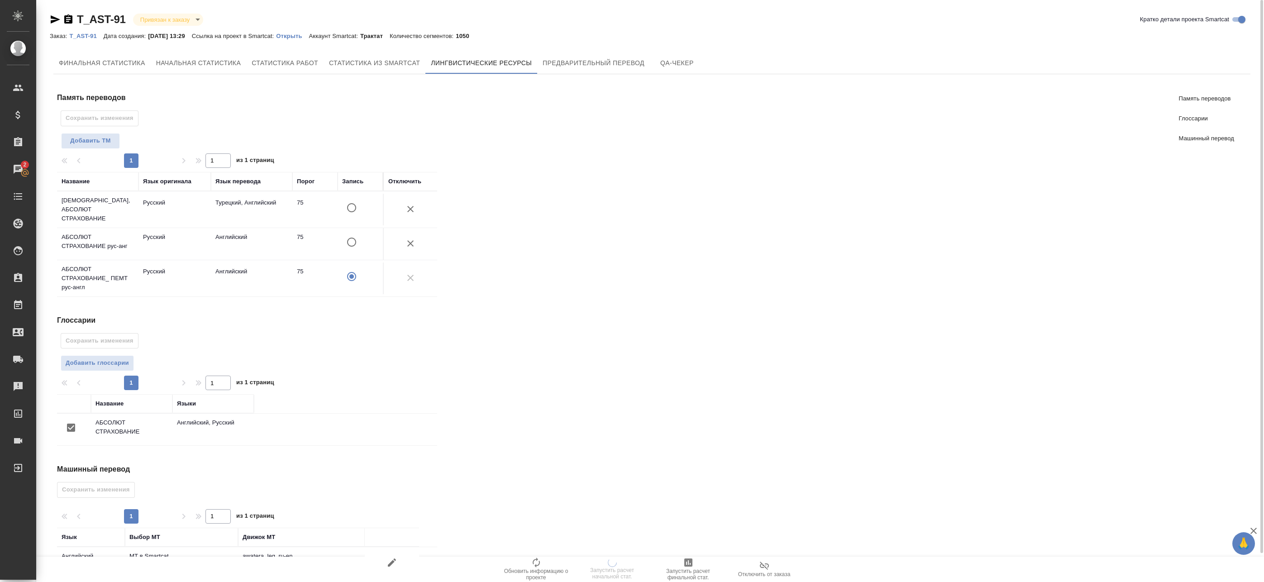
scroll to position [30, 0]
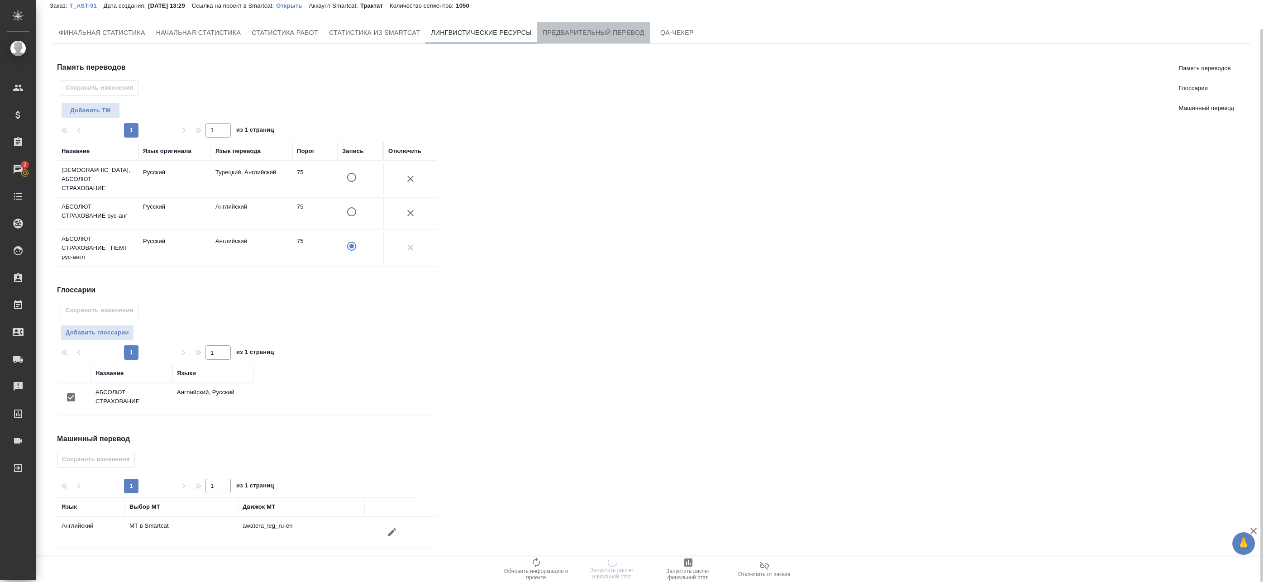
click at [581, 33] on span "Предварительный перевод" at bounding box center [593, 32] width 102 height 11
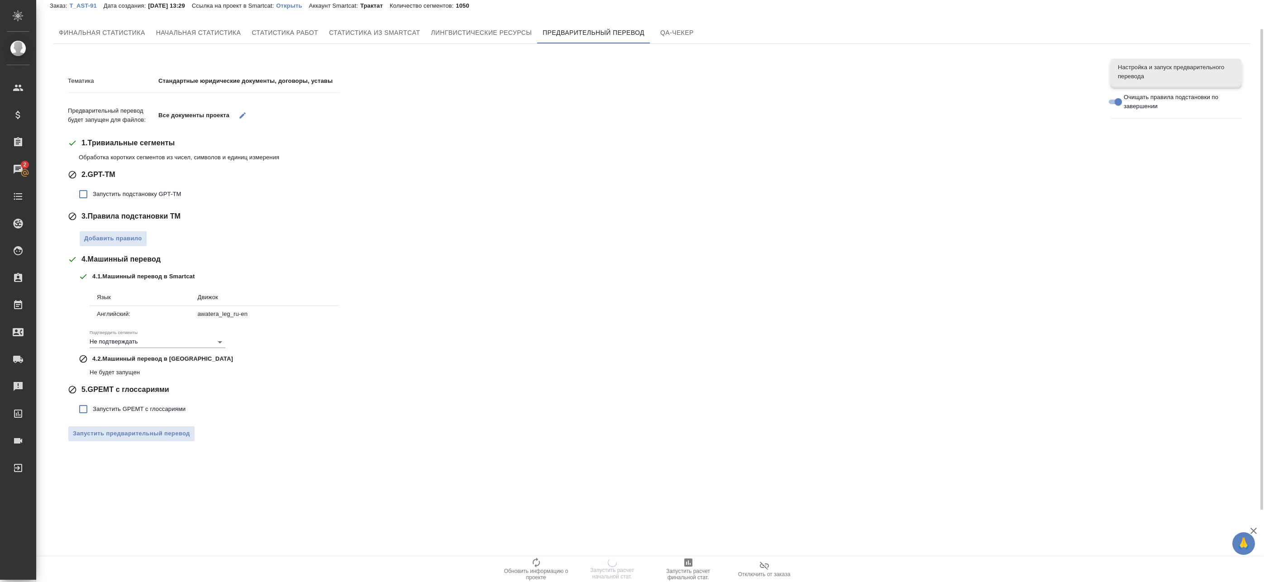
click at [95, 192] on span "Запустить подстановку GPT-TM" at bounding box center [137, 194] width 88 height 9
click at [93, 192] on input "Запустить подстановку GPT-TM" at bounding box center [83, 194] width 19 height 19
checkbox input "true"
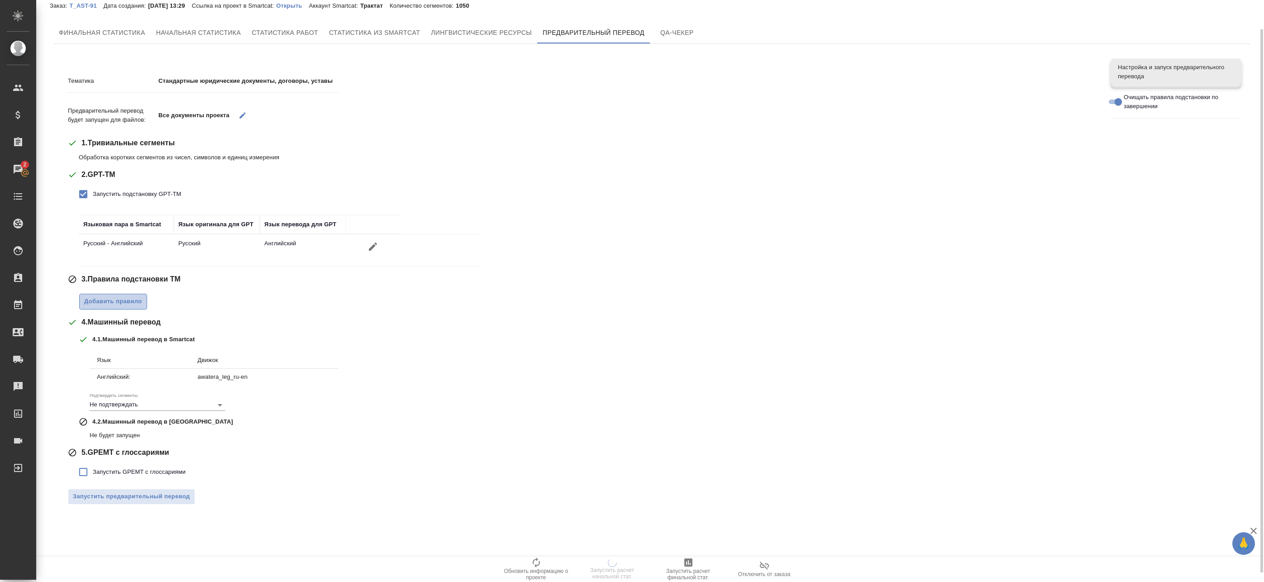
click at [91, 304] on span "Добавить правило" at bounding box center [113, 301] width 58 height 10
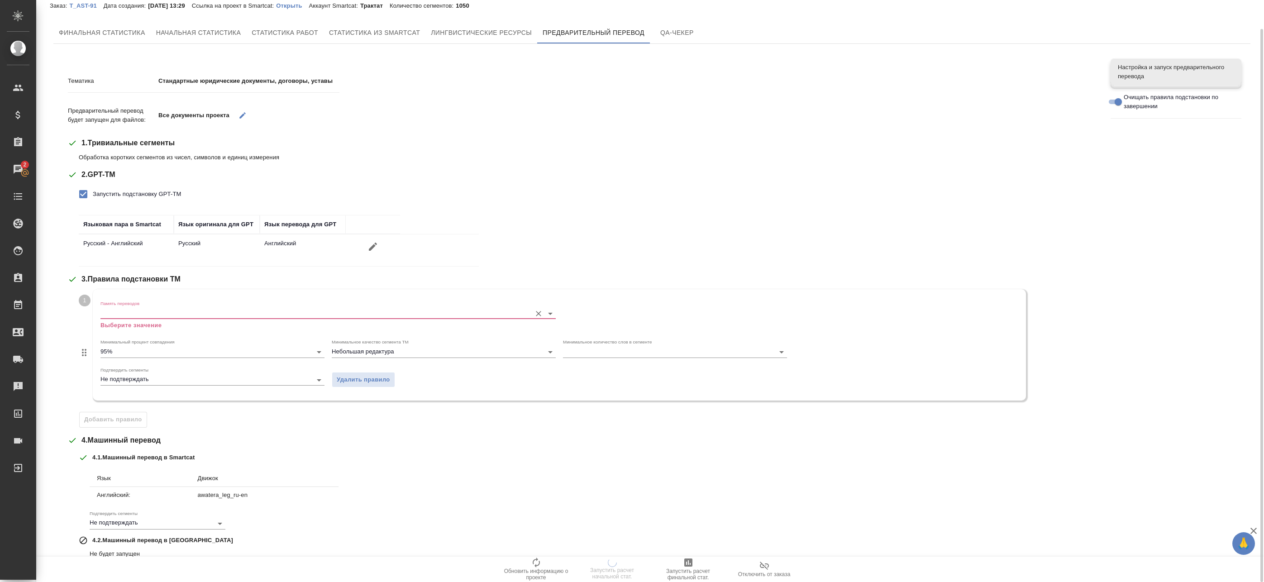
click at [153, 310] on input "Память переводов" at bounding box center [313, 313] width 426 height 11
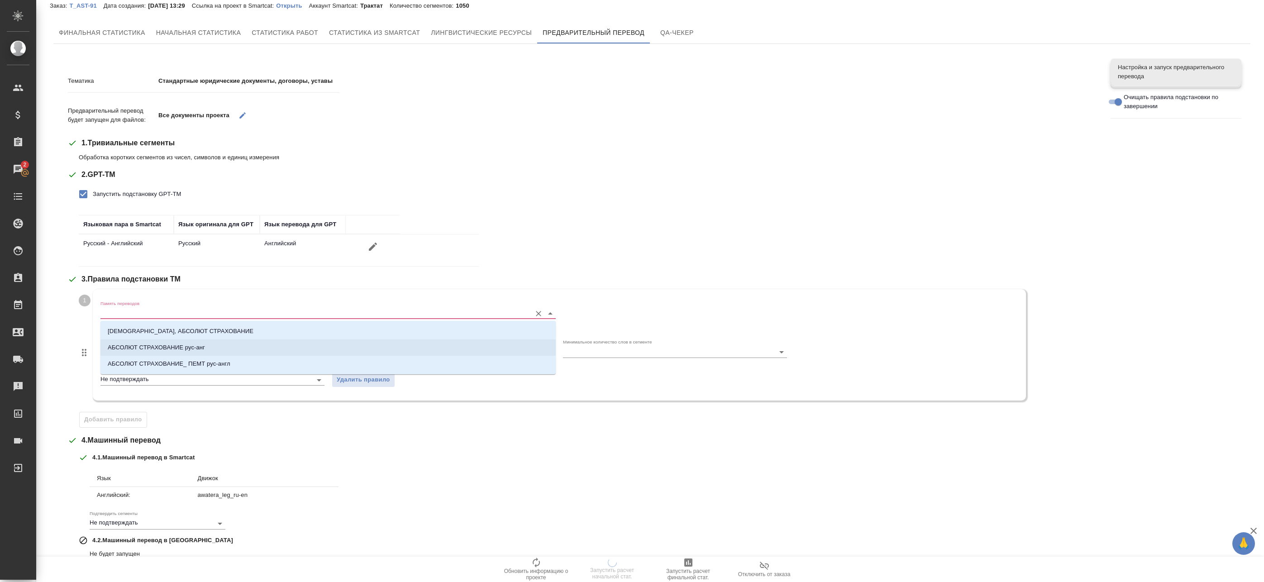
click at [138, 334] on p "[DEMOGRAPHIC_DATA], АБСОЛЮТ СТРАХОВАНИЕ" at bounding box center [181, 331] width 146 height 9
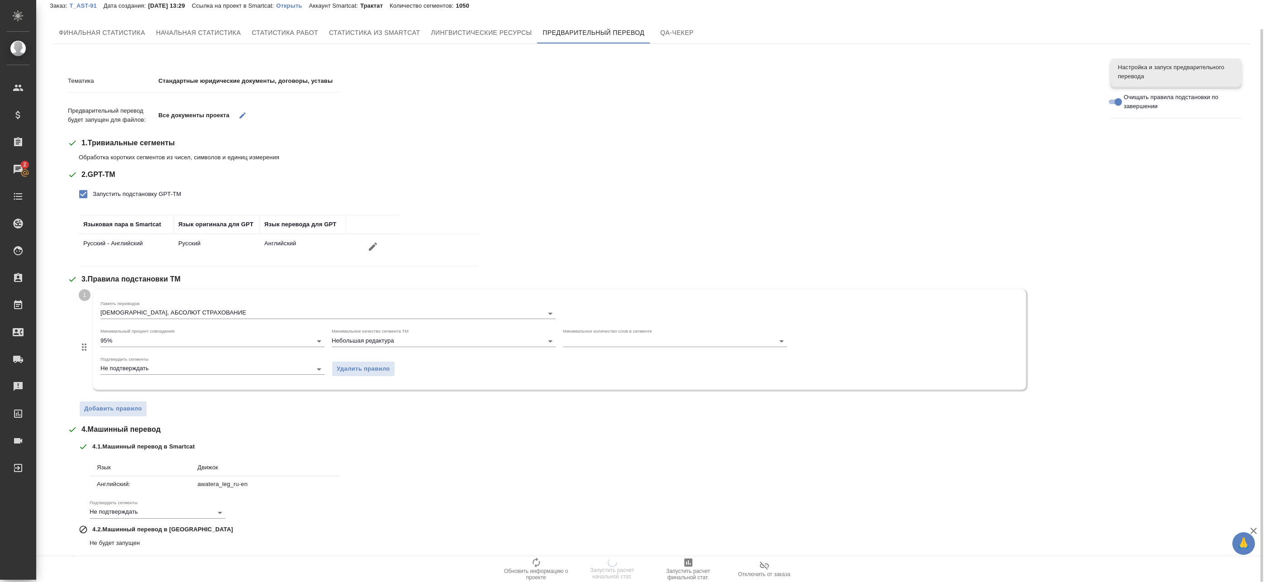
click at [113, 399] on div "1 Память переводов Russian, АБСОЛЮТ СТРАХОВАНИЕ Минимальный процент совпадения …" at bounding box center [588, 353] width 1018 height 128
click at [114, 410] on span "Добавить правило" at bounding box center [113, 409] width 58 height 10
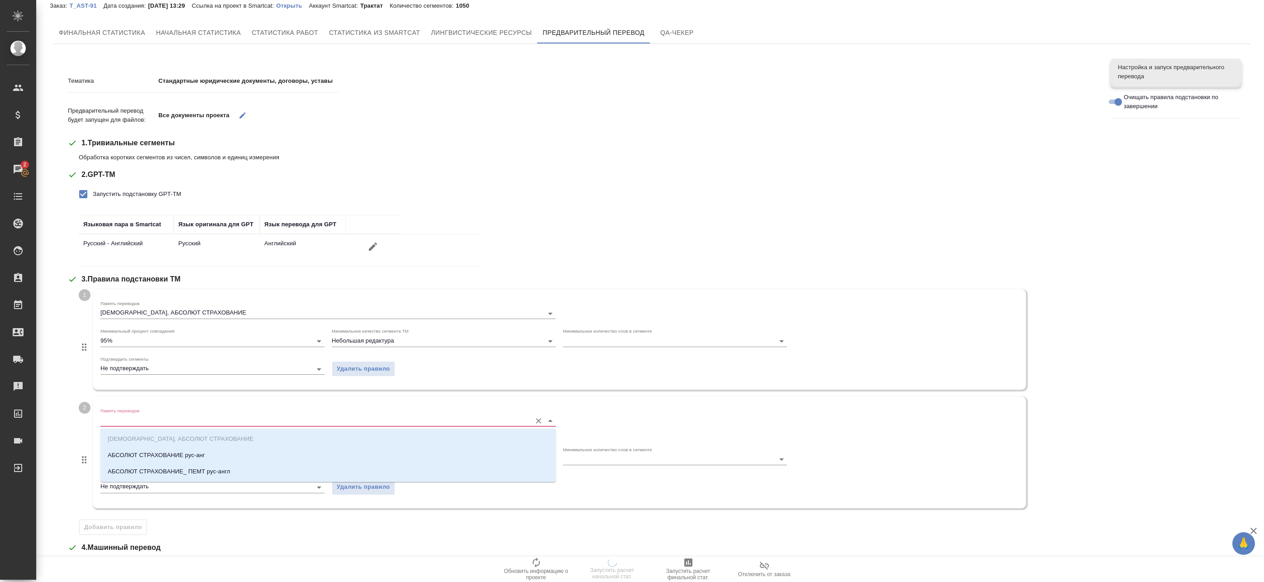
drag, startPoint x: 148, startPoint y: 418, endPoint x: 139, endPoint y: 438, distance: 21.6
click at [147, 418] on input "Память переводов" at bounding box center [313, 420] width 426 height 11
click at [127, 456] on p "АБСОЛЮТ СТРАХОВАНИЕ рус-анг" at bounding box center [156, 455] width 97 height 9
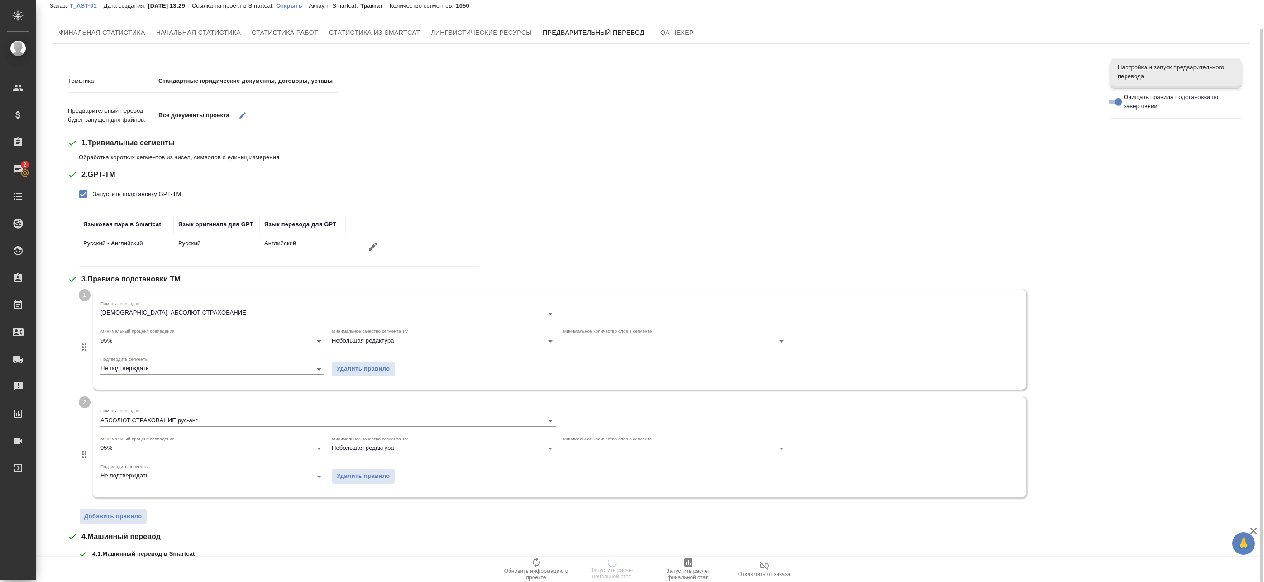
scroll to position [166, 0]
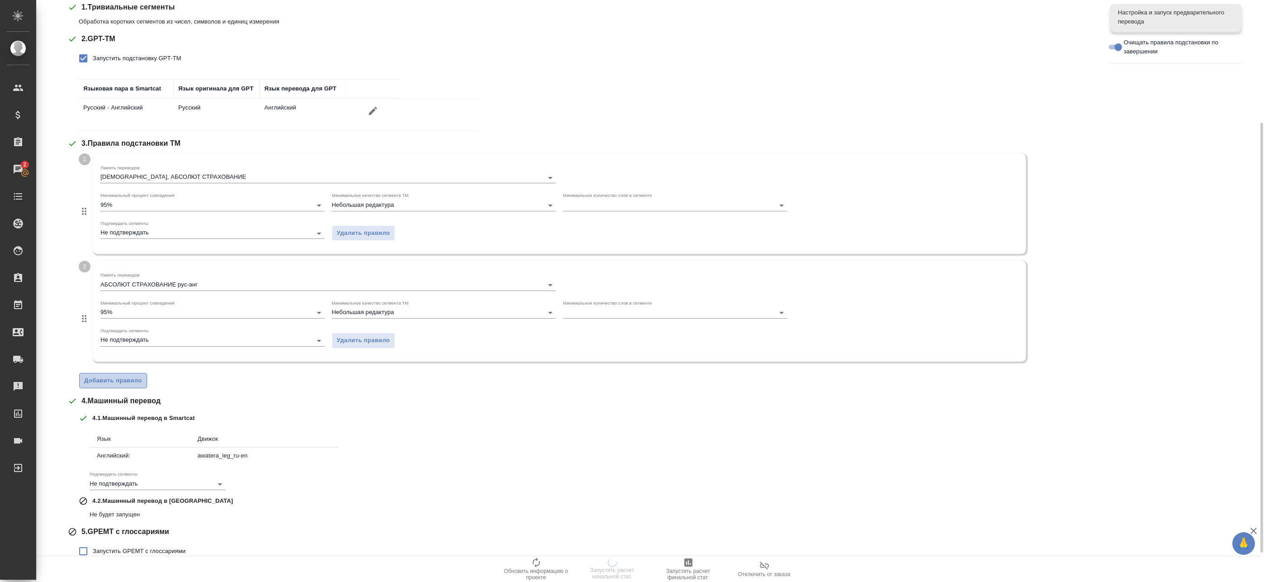
click at [121, 385] on button "Добавить правило" at bounding box center [113, 381] width 68 height 16
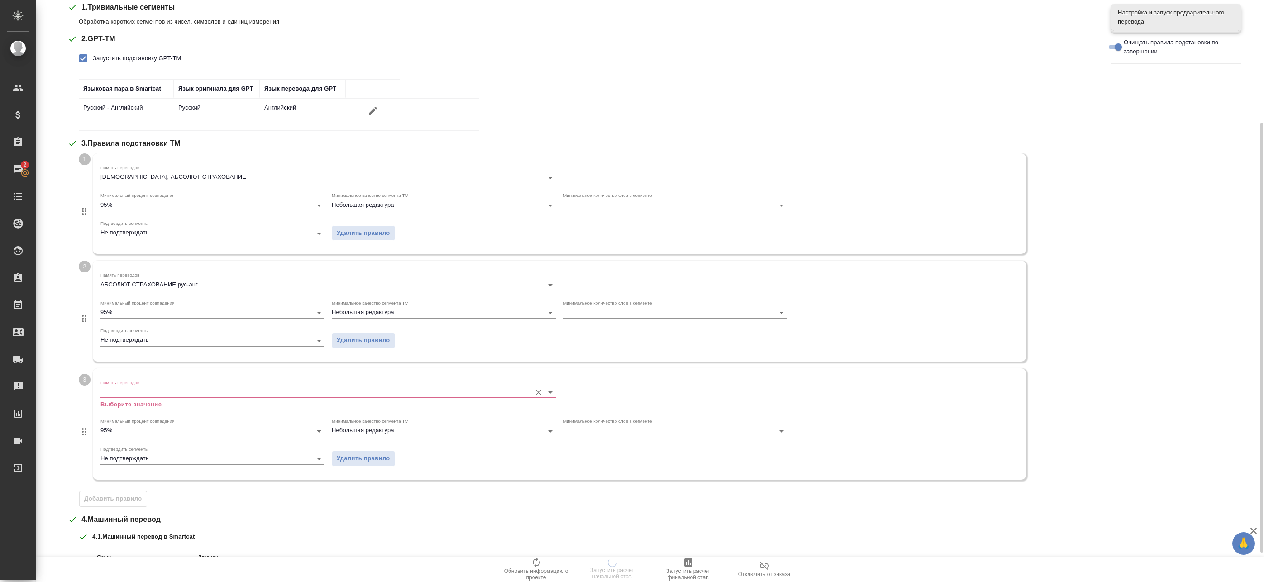
click at [174, 393] on input "Память переводов" at bounding box center [313, 392] width 426 height 11
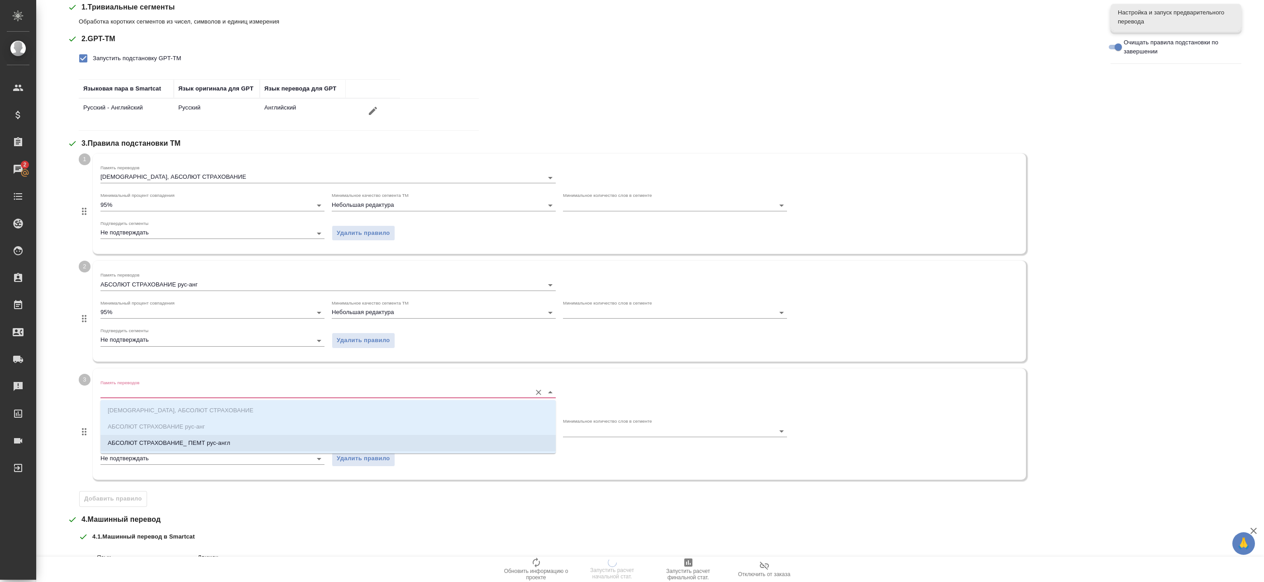
click at [156, 442] on p "АБСОЛЮТ СТРАХОВАНИЕ_ ПЕМТ рус-англ" at bounding box center [169, 442] width 123 height 9
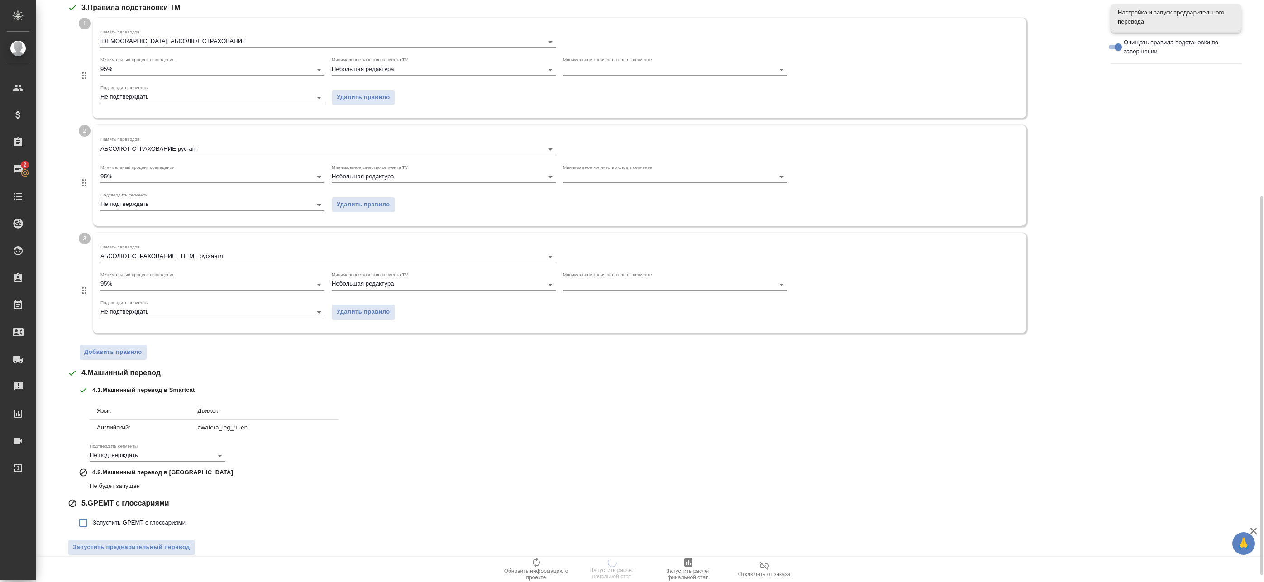
scroll to position [313, 0]
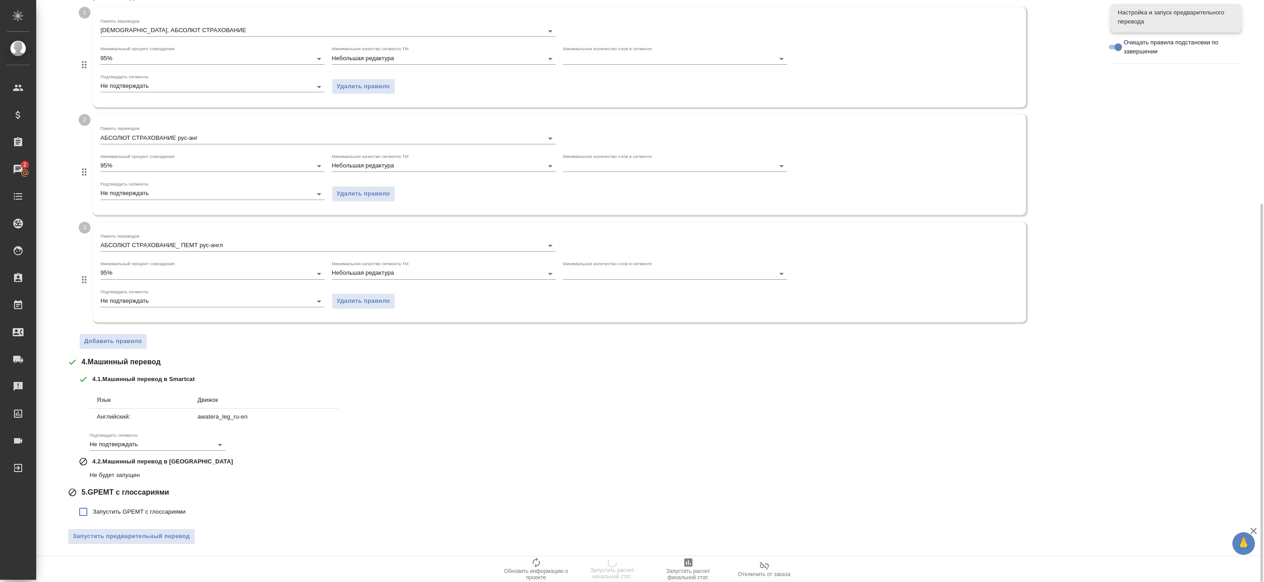
click at [90, 505] on input "Запустить GPEMT с глоссариями" at bounding box center [83, 511] width 19 height 19
checkbox input "true"
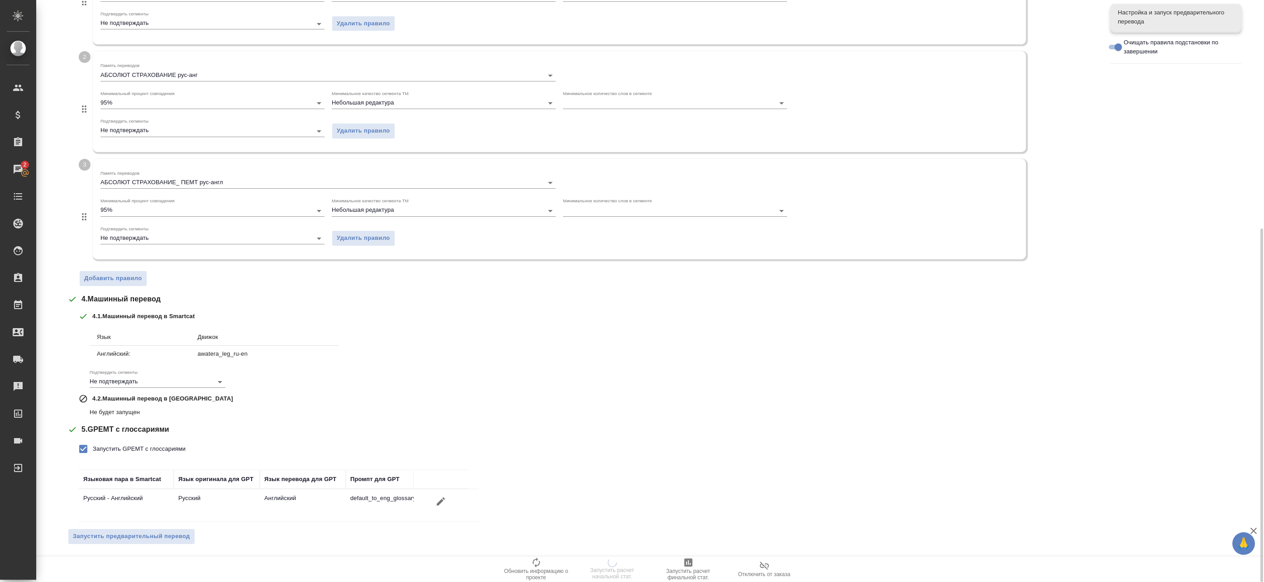
click at [135, 524] on div "Тематика Стандартные юридические документы, договоры, уставы Предварительный пе…" at bounding box center [582, 135] width 1029 height 831
click at [137, 533] on span "Запустить предварительный перевод" at bounding box center [131, 536] width 117 height 10
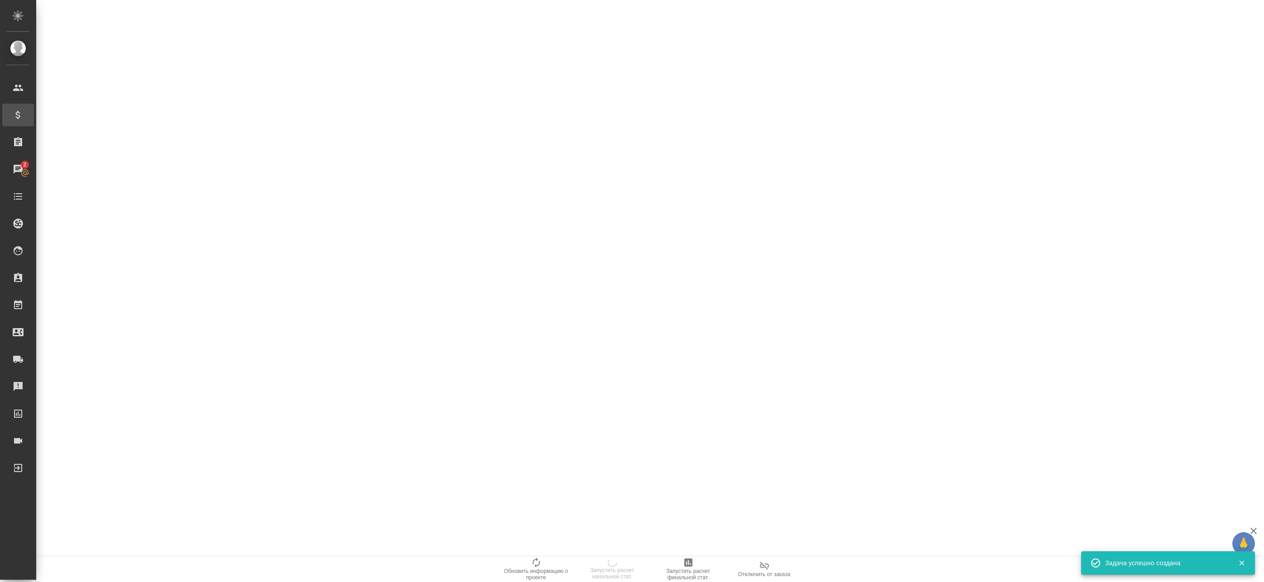
scroll to position [0, 0]
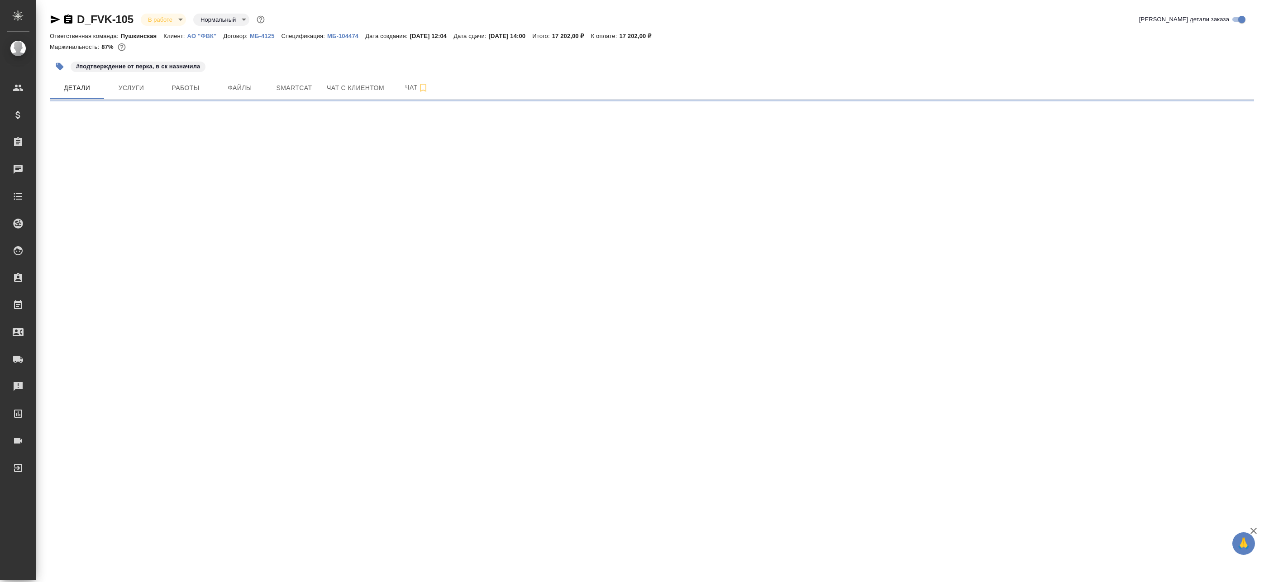
select select "RU"
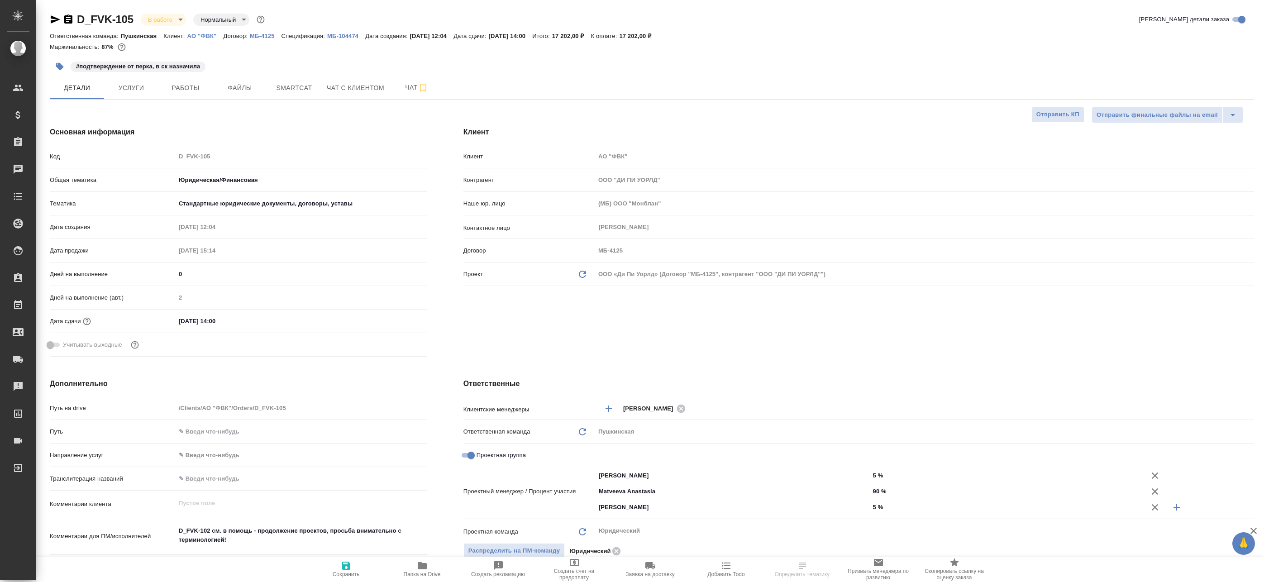
type textarea "x"
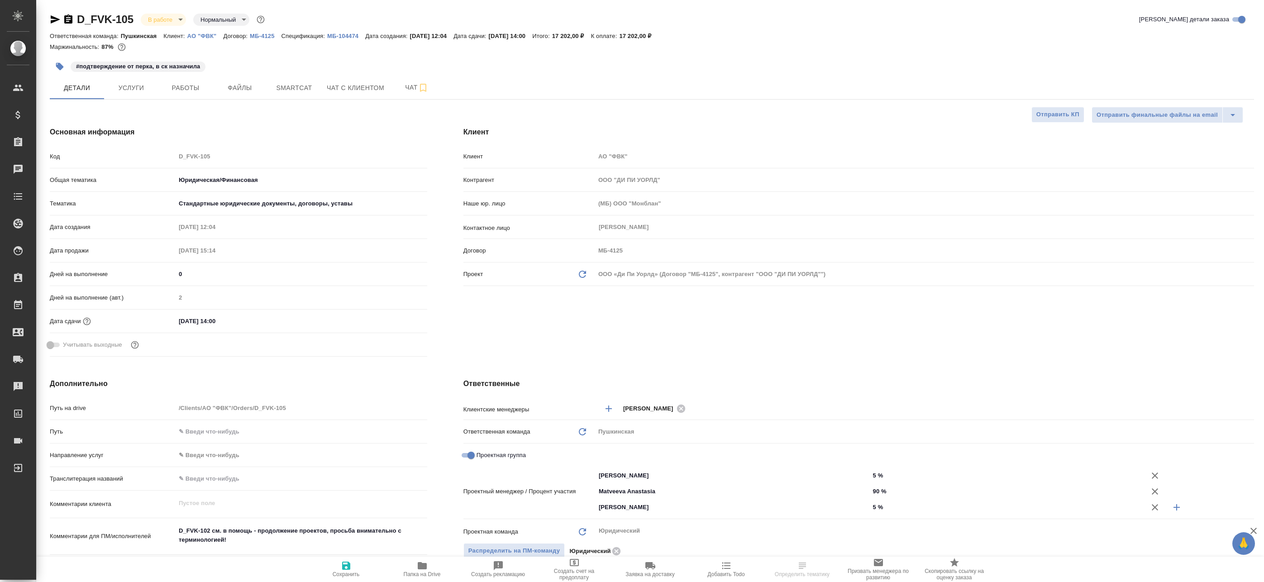
type textarea "x"
click at [186, 88] on span "Работы" at bounding box center [185, 87] width 43 height 11
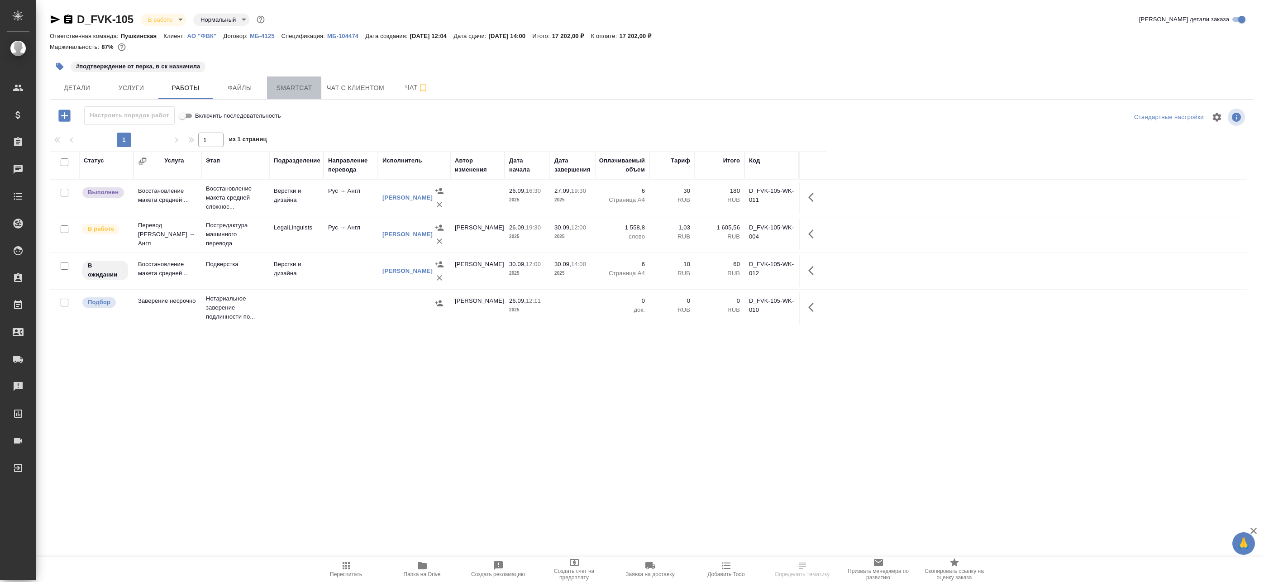
click at [303, 89] on span "Smartcat" at bounding box center [293, 87] width 43 height 11
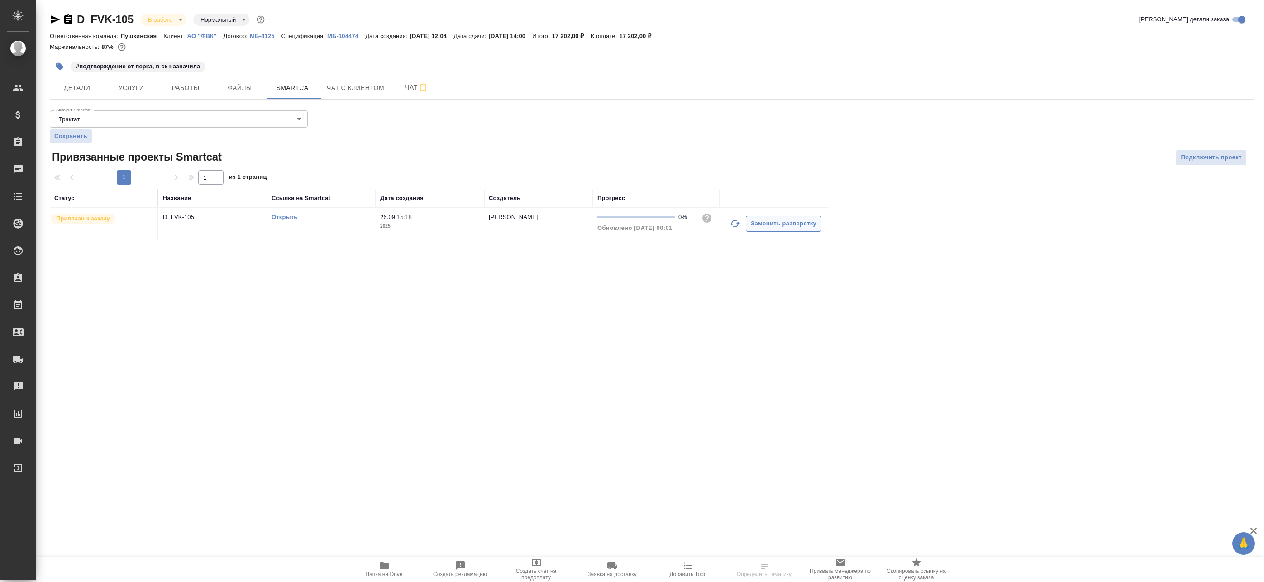
click at [733, 220] on icon "button" at bounding box center [734, 223] width 11 height 11
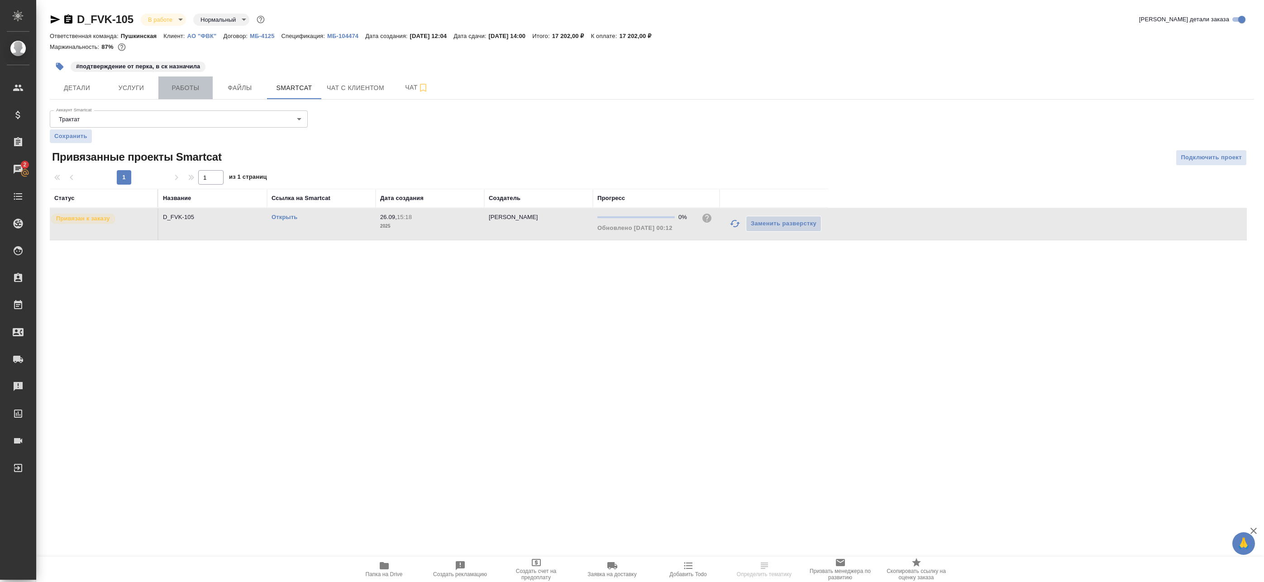
click at [172, 86] on span "Работы" at bounding box center [185, 87] width 43 height 11
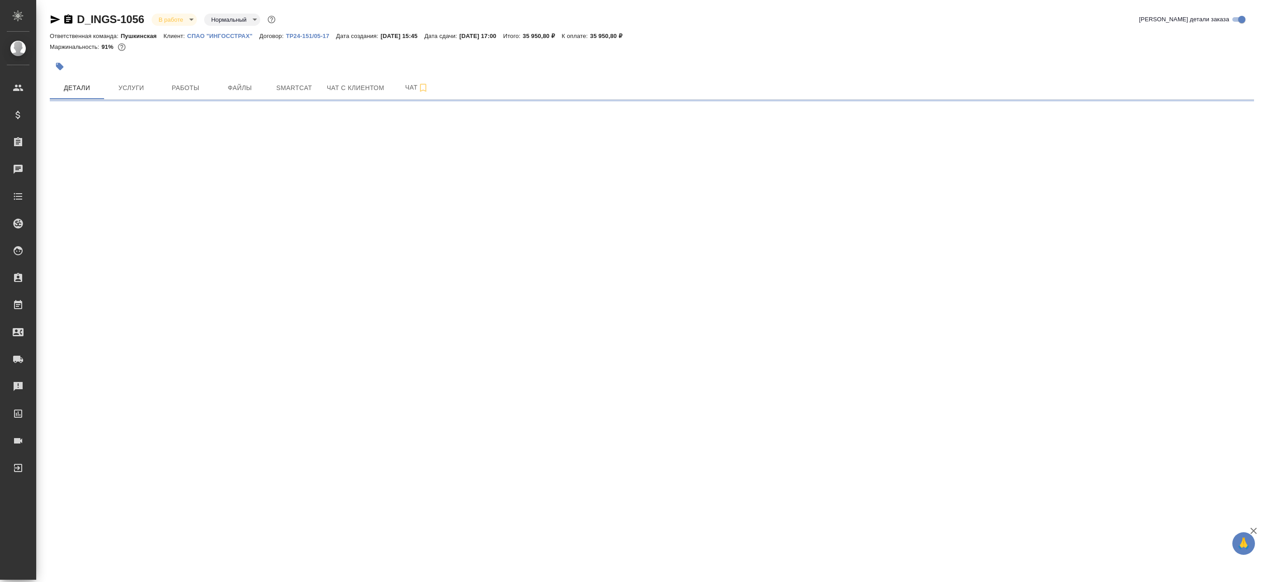
select select "RU"
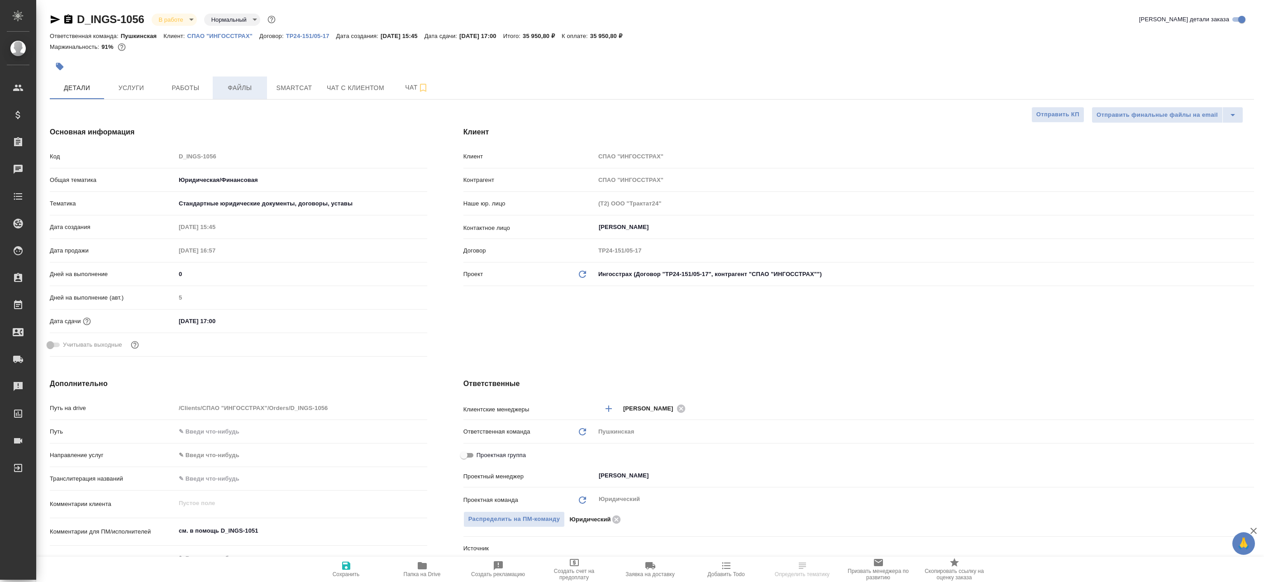
type textarea "x"
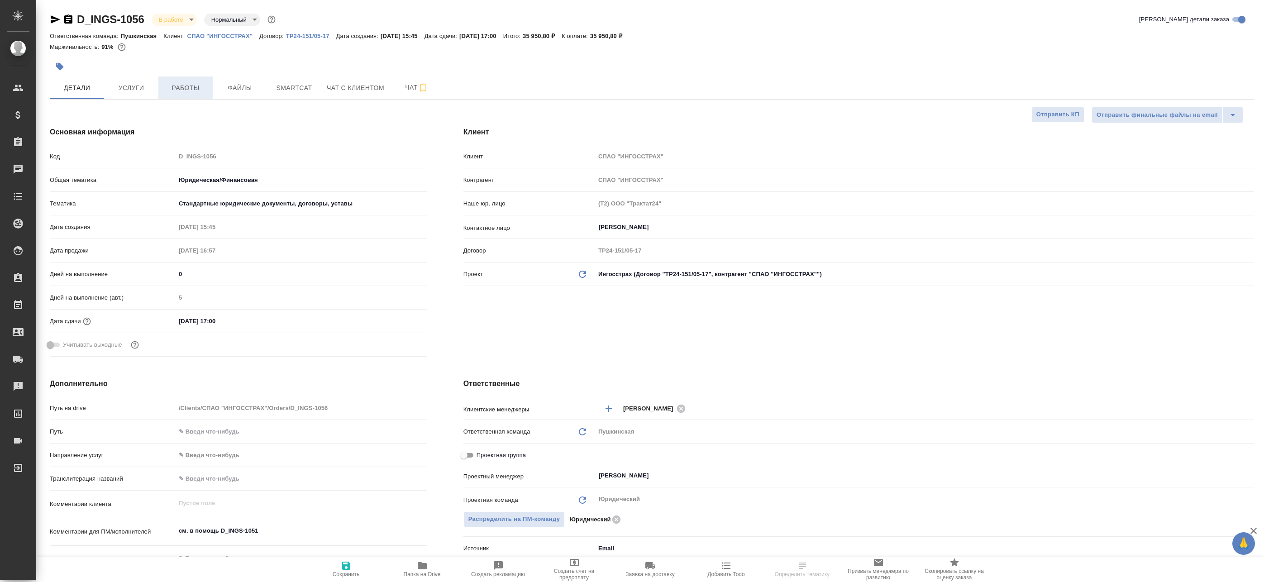
type textarea "x"
click at [207, 86] on button "Работы" at bounding box center [185, 87] width 54 height 23
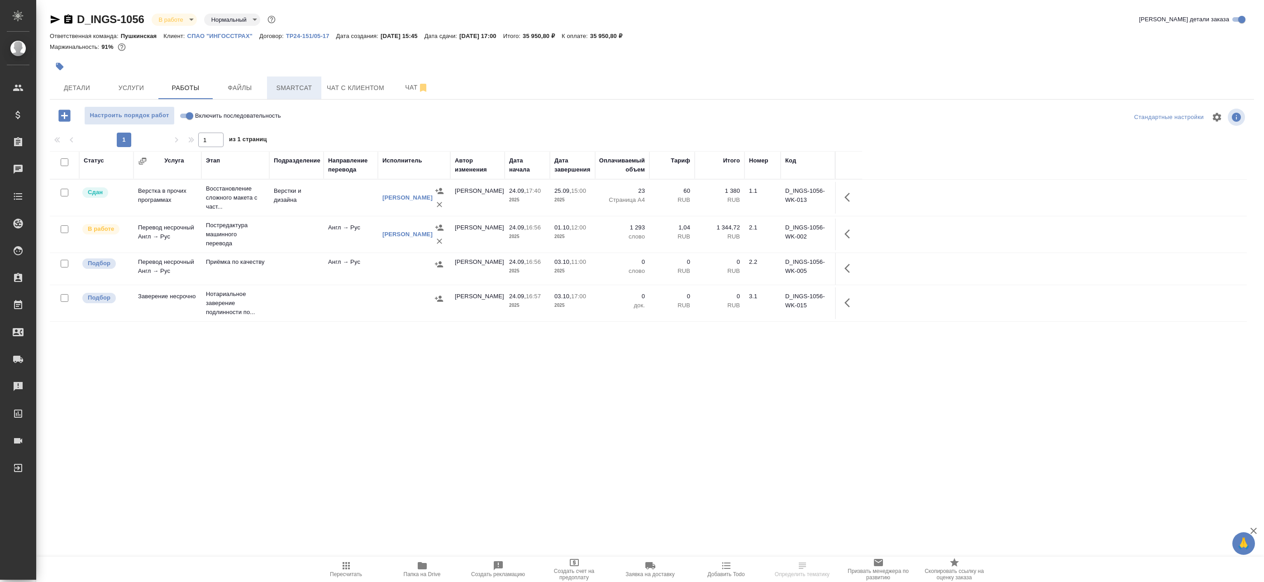
click at [303, 85] on span "Smartcat" at bounding box center [293, 87] width 43 height 11
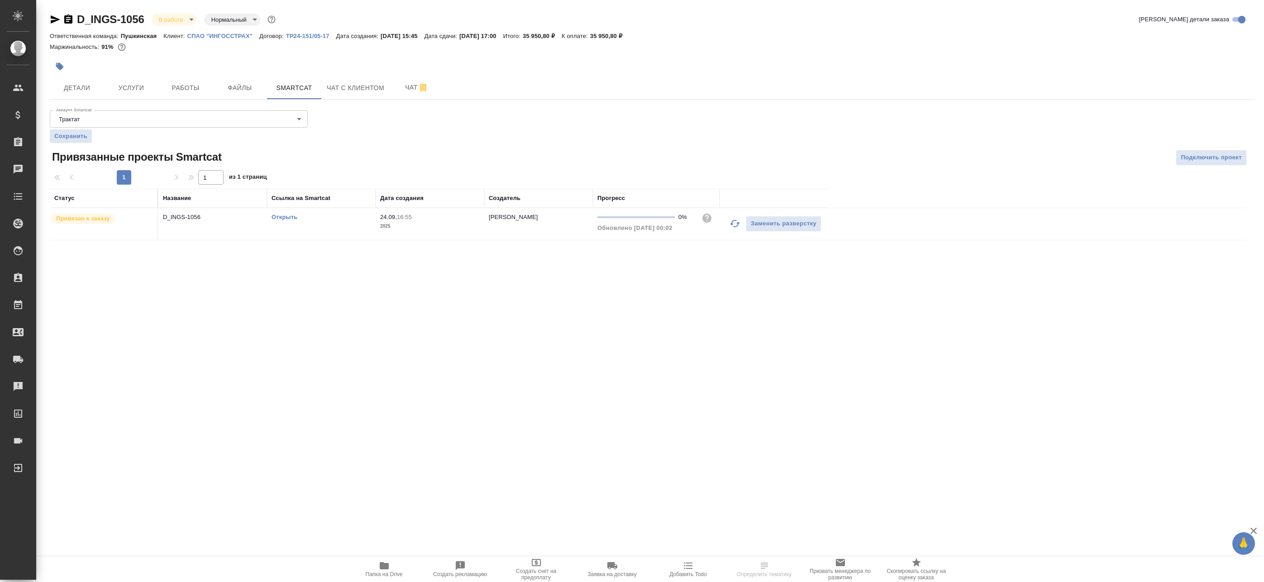
click at [734, 225] on icon "button" at bounding box center [734, 223] width 11 height 11
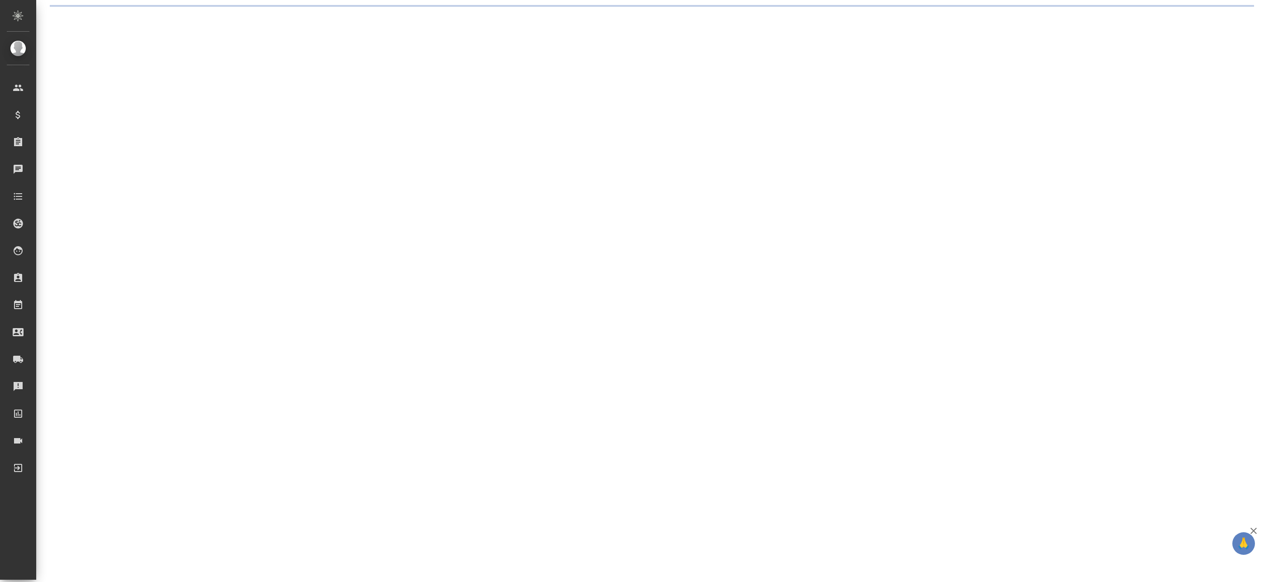
select select "RU"
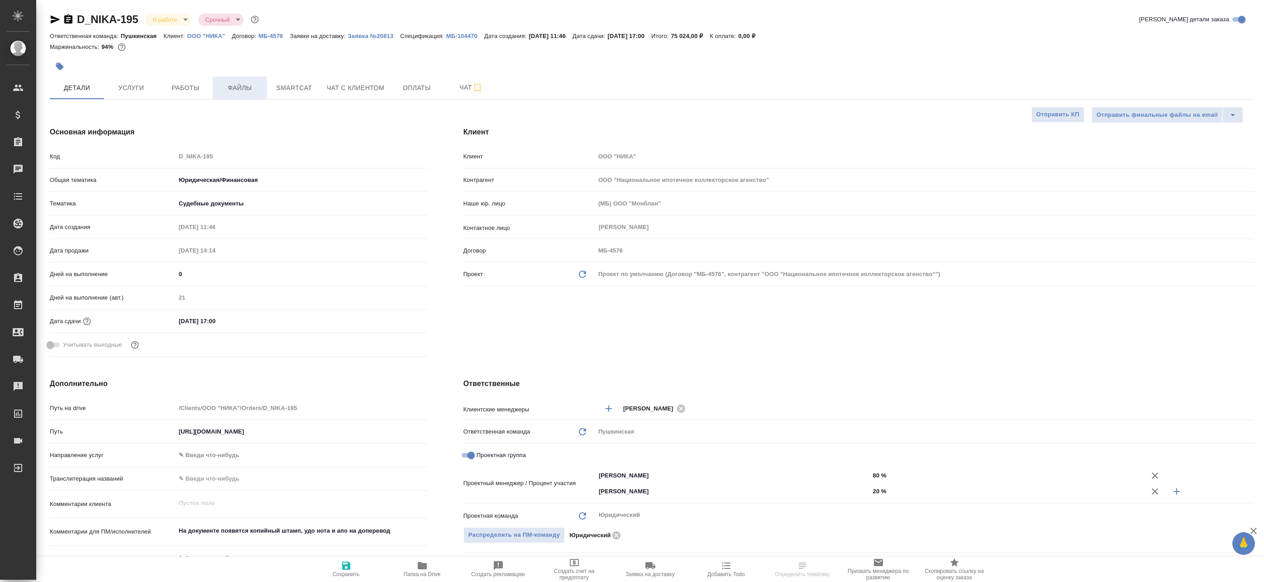
type textarea "x"
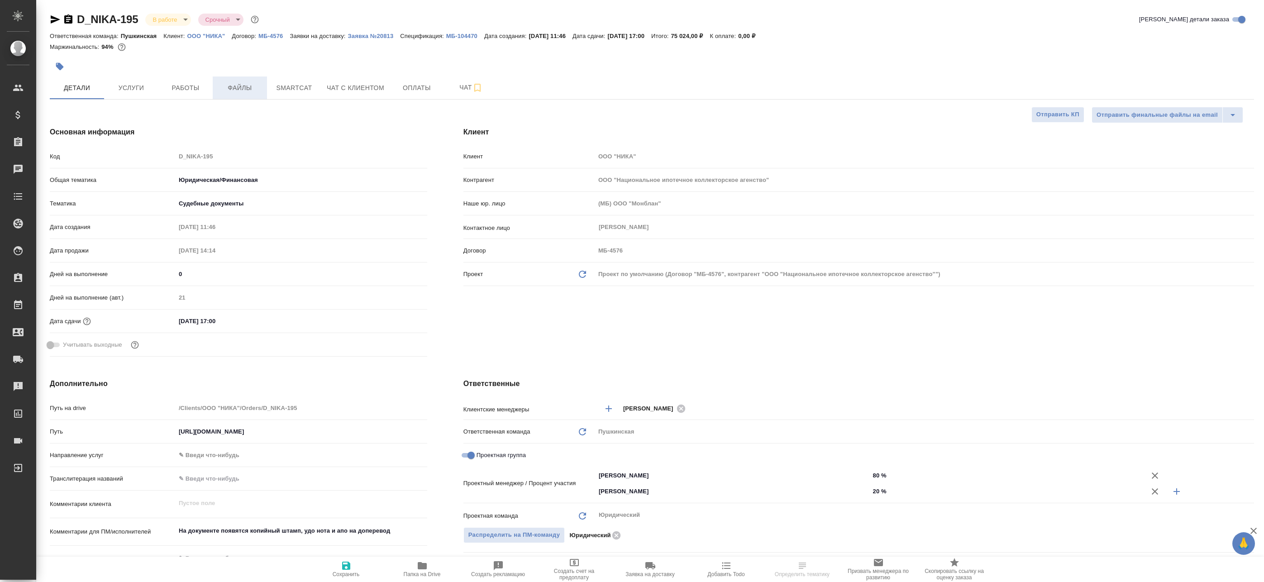
type textarea "x"
click at [210, 88] on button "Работы" at bounding box center [185, 87] width 54 height 23
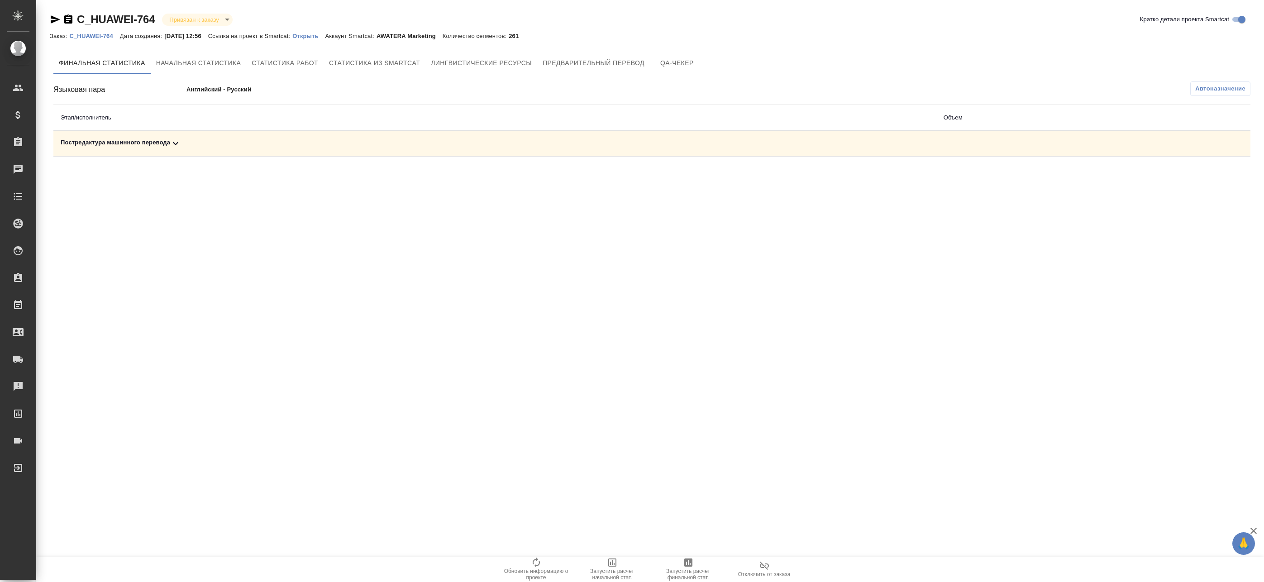
click at [536, 154] on td "Постредактура машинного перевода" at bounding box center [494, 144] width 883 height 26
click at [531, 143] on div "Постредактура машинного перевода" at bounding box center [495, 143] width 868 height 11
click at [1213, 88] on span "Автоназначение" at bounding box center [1220, 88] width 50 height 9
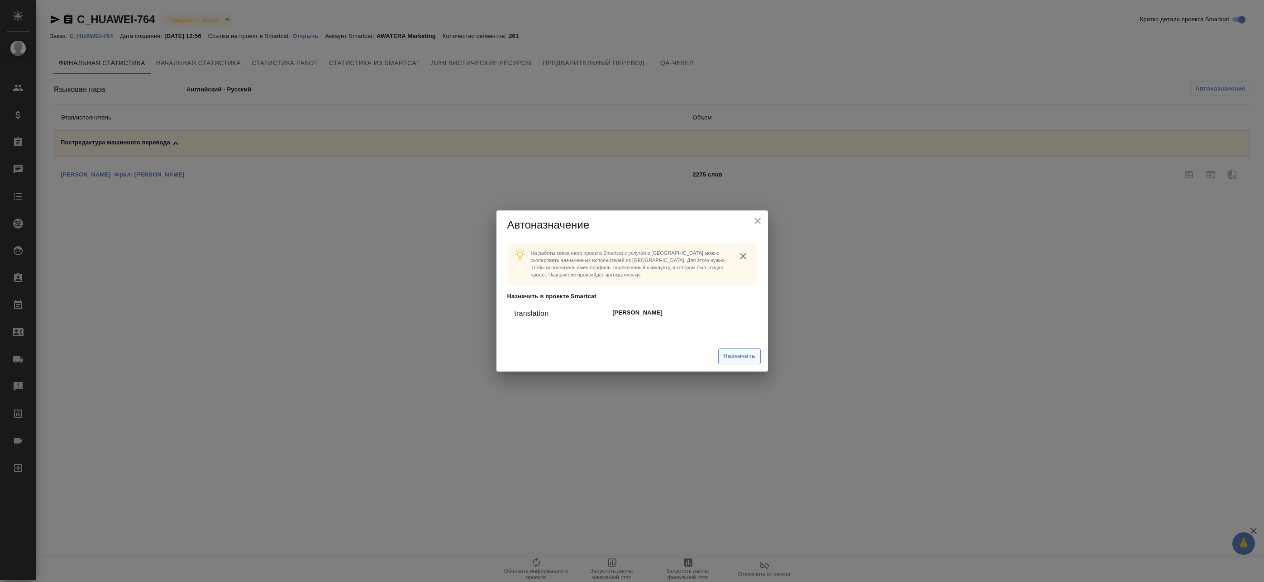
click at [742, 354] on span "Назначить" at bounding box center [739, 356] width 32 height 10
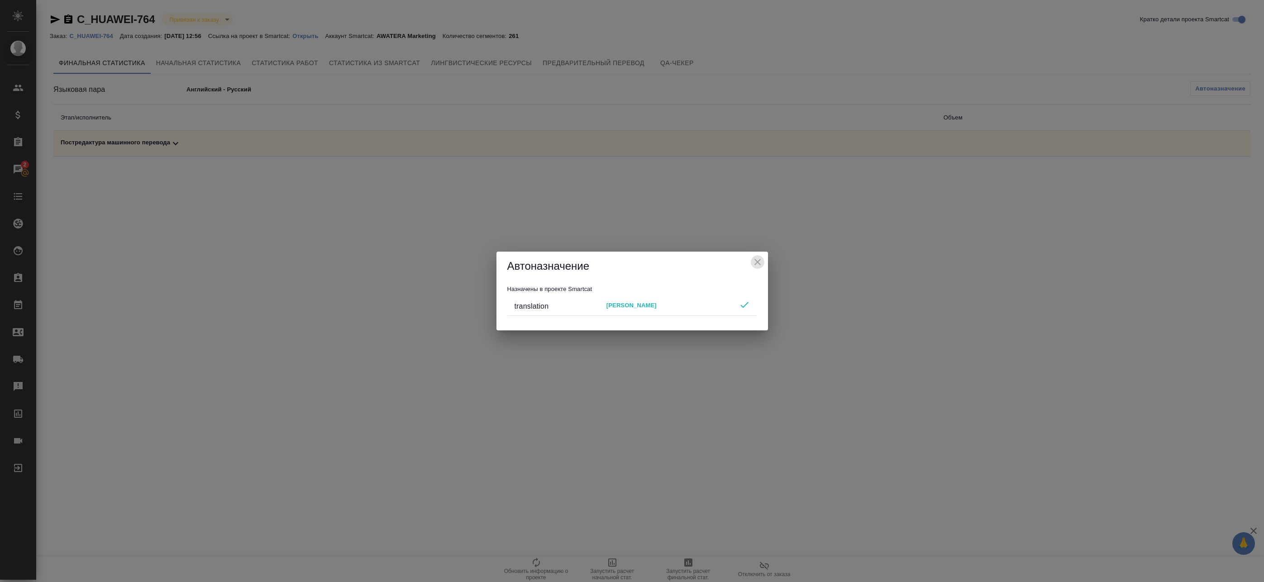
click at [760, 257] on icon "close" at bounding box center [757, 262] width 11 height 11
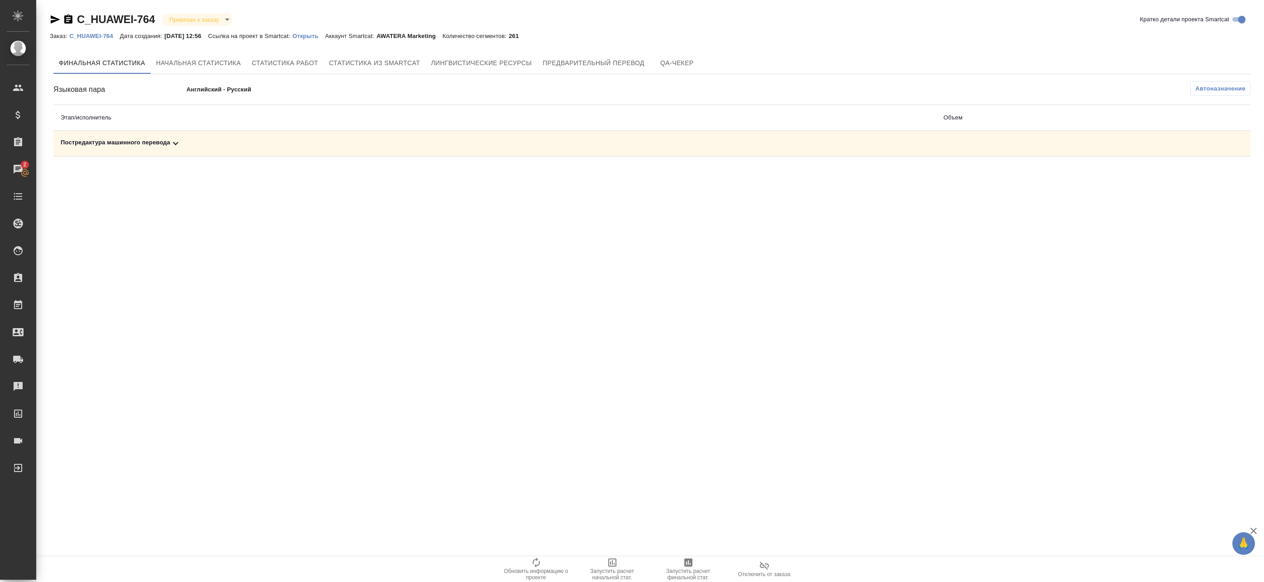
click at [684, 564] on icon "button" at bounding box center [688, 562] width 11 height 11
click at [264, 138] on td "Постредактура машинного перевода" at bounding box center [494, 144] width 883 height 26
click at [212, 143] on div "Постредактура машинного перевода" at bounding box center [495, 143] width 868 height 11
click at [176, 58] on span "Начальная статистика" at bounding box center [198, 62] width 85 height 11
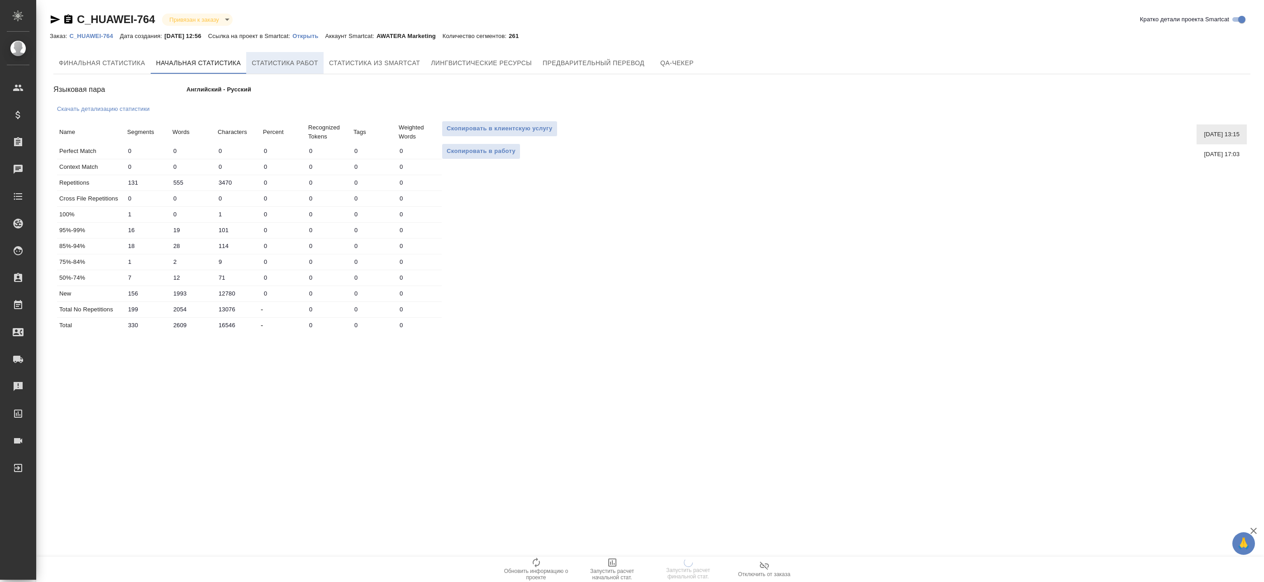
click at [307, 68] on span "Статистика работ" at bounding box center [285, 62] width 67 height 11
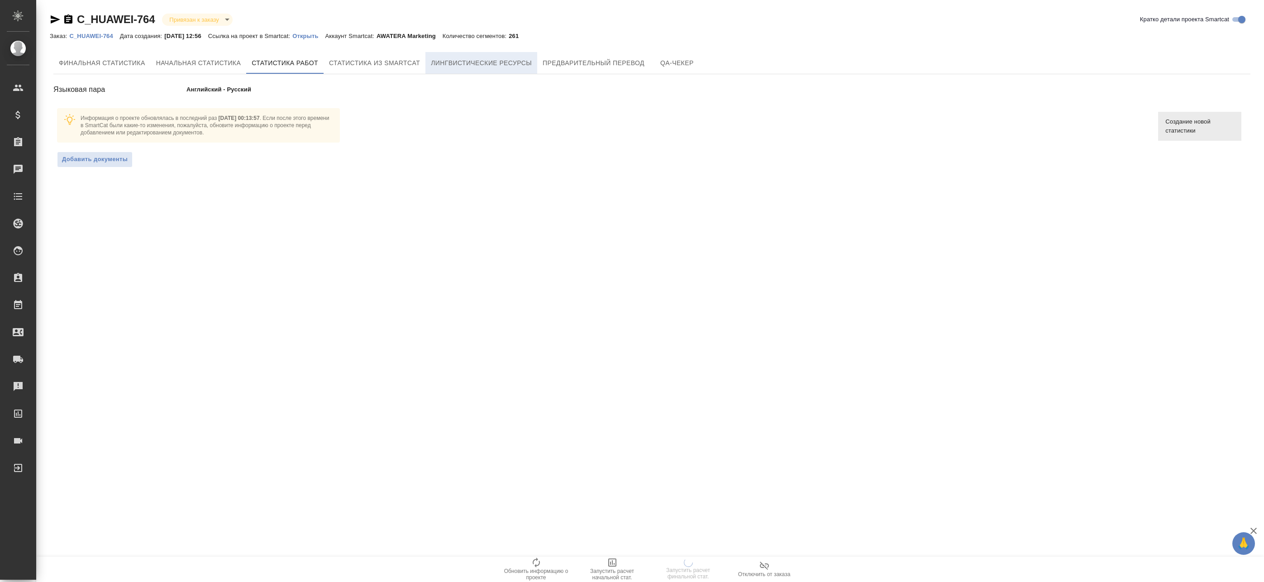
click at [456, 63] on span "Лингвистические ресурсы" at bounding box center [481, 62] width 101 height 11
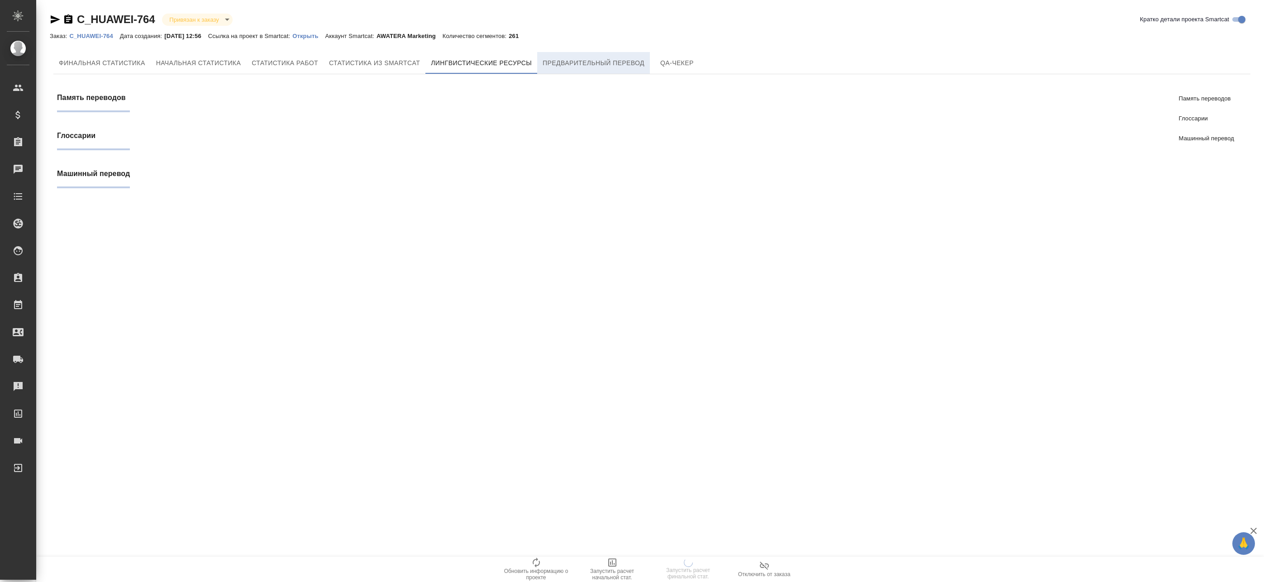
click at [564, 61] on span "Предварительный перевод" at bounding box center [593, 62] width 102 height 11
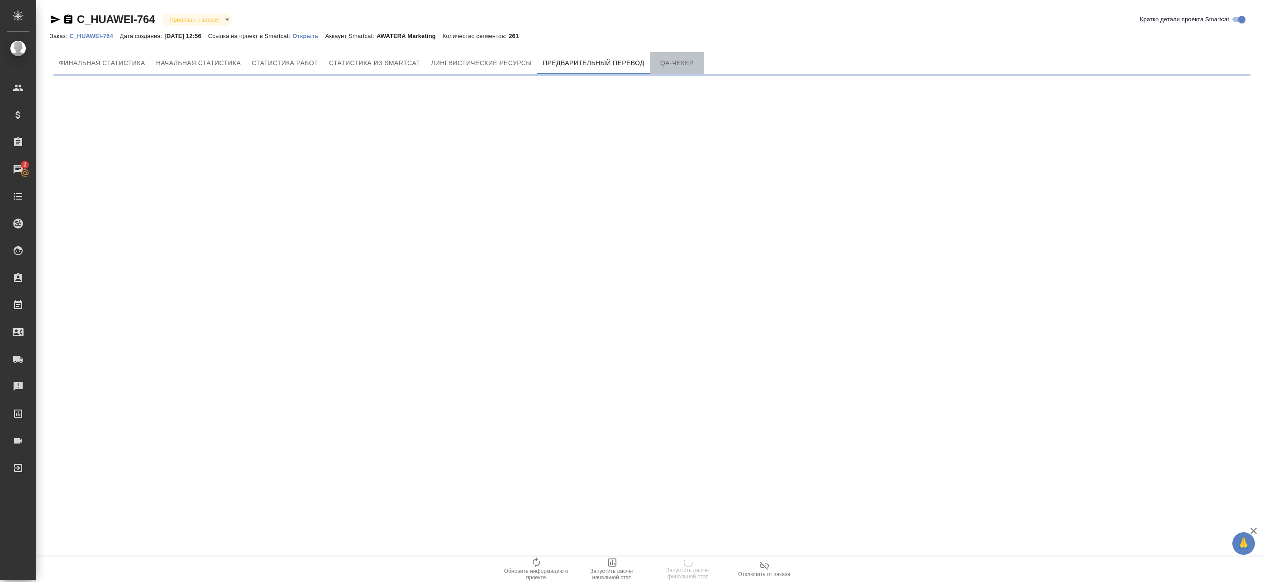
click at [672, 61] on span "QA-чекер" at bounding box center [676, 62] width 43 height 11
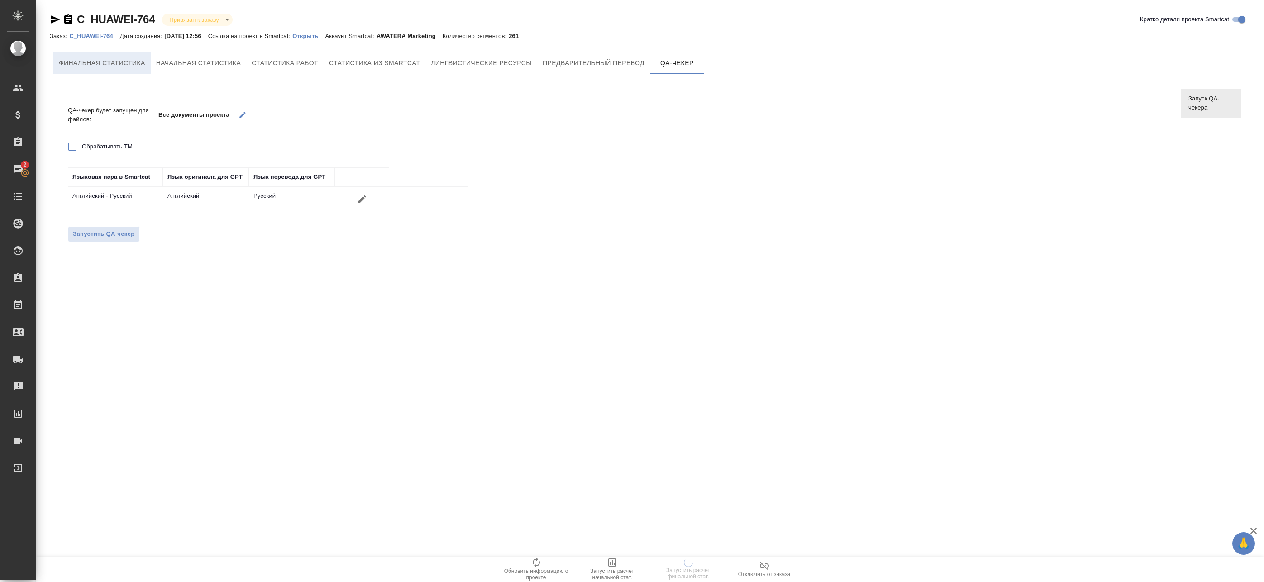
click at [104, 67] on span "Финальная статистика" at bounding box center [102, 62] width 86 height 11
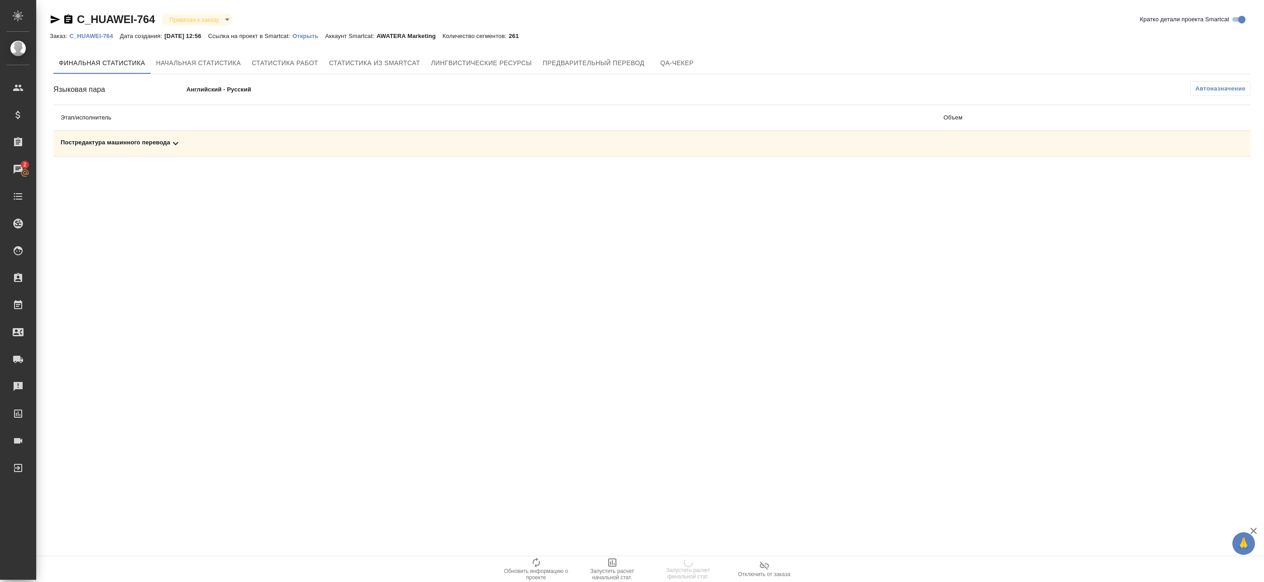
click at [233, 152] on td "Постредактура машинного перевода" at bounding box center [494, 144] width 883 height 26
click at [222, 142] on div "Постредактура машинного перевода" at bounding box center [495, 143] width 868 height 11
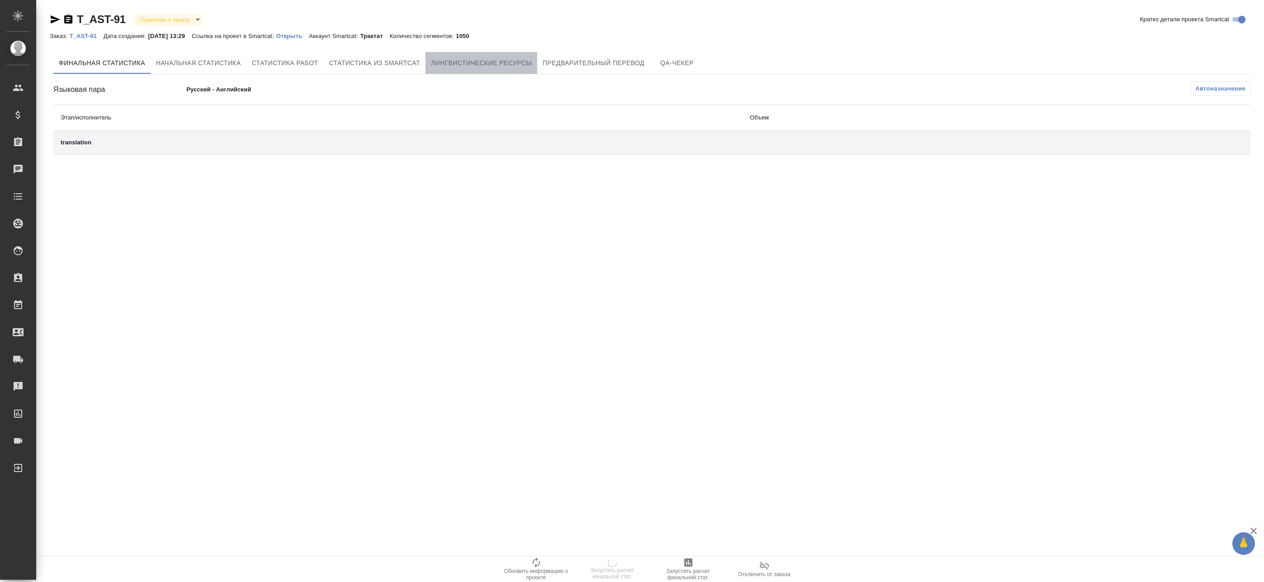
click at [474, 70] on button "Лингвистические ресурсы" at bounding box center [481, 63] width 112 height 22
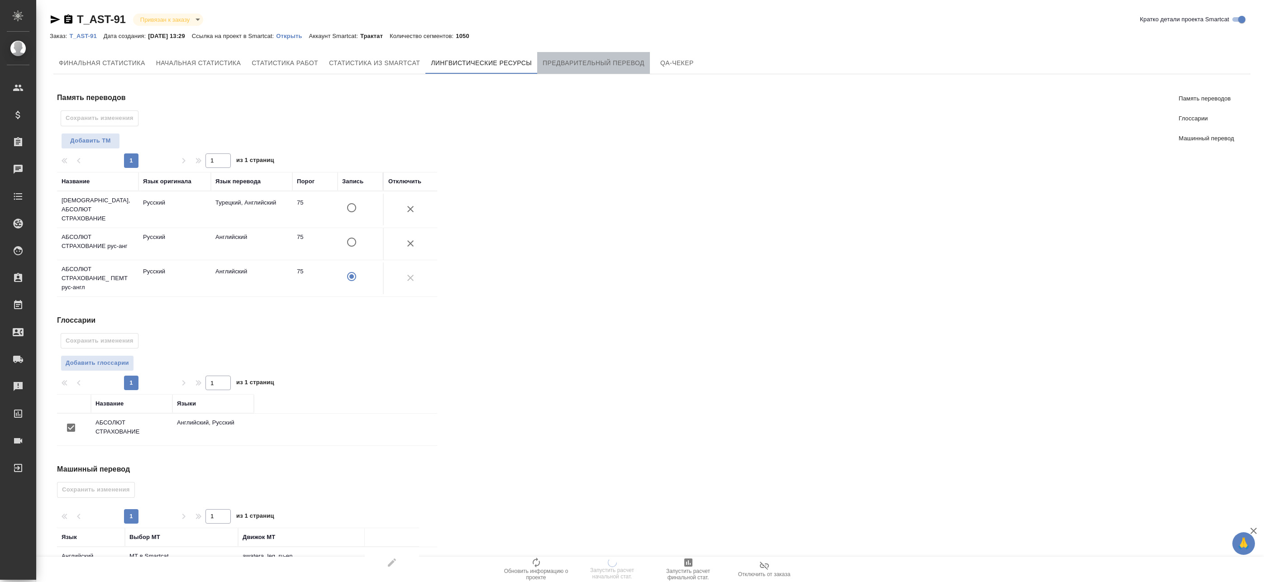
click at [576, 66] on span "Предварительный перевод" at bounding box center [593, 62] width 102 height 11
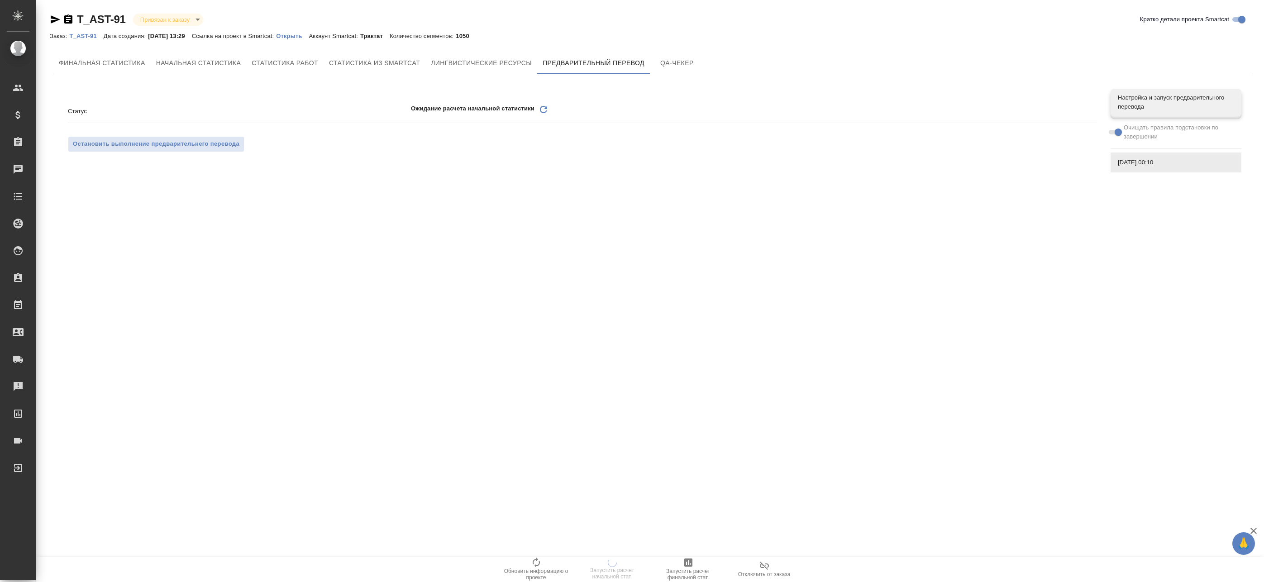
click at [541, 108] on icon "Обновить" at bounding box center [543, 109] width 11 height 11
